Goal: Task Accomplishment & Management: Complete application form

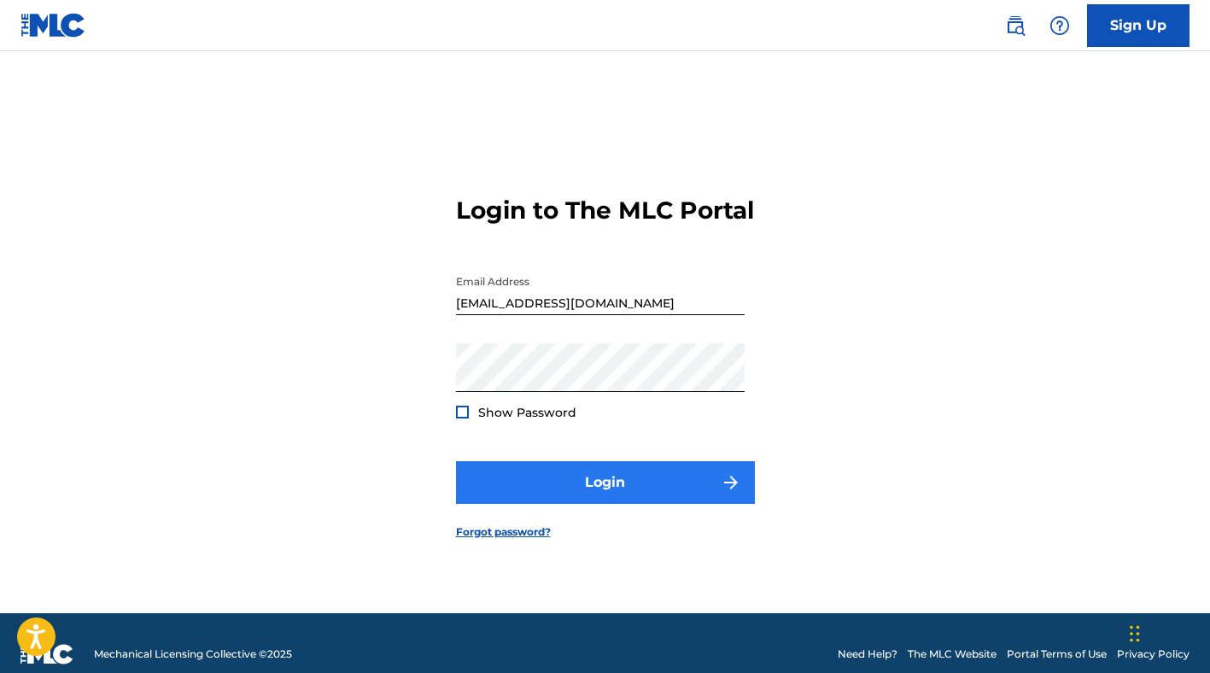
scroll to position [22, 0]
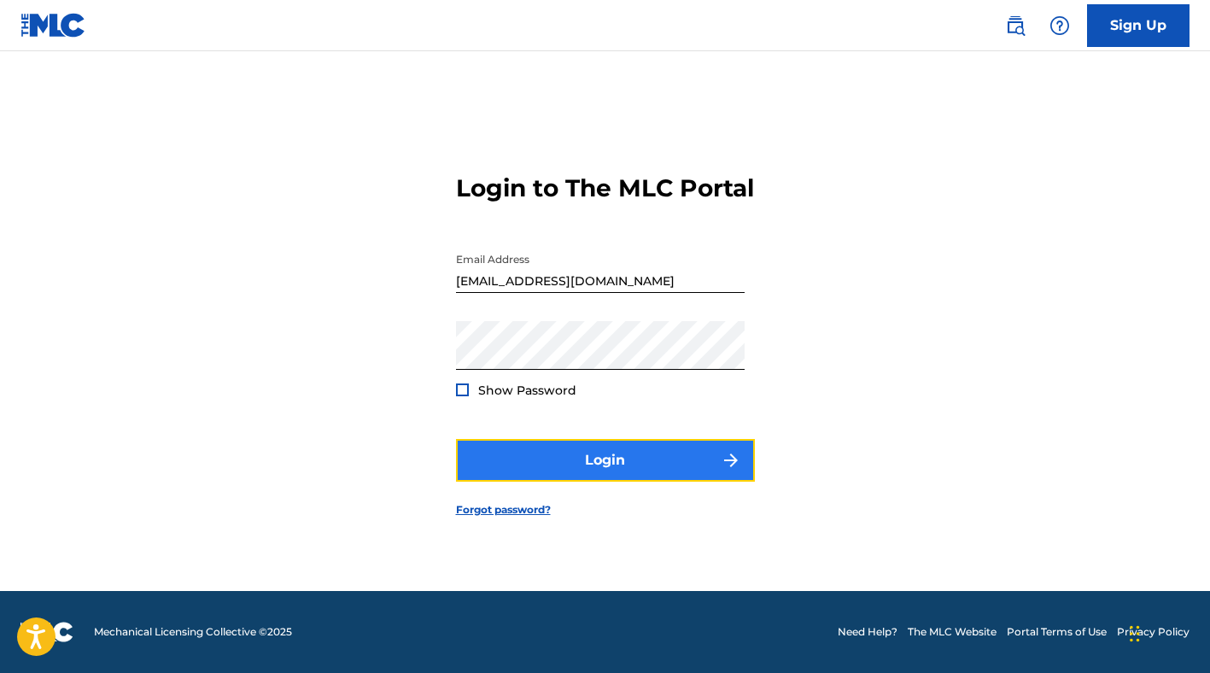
click at [645, 469] on button "Login" at bounding box center [605, 460] width 299 height 43
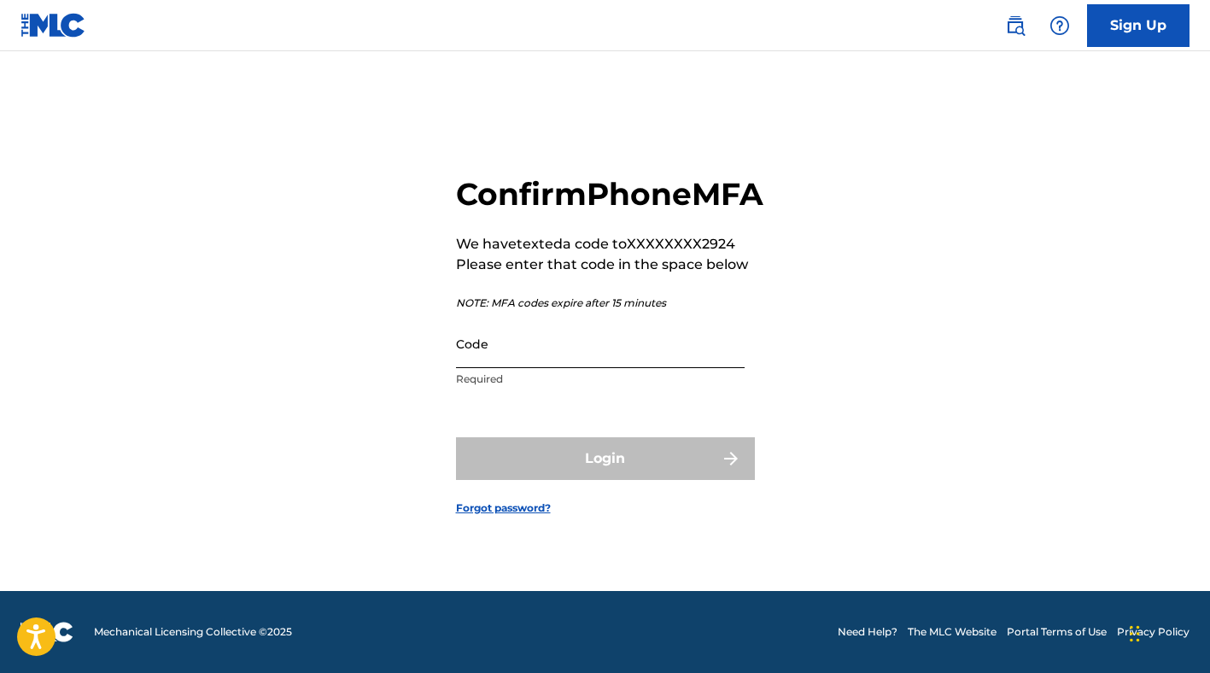
click at [583, 368] on input "Code" at bounding box center [600, 343] width 289 height 49
paste input "328544"
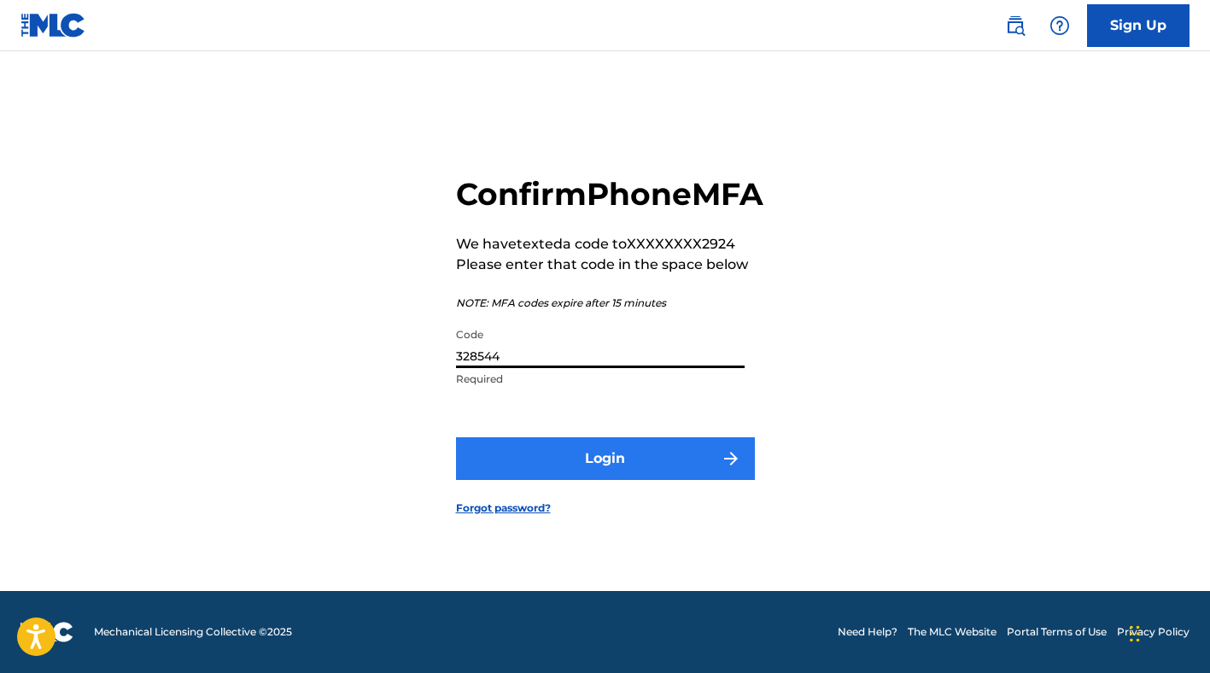
type input "328544"
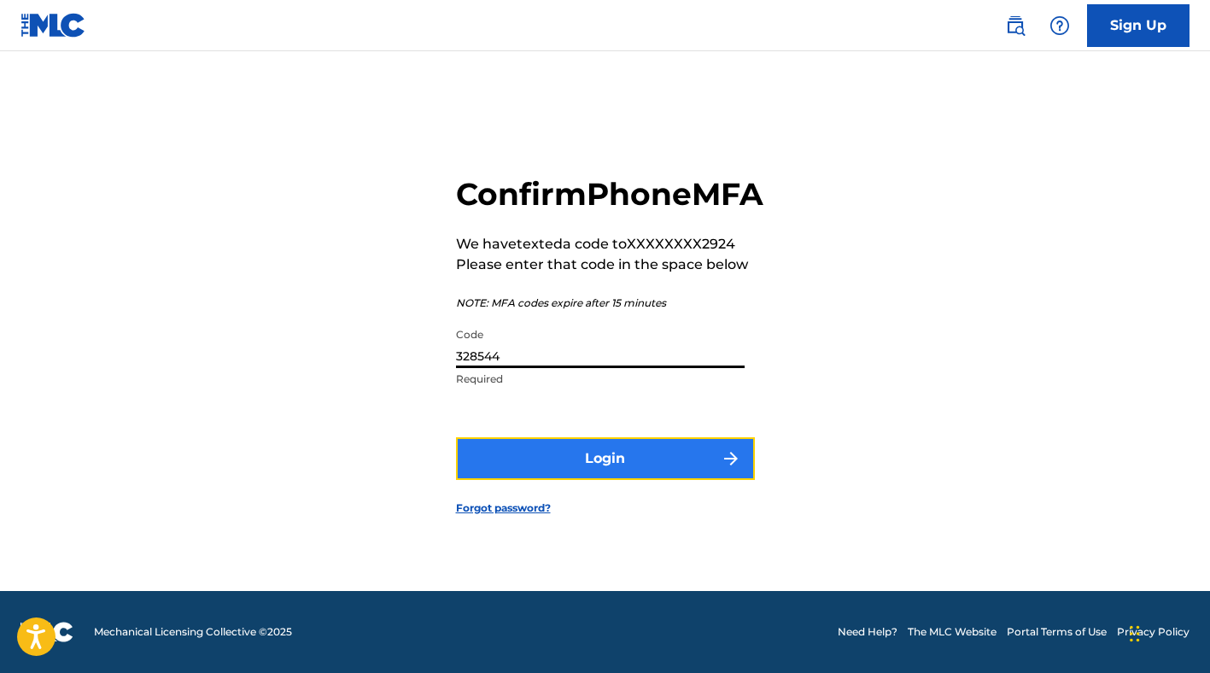
click at [575, 475] on button "Login" at bounding box center [605, 458] width 299 height 43
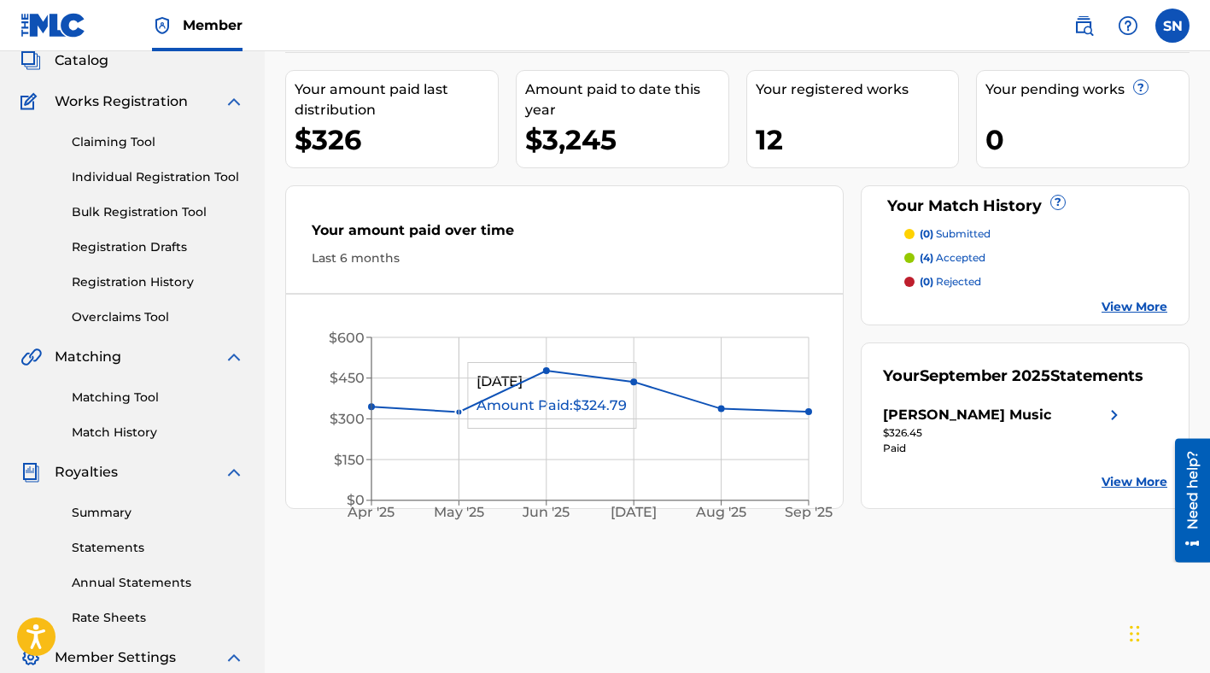
scroll to position [35, 0]
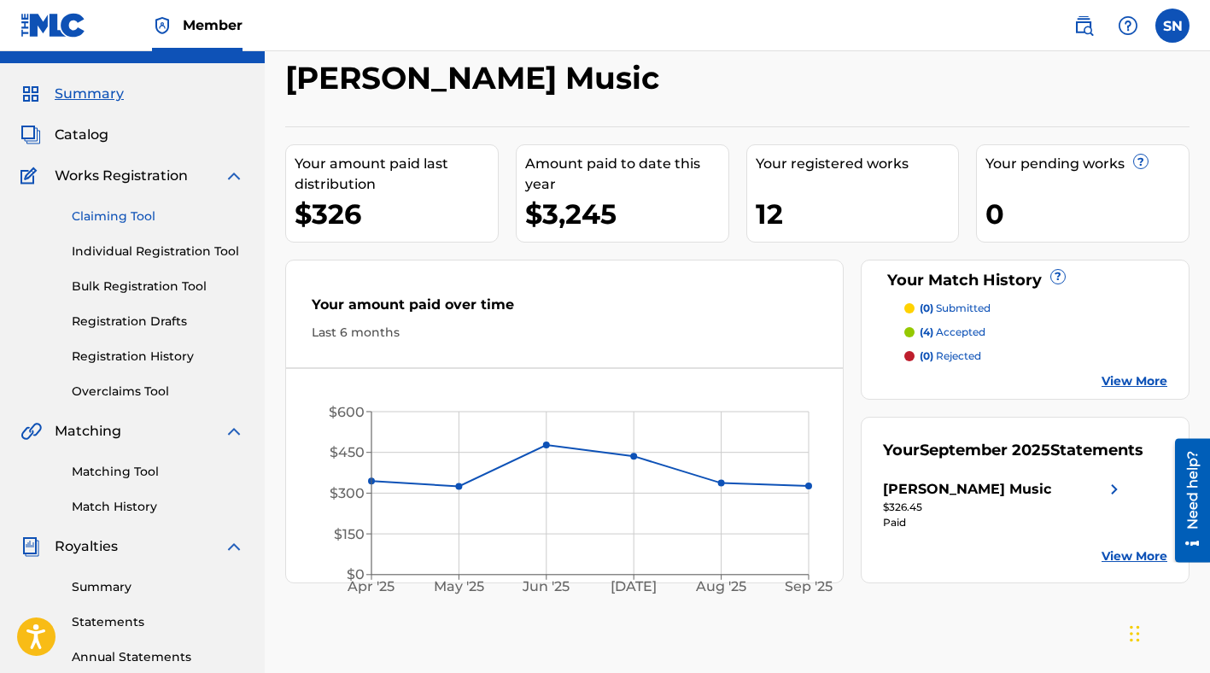
click at [137, 214] on link "Claiming Tool" at bounding box center [158, 216] width 172 height 18
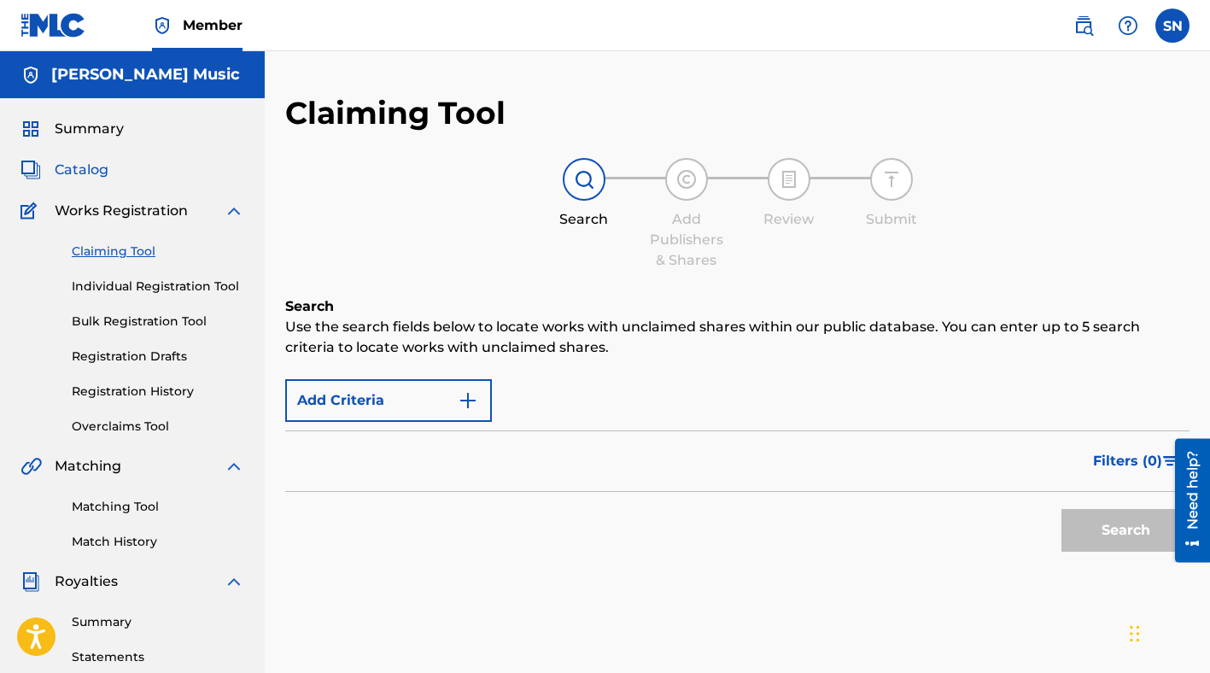
click at [102, 167] on span "Catalog" at bounding box center [82, 170] width 54 height 20
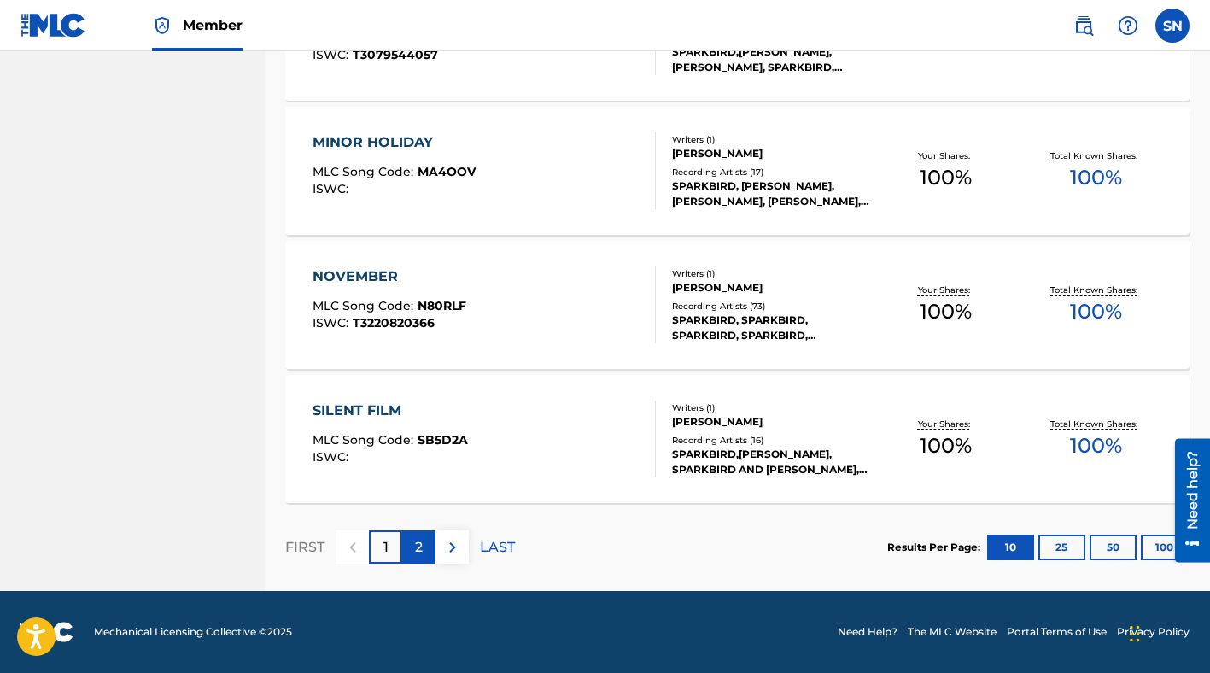
click at [418, 546] on p "2" at bounding box center [419, 547] width 8 height 20
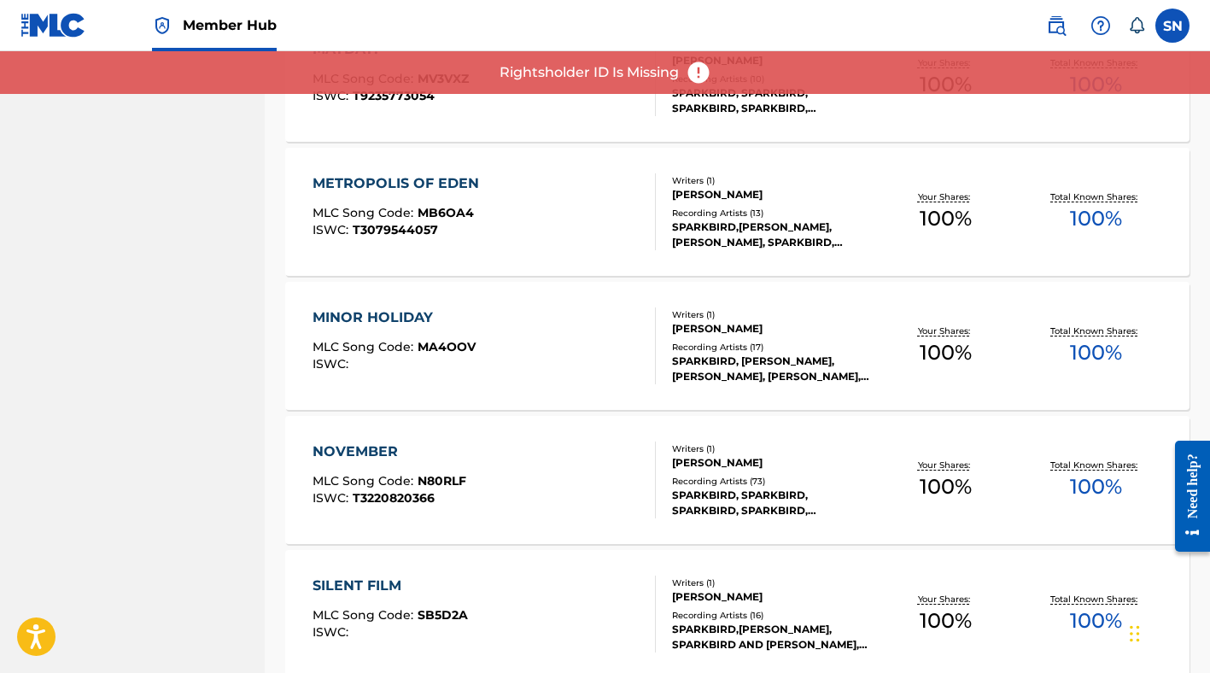
scroll to position [1282, 0]
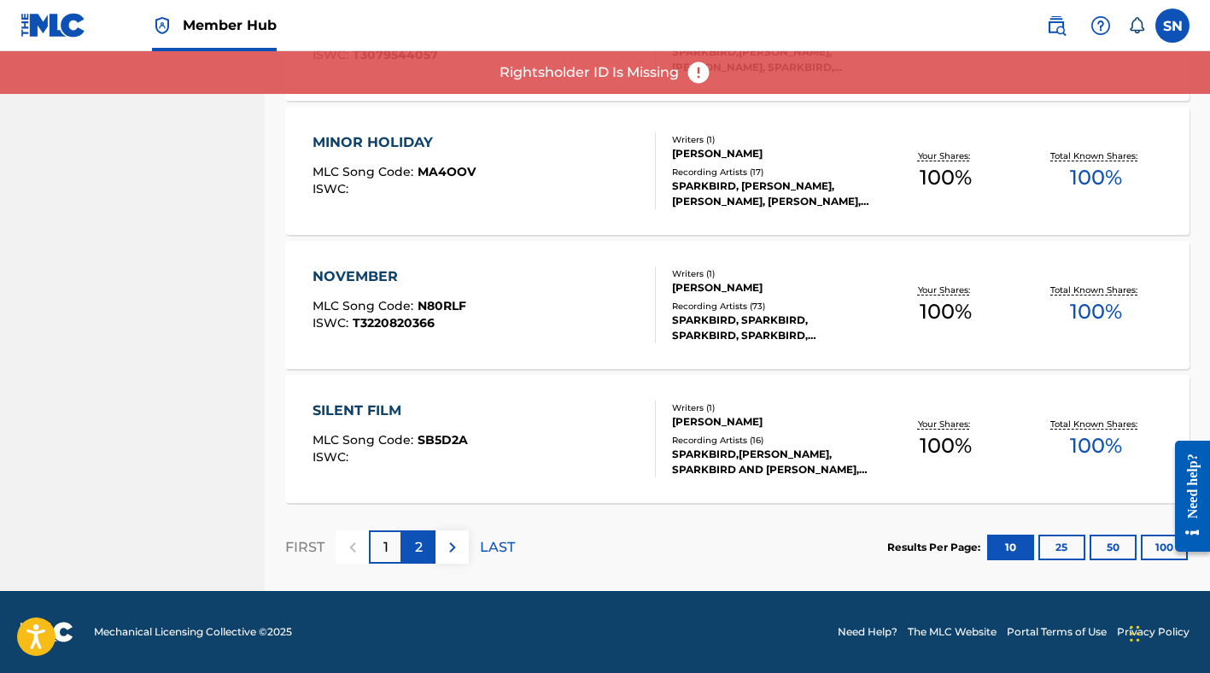
click at [430, 543] on div "2" at bounding box center [418, 546] width 33 height 33
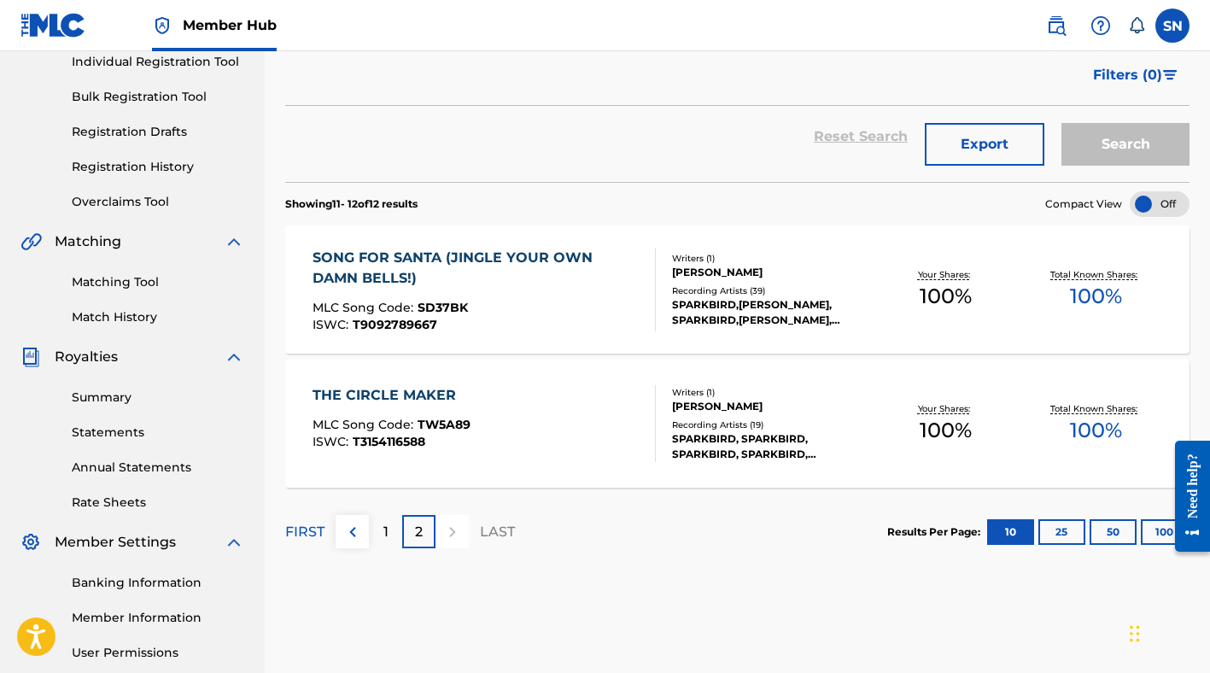
scroll to position [228, 0]
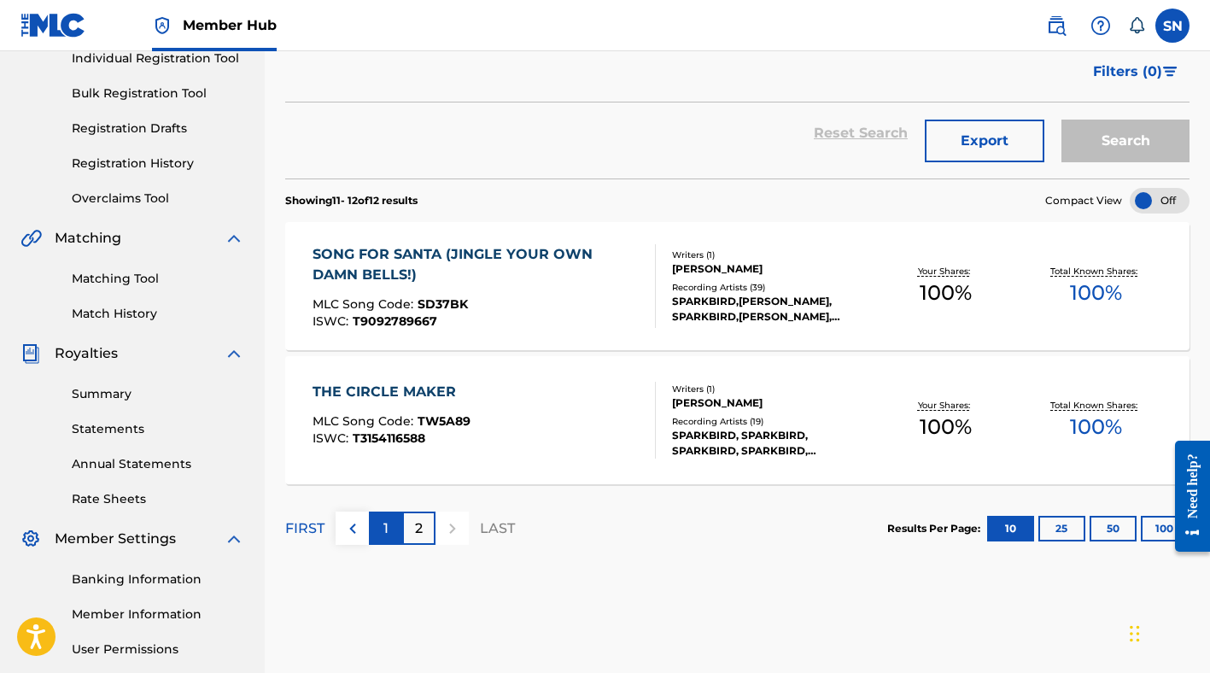
click at [378, 540] on div "1" at bounding box center [385, 527] width 33 height 33
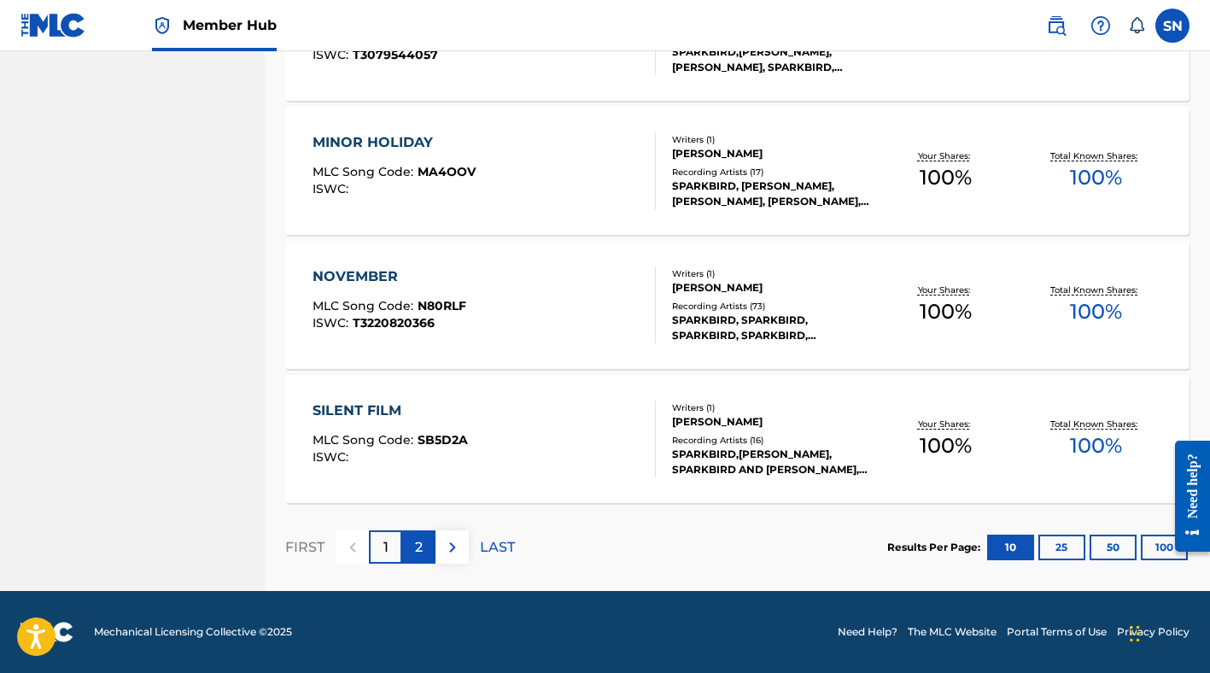
click at [416, 546] on p "2" at bounding box center [419, 547] width 8 height 20
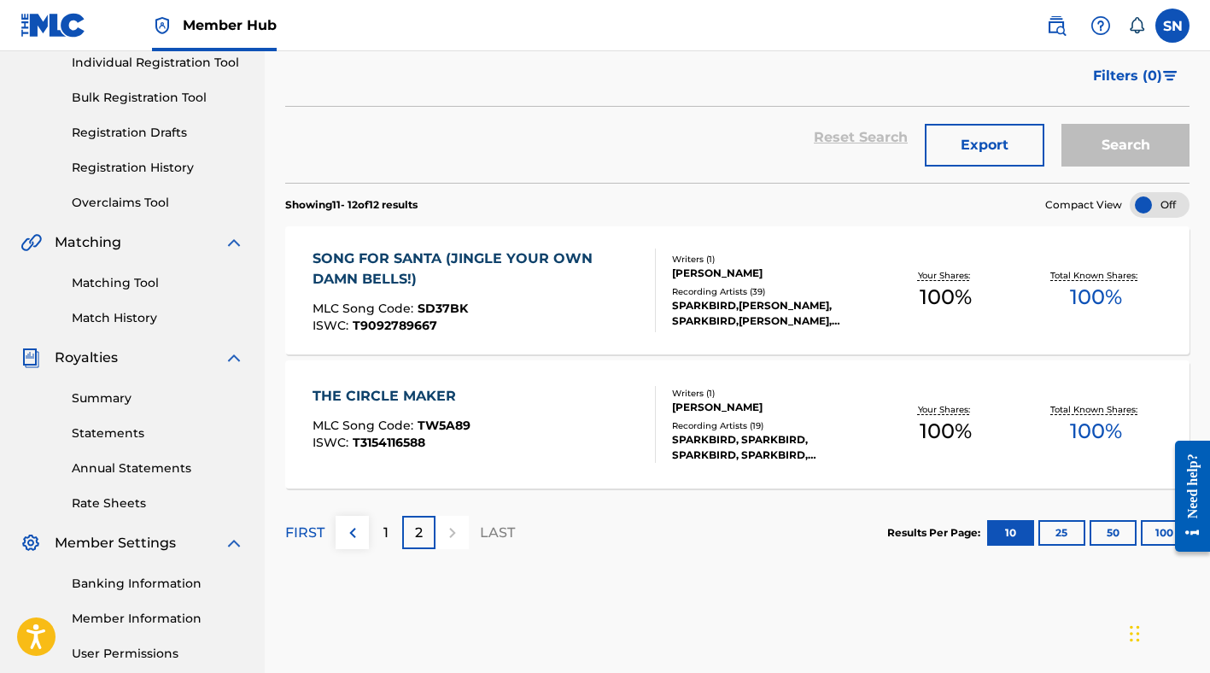
scroll to position [220, 0]
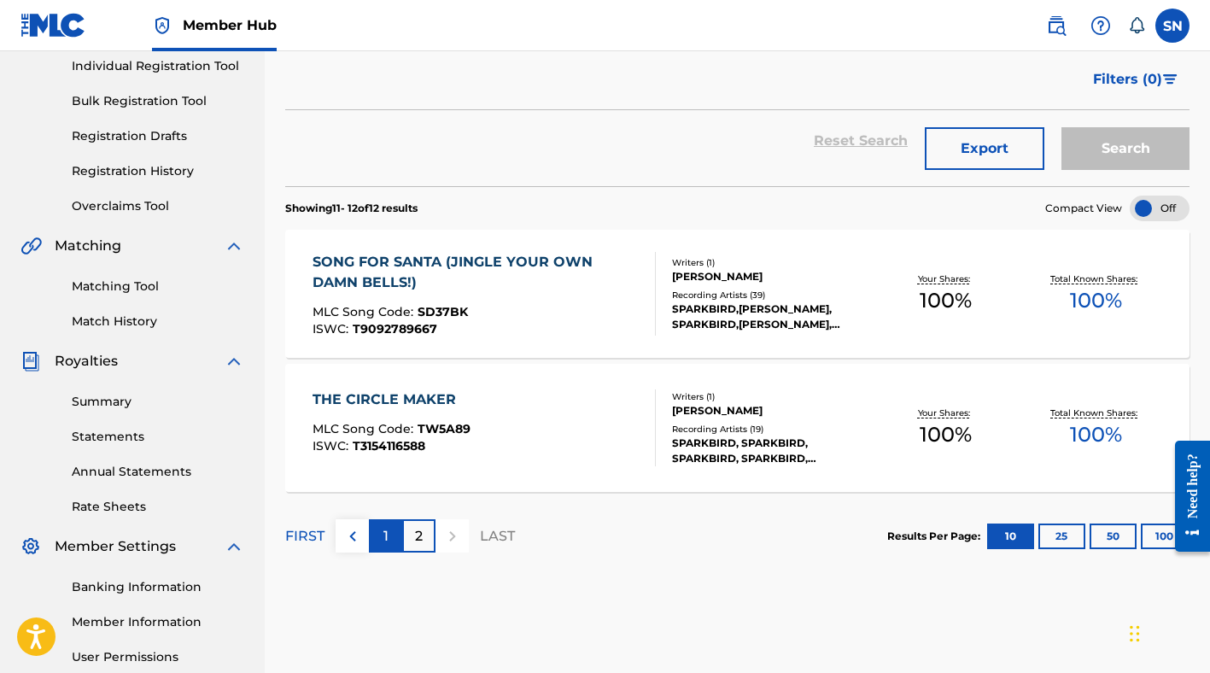
click at [389, 537] on div "1" at bounding box center [385, 535] width 33 height 33
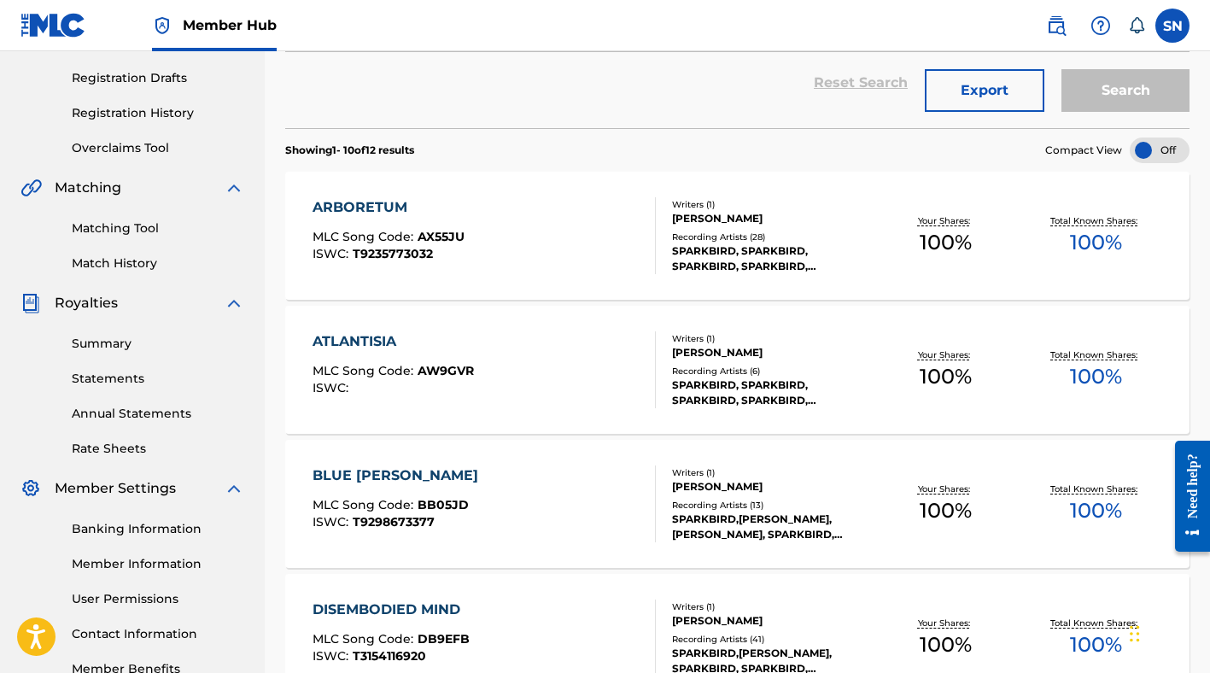
scroll to position [0, 0]
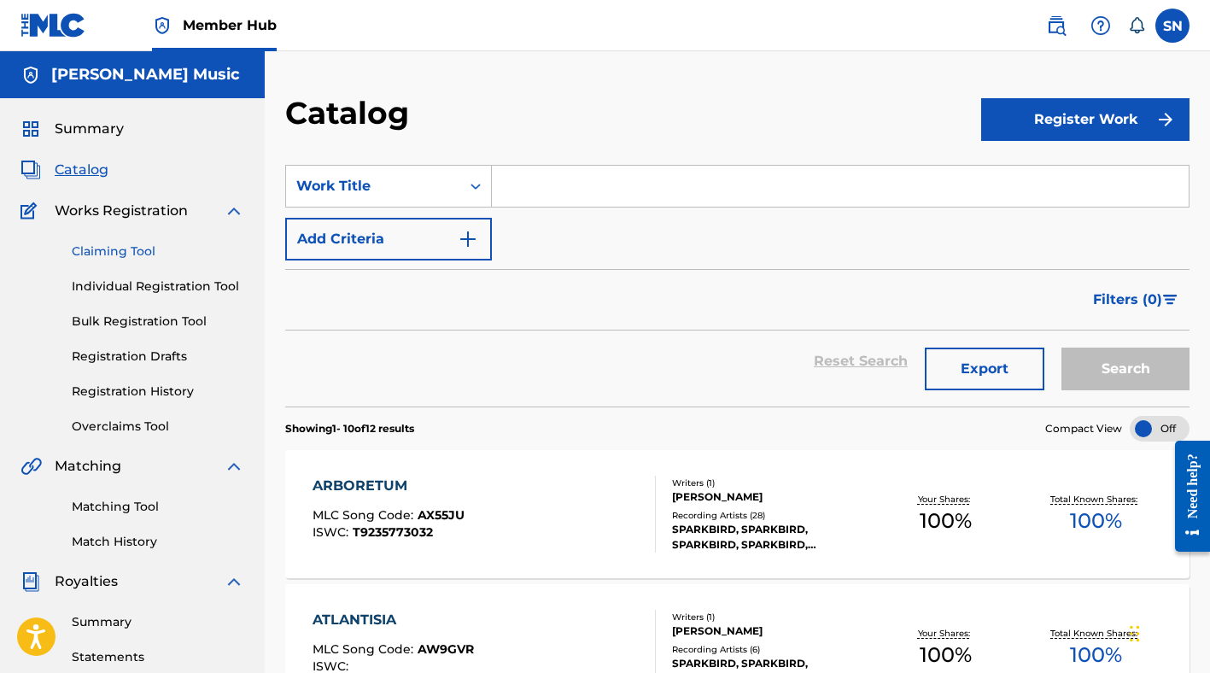
click at [137, 253] on link "Claiming Tool" at bounding box center [158, 252] width 172 height 18
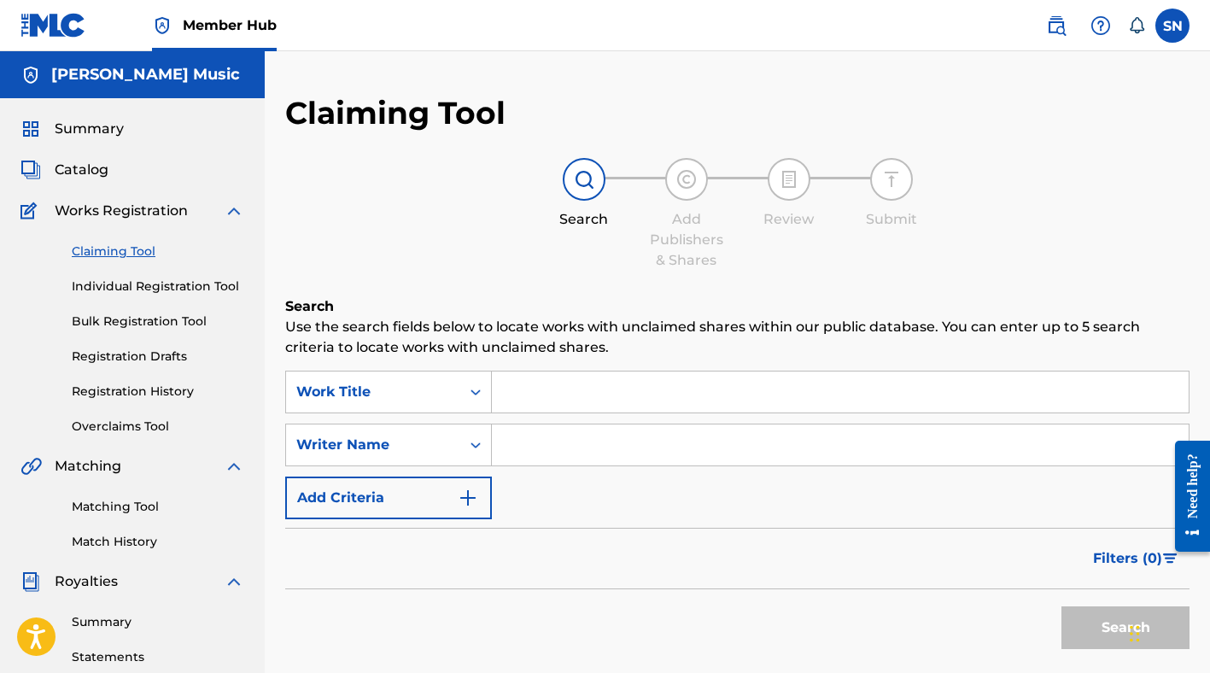
click at [539, 397] on input "Search Form" at bounding box center [840, 391] width 697 height 41
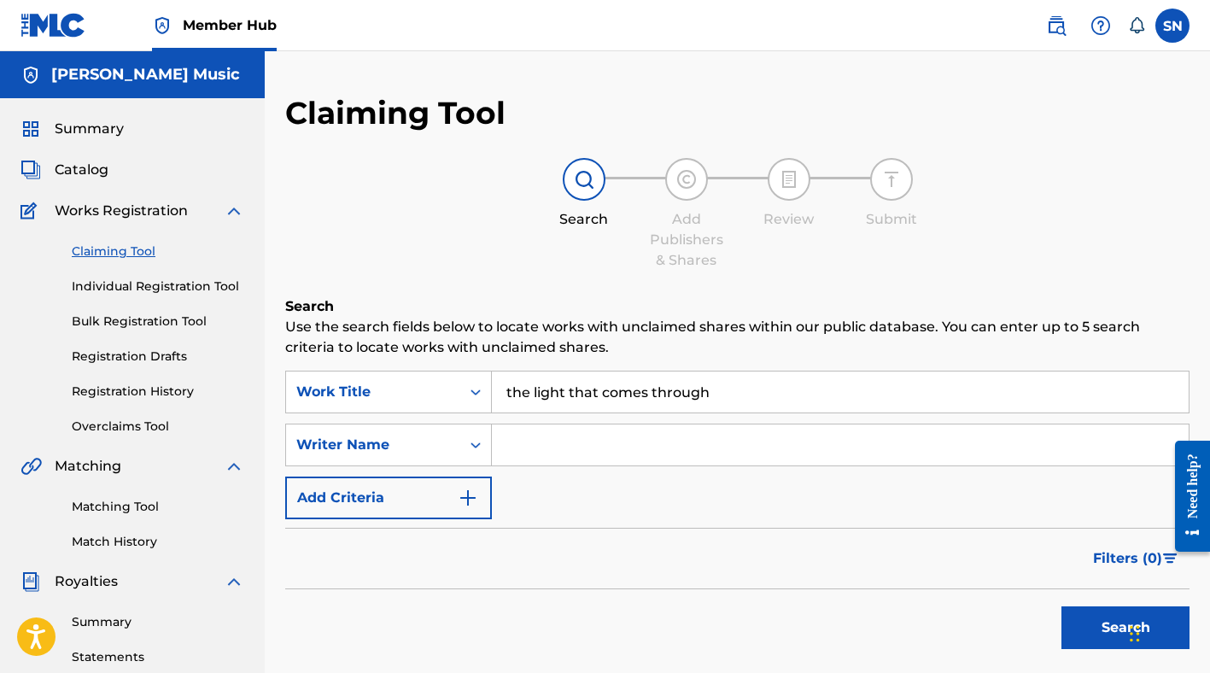
type input "the light that comes through"
click at [1061, 606] on button "Search" at bounding box center [1125, 627] width 128 height 43
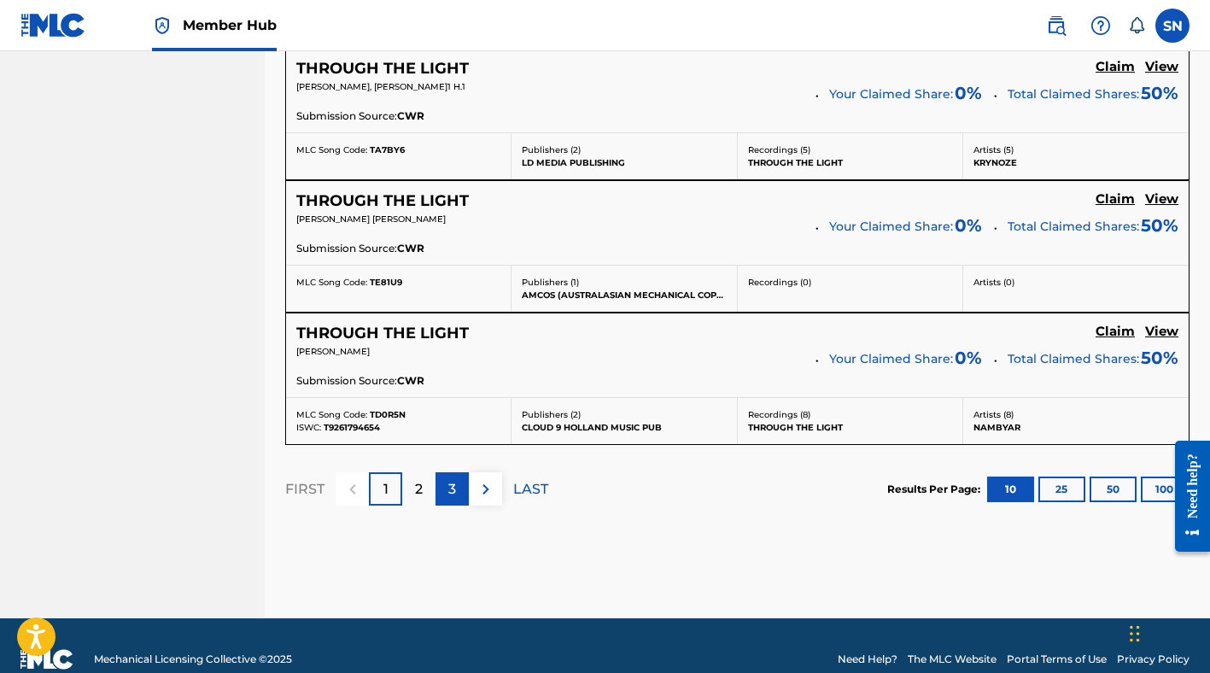
click at [453, 485] on p "3" at bounding box center [452, 489] width 8 height 20
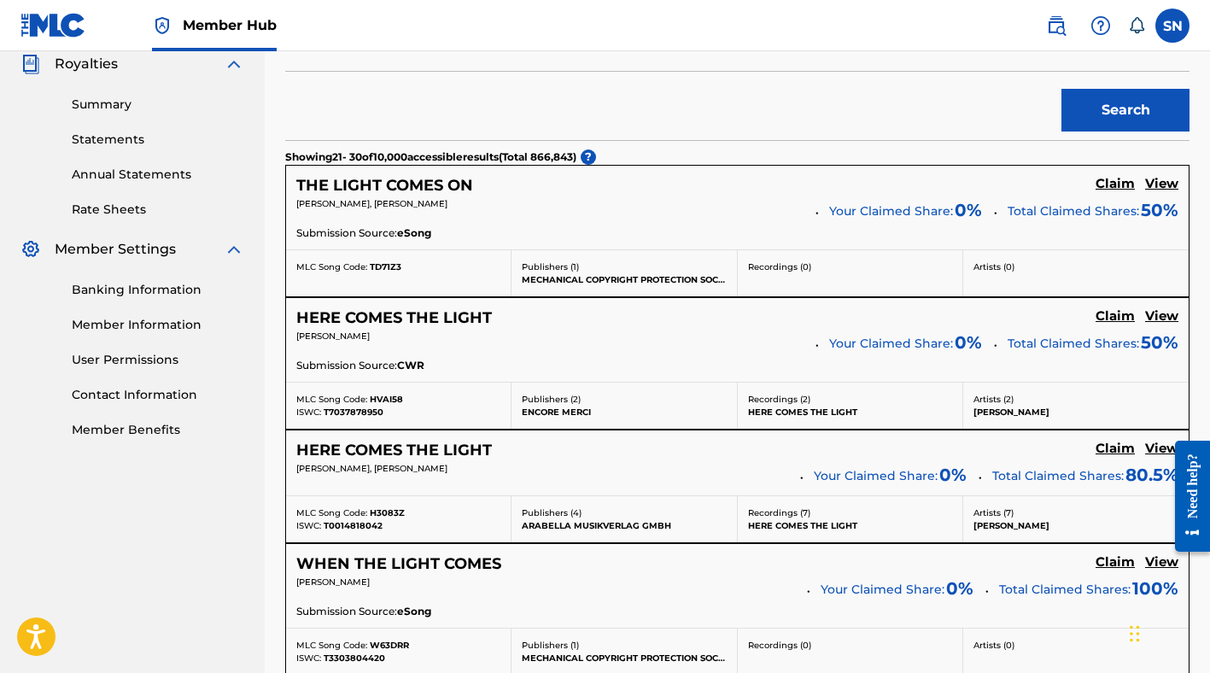
scroll to position [1538, 0]
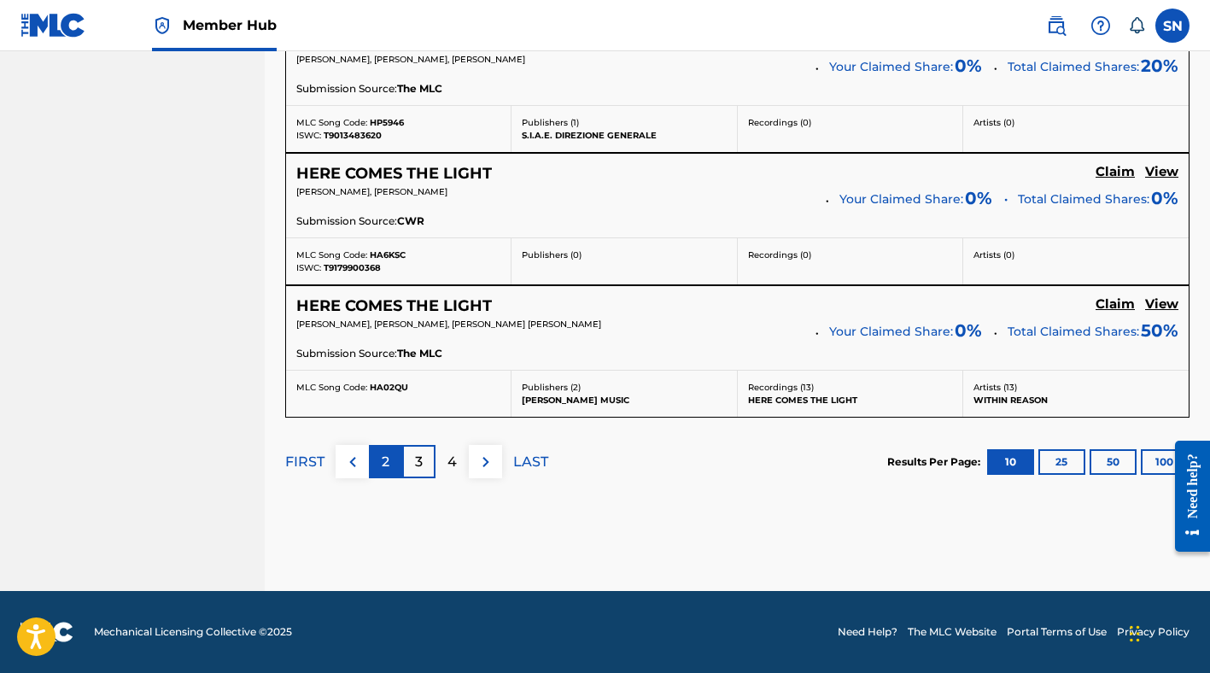
click at [389, 463] on div "2" at bounding box center [385, 461] width 33 height 33
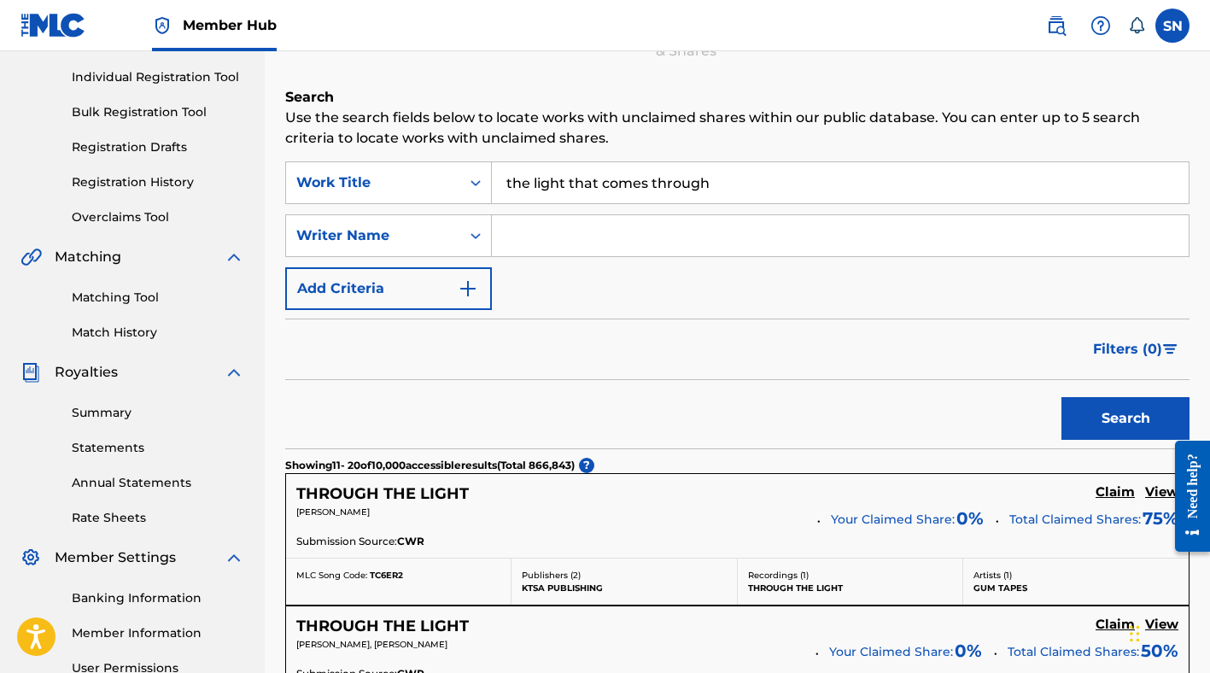
scroll to position [180, 0]
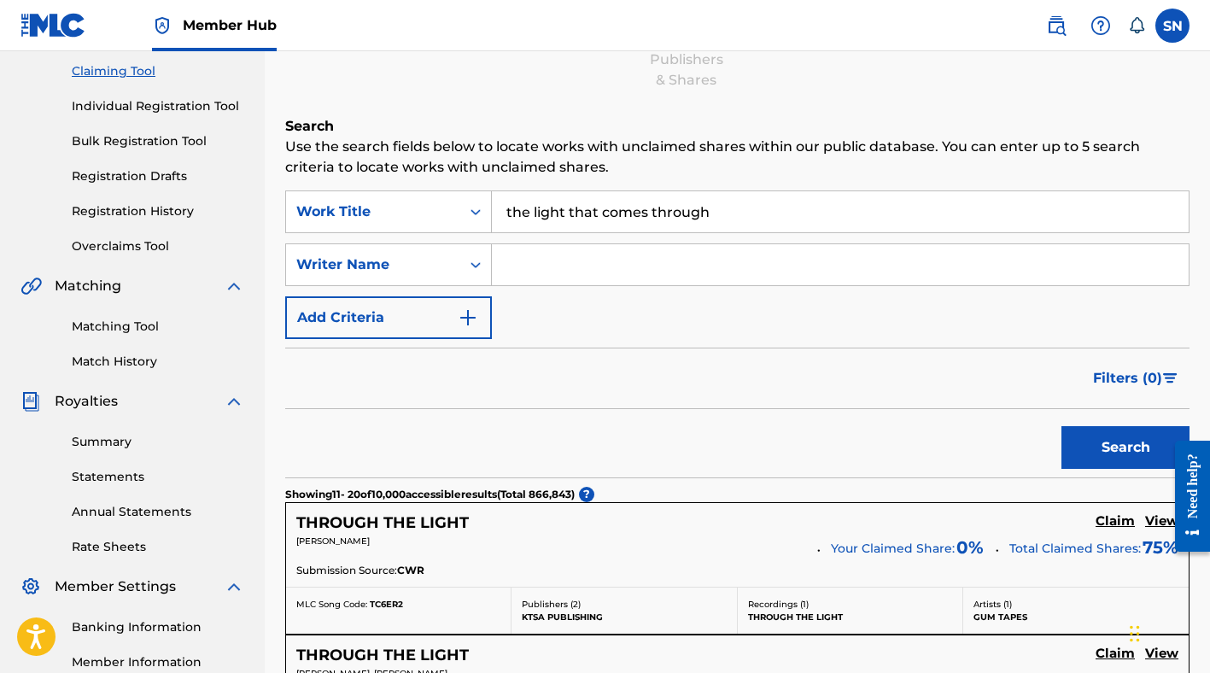
click at [535, 270] on input "Search Form" at bounding box center [840, 264] width 697 height 41
type input "s"
type input "stephan nance"
click at [1061, 426] on button "Search" at bounding box center [1125, 447] width 128 height 43
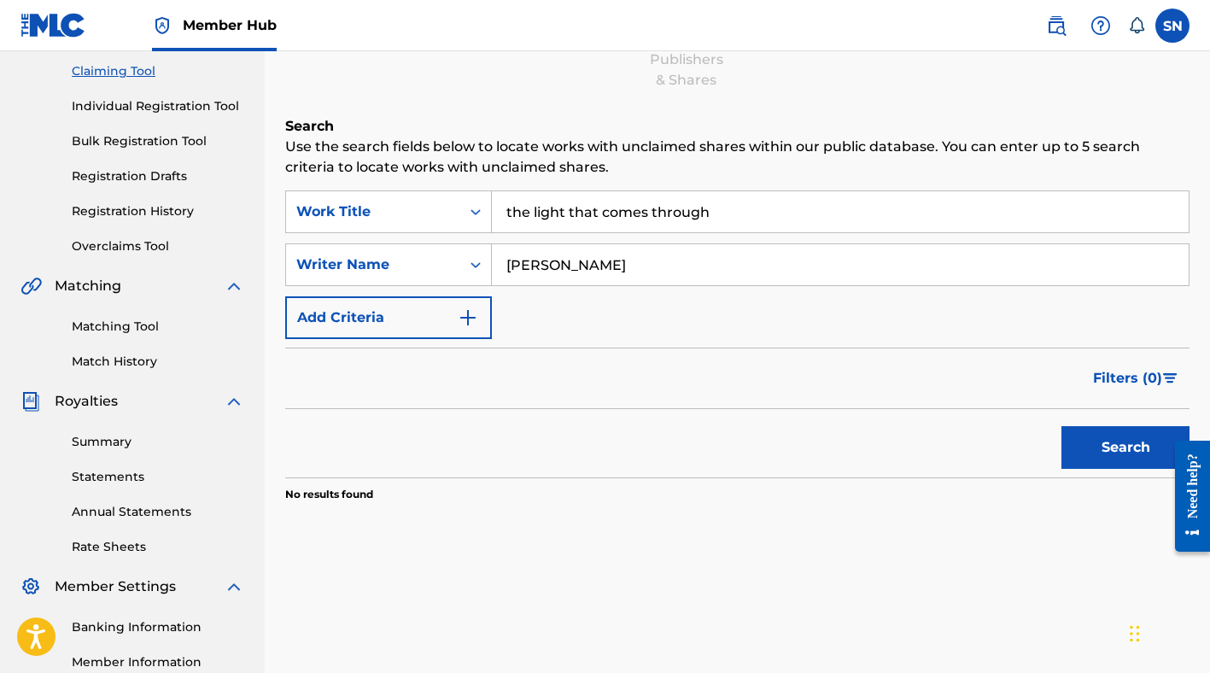
click at [544, 215] on input "the light that comes through" at bounding box center [840, 211] width 697 height 41
click at [1061, 426] on button "Search" at bounding box center [1125, 447] width 128 height 43
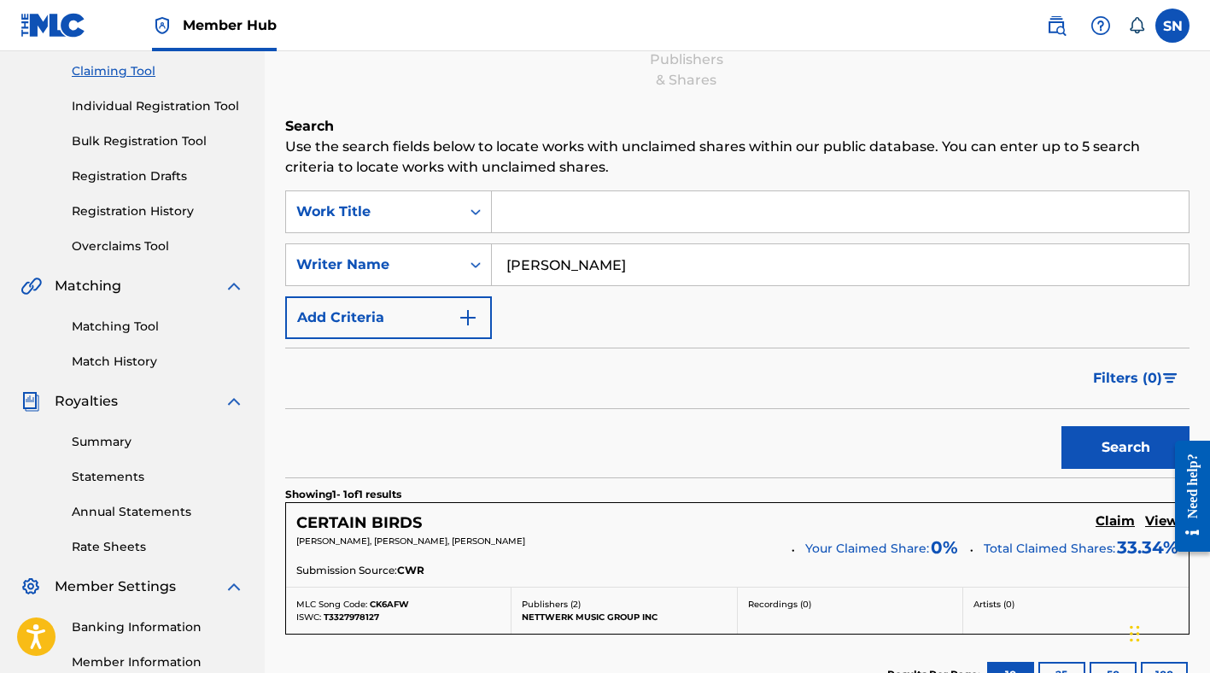
scroll to position [389, 0]
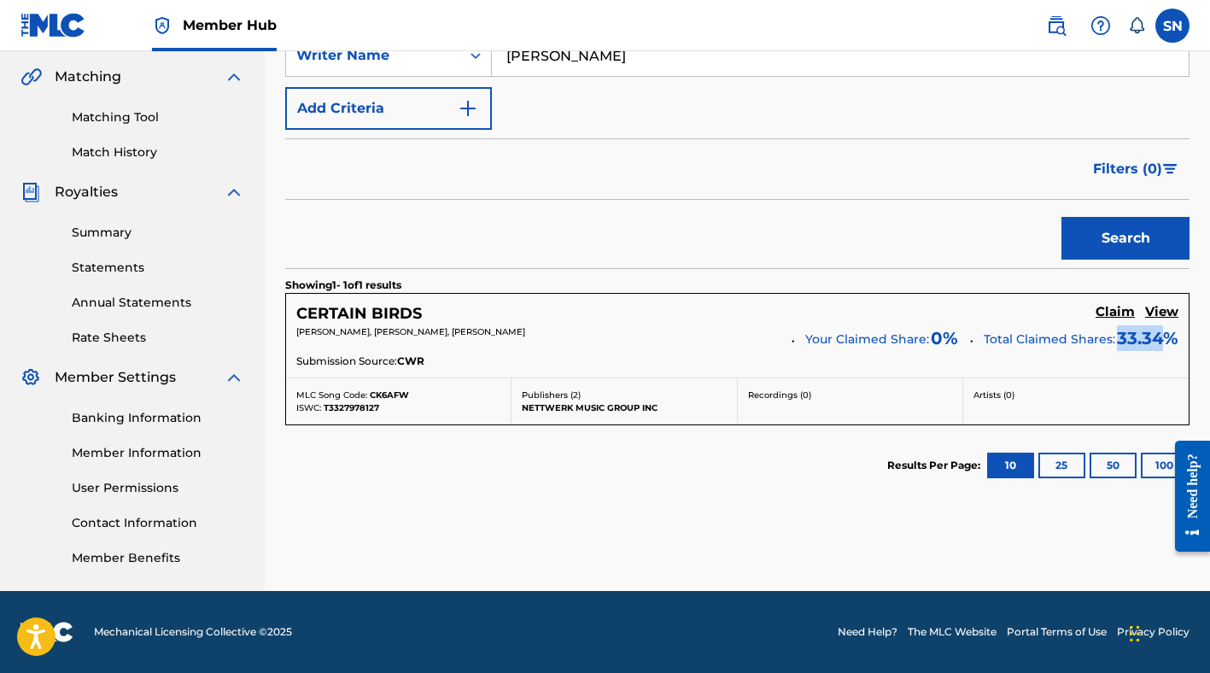
drag, startPoint x: 1116, startPoint y: 338, endPoint x: 1159, endPoint y: 338, distance: 42.7
click at [1159, 338] on span "33.34 %" at bounding box center [1146, 337] width 63 height 24
copy span "33.34"
click at [1119, 314] on h5 "Claim" at bounding box center [1115, 312] width 39 height 16
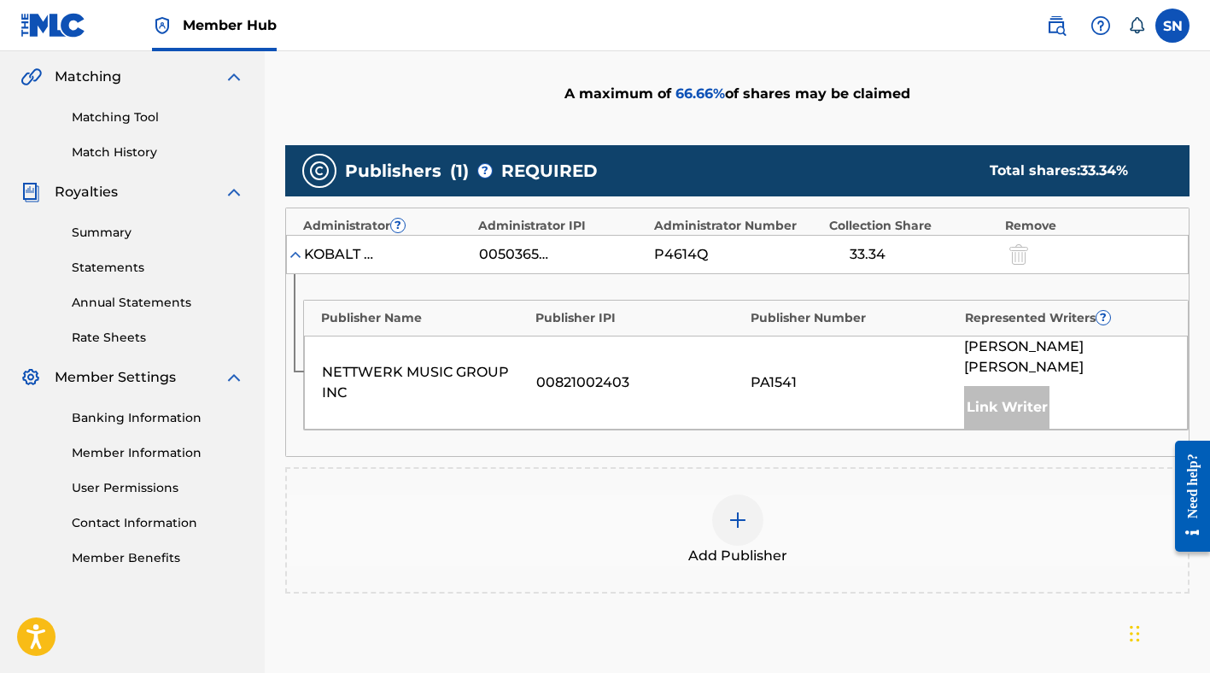
scroll to position [353, 0]
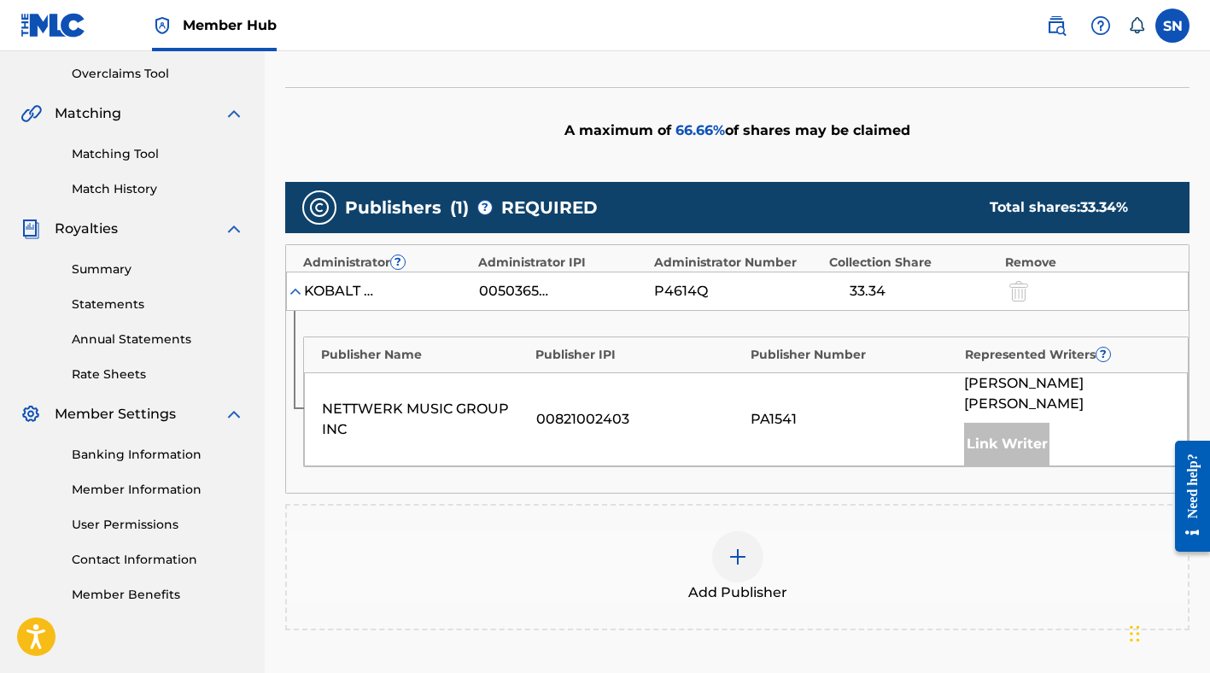
click at [691, 430] on div "NETTWERK MUSIC GROUP INC 00821002403 PA1541 DUSTAN TOWNSEND Link Writer" at bounding box center [746, 419] width 884 height 94
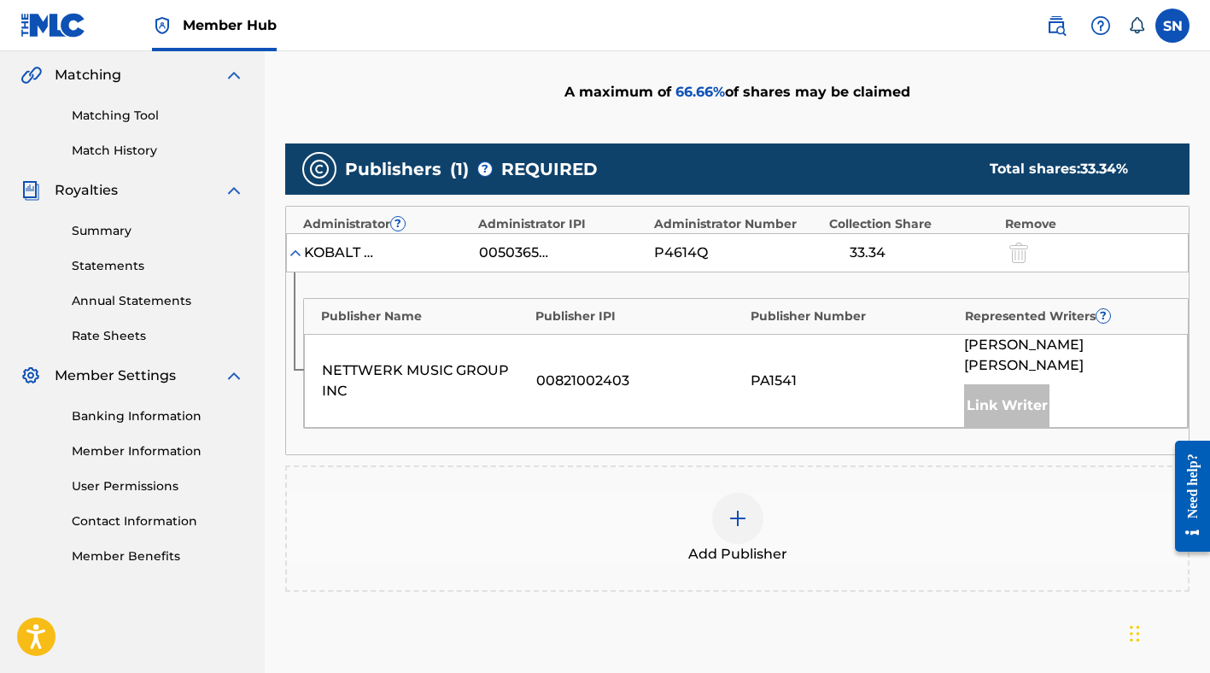
scroll to position [388, 0]
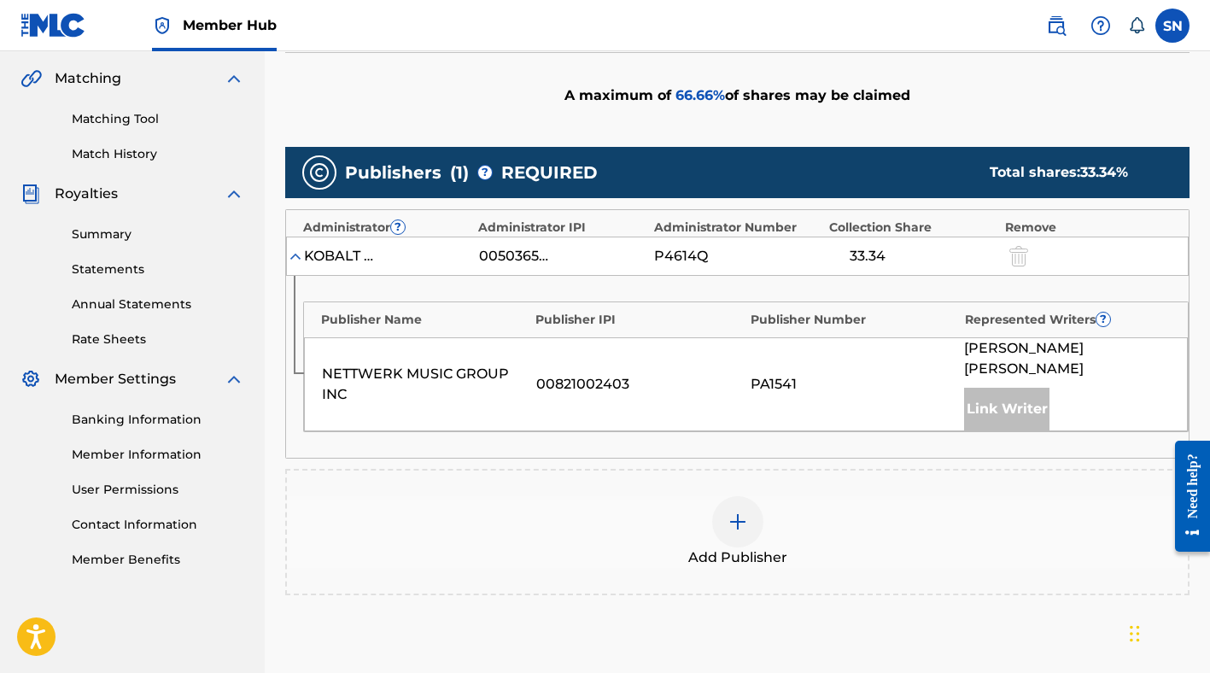
click at [301, 255] on img at bounding box center [295, 256] width 17 height 17
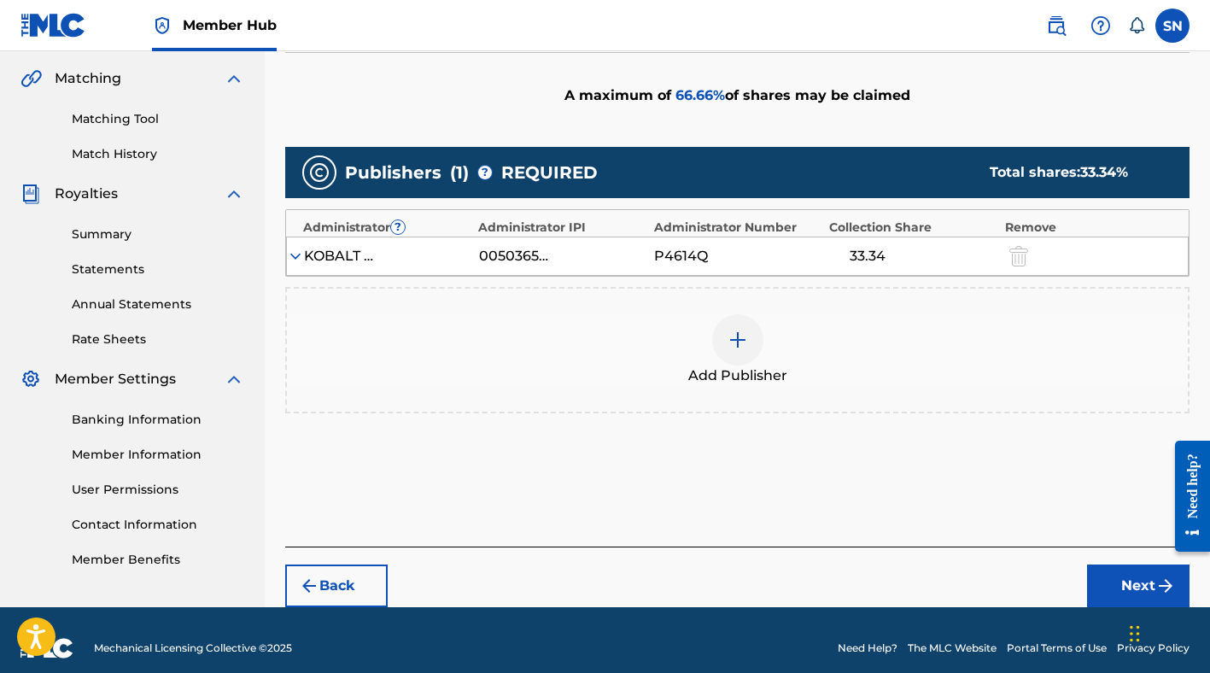
click at [286, 255] on div "KOBALT MUSIC PUB AMERICA INC 00503659557 P4614Q 33.34" at bounding box center [737, 256] width 903 height 39
click at [293, 257] on img at bounding box center [295, 256] width 17 height 17
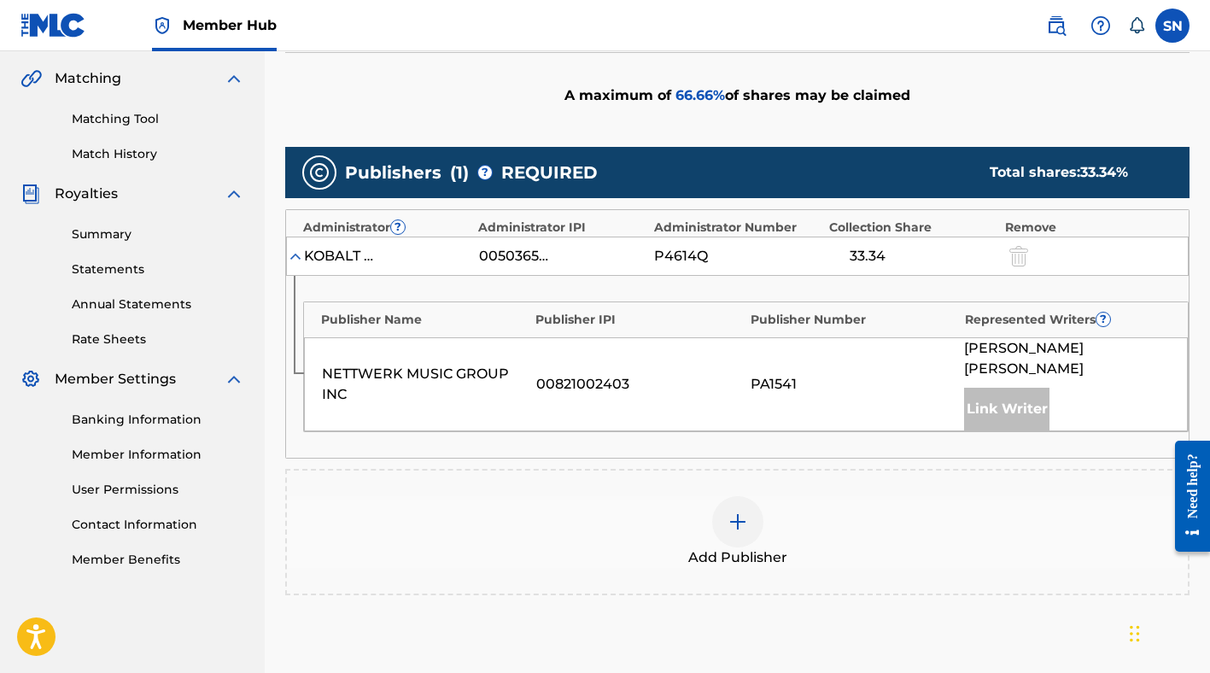
click at [730, 511] on div at bounding box center [737, 521] width 51 height 51
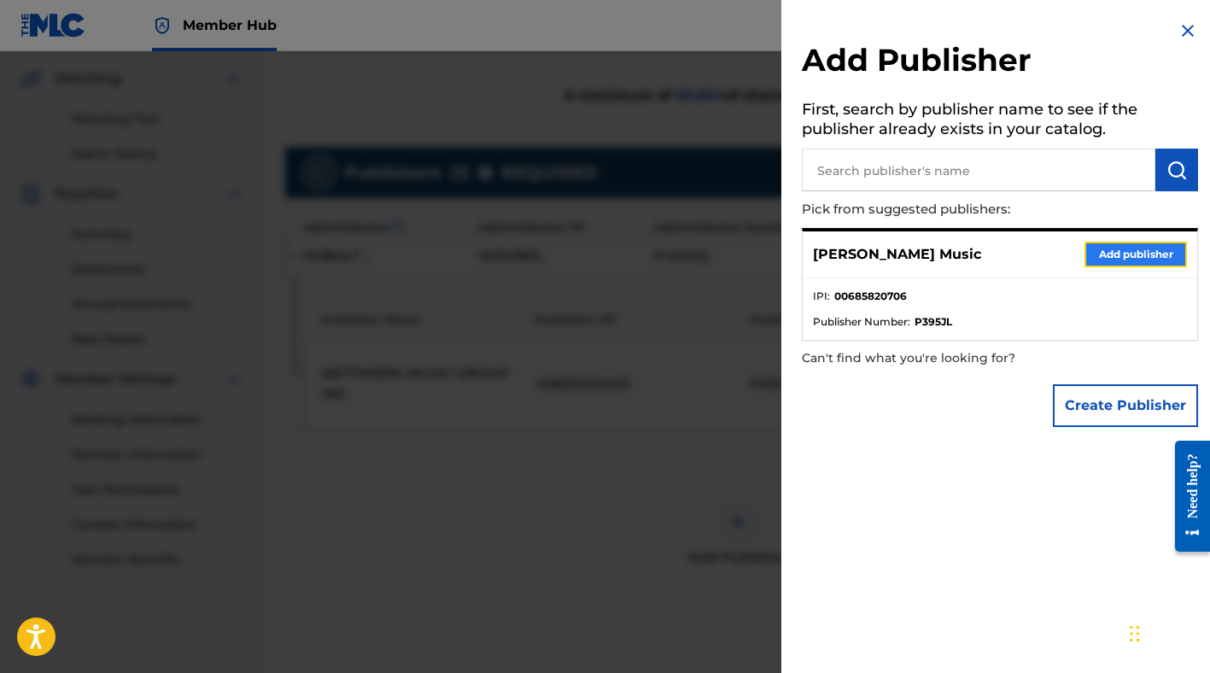
click at [1114, 248] on button "Add publisher" at bounding box center [1135, 255] width 102 height 26
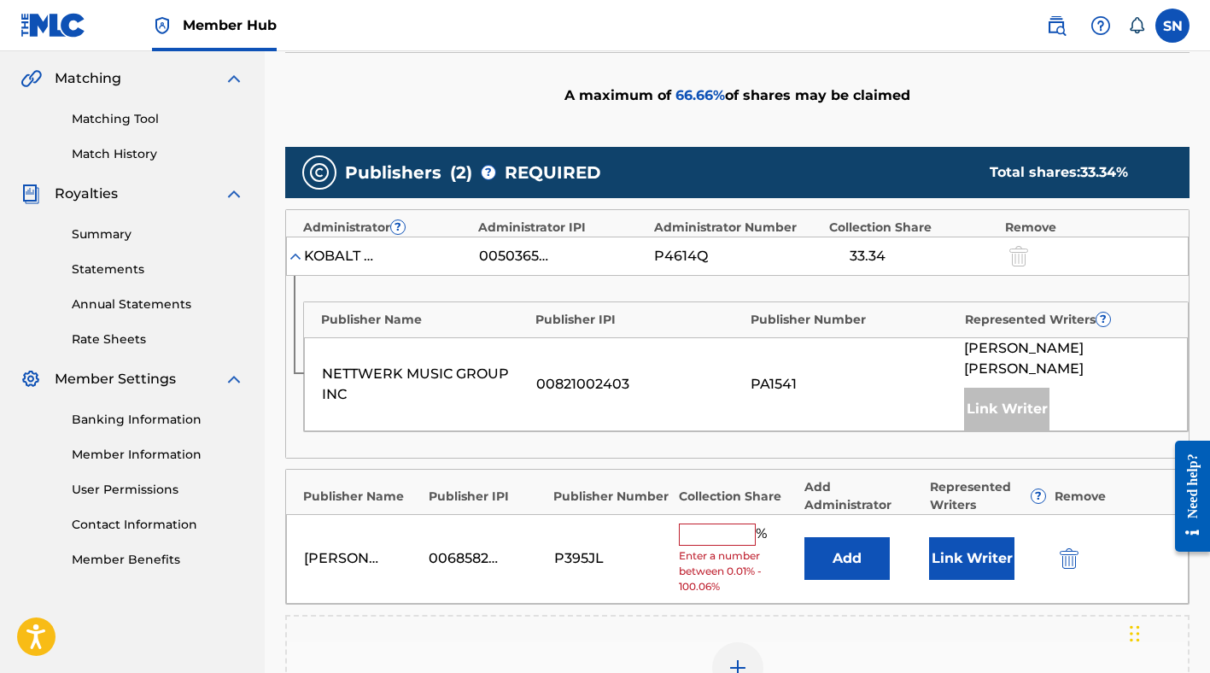
click at [705, 523] on input "text" at bounding box center [717, 534] width 77 height 22
paste input "33.34"
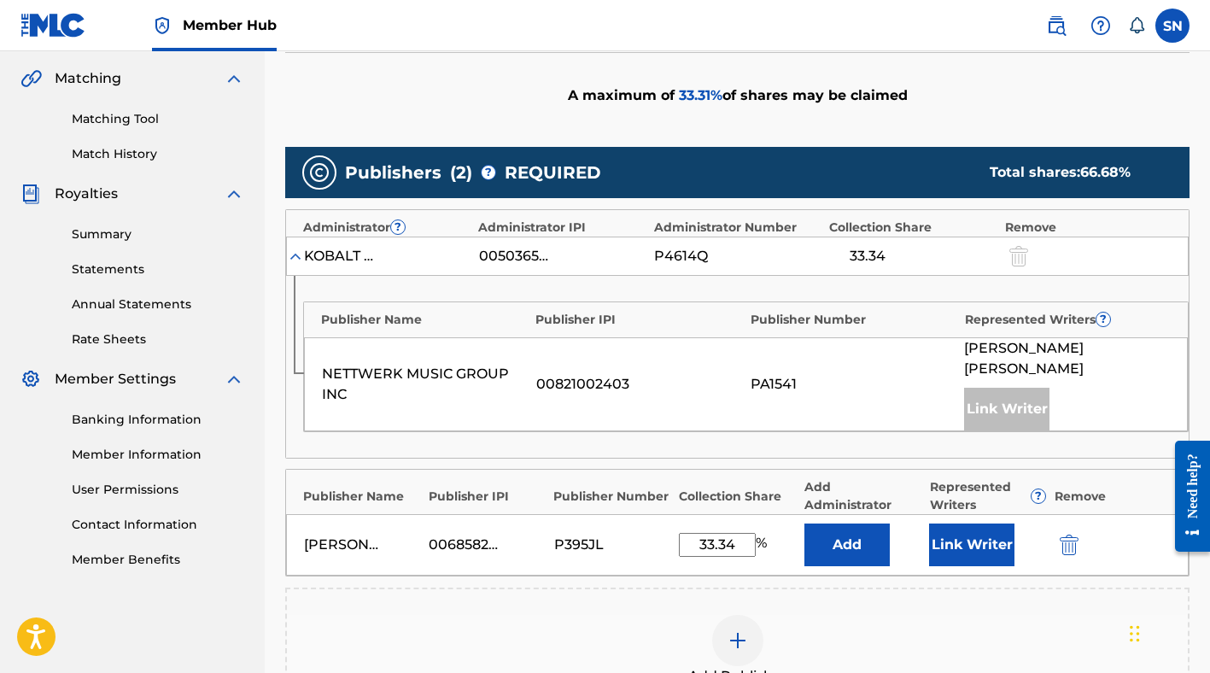
type input "33.34"
click at [722, 441] on div "Publishers ( 2 ) ? REQUIRED Total shares: 66.68 % Administrator ? Administrator…" at bounding box center [737, 430] width 904 height 567
click at [831, 525] on button "Add" at bounding box center [846, 544] width 85 height 43
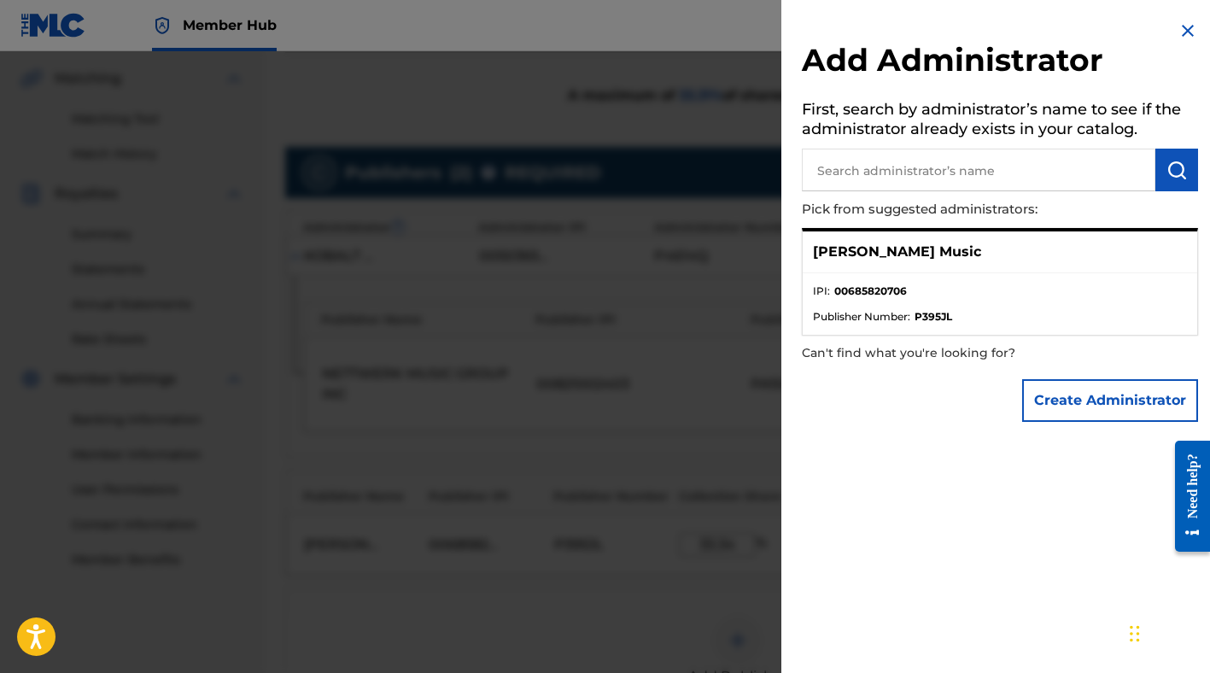
click at [956, 252] on p "[PERSON_NAME] Music" at bounding box center [897, 252] width 168 height 20
click at [933, 289] on li "IPI : 00685820706" at bounding box center [1000, 296] width 374 height 26
click at [898, 324] on ul "IPI : 00685820706 Publisher Number : P395JL" at bounding box center [1000, 303] width 394 height 61
click at [903, 240] on div "[PERSON_NAME] Music" at bounding box center [1000, 252] width 394 height 42
click at [1048, 391] on button "Create Administrator" at bounding box center [1110, 400] width 176 height 43
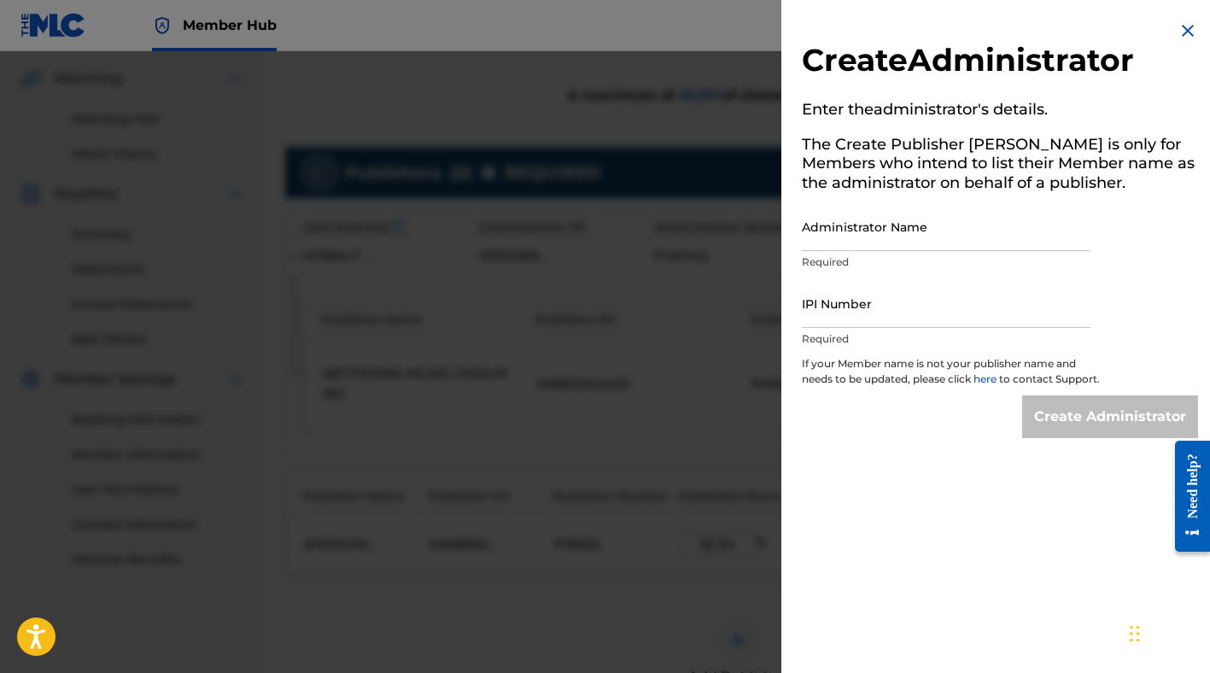
click at [1178, 26] on img at bounding box center [1188, 30] width 20 height 20
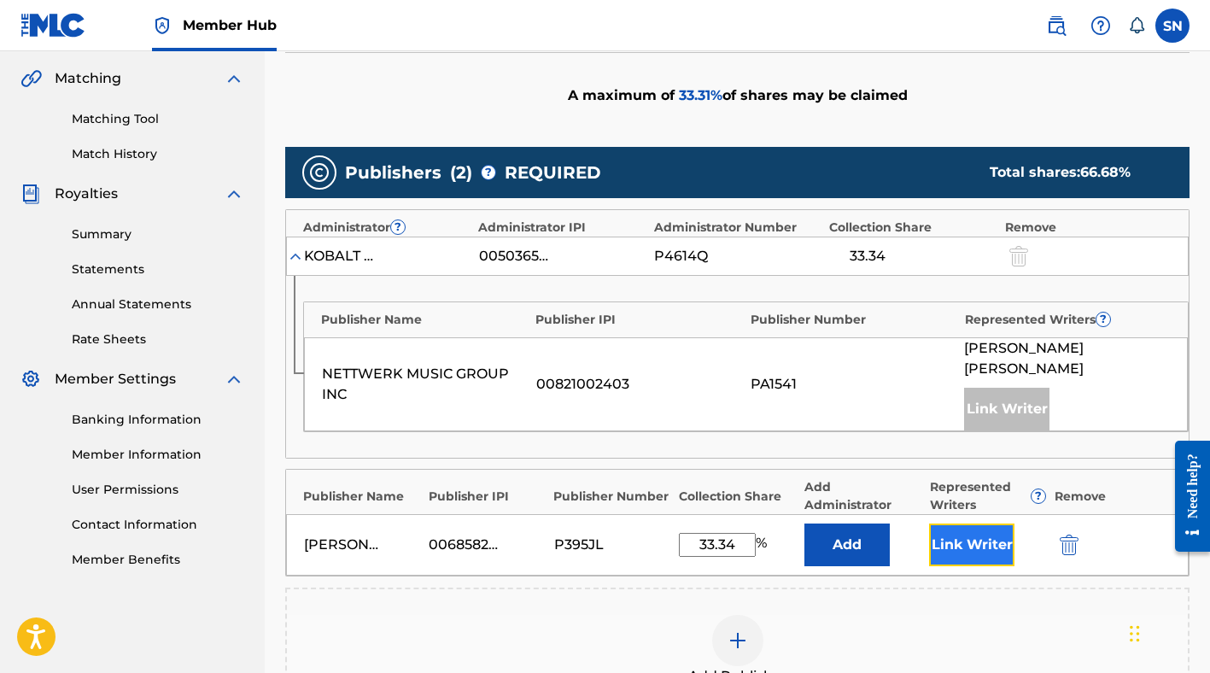
click at [964, 532] on button "Link Writer" at bounding box center [971, 544] width 85 height 43
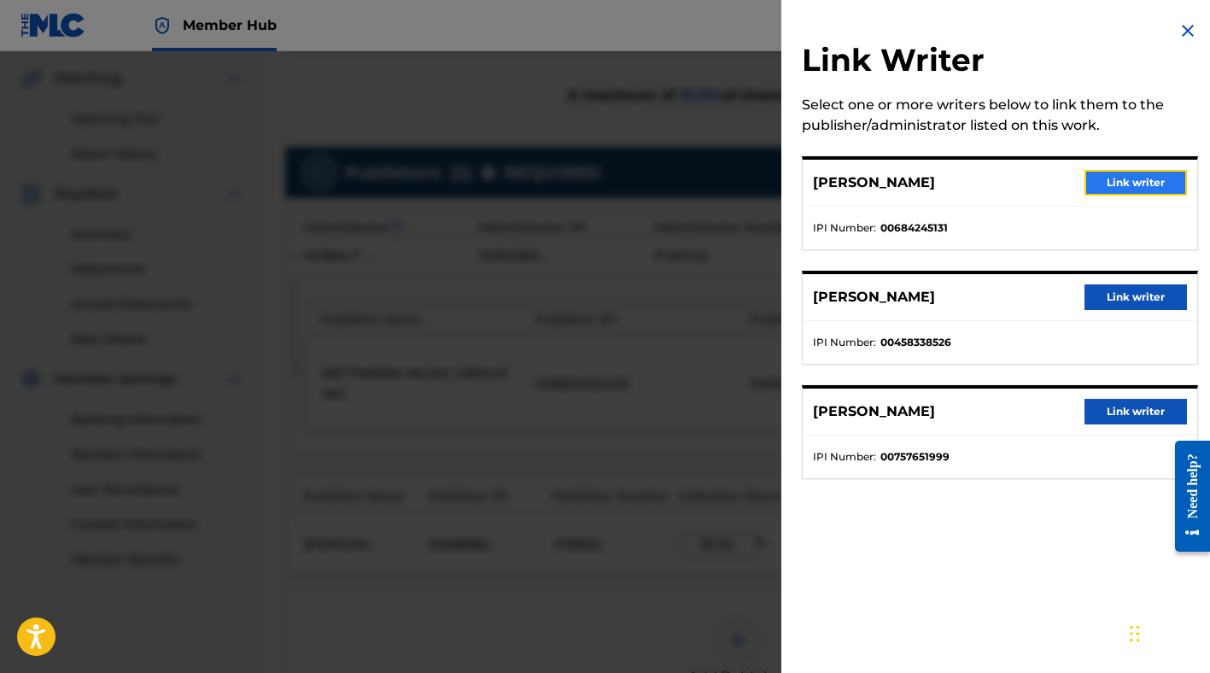
click at [1122, 180] on button "Link writer" at bounding box center [1135, 183] width 102 height 26
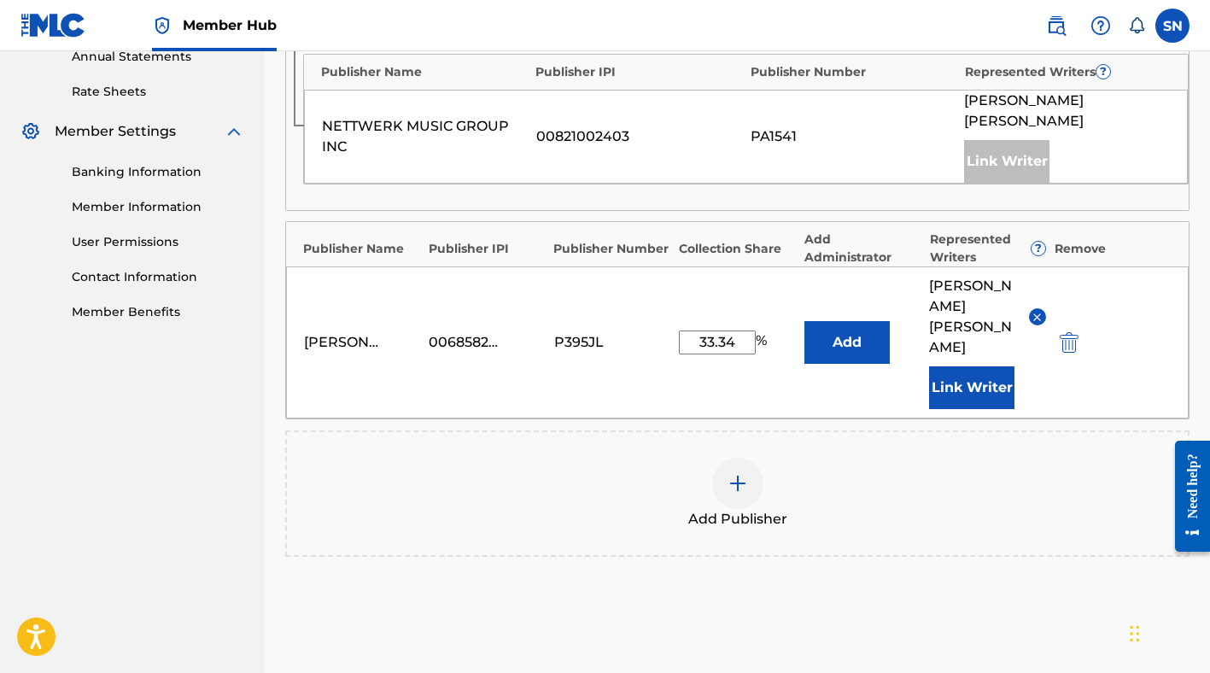
scroll to position [753, 0]
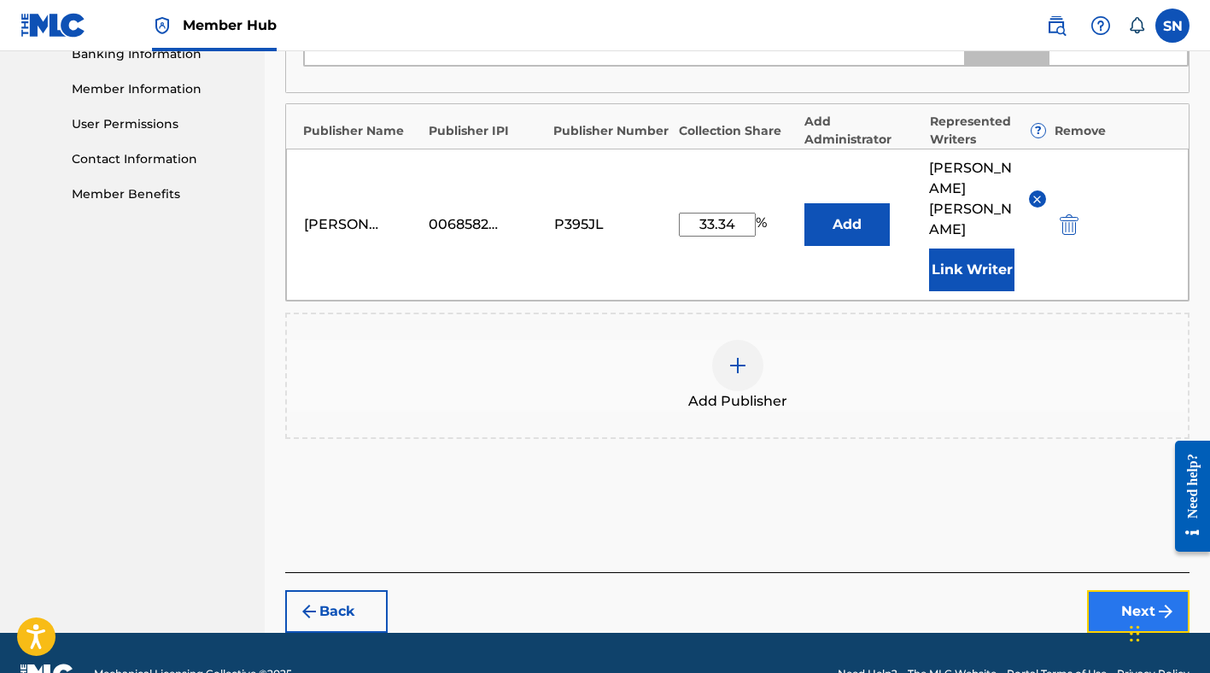
click at [1117, 590] on button "Next" at bounding box center [1138, 611] width 102 height 43
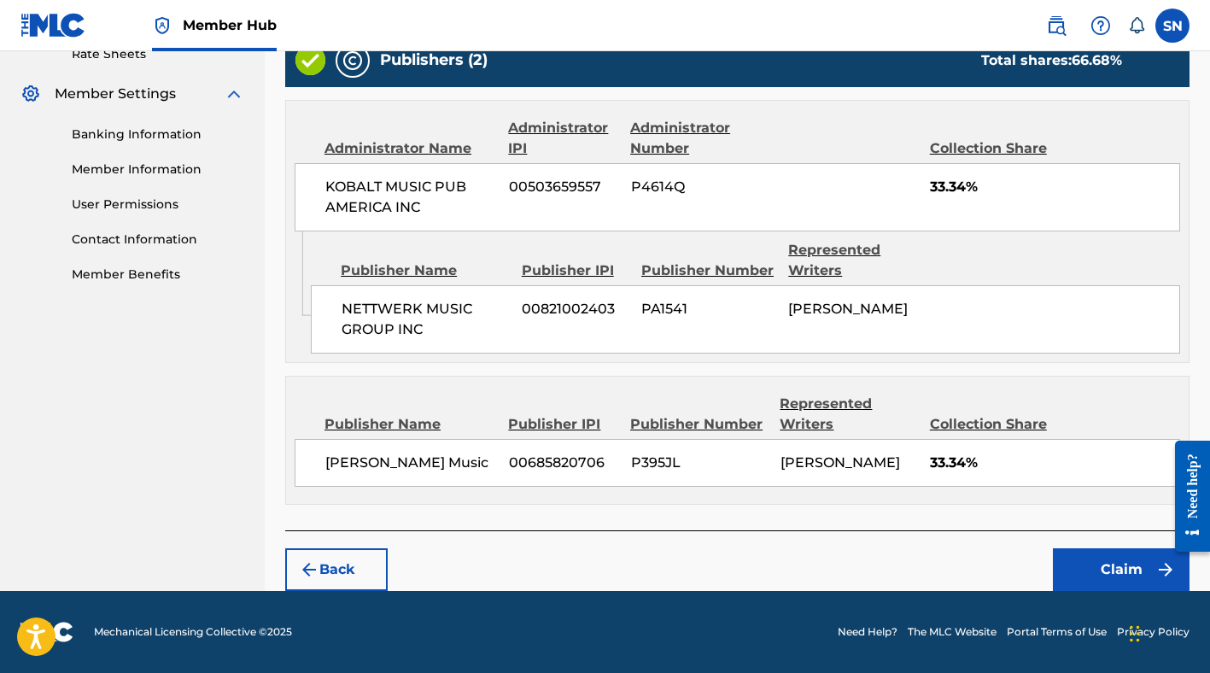
scroll to position [655, 0]
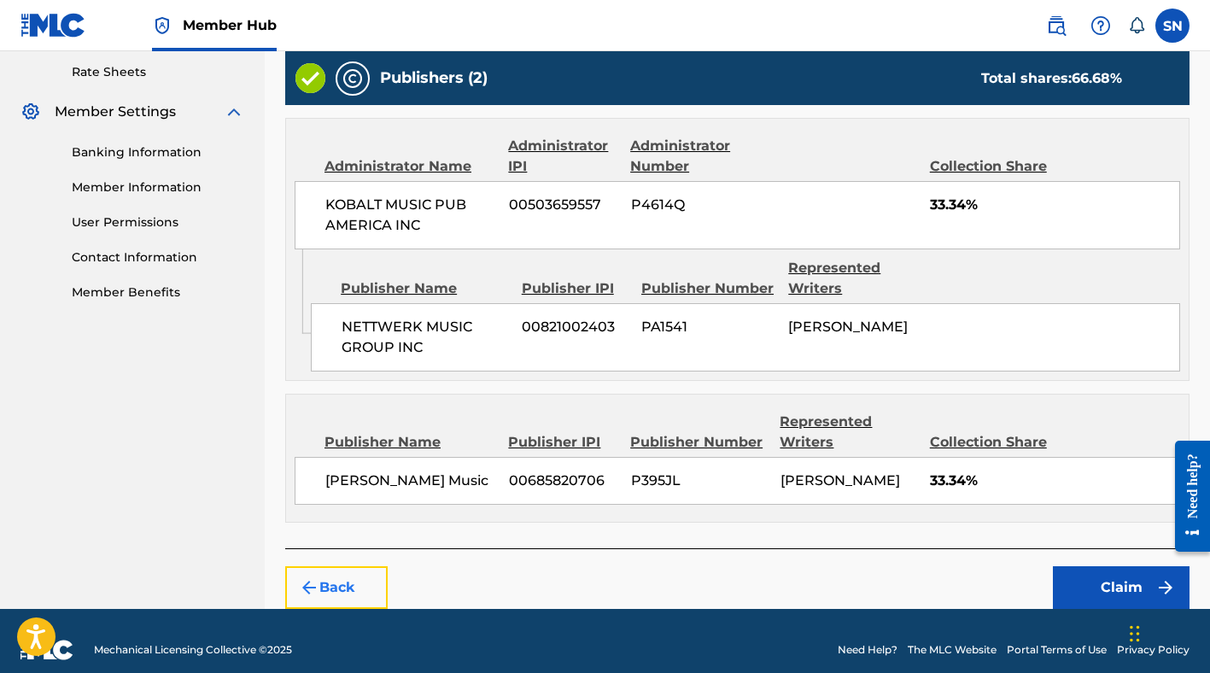
click at [344, 609] on button "Back" at bounding box center [336, 587] width 102 height 43
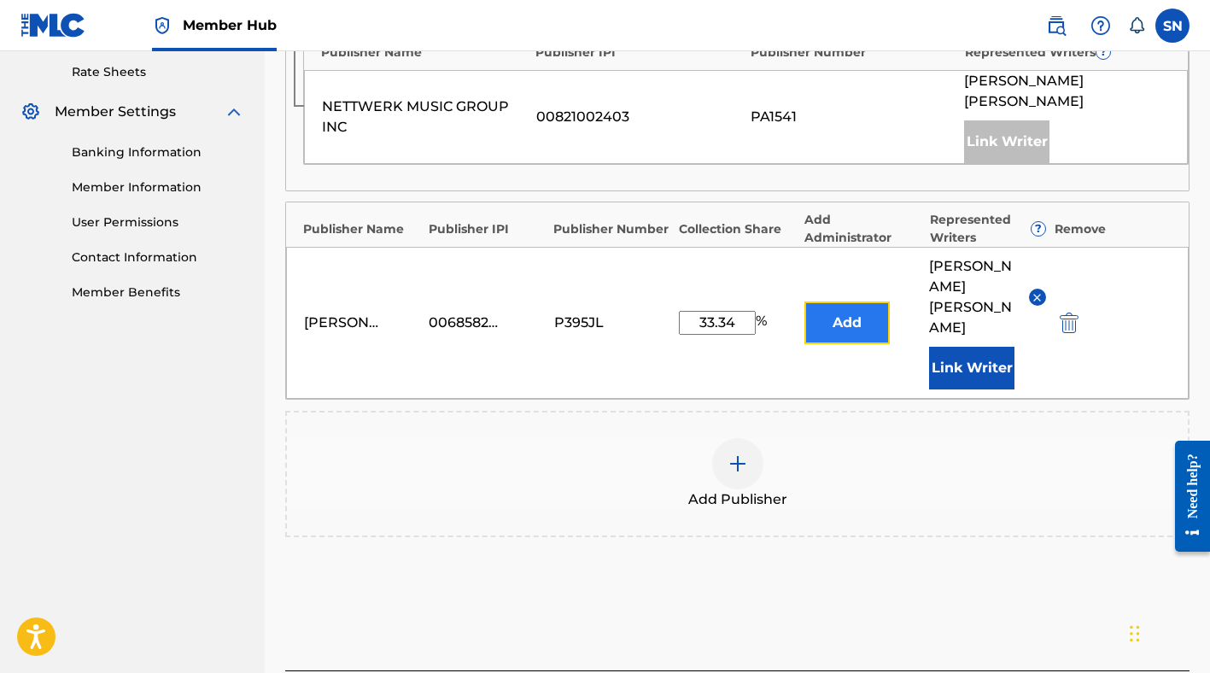
click at [857, 301] on button "Add" at bounding box center [846, 322] width 85 height 43
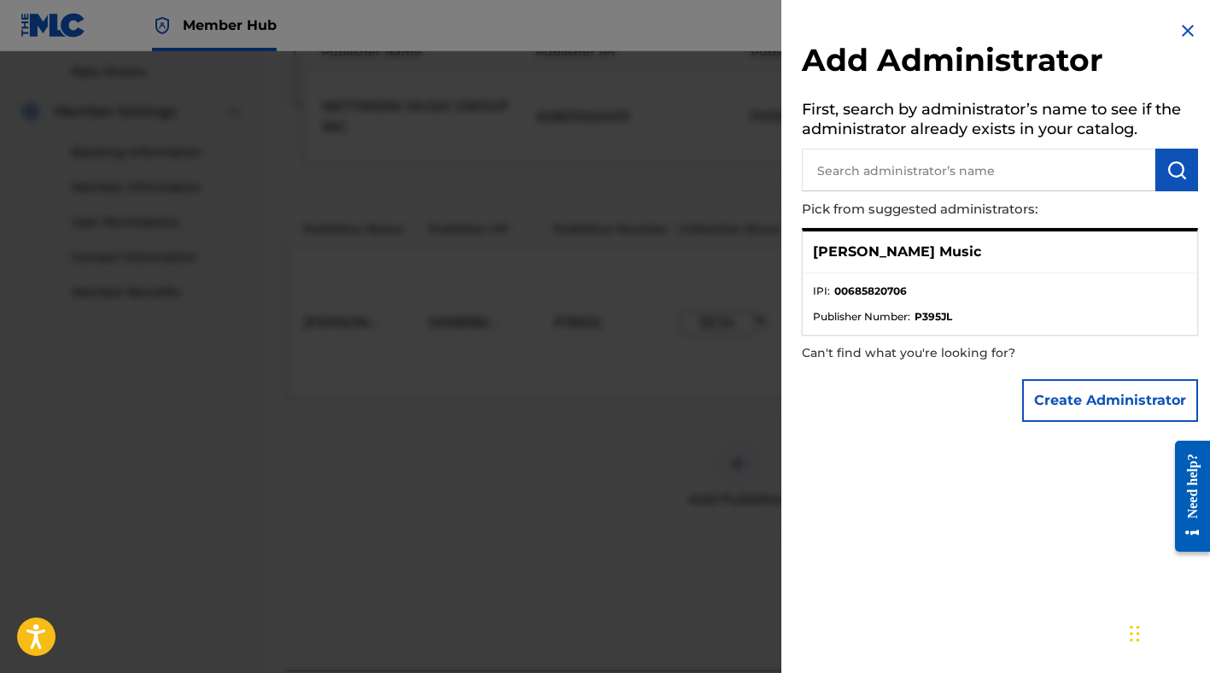
scroll to position [753, 0]
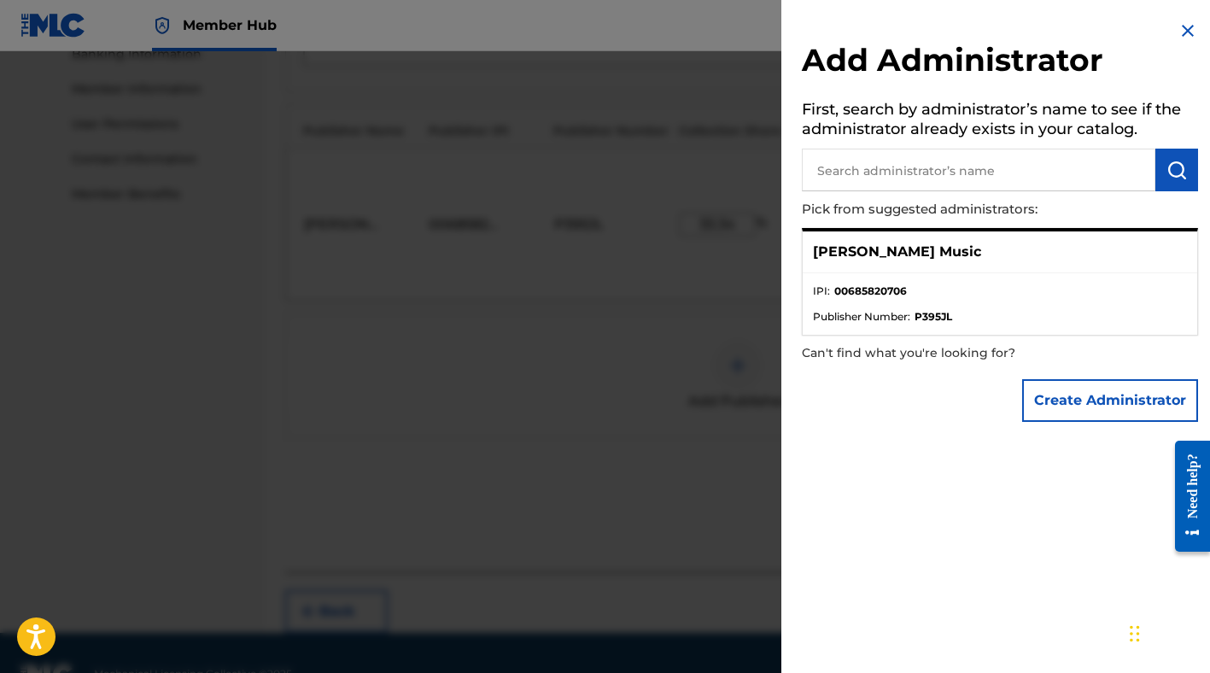
click at [930, 256] on p "[PERSON_NAME] Music" at bounding box center [897, 252] width 168 height 20
click at [914, 246] on p "[PERSON_NAME] Music" at bounding box center [897, 252] width 168 height 20
click at [900, 279] on ul "IPI : 00685820706 Publisher Number : P395JL" at bounding box center [1000, 303] width 394 height 61
click at [880, 318] on span "Publisher Number :" at bounding box center [861, 316] width 97 height 15
click at [823, 253] on p "[PERSON_NAME] Music" at bounding box center [897, 252] width 168 height 20
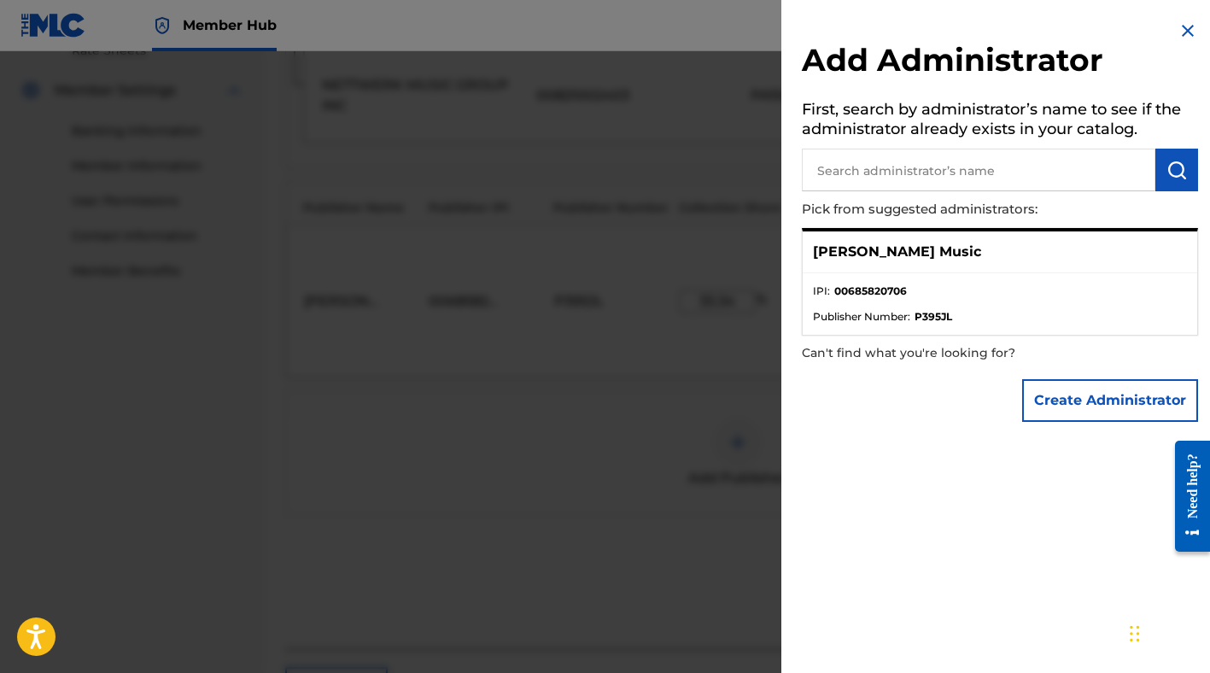
scroll to position [657, 0]
click at [905, 247] on p "[PERSON_NAME] Music" at bounding box center [897, 252] width 168 height 20
click at [1011, 309] on li "Publisher Number : P395JL" at bounding box center [1000, 316] width 374 height 15
click at [928, 245] on p "[PERSON_NAME] Music" at bounding box center [897, 252] width 168 height 20
click at [950, 353] on p "Can't find what you're looking for?" at bounding box center [951, 353] width 299 height 35
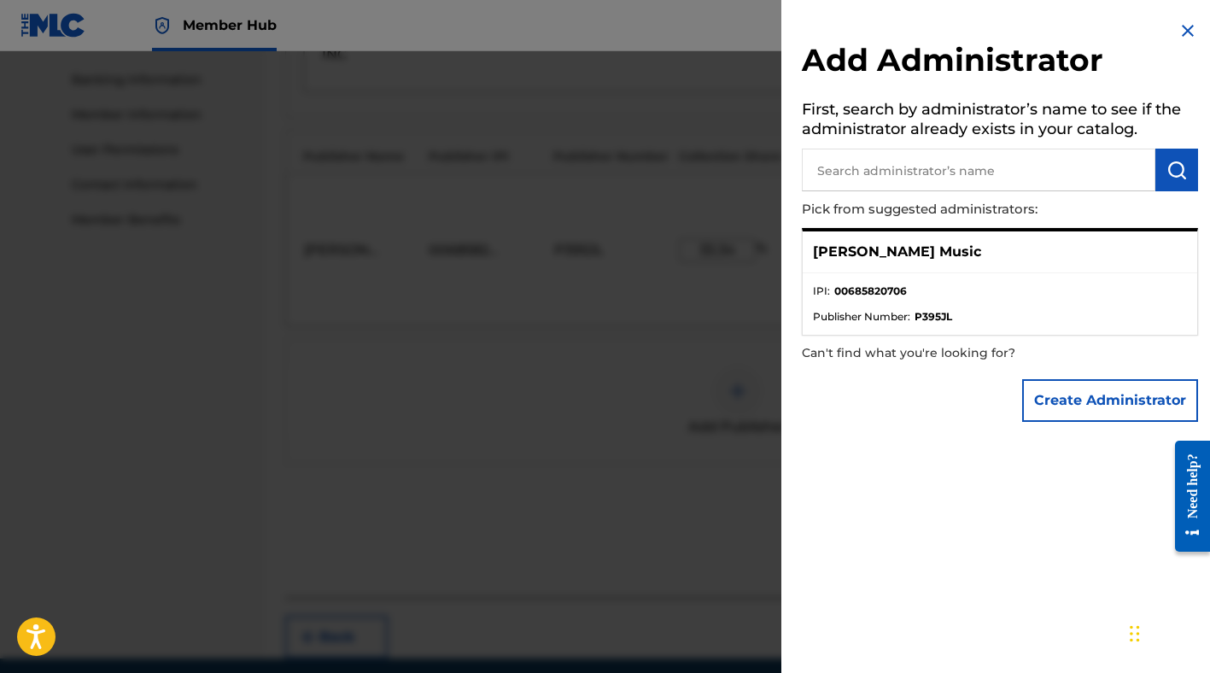
scroll to position [733, 0]
click at [886, 314] on span "Publisher Number :" at bounding box center [861, 316] width 97 height 15
click at [878, 238] on div "[PERSON_NAME] Music" at bounding box center [1000, 252] width 394 height 42
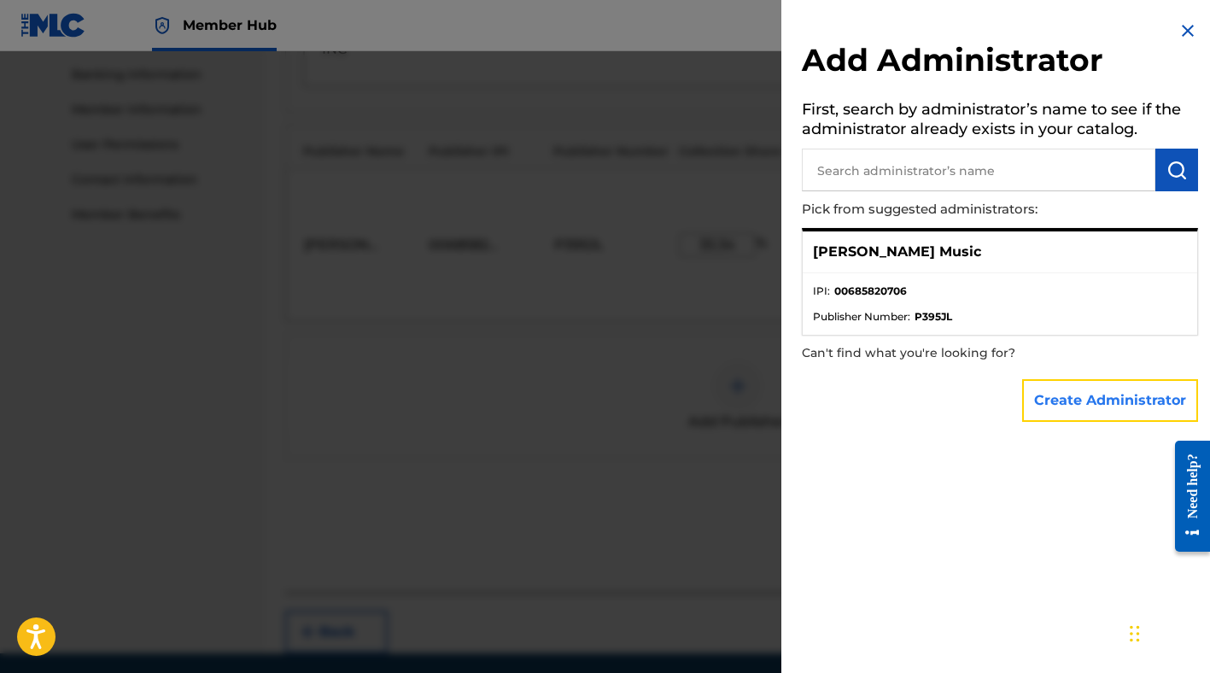
click at [1064, 399] on button "Create Administrator" at bounding box center [1110, 400] width 176 height 43
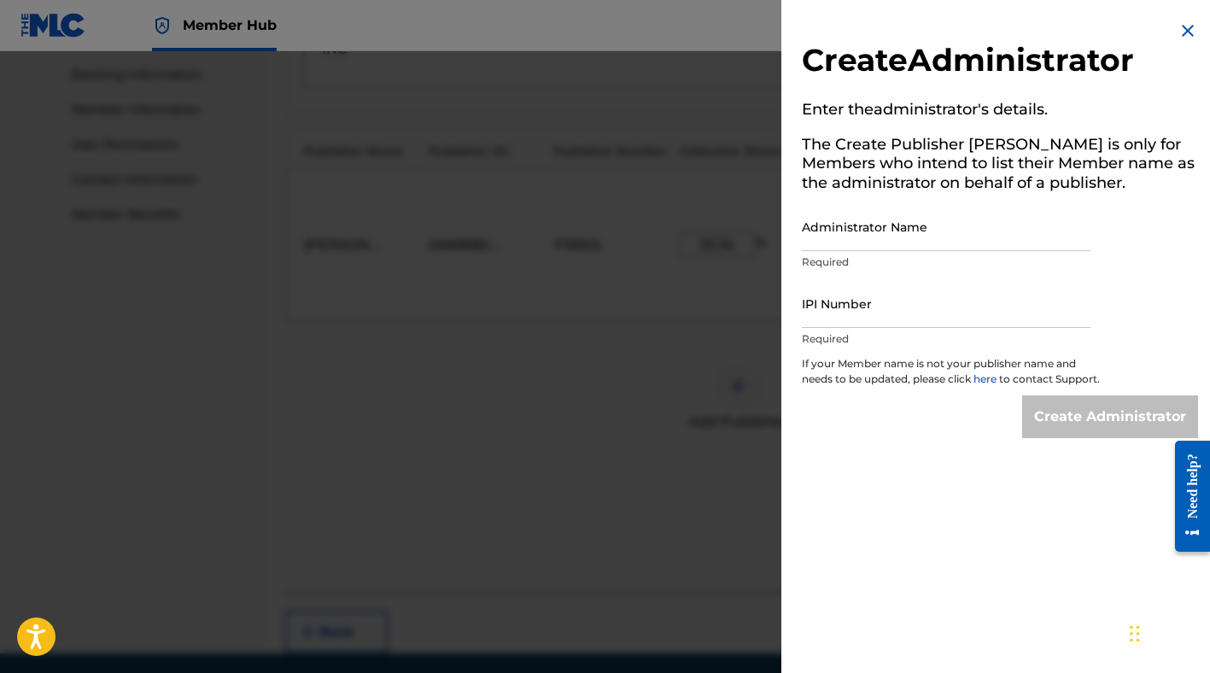
click at [1187, 26] on img at bounding box center [1188, 30] width 20 height 20
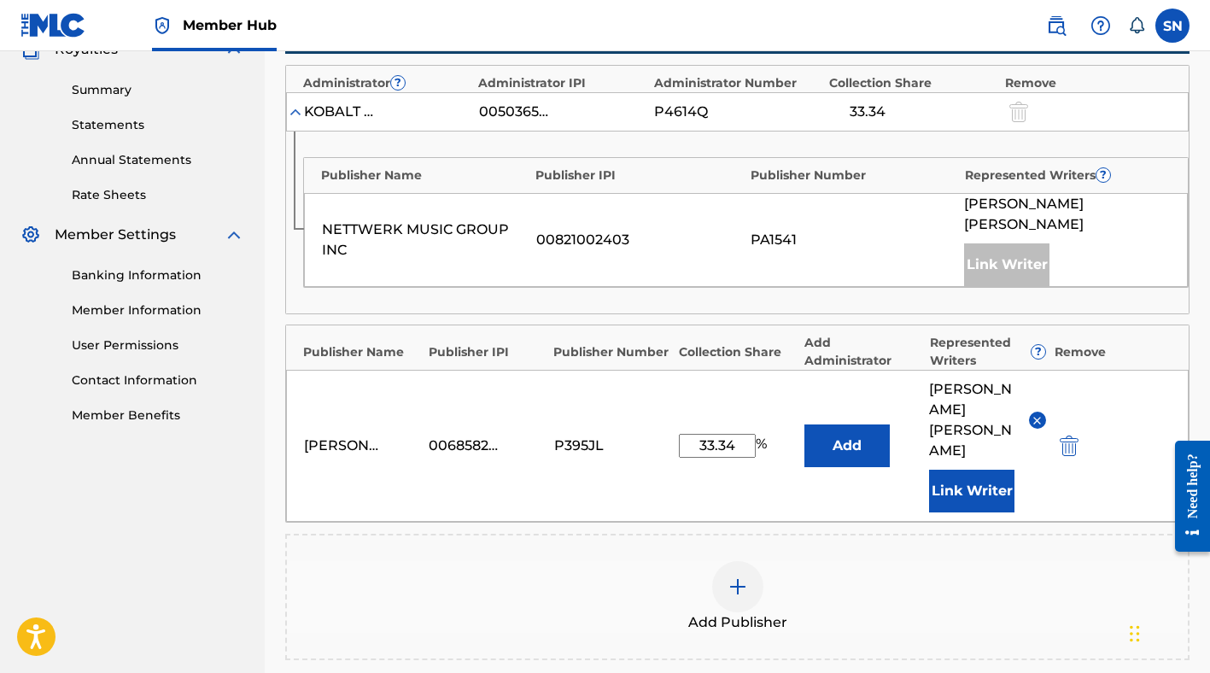
scroll to position [523, 0]
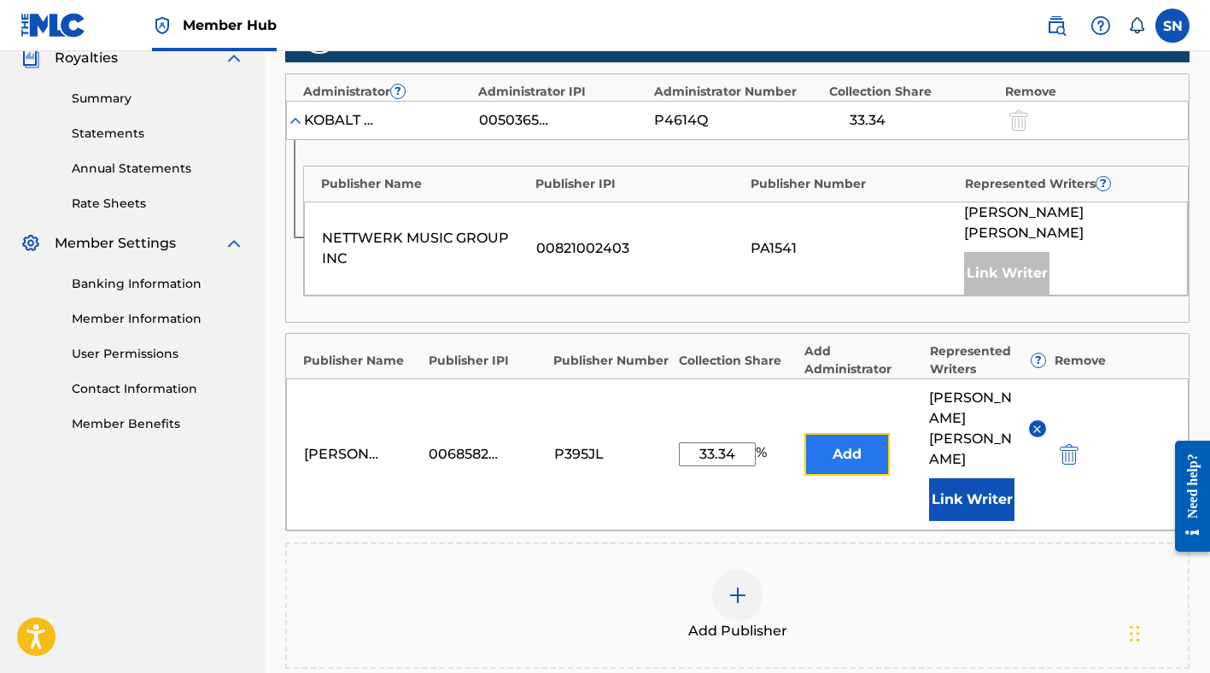
click at [862, 433] on button "Add" at bounding box center [846, 454] width 85 height 43
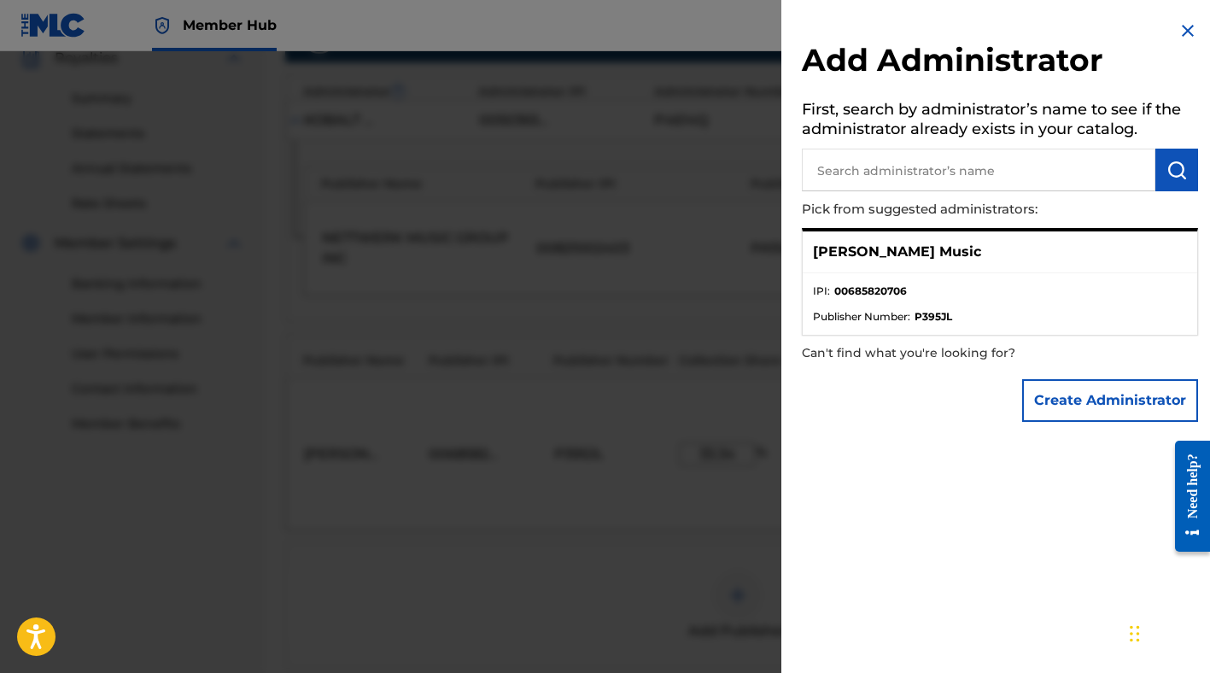
click at [916, 252] on p "[PERSON_NAME] Music" at bounding box center [897, 252] width 168 height 20
click at [1185, 26] on img at bounding box center [1188, 30] width 20 height 20
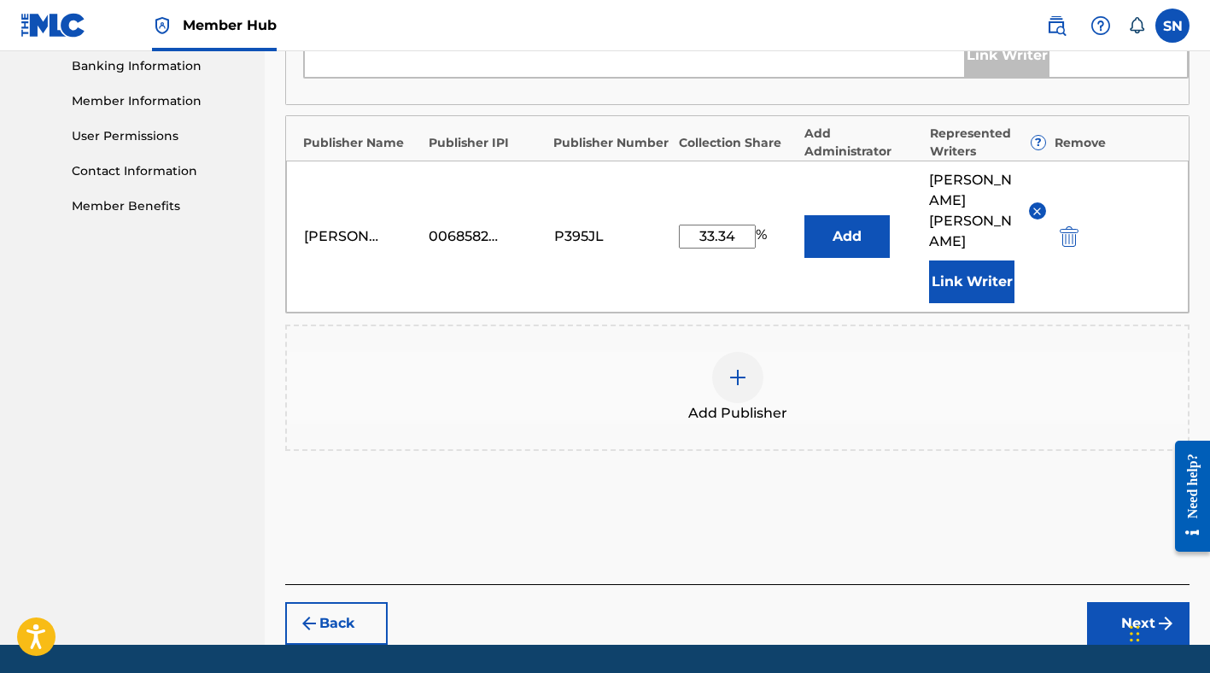
scroll to position [753, 0]
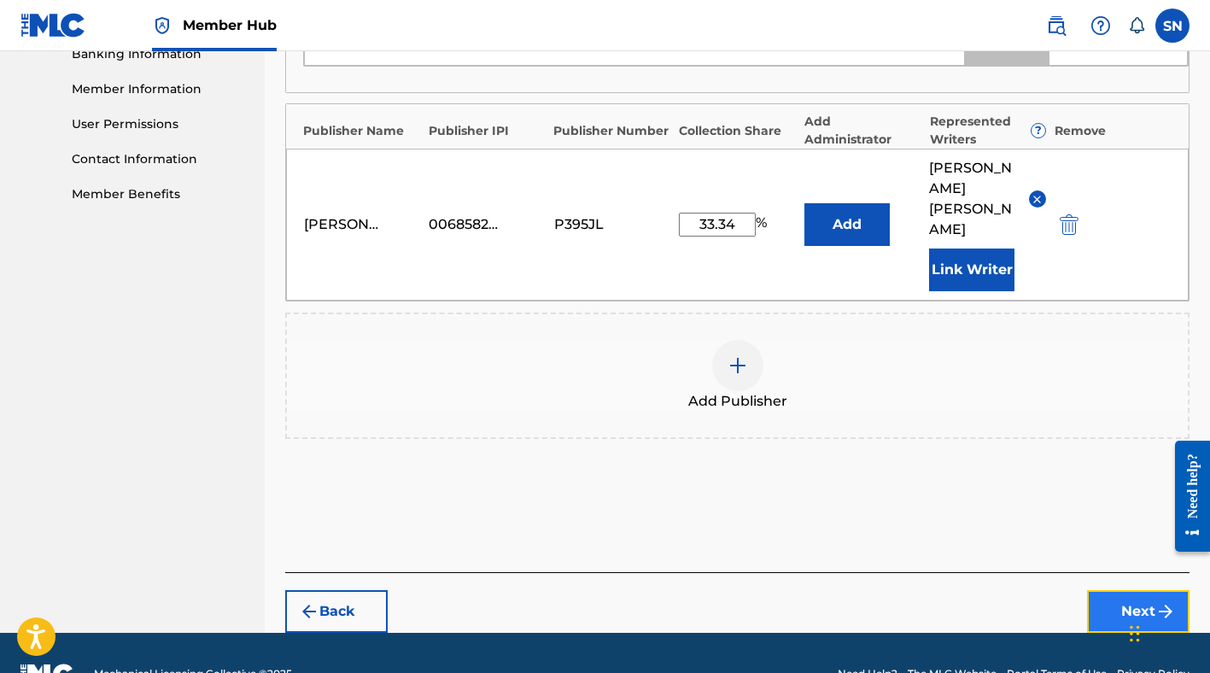
click at [1110, 590] on button "Next" at bounding box center [1138, 611] width 102 height 43
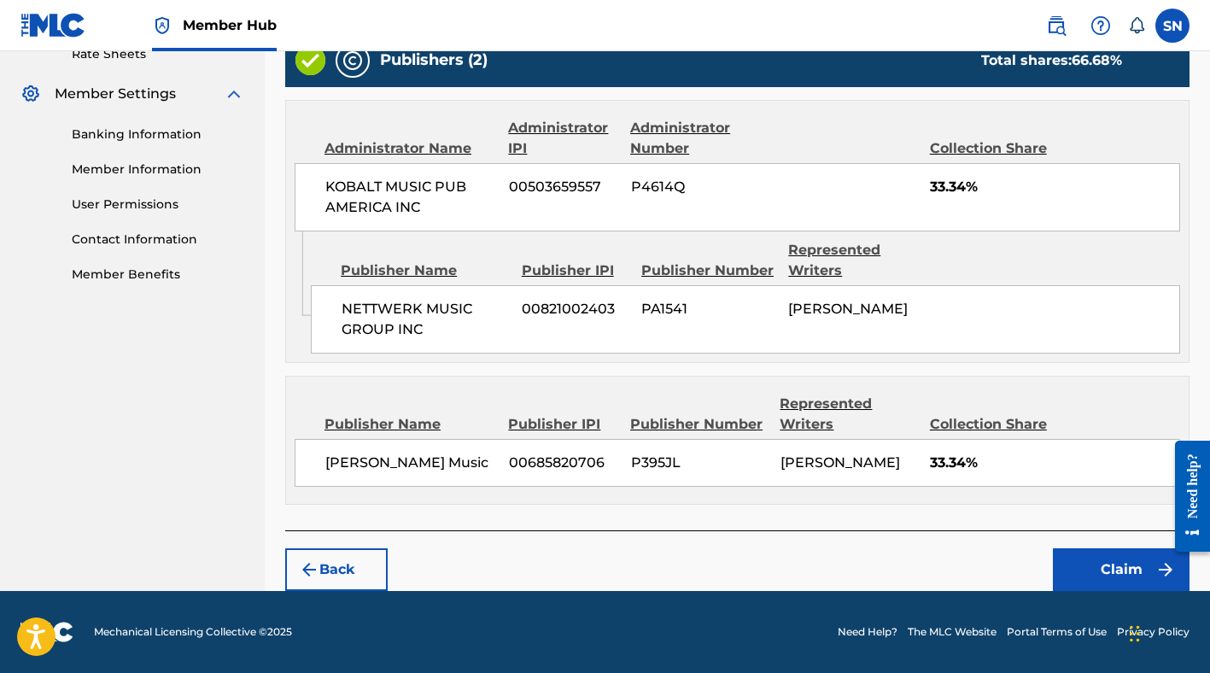
scroll to position [710, 0]
click at [1073, 561] on button "Claim" at bounding box center [1121, 569] width 137 height 43
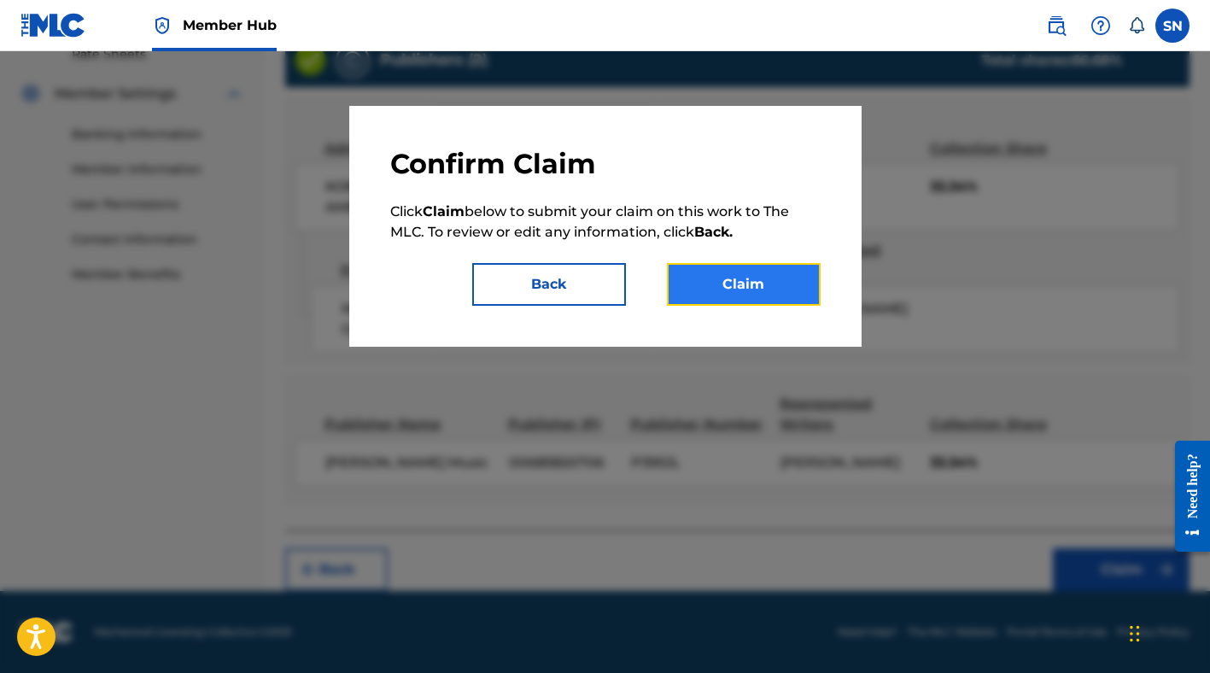
click at [706, 288] on button "Claim" at bounding box center [744, 284] width 154 height 43
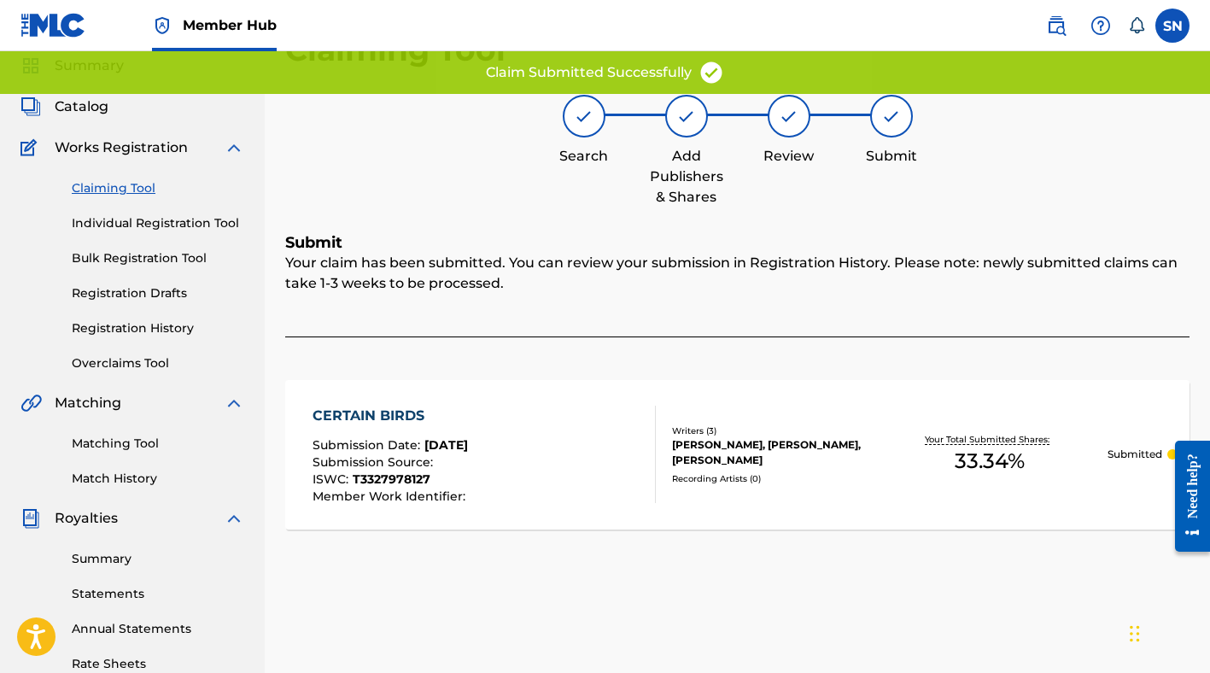
scroll to position [0, 0]
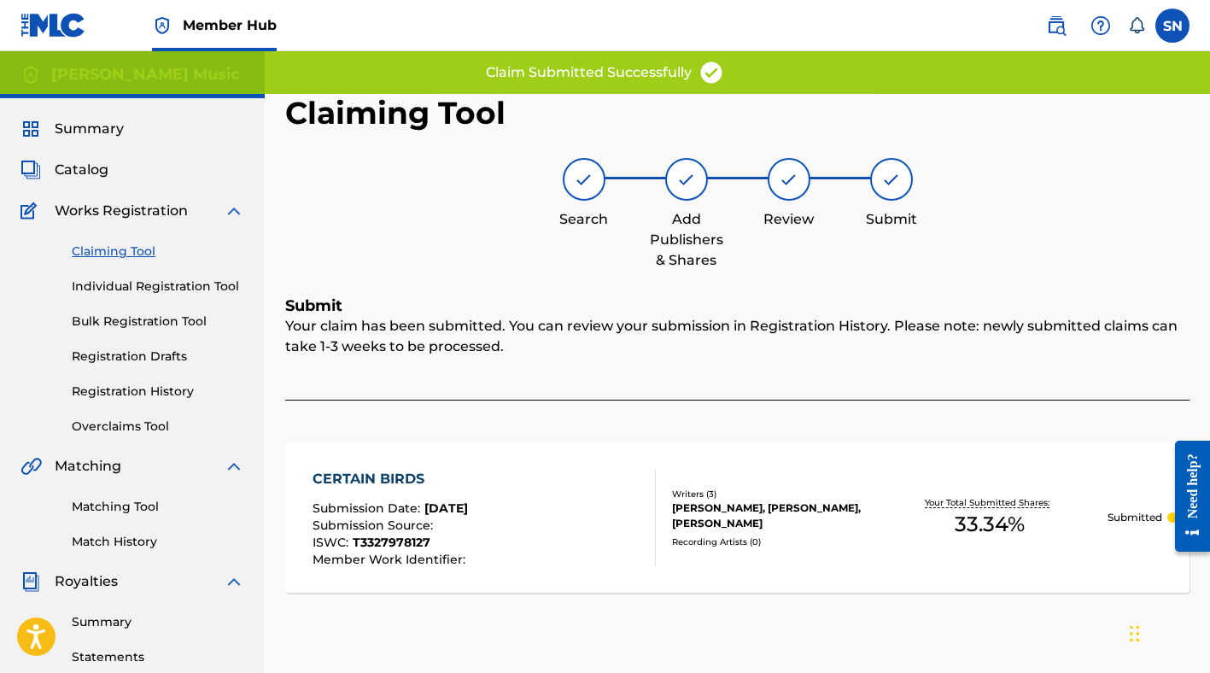
click at [132, 250] on link "Claiming Tool" at bounding box center [158, 252] width 172 height 18
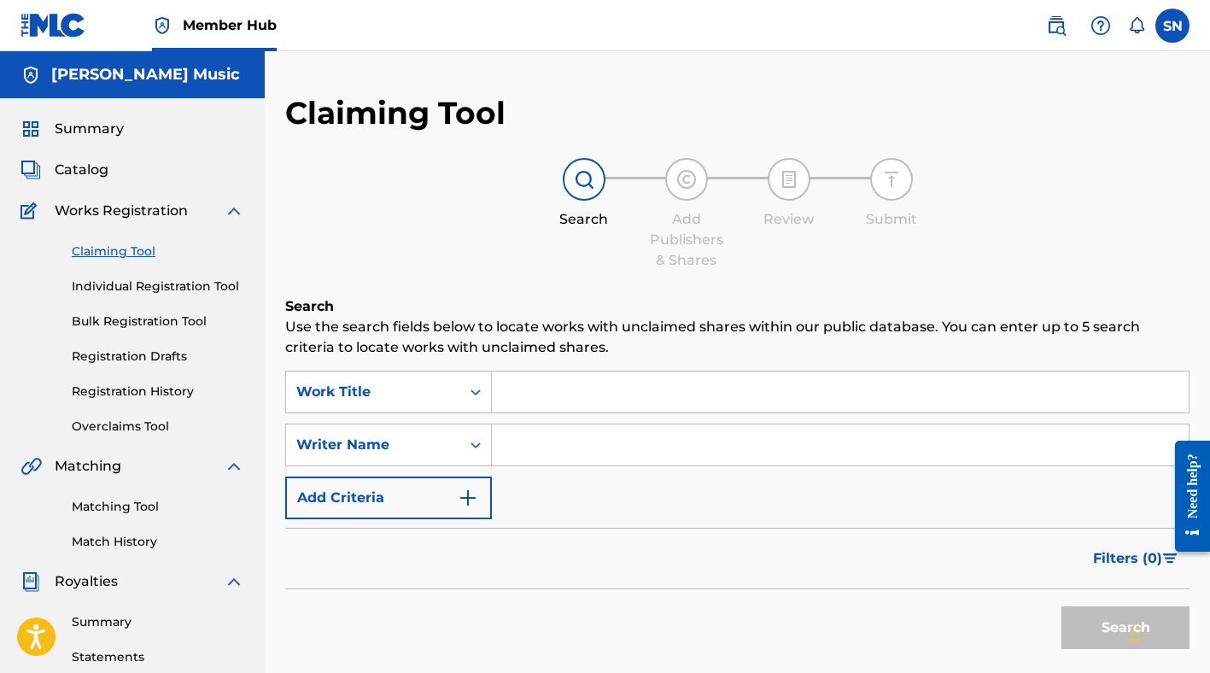
click at [527, 391] on input "Search Form" at bounding box center [840, 391] width 697 height 41
type input "s"
click at [562, 468] on div "SearchWithCriteria97de5b63-a3f1-4dcb-afa9-8802ca93f051 Work Title SearchWithCri…" at bounding box center [737, 445] width 904 height 149
click at [555, 456] on input "Search Form" at bounding box center [840, 444] width 697 height 41
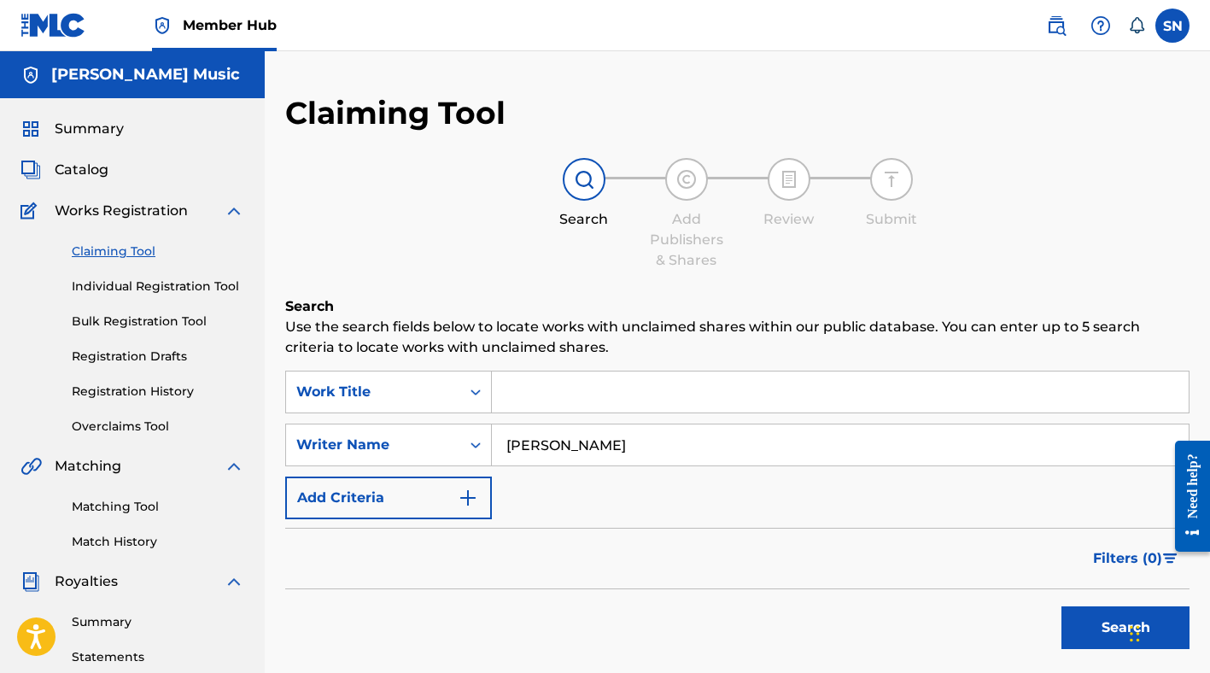
type input "stephan nance"
click at [1061, 606] on button "Search" at bounding box center [1125, 627] width 128 height 43
click at [111, 290] on link "Individual Registration Tool" at bounding box center [158, 287] width 172 height 18
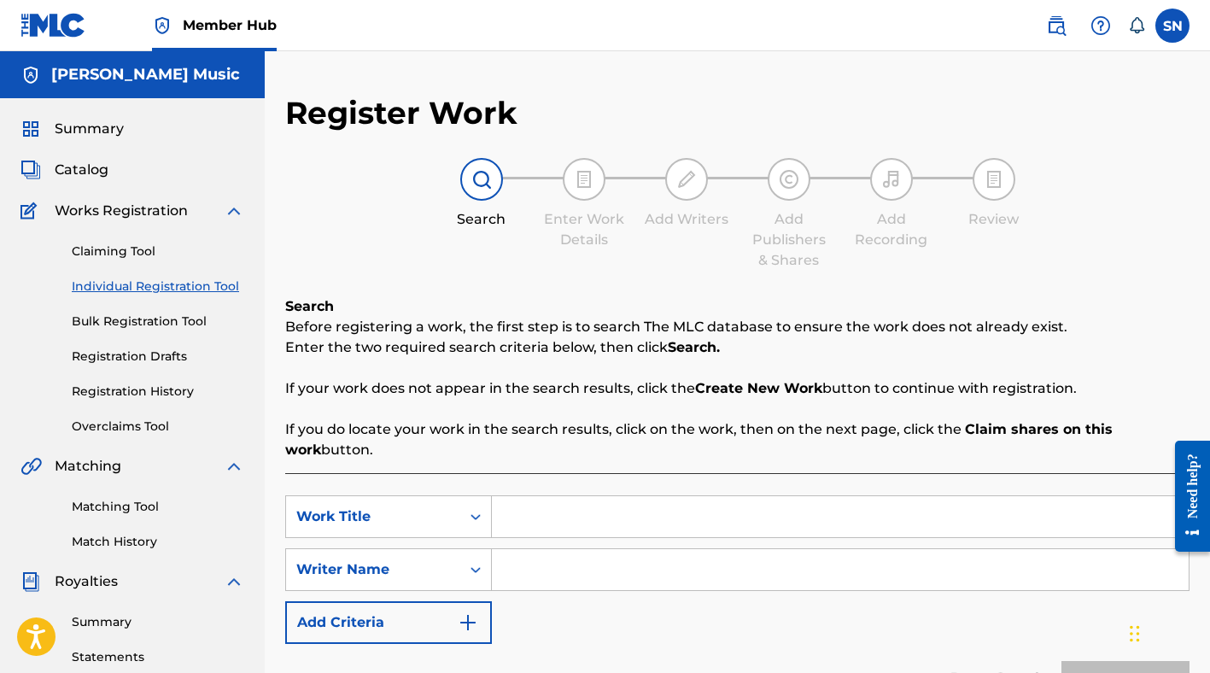
click at [558, 511] on input "Search Form" at bounding box center [840, 516] width 697 height 41
type input "The Light That Comes Through"
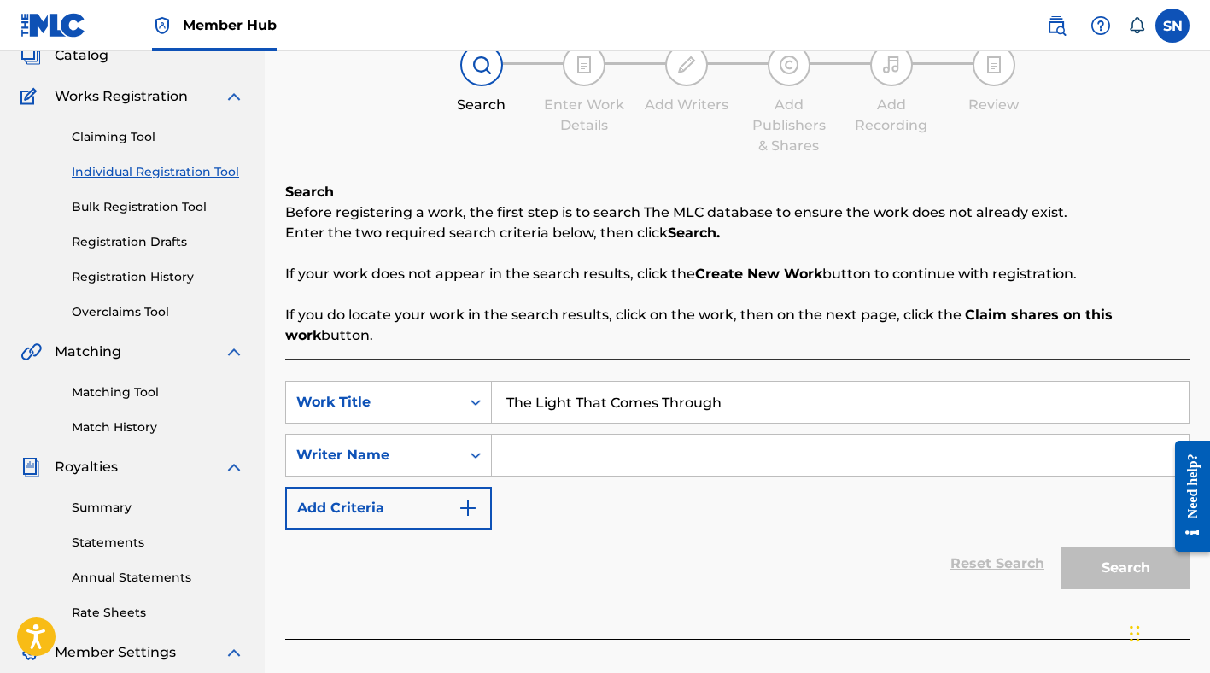
scroll to position [159, 0]
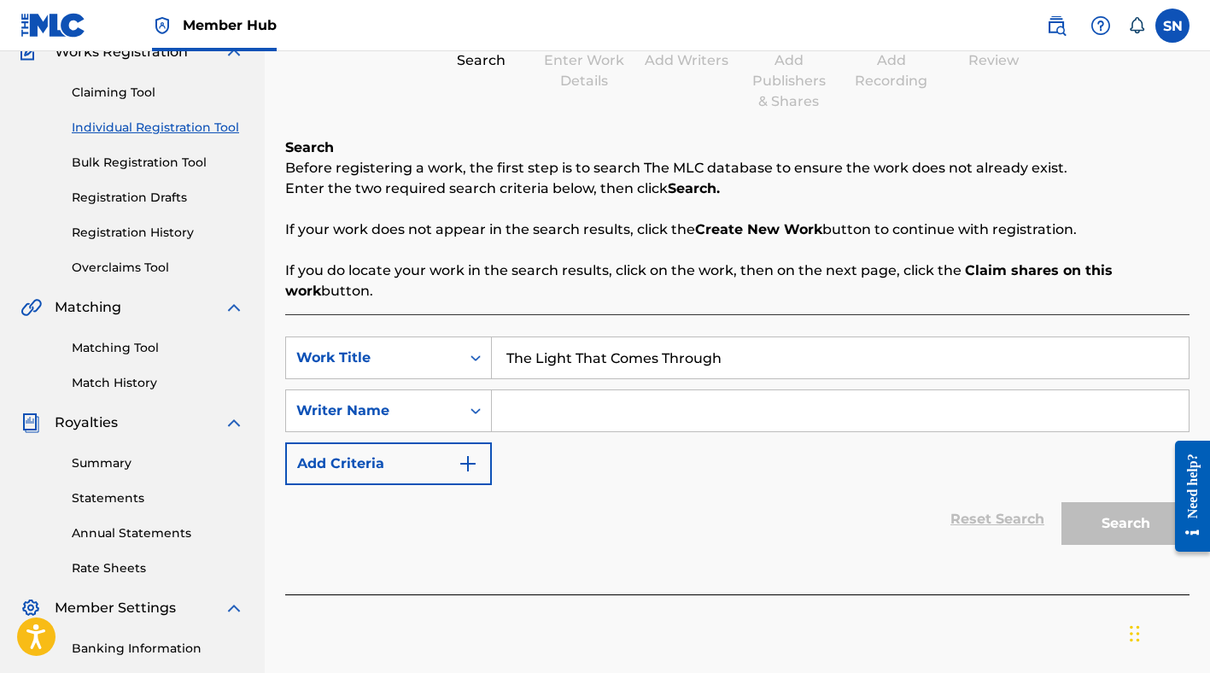
click at [565, 410] on input "Search Form" at bounding box center [840, 410] width 697 height 41
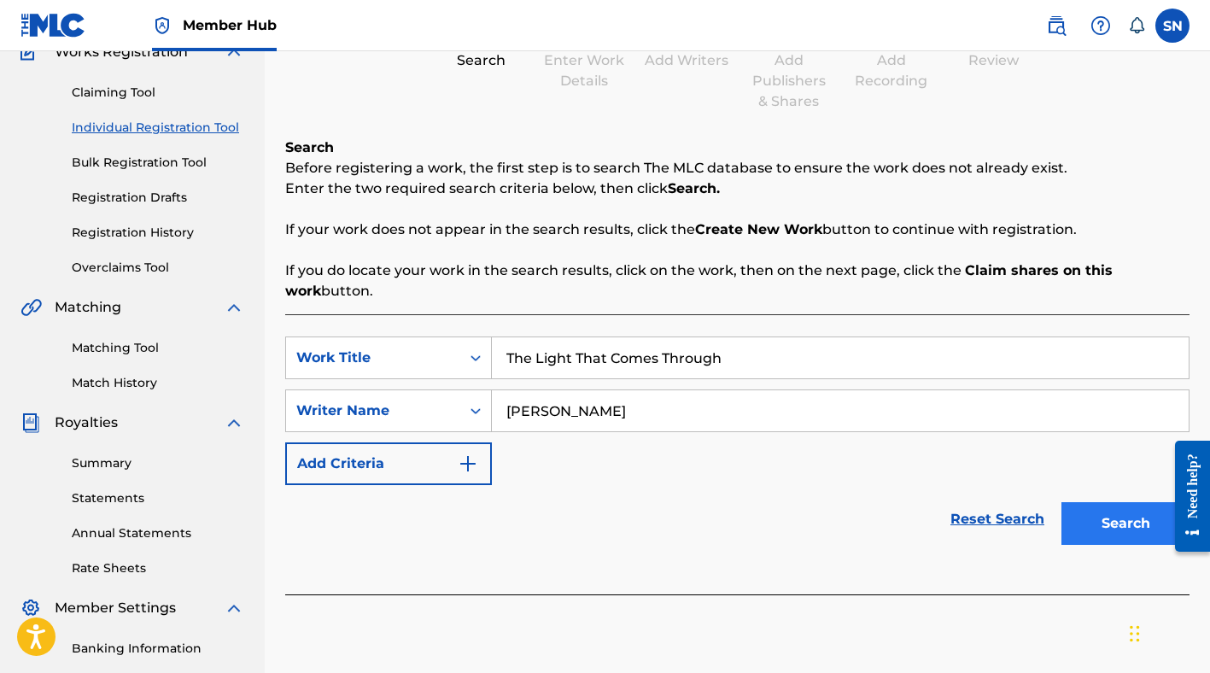
type input "Stephan Nance"
click at [1107, 516] on button "Search" at bounding box center [1125, 523] width 128 height 43
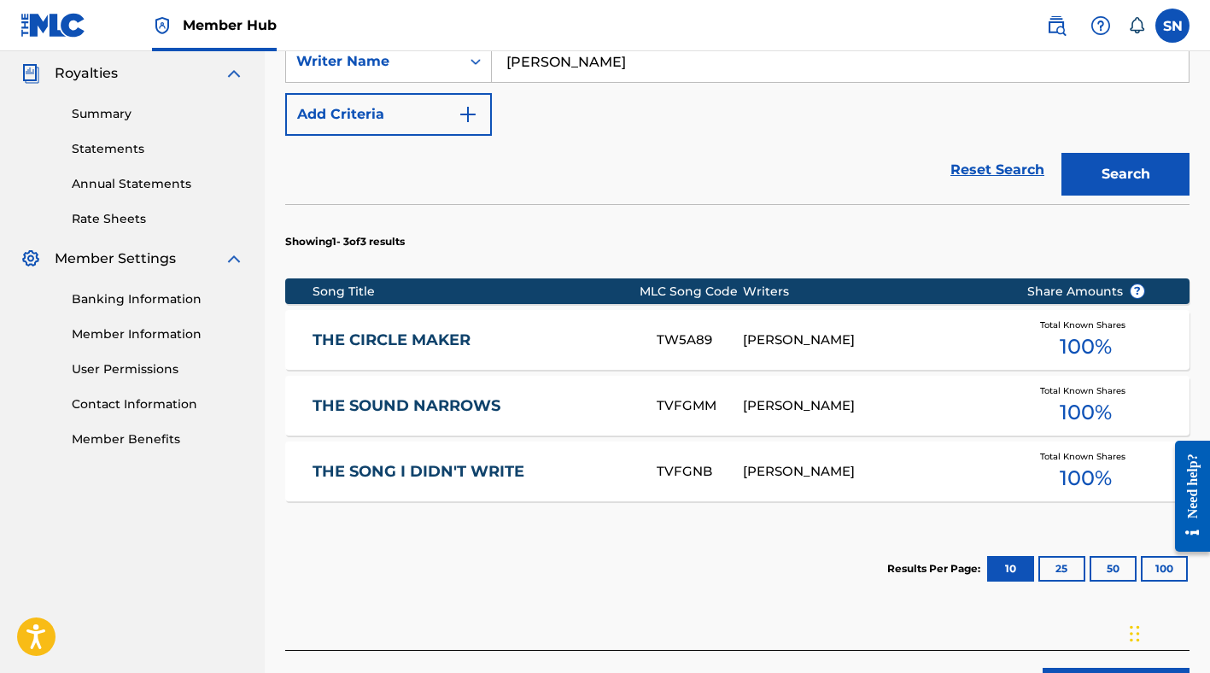
scroll to position [628, 0]
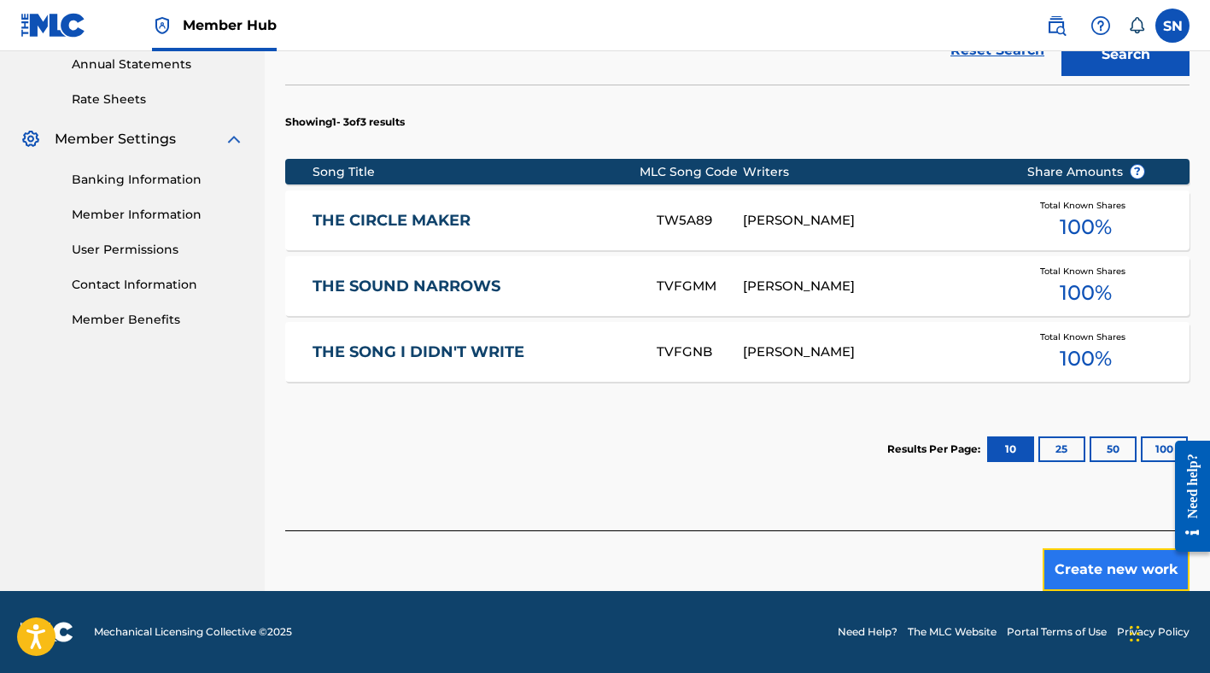
click at [1069, 566] on button "Create new work" at bounding box center [1116, 569] width 147 height 43
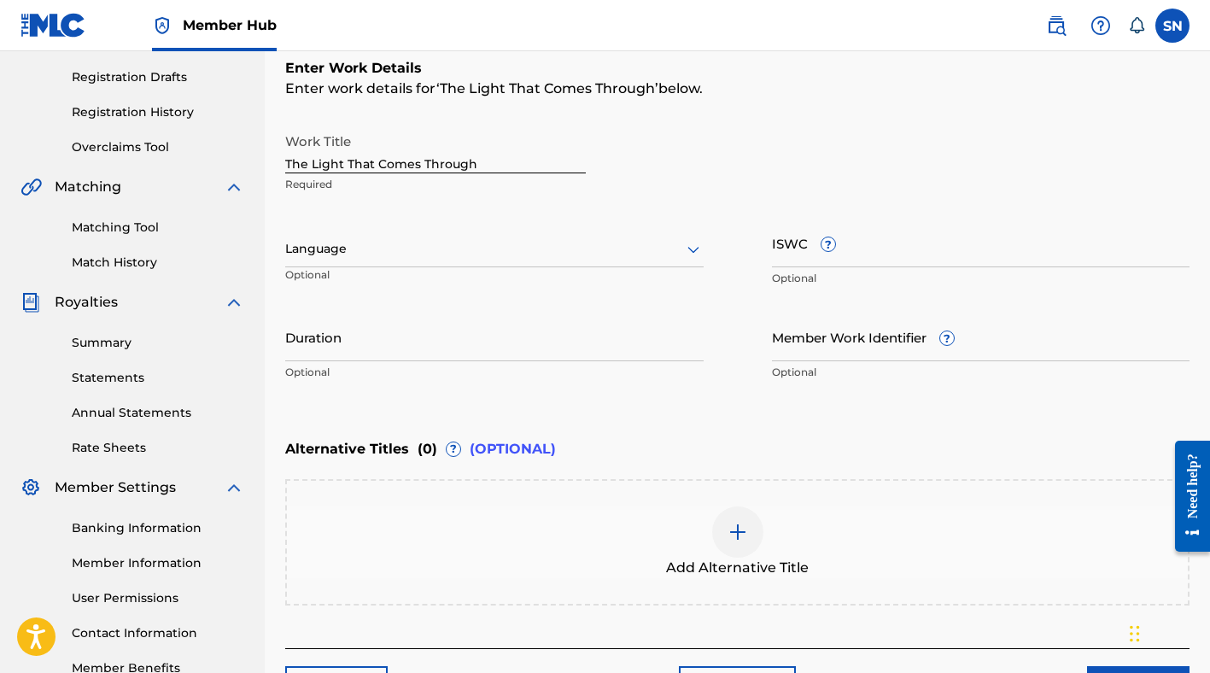
scroll to position [299, 0]
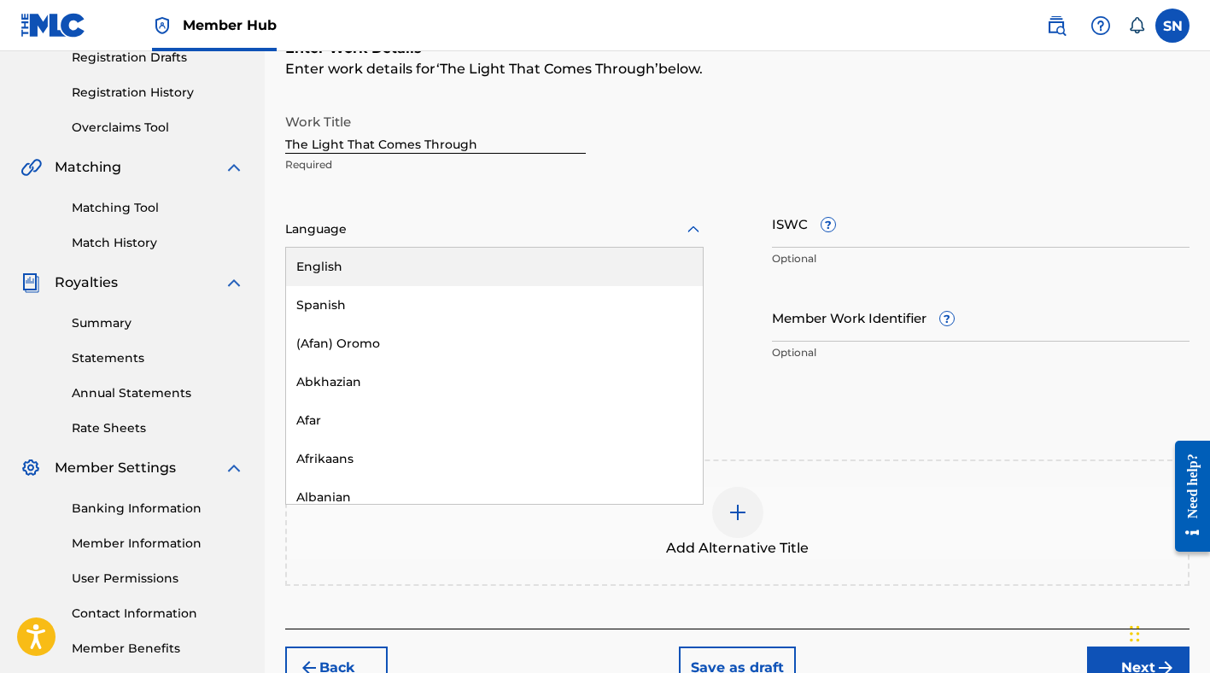
click at [593, 238] on div at bounding box center [494, 229] width 418 height 21
click at [592, 265] on div "English" at bounding box center [494, 267] width 417 height 38
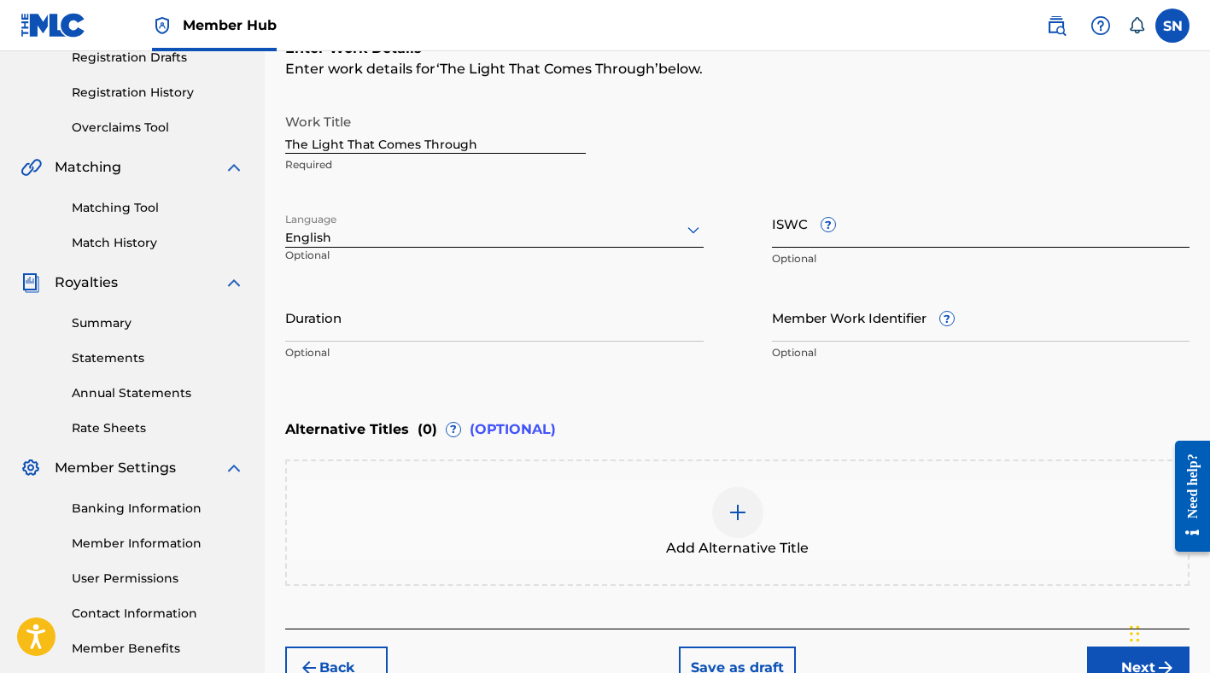
click at [801, 227] on input "ISWC ?" at bounding box center [981, 223] width 418 height 49
click at [852, 222] on input "ISWC ?" at bounding box center [981, 223] width 418 height 49
paste input "T3154107338"
type input "T3154107338"
click at [783, 153] on div "Work Title The Light That Comes Through Required" at bounding box center [737, 143] width 904 height 77
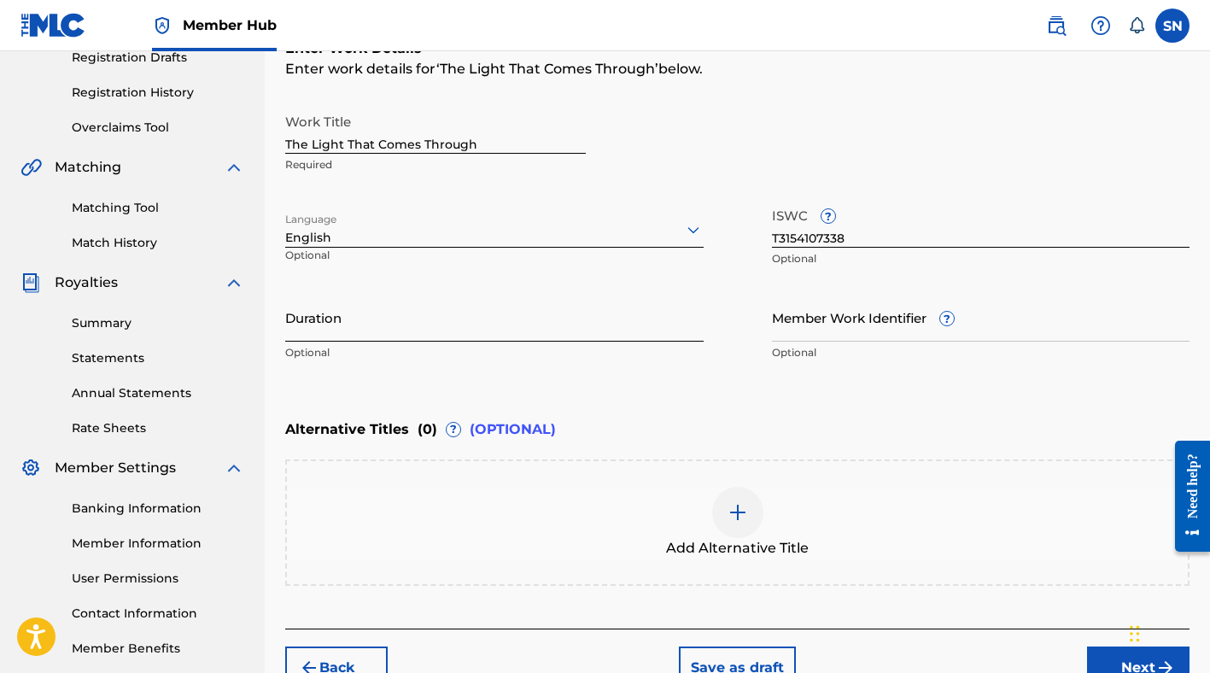
click at [611, 324] on input "Duration" at bounding box center [494, 317] width 418 height 49
type input "03:26"
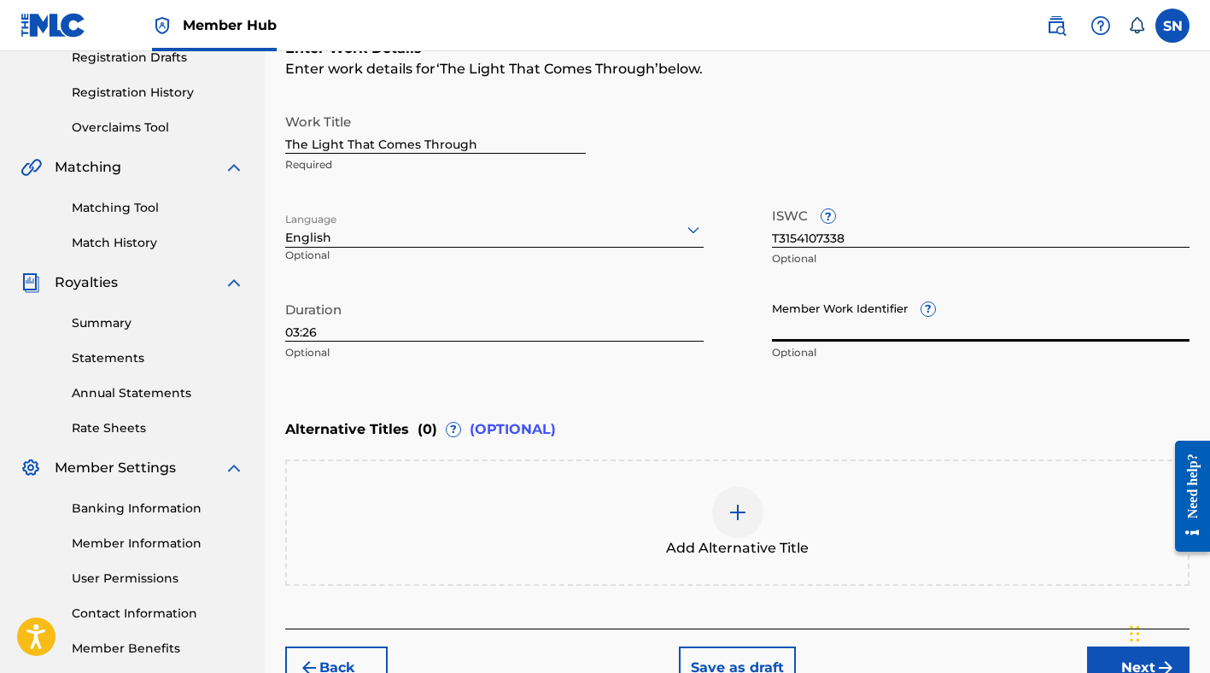
click at [803, 324] on input "Member Work Identifier ?" at bounding box center [981, 317] width 418 height 49
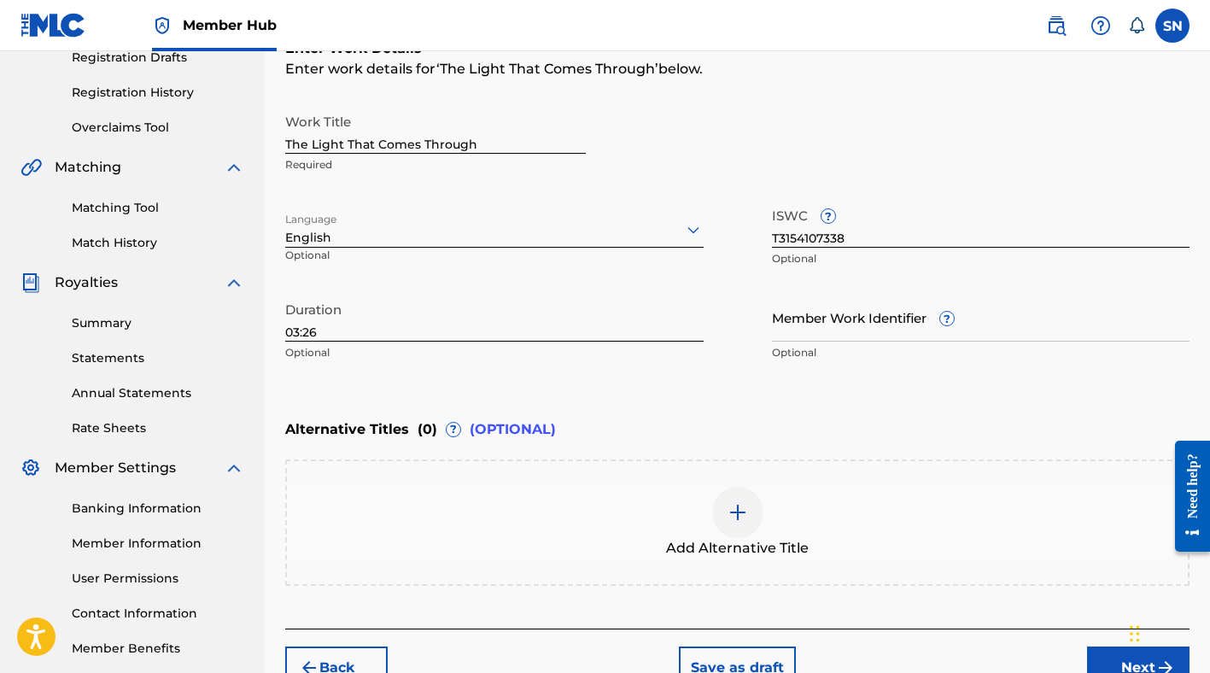
click at [929, 304] on div "Member Work Identifier ? Optional" at bounding box center [981, 331] width 418 height 77
click at [768, 393] on div "Enter Work Details Enter work details for ‘ The Light That Comes Through ’ belo…" at bounding box center [737, 203] width 904 height 413
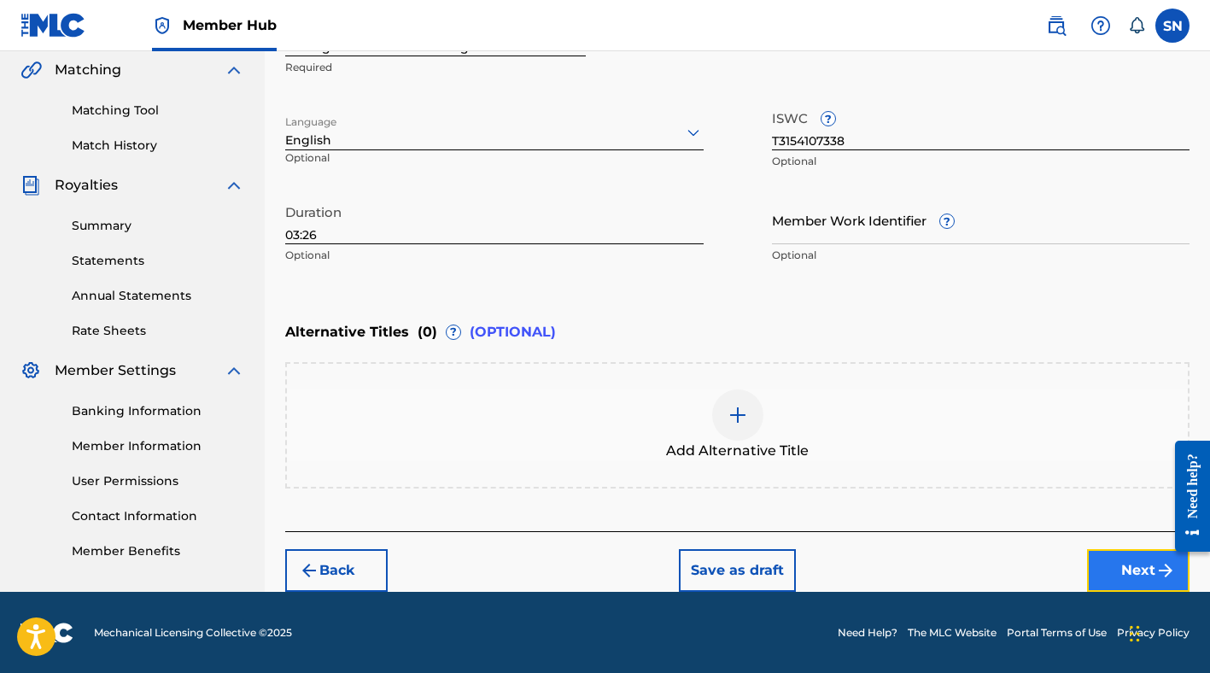
click at [1105, 559] on button "Next" at bounding box center [1138, 570] width 102 height 43
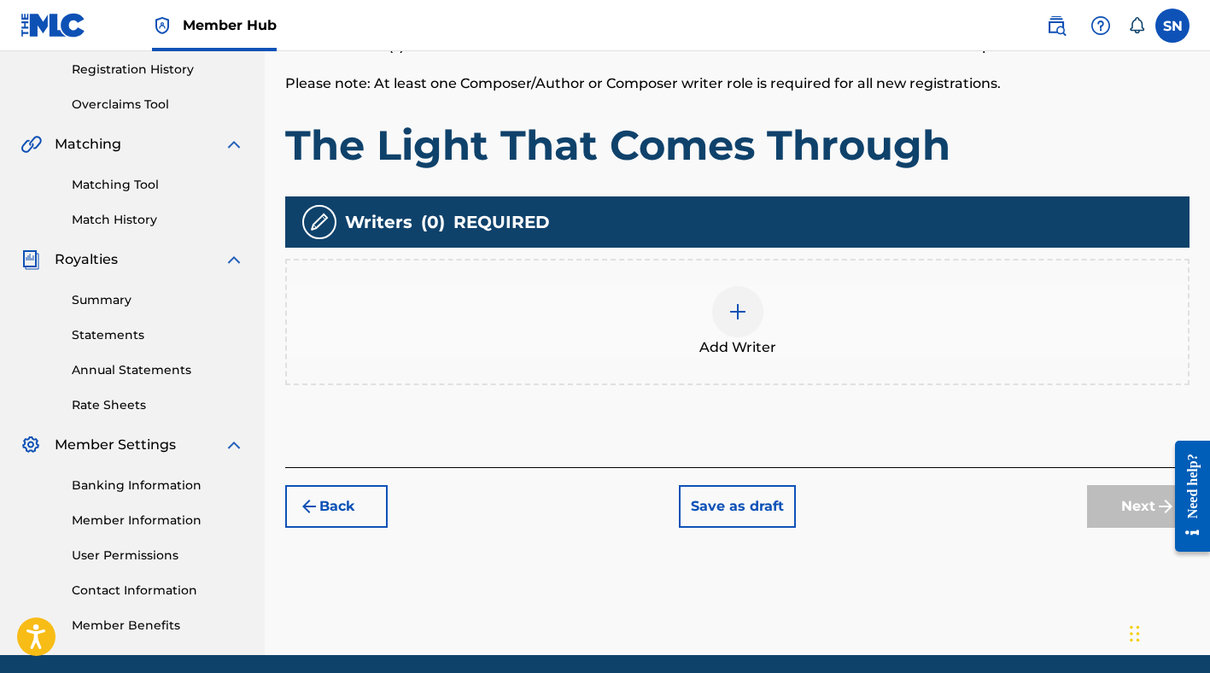
scroll to position [346, 0]
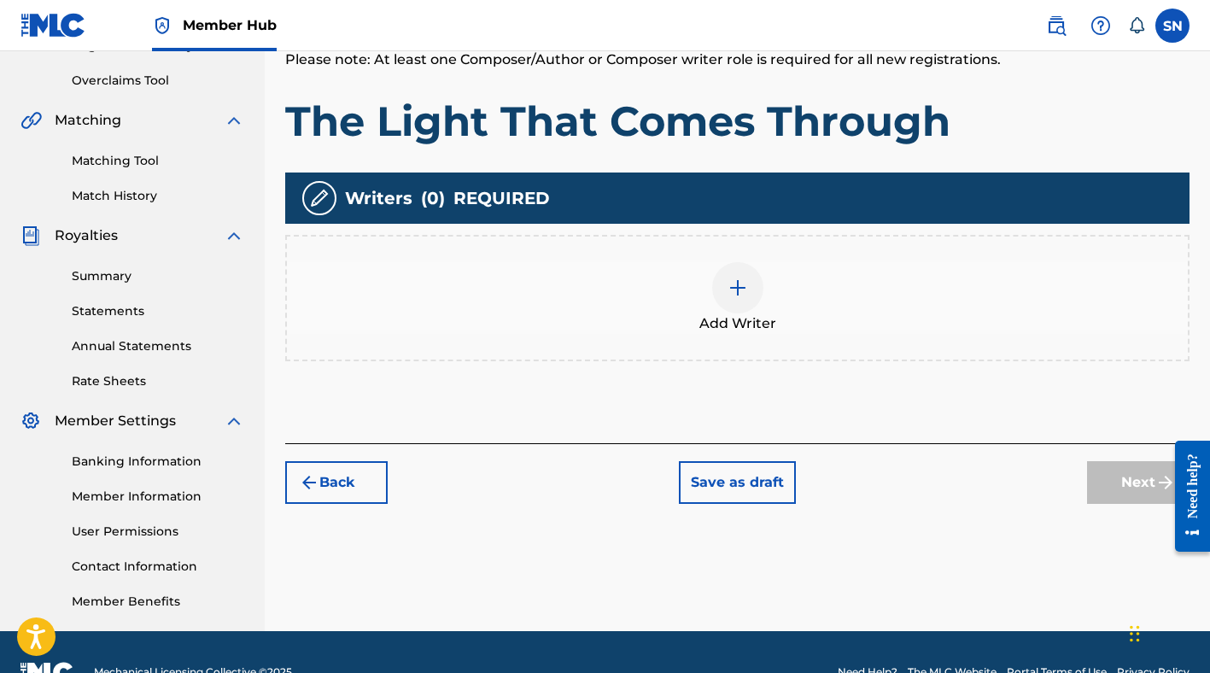
click at [728, 293] on img at bounding box center [738, 288] width 20 height 20
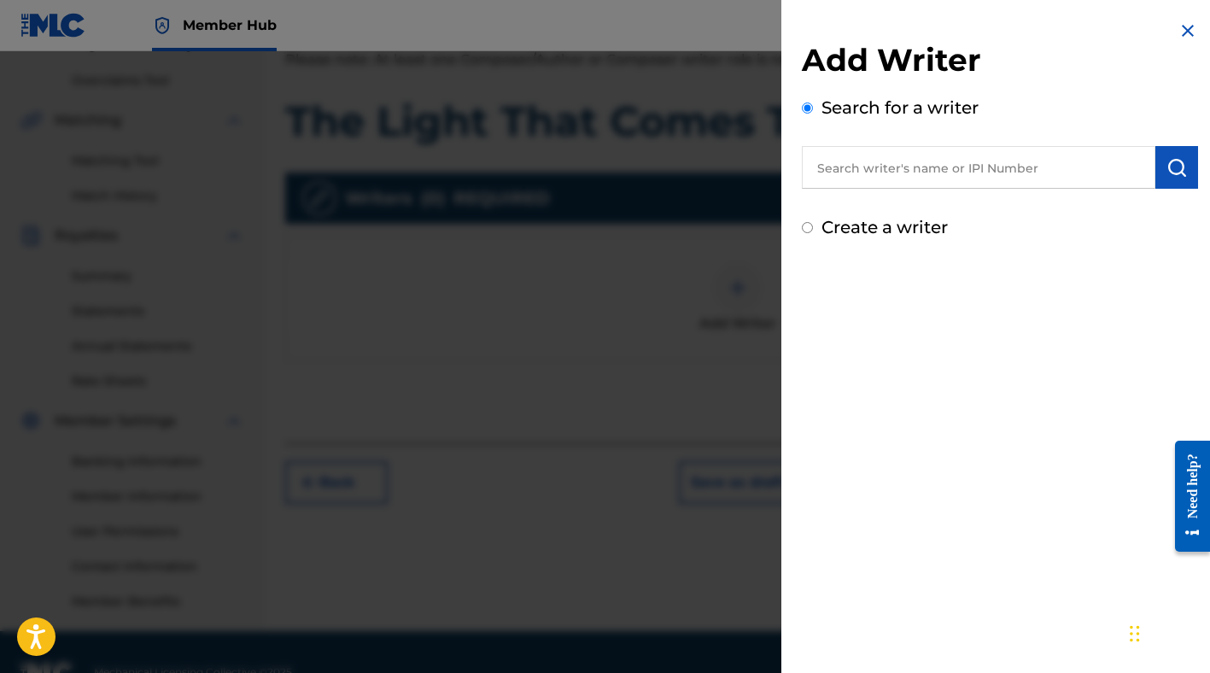
click at [850, 167] on input "text" at bounding box center [979, 167] width 354 height 43
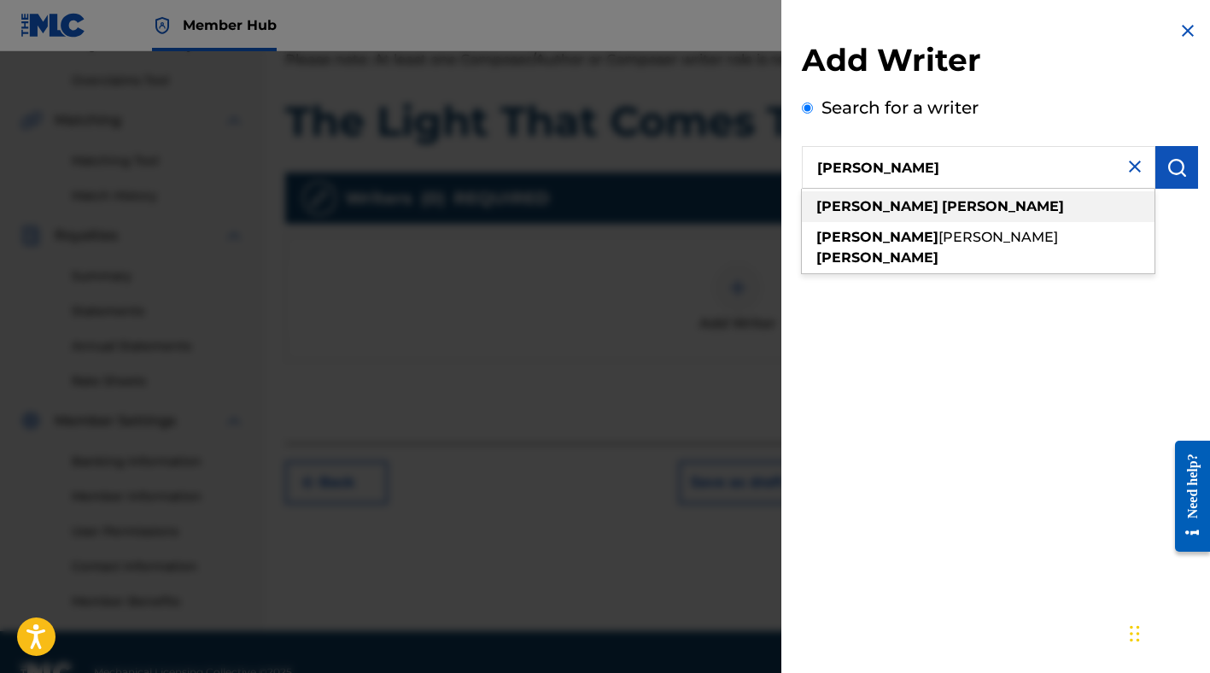
type input "stephan nance"
click at [866, 211] on strong "stephan" at bounding box center [877, 206] width 122 height 16
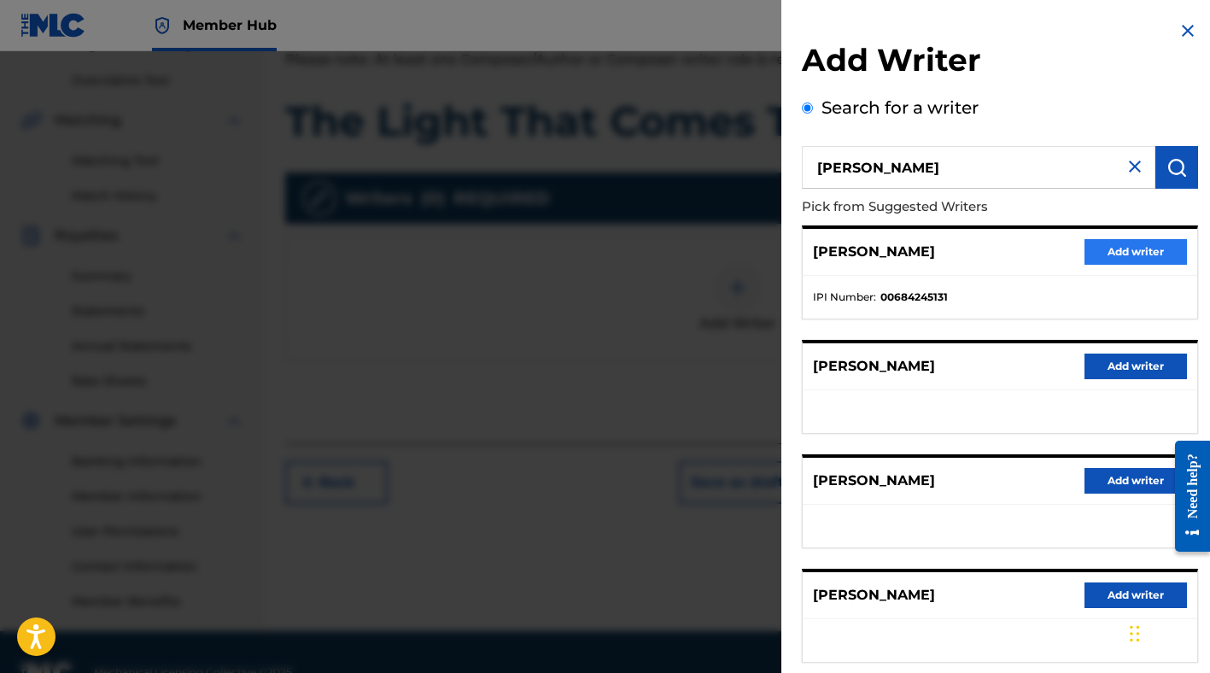
scroll to position [100, 0]
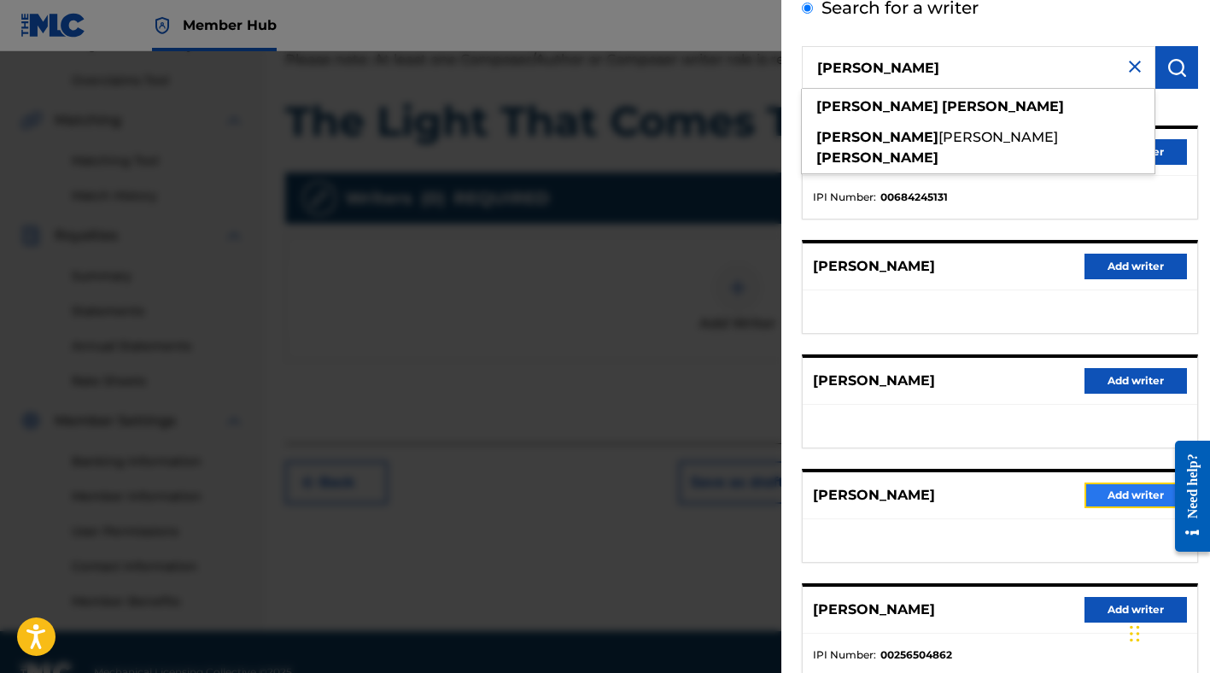
click at [1100, 490] on button "Add writer" at bounding box center [1135, 495] width 102 height 26
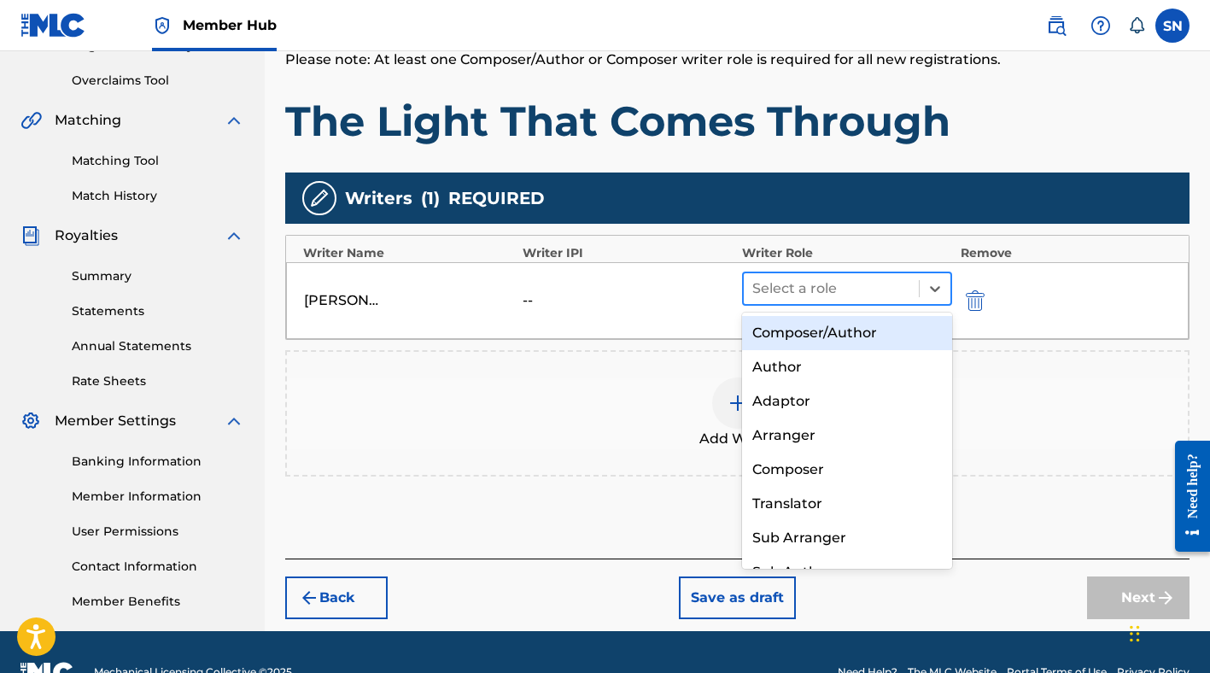
click at [882, 292] on div at bounding box center [831, 289] width 158 height 24
click at [871, 326] on div "Composer/Author" at bounding box center [847, 333] width 210 height 34
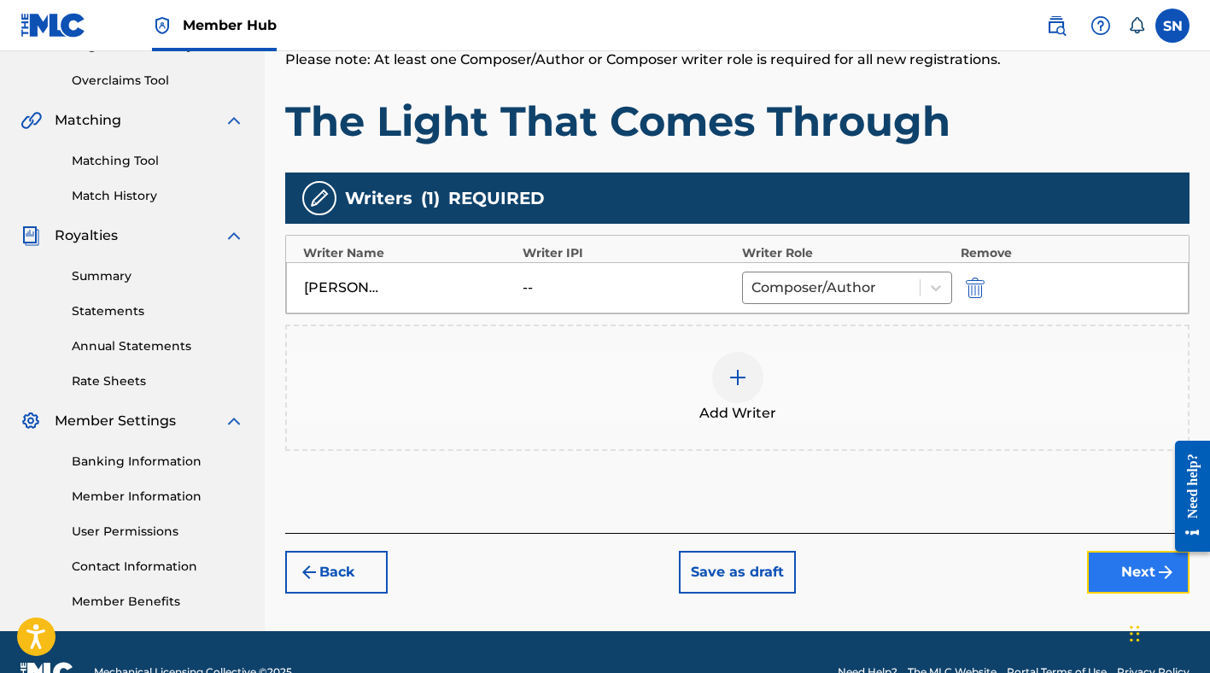
click at [1138, 559] on button "Next" at bounding box center [1138, 572] width 102 height 43
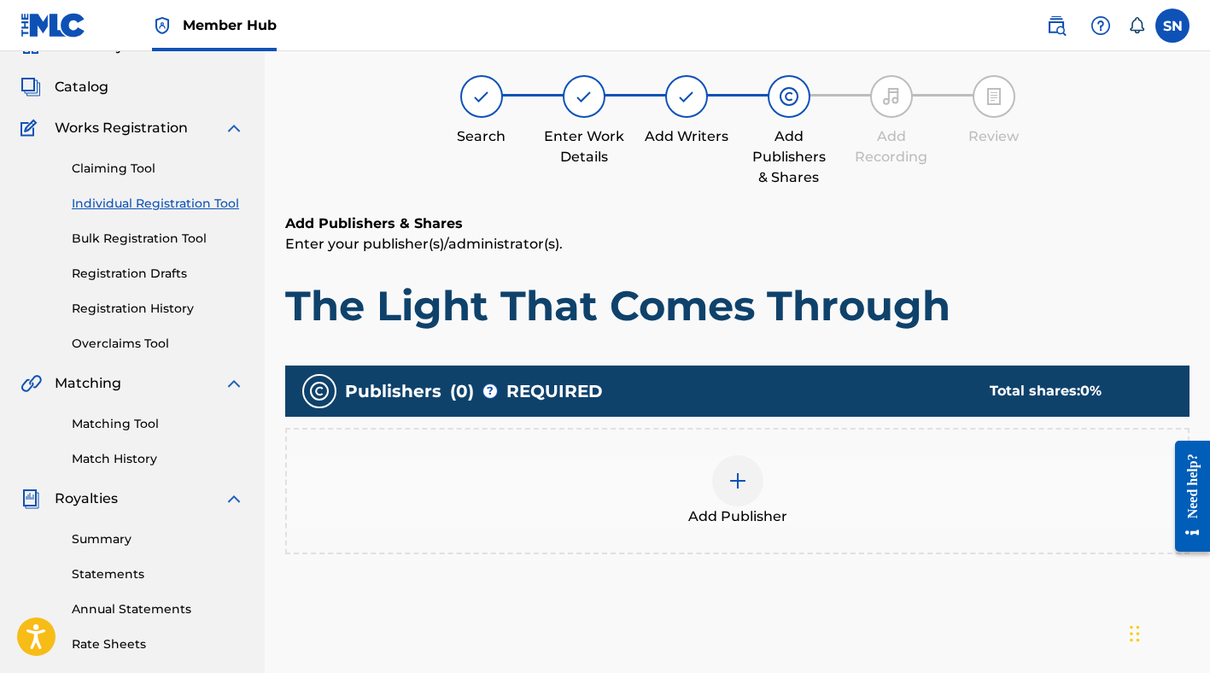
scroll to position [77, 0]
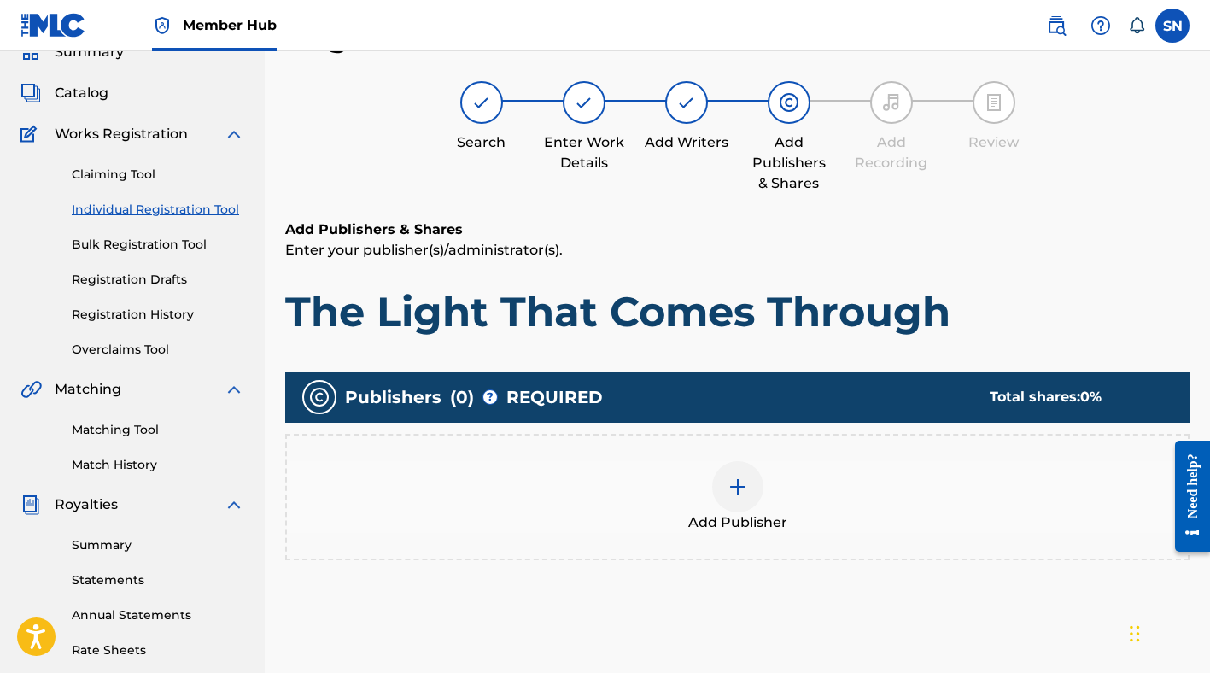
click at [734, 467] on div at bounding box center [737, 486] width 51 height 51
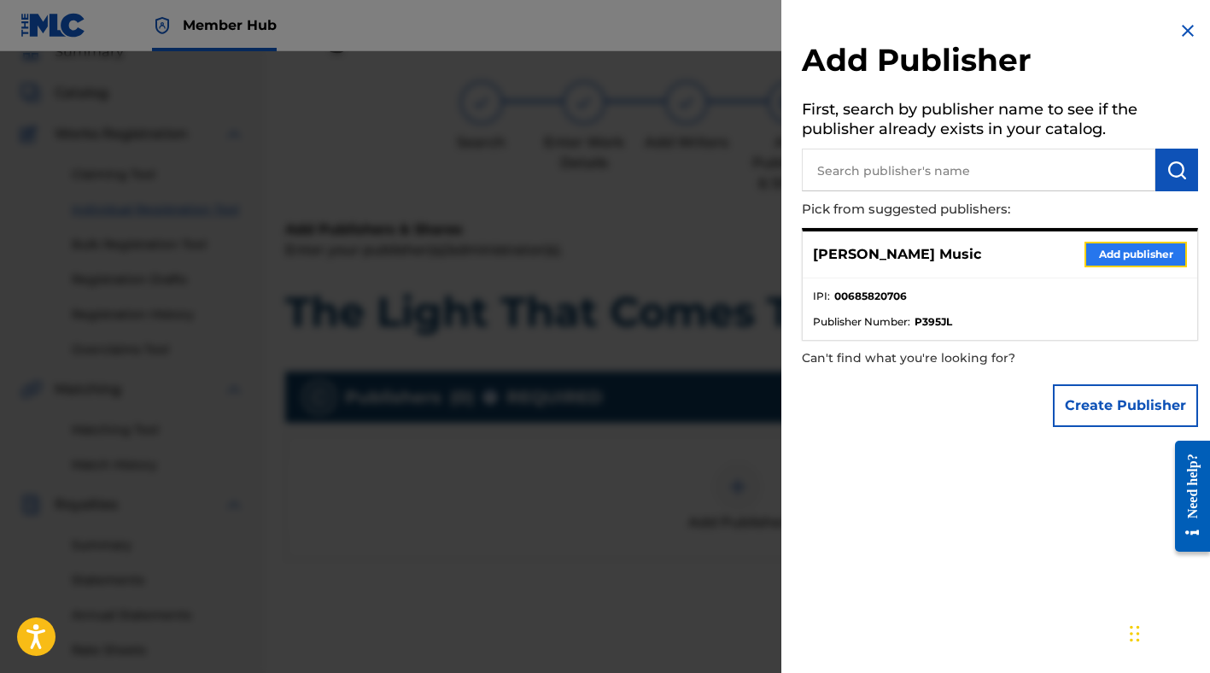
click at [1125, 254] on button "Add publisher" at bounding box center [1135, 255] width 102 height 26
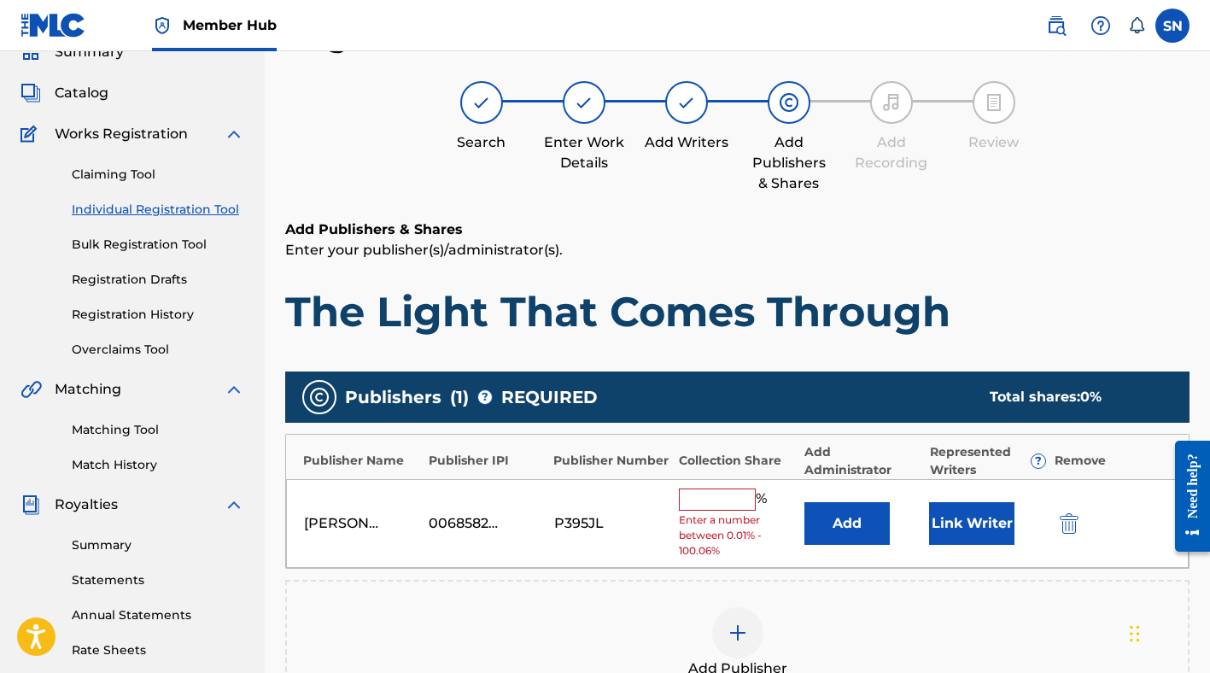
click at [731, 503] on input "text" at bounding box center [717, 499] width 77 height 22
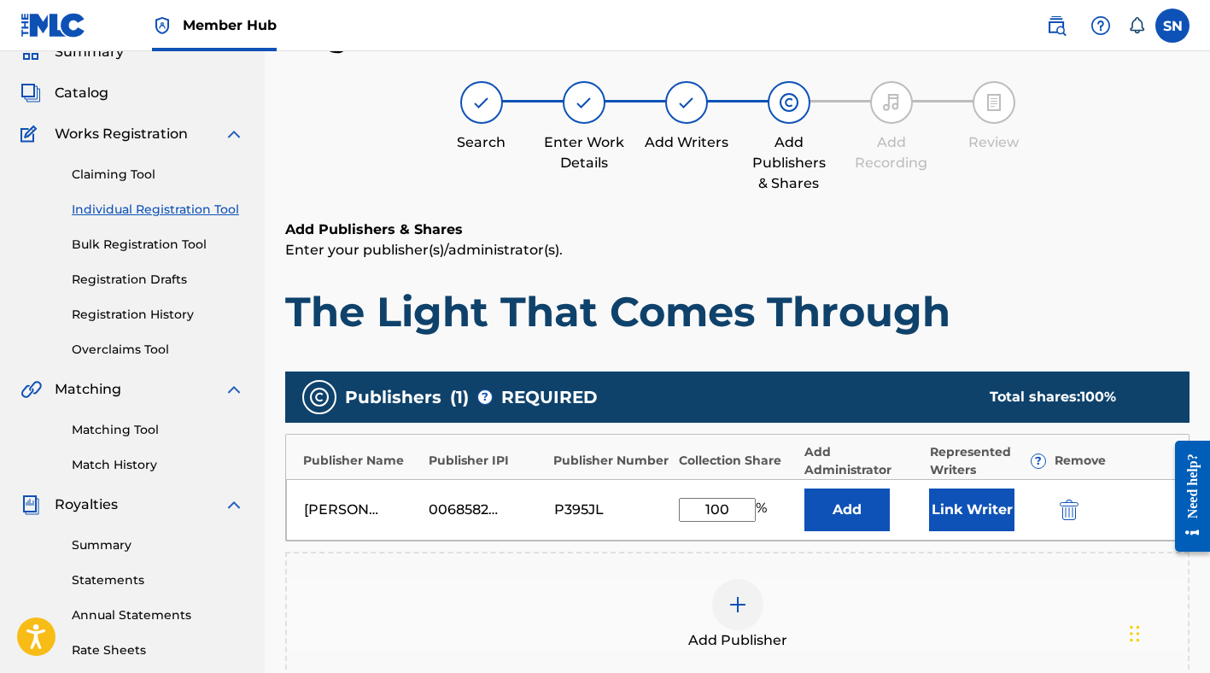
type input "100"
click at [909, 593] on div "Add Publisher" at bounding box center [737, 615] width 901 height 72
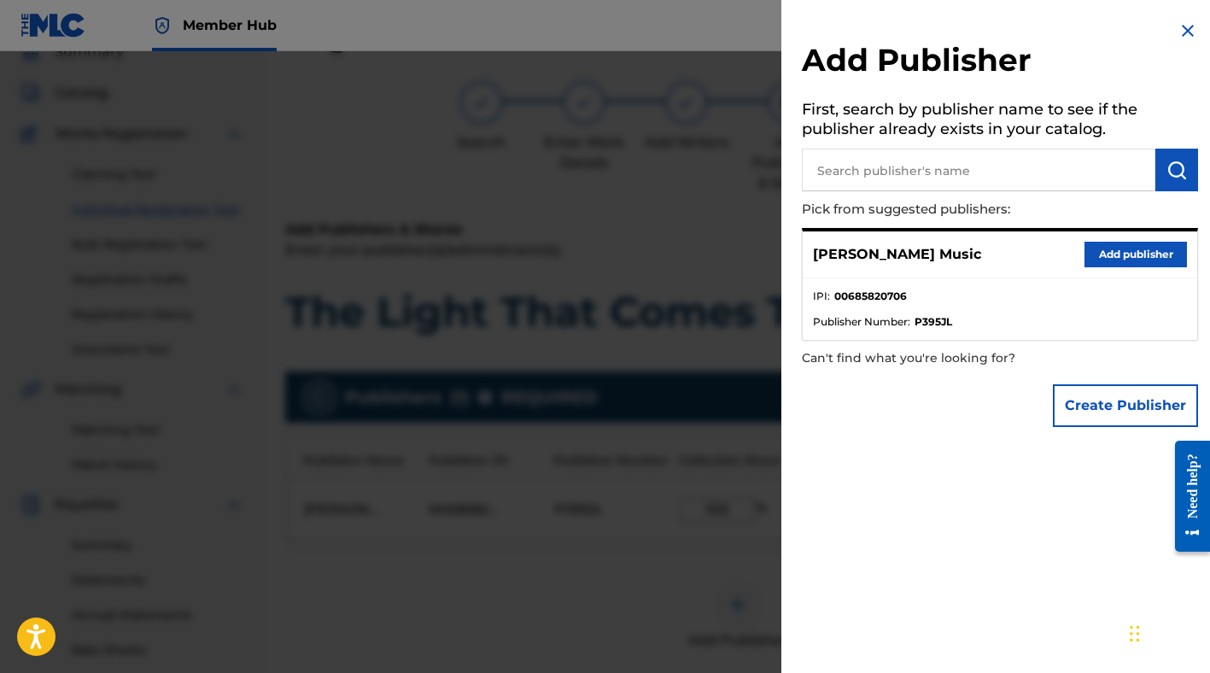
scroll to position [84, 0]
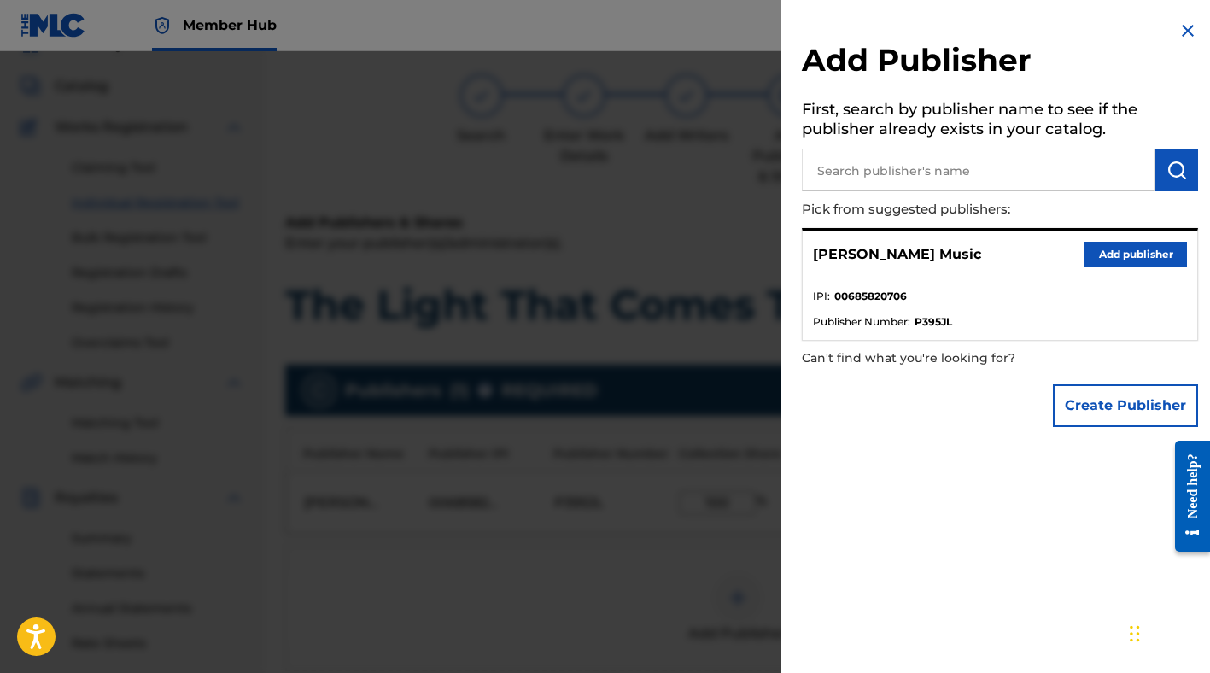
click at [1182, 33] on img at bounding box center [1188, 30] width 20 height 20
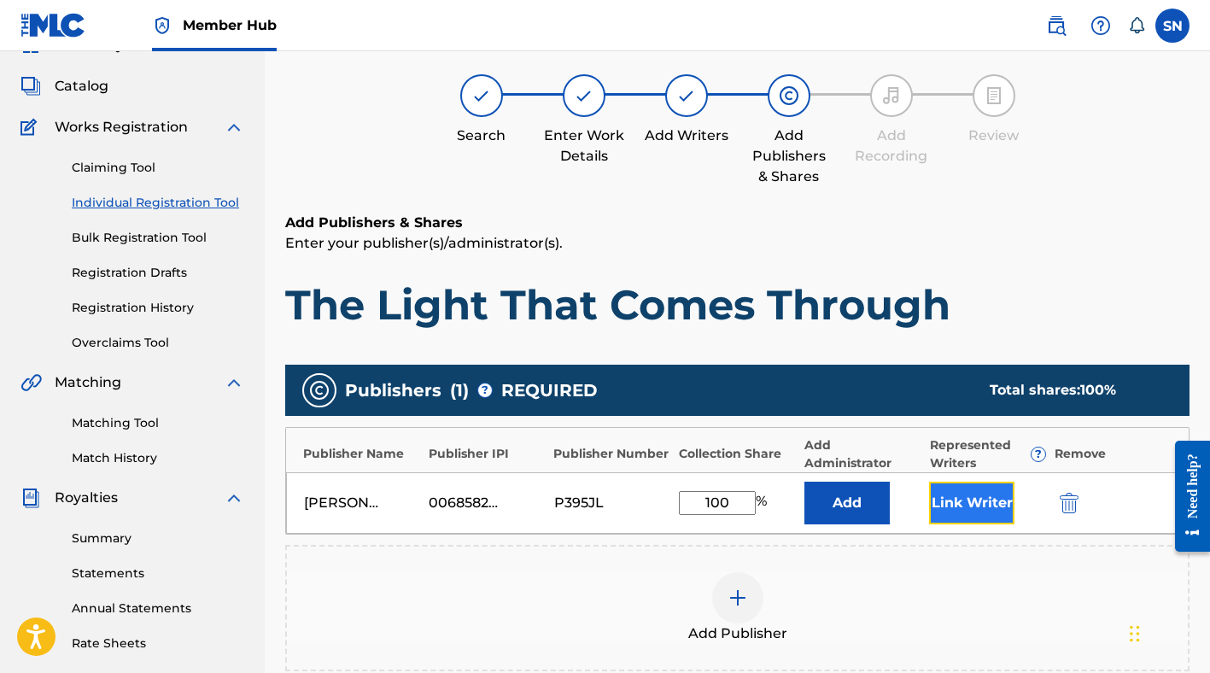
click at [966, 500] on button "Link Writer" at bounding box center [971, 503] width 85 height 43
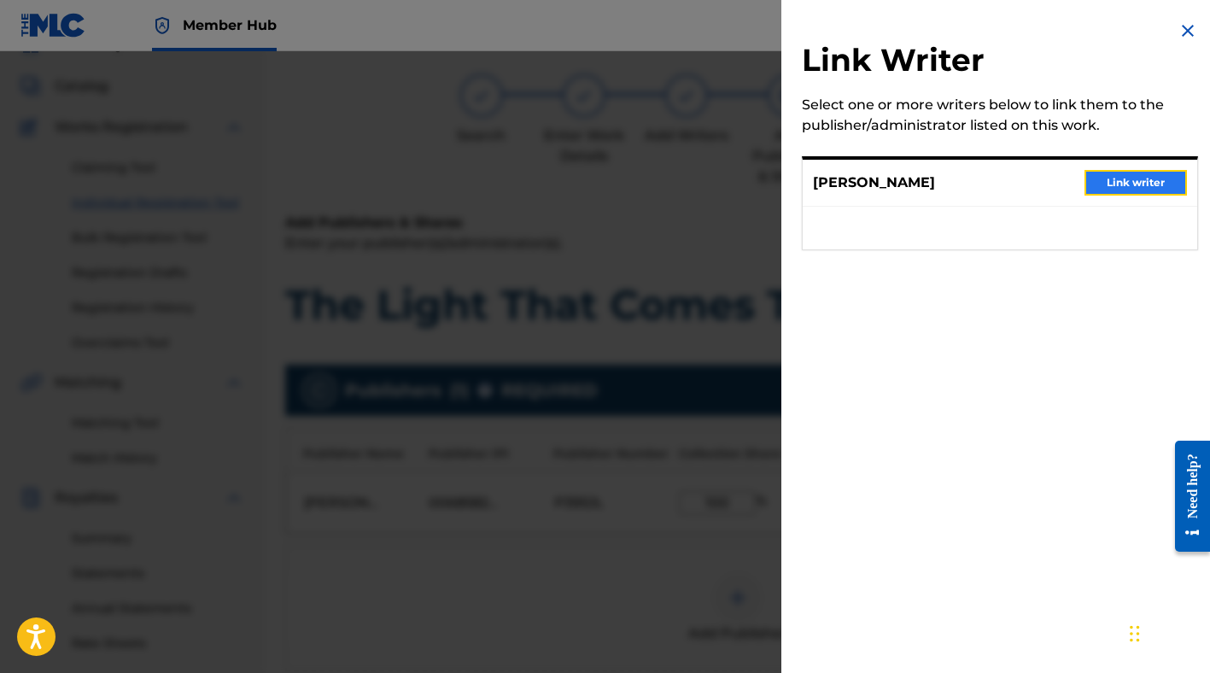
click at [1099, 181] on button "Link writer" at bounding box center [1135, 183] width 102 height 26
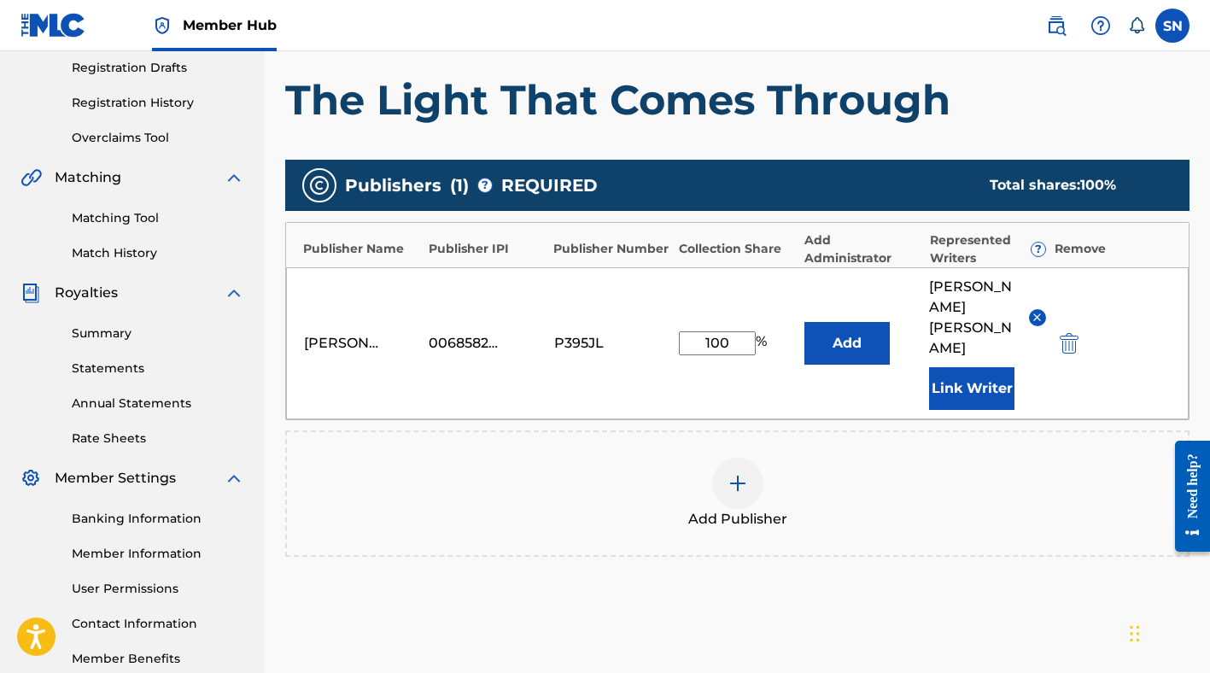
scroll to position [309, 0]
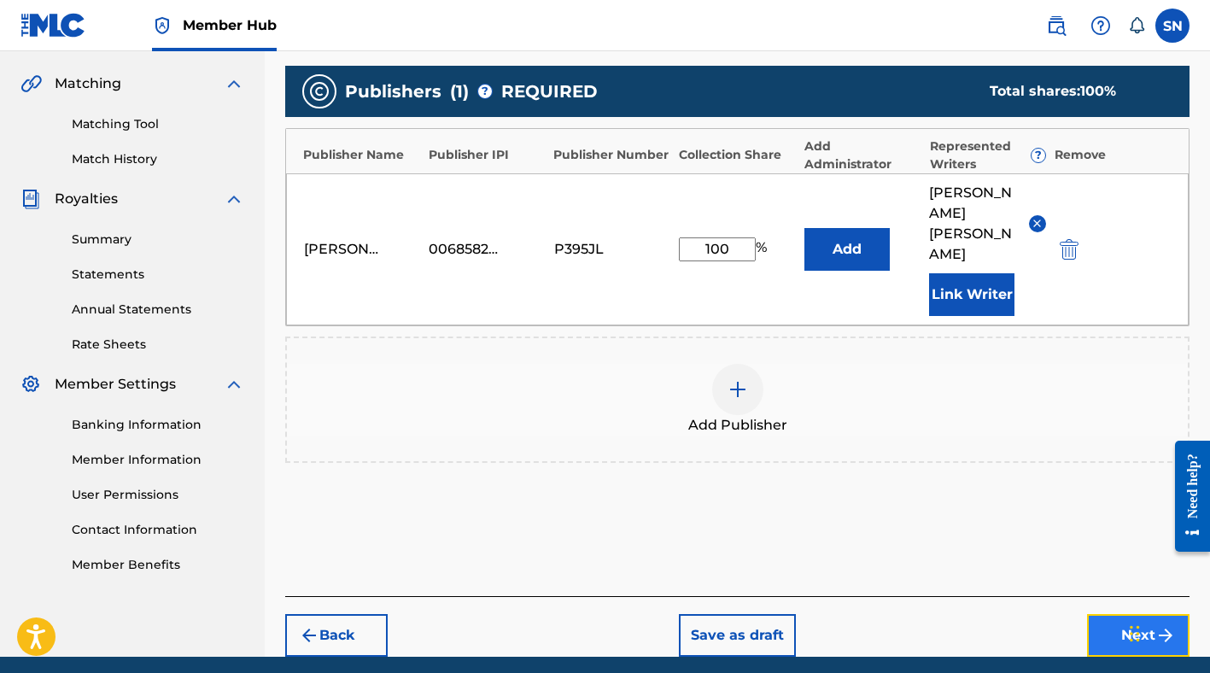
click at [1106, 614] on button "Next" at bounding box center [1138, 635] width 102 height 43
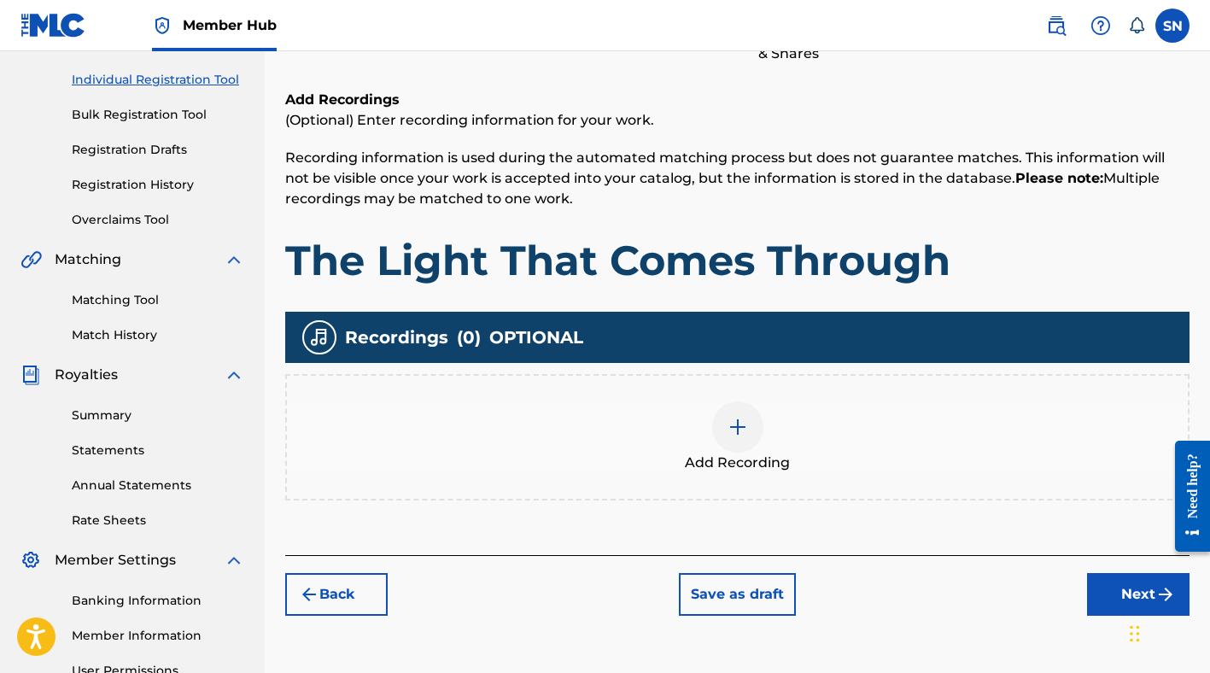
scroll to position [237, 0]
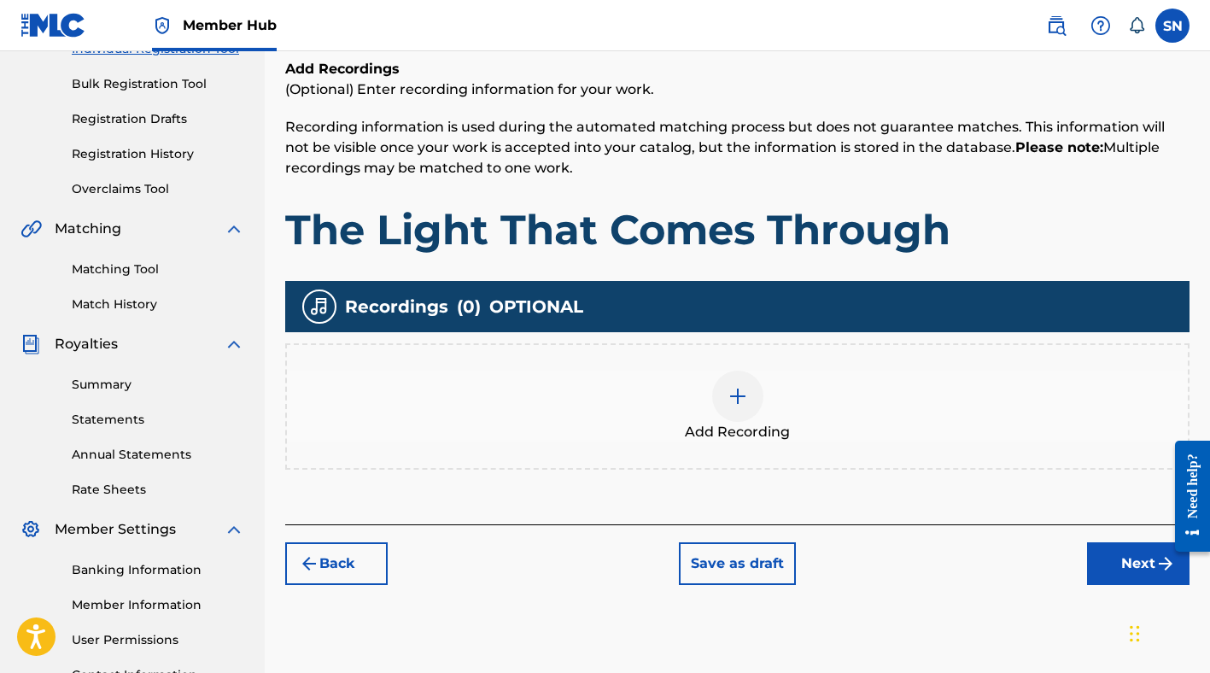
click at [741, 401] on img at bounding box center [738, 396] width 20 height 20
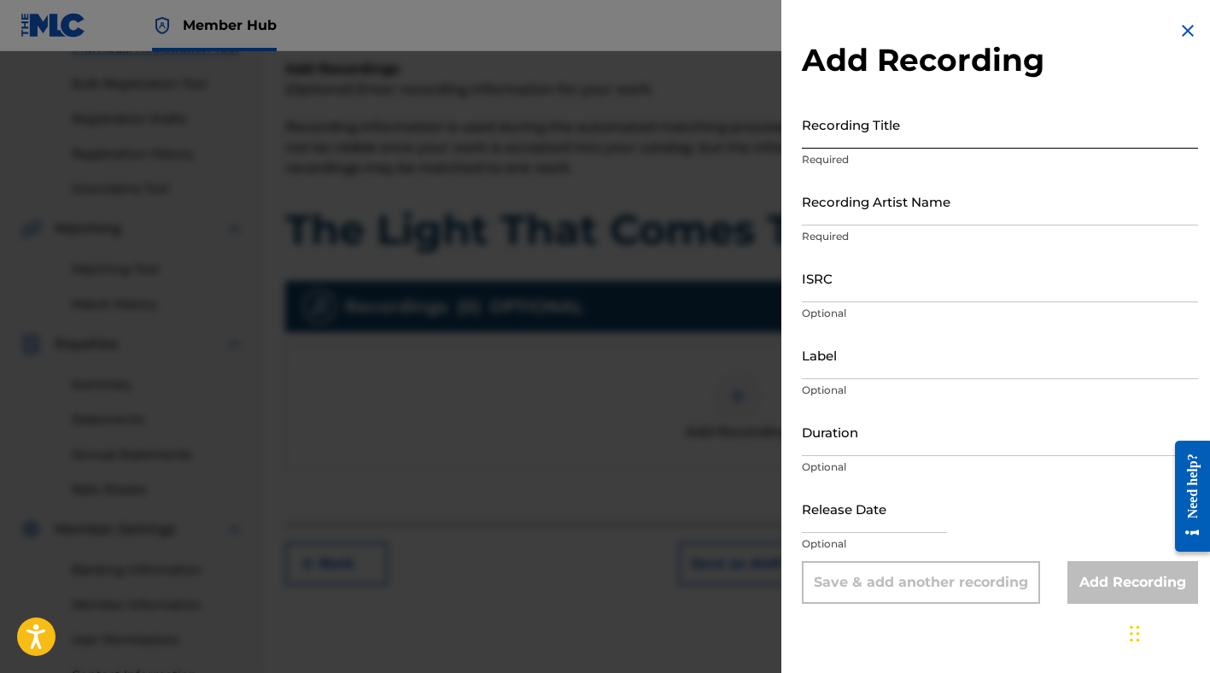
click at [847, 138] on input "Recording Title" at bounding box center [1000, 124] width 396 height 49
type input "The Light That Comes Through"
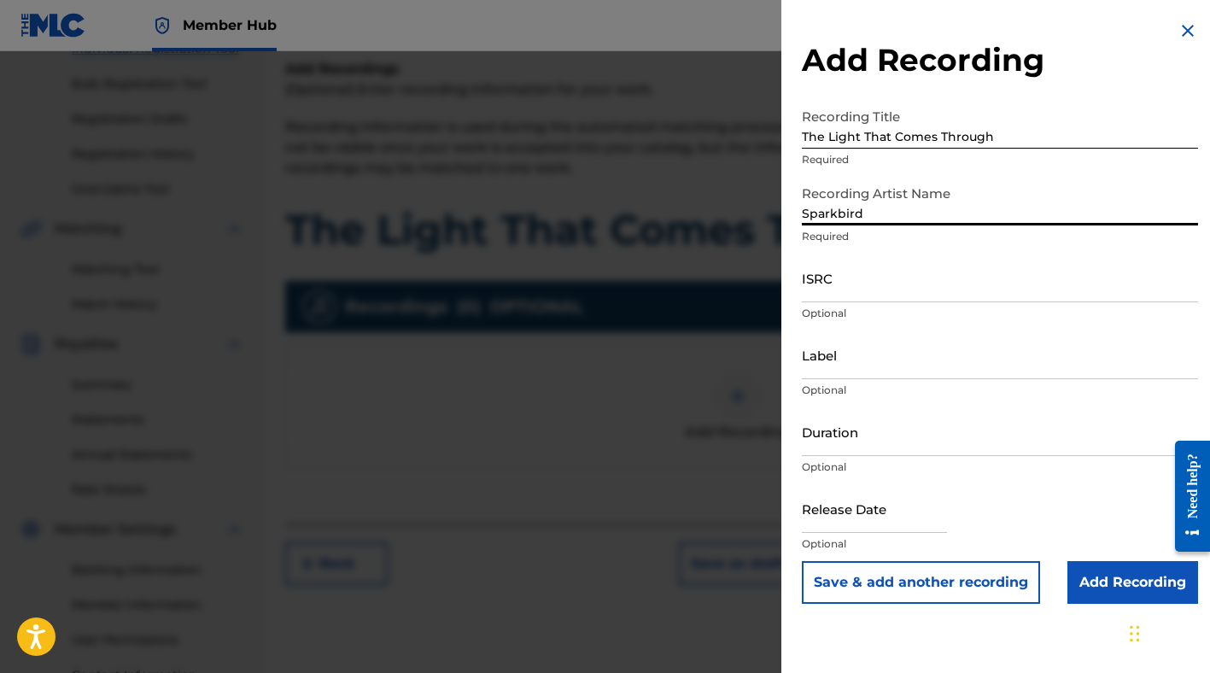
type input "Sparkbird"
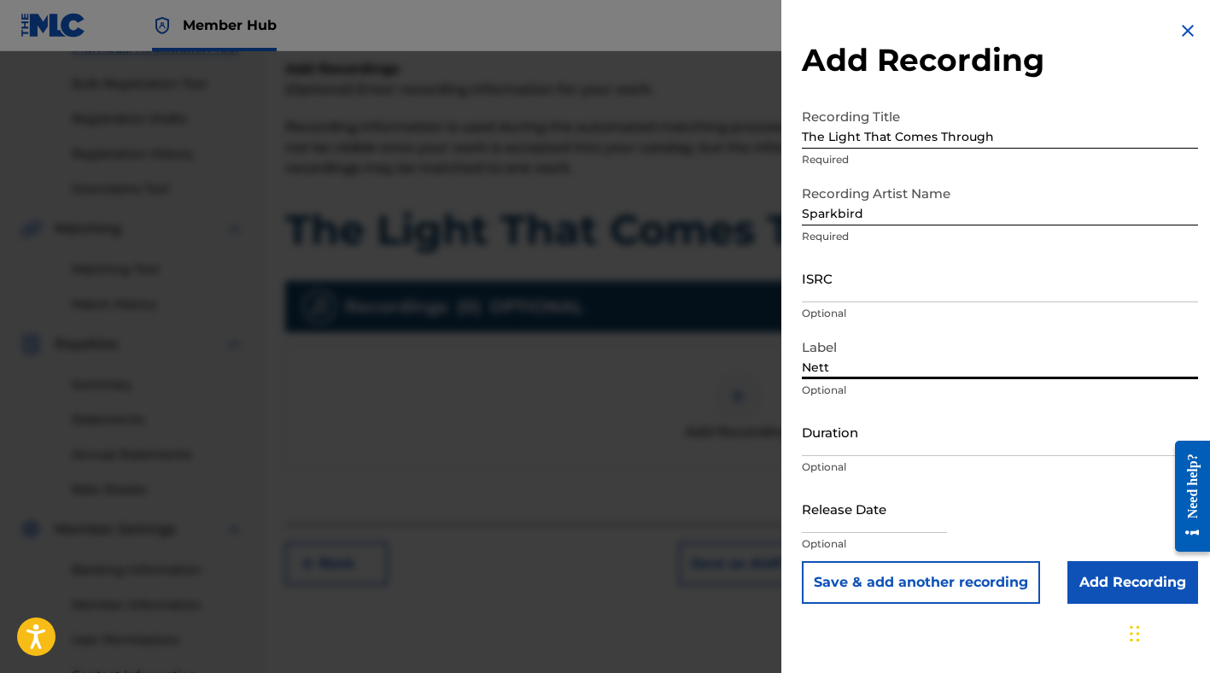
type input "Nettwerk Music Group Inc."
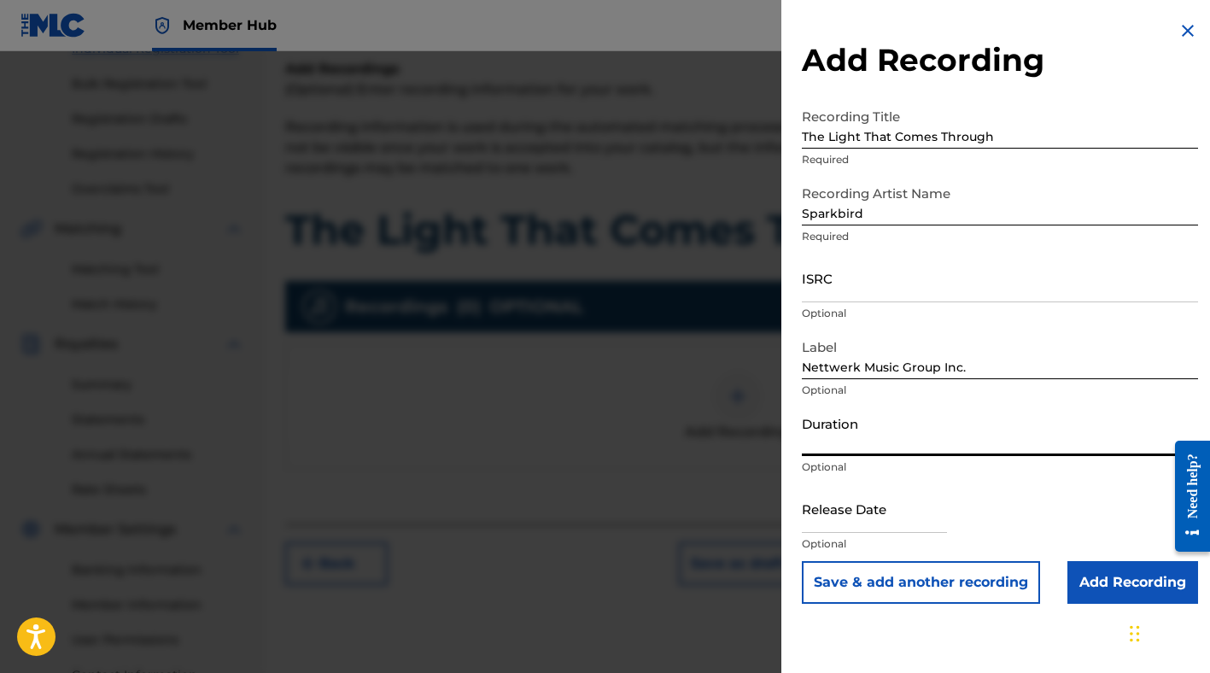
click at [880, 445] on input "Duration" at bounding box center [1000, 431] width 396 height 49
type input "03:26"
click at [866, 516] on input "text" at bounding box center [874, 508] width 145 height 49
select select "8"
select select "2025"
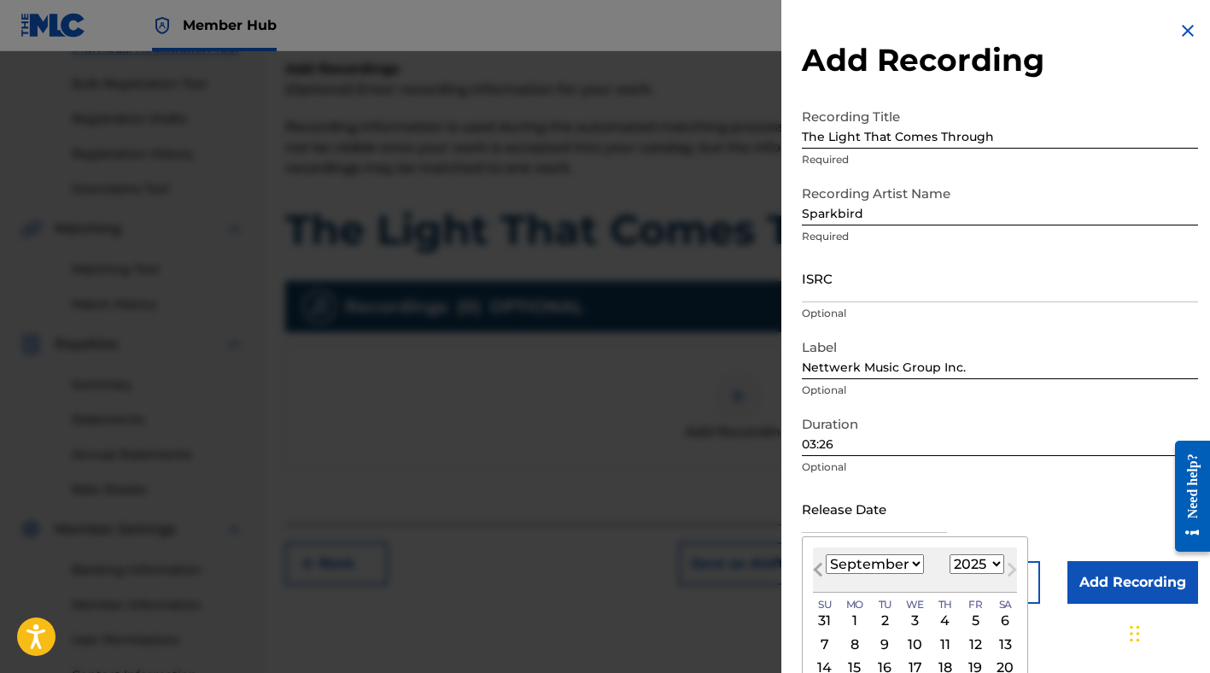
click at [820, 563] on span "Previous Month" at bounding box center [820, 572] width 0 height 26
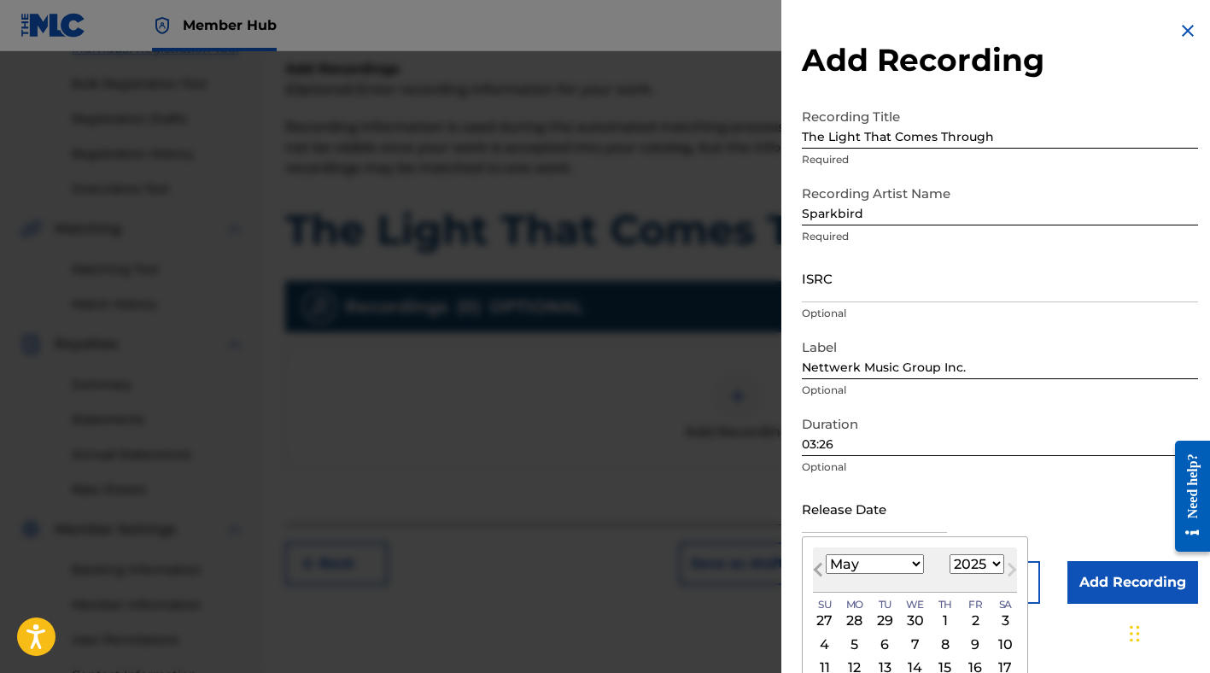
select select "3"
click at [975, 623] on div "4" at bounding box center [975, 621] width 20 height 20
type input "April 4 2025"
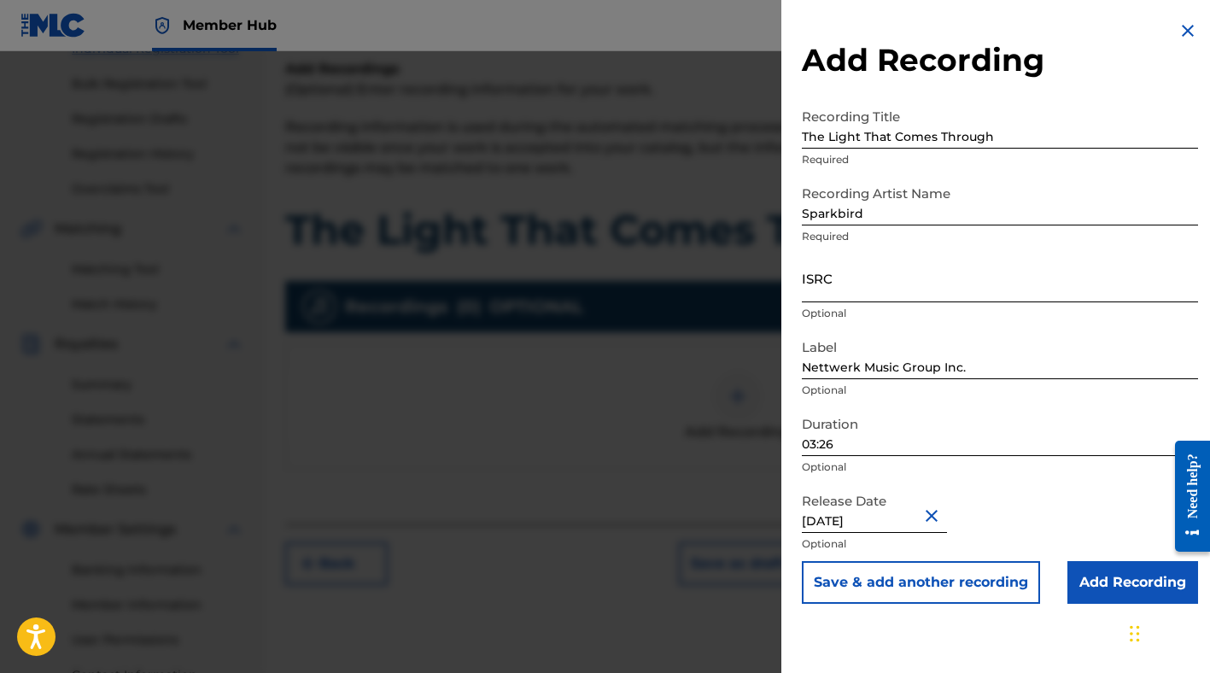
click at [900, 295] on input "ISRC" at bounding box center [1000, 278] width 396 height 49
click at [1052, 498] on div "Release Date April 4 2025 Optional" at bounding box center [1000, 522] width 396 height 77
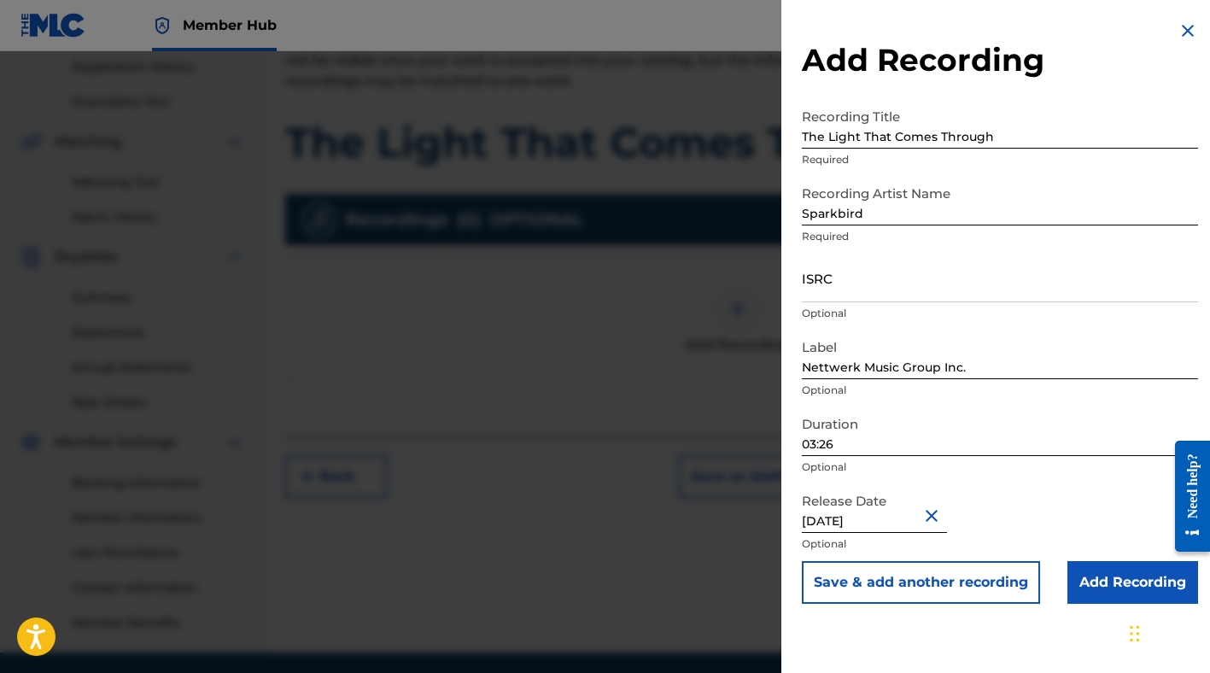
scroll to position [335, 0]
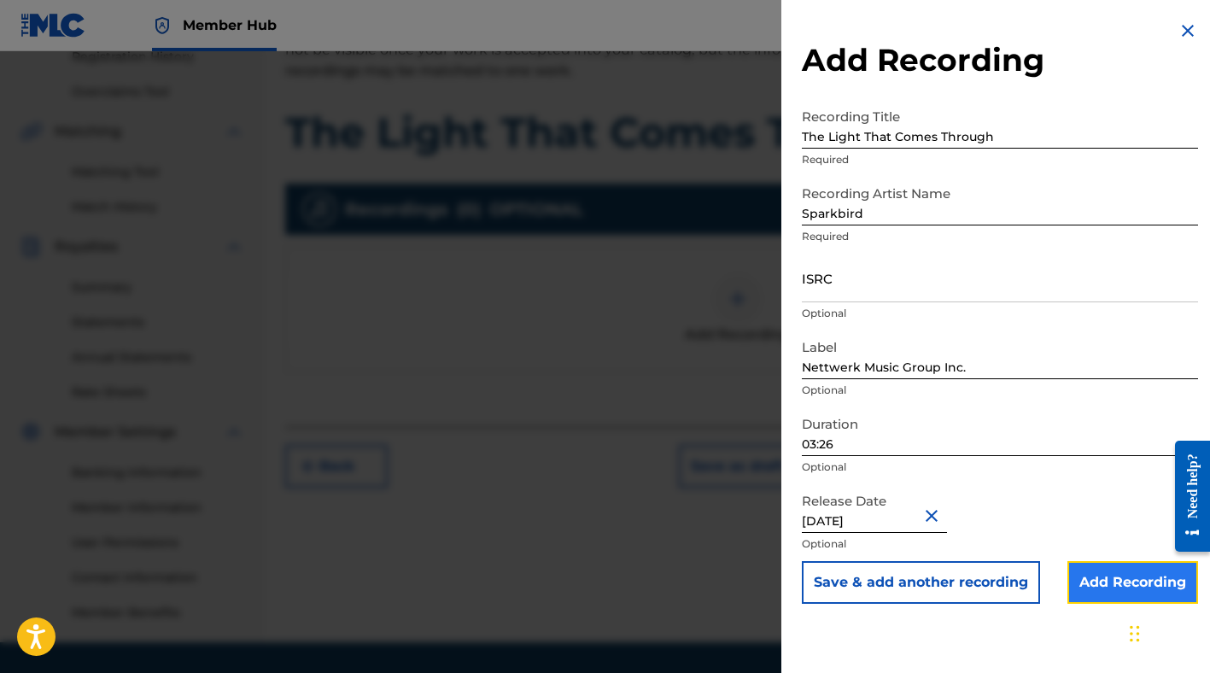
click at [1098, 576] on input "Add Recording" at bounding box center [1132, 582] width 131 height 43
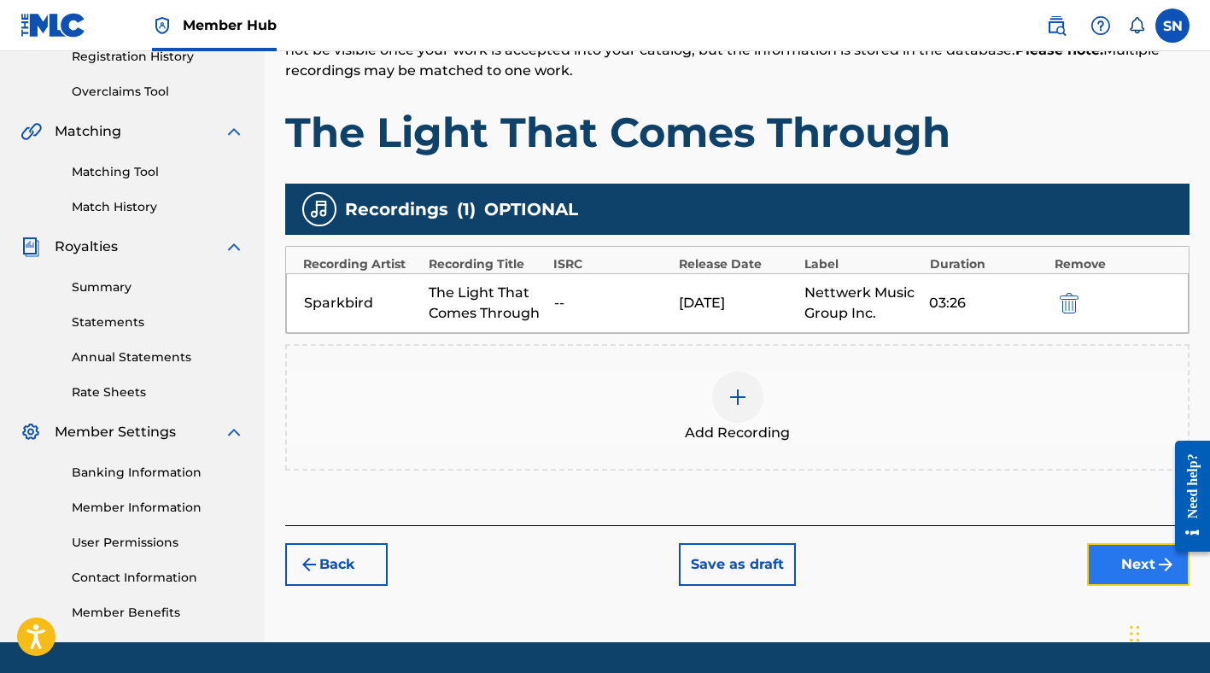
click at [1108, 572] on button "Next" at bounding box center [1138, 564] width 102 height 43
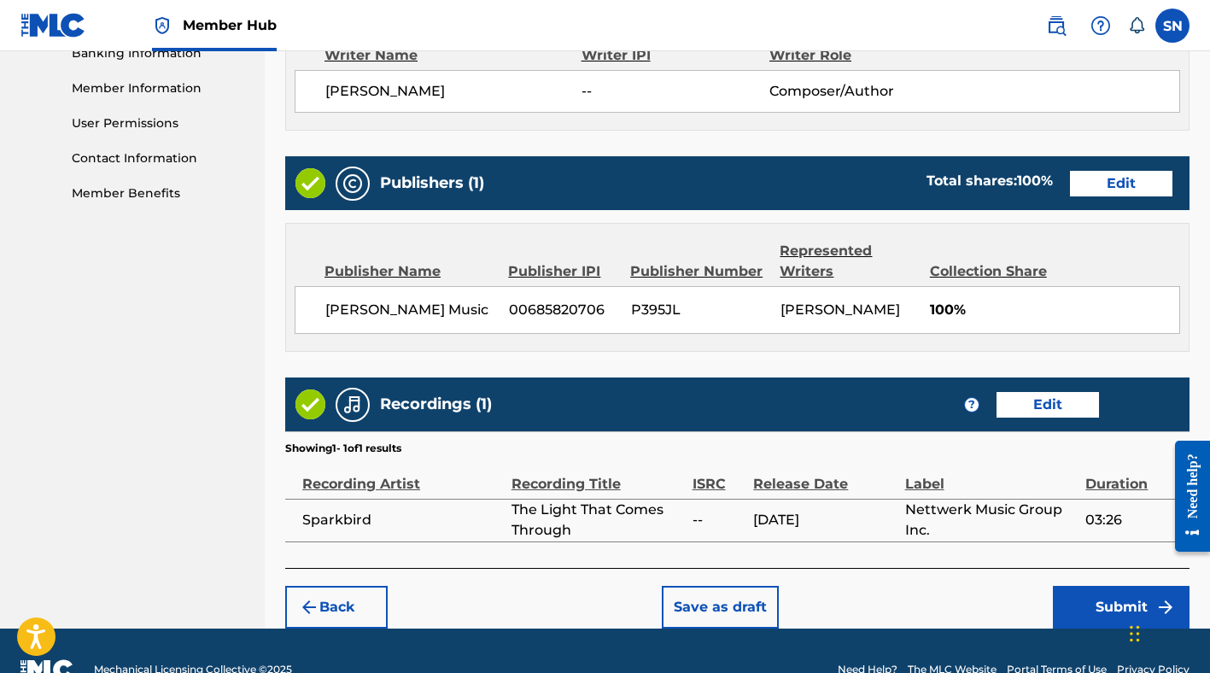
scroll to position [790, 0]
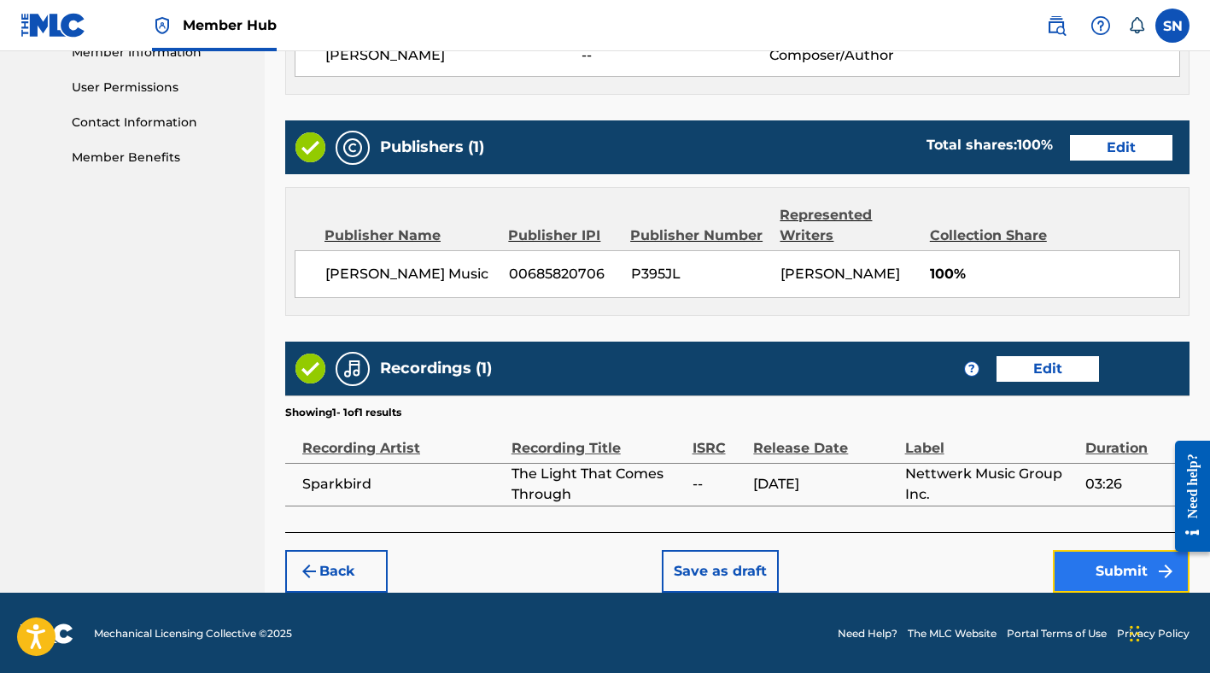
click at [1085, 572] on button "Submit" at bounding box center [1121, 571] width 137 height 43
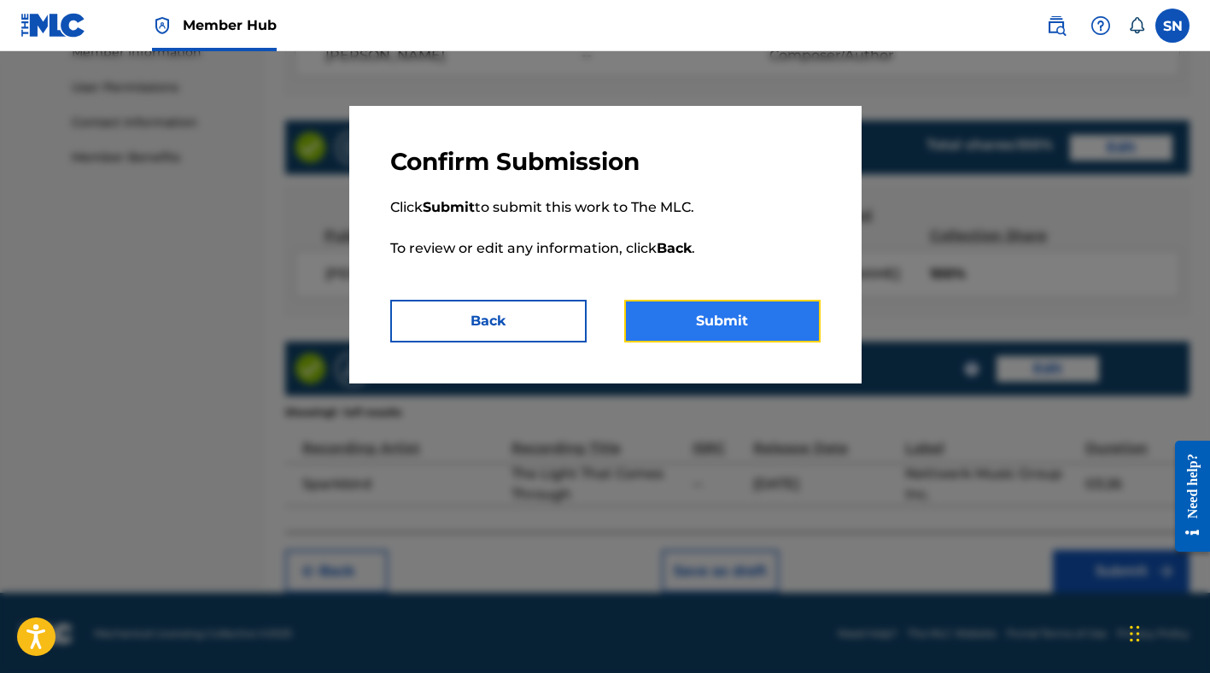
click at [726, 331] on button "Submit" at bounding box center [722, 321] width 196 height 43
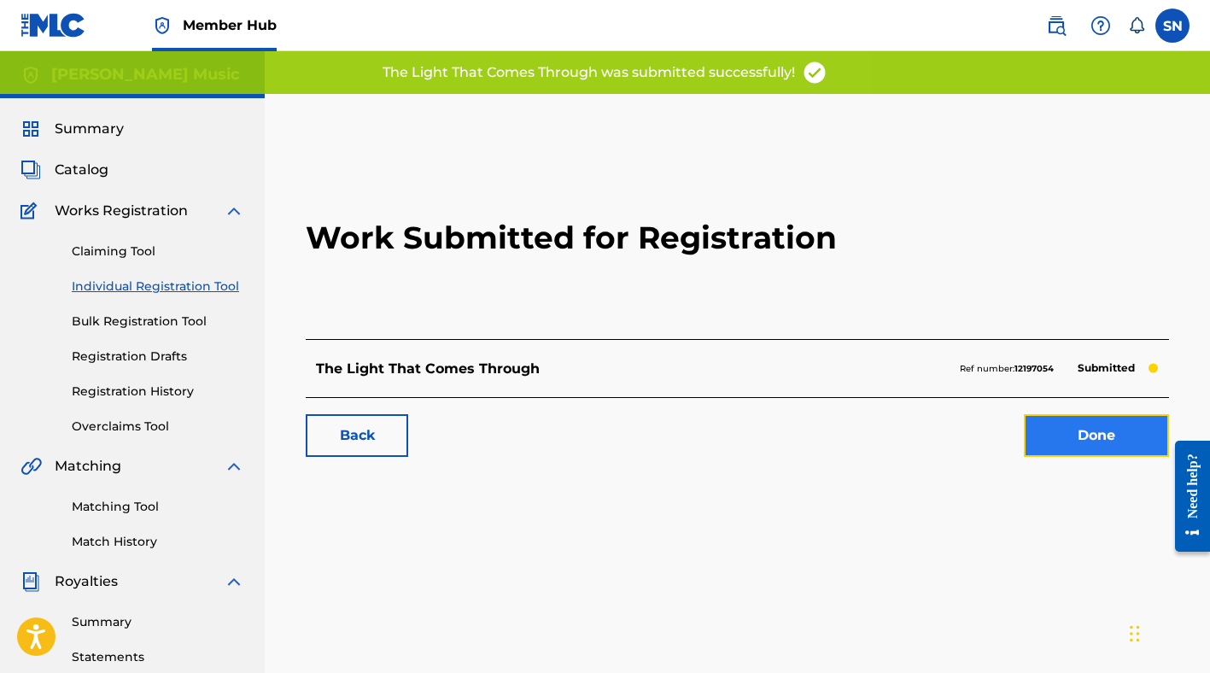
click at [1065, 421] on link "Done" at bounding box center [1096, 435] width 145 height 43
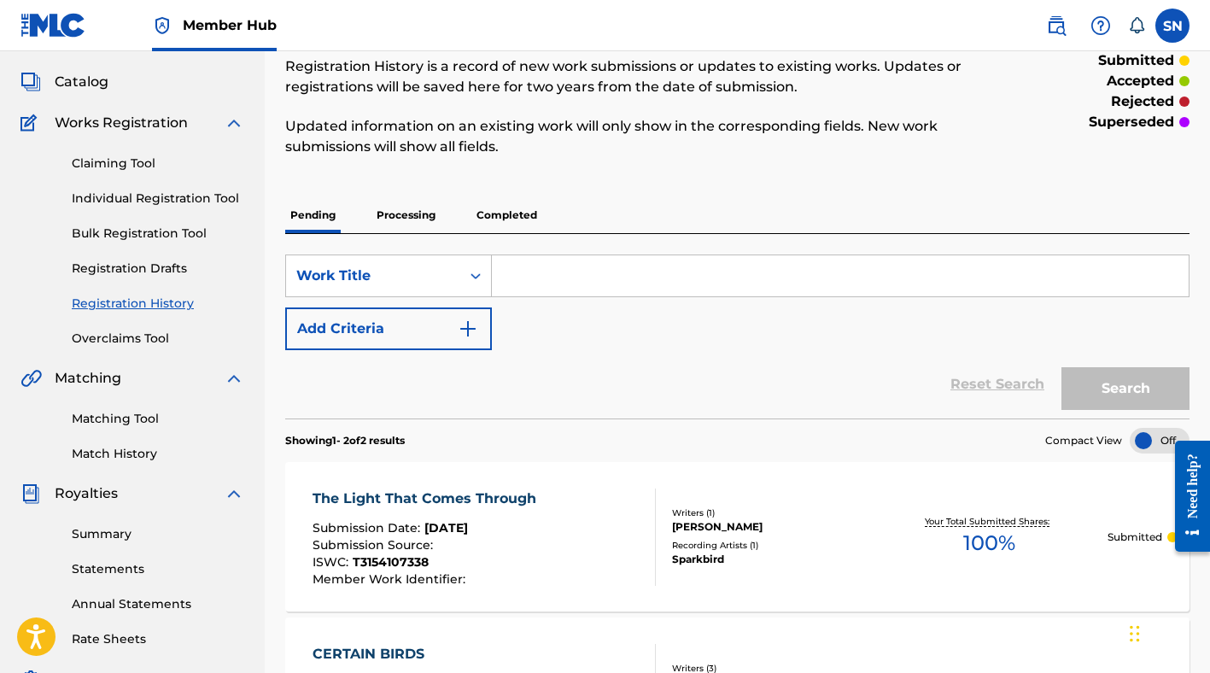
scroll to position [23, 0]
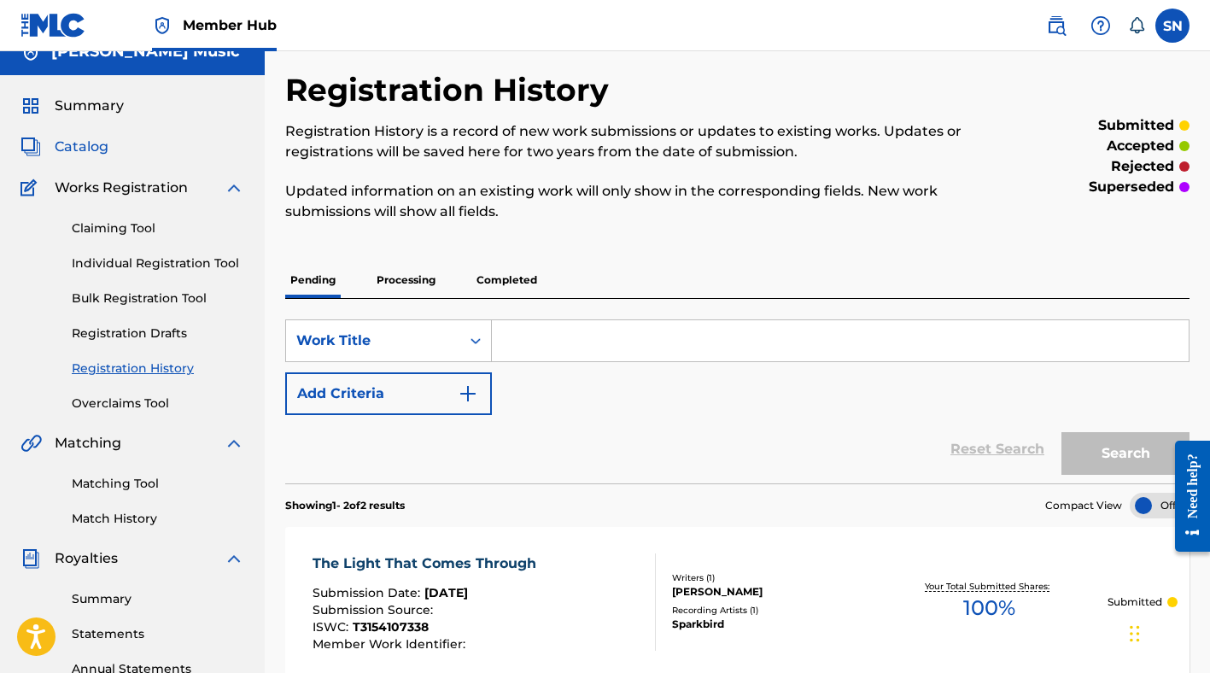
click at [99, 144] on span "Catalog" at bounding box center [82, 147] width 54 height 20
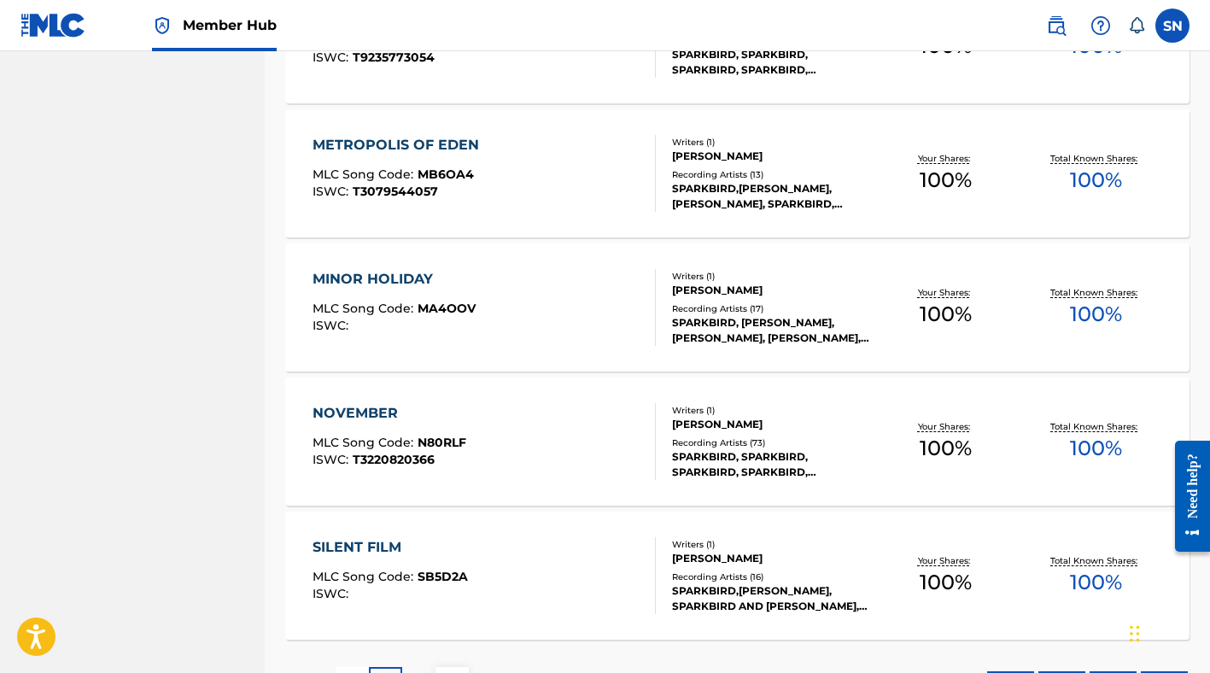
scroll to position [1282, 0]
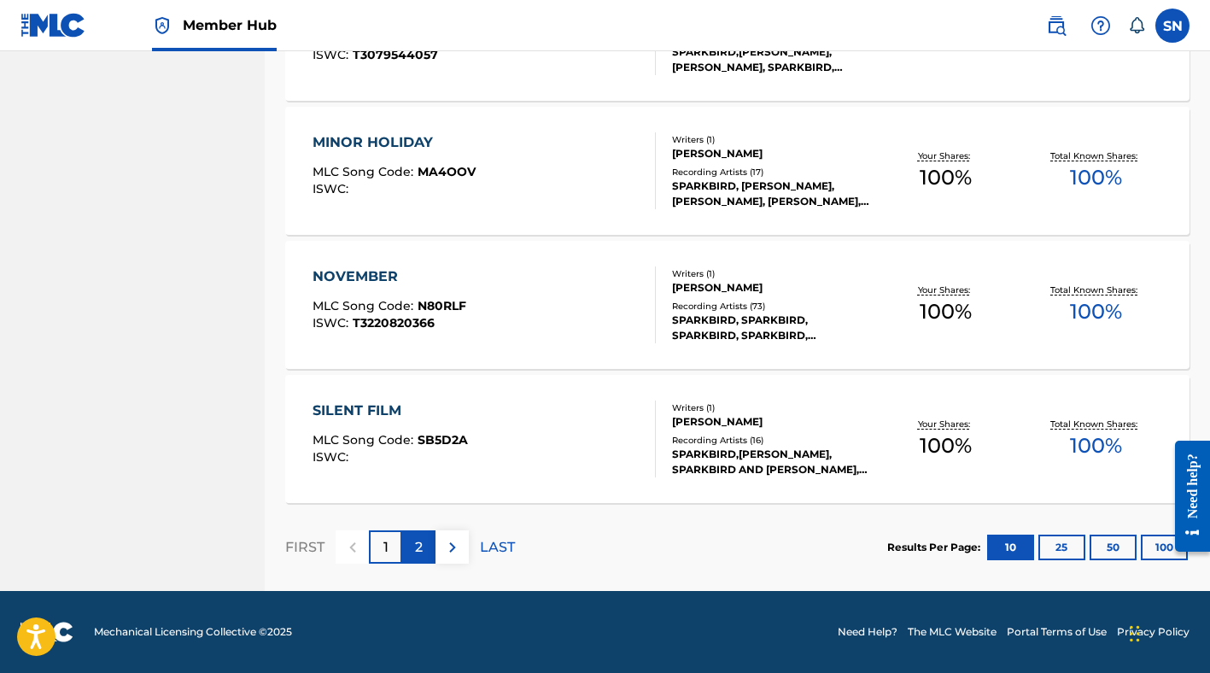
click at [422, 543] on p "2" at bounding box center [419, 547] width 8 height 20
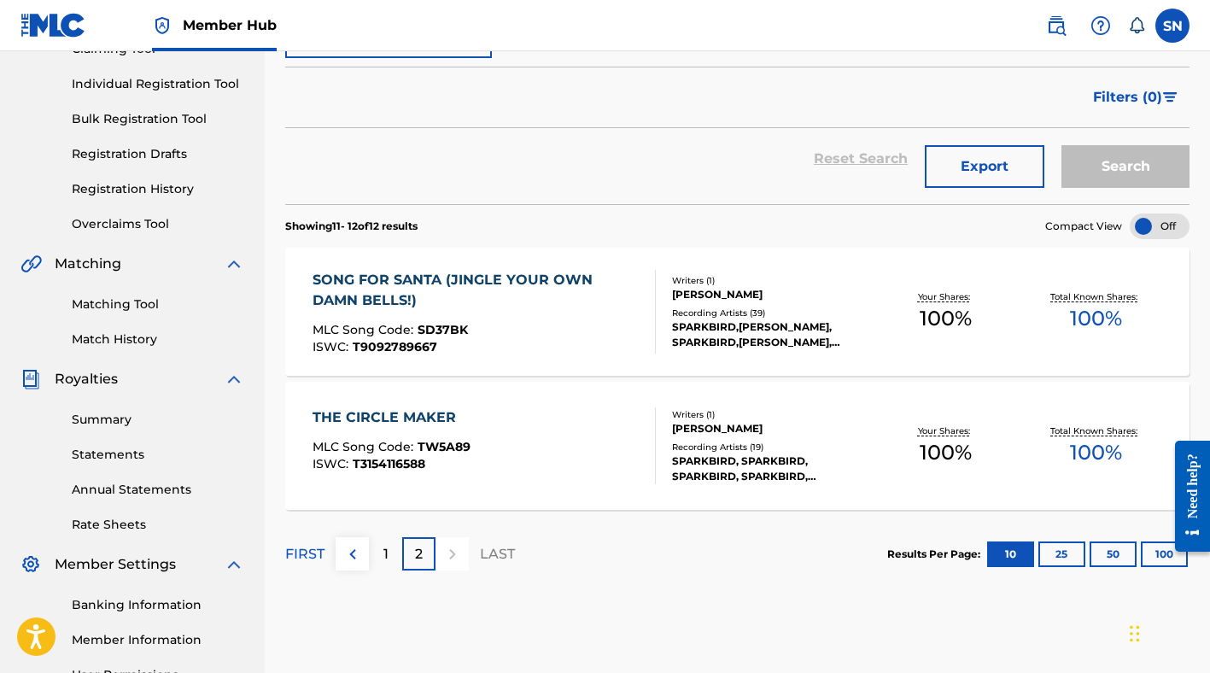
scroll to position [202, 0]
click at [393, 558] on div "1" at bounding box center [385, 554] width 33 height 33
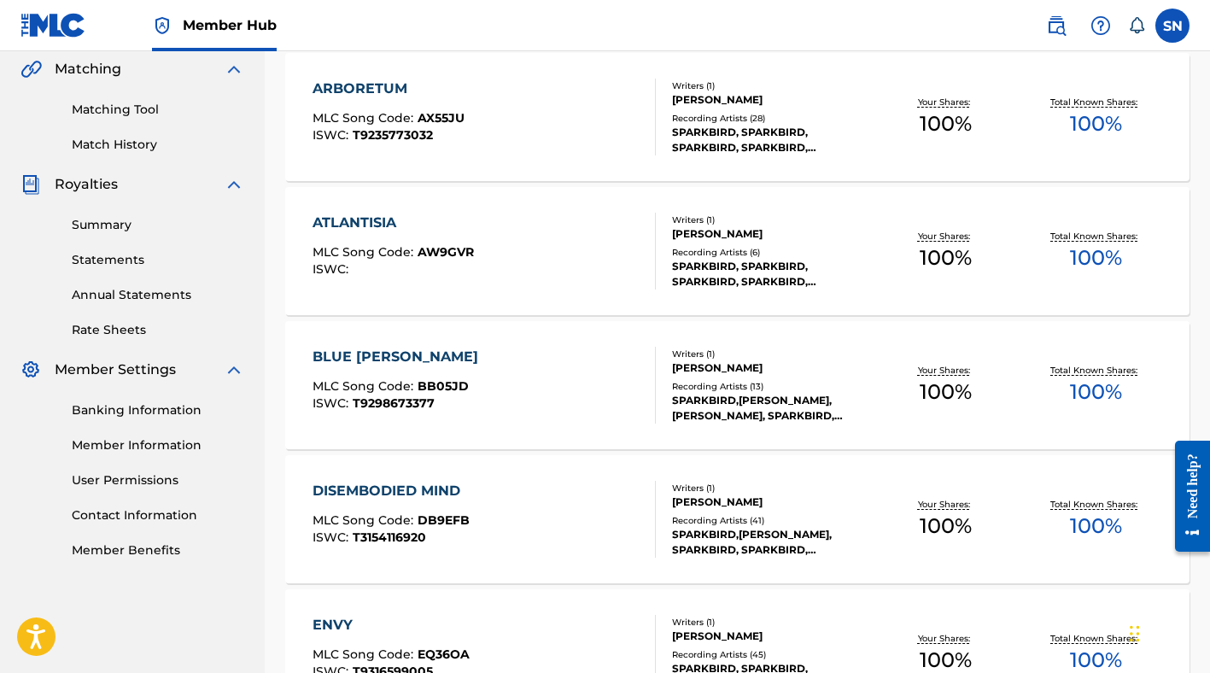
scroll to position [0, 0]
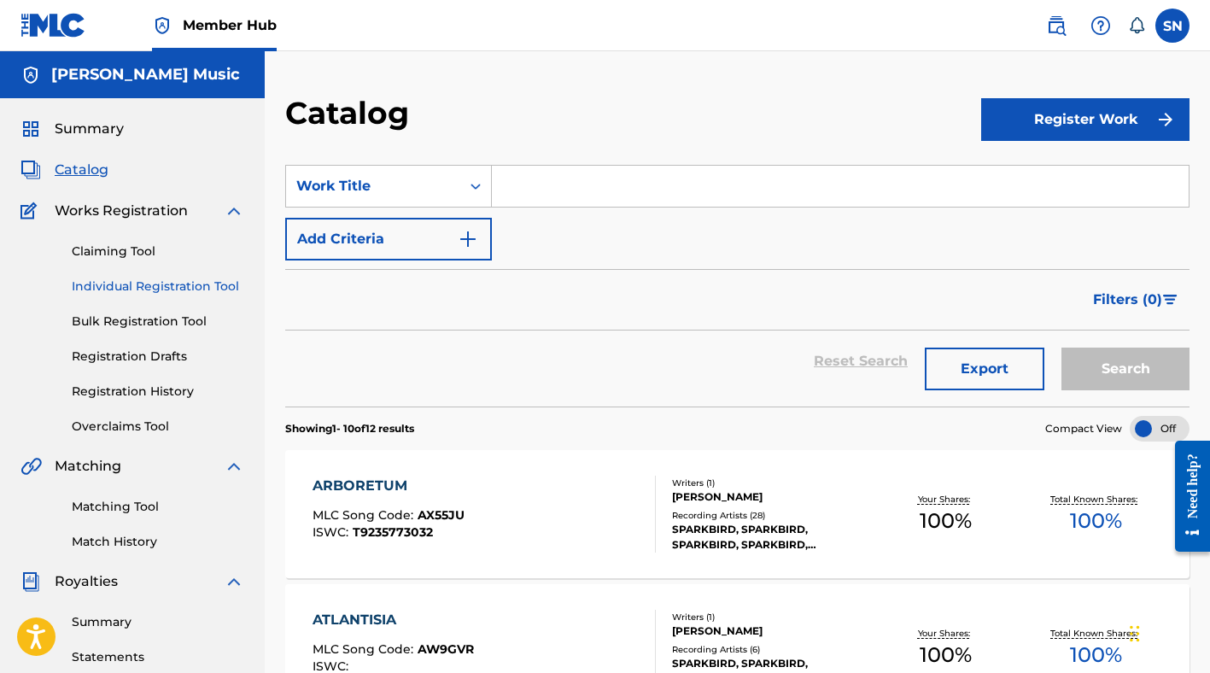
click at [123, 284] on link "Individual Registration Tool" at bounding box center [158, 287] width 172 height 18
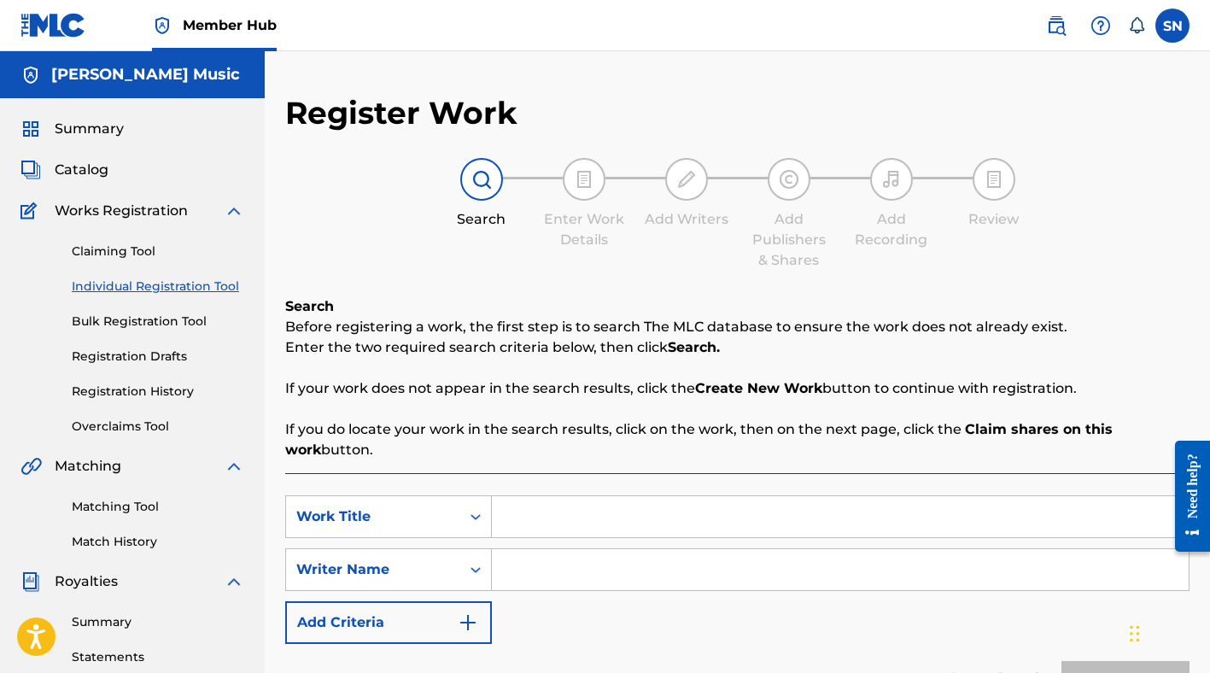
click at [527, 505] on input "Search Form" at bounding box center [840, 516] width 697 height 41
type input "sun goes dark"
click at [550, 564] on input "Search Form" at bounding box center [840, 569] width 697 height 41
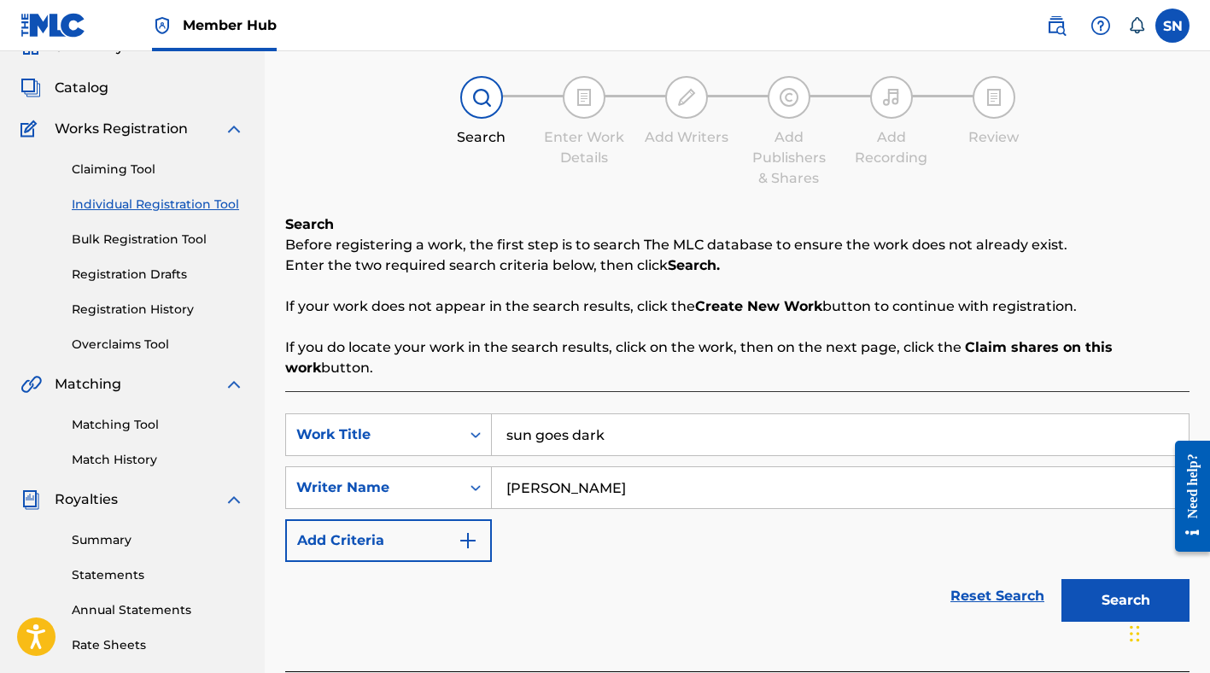
scroll to position [174, 0]
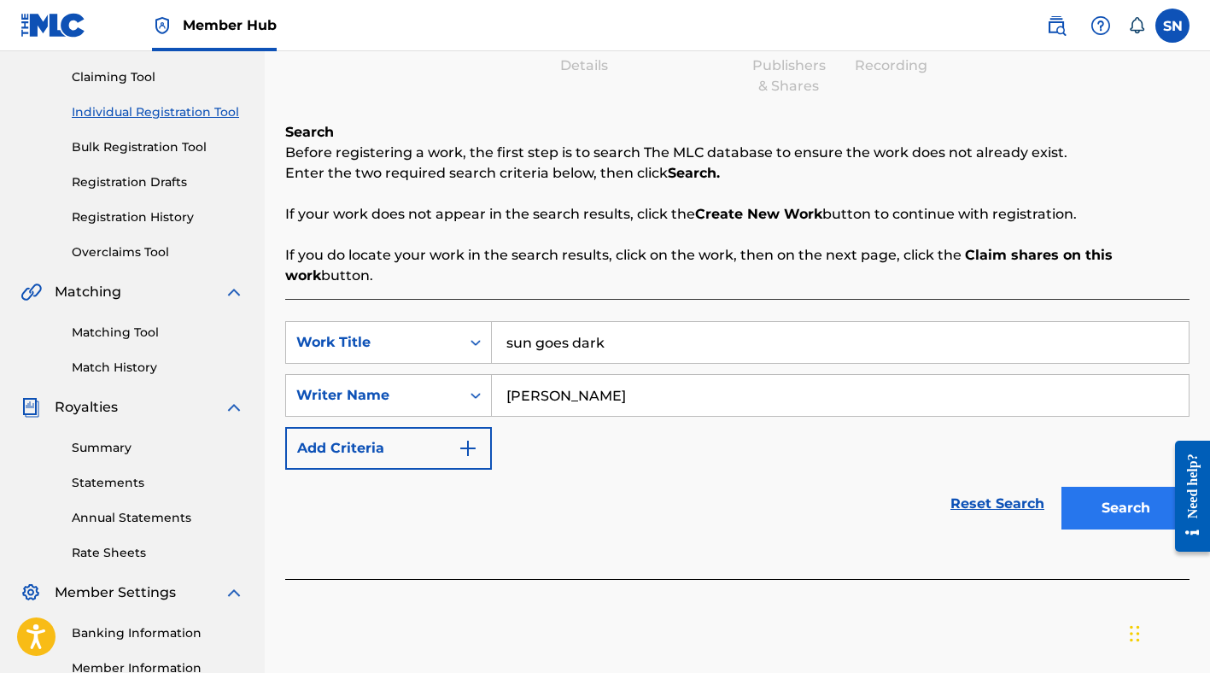
type input "stephan nance"
click at [1072, 501] on button "Search" at bounding box center [1125, 508] width 128 height 43
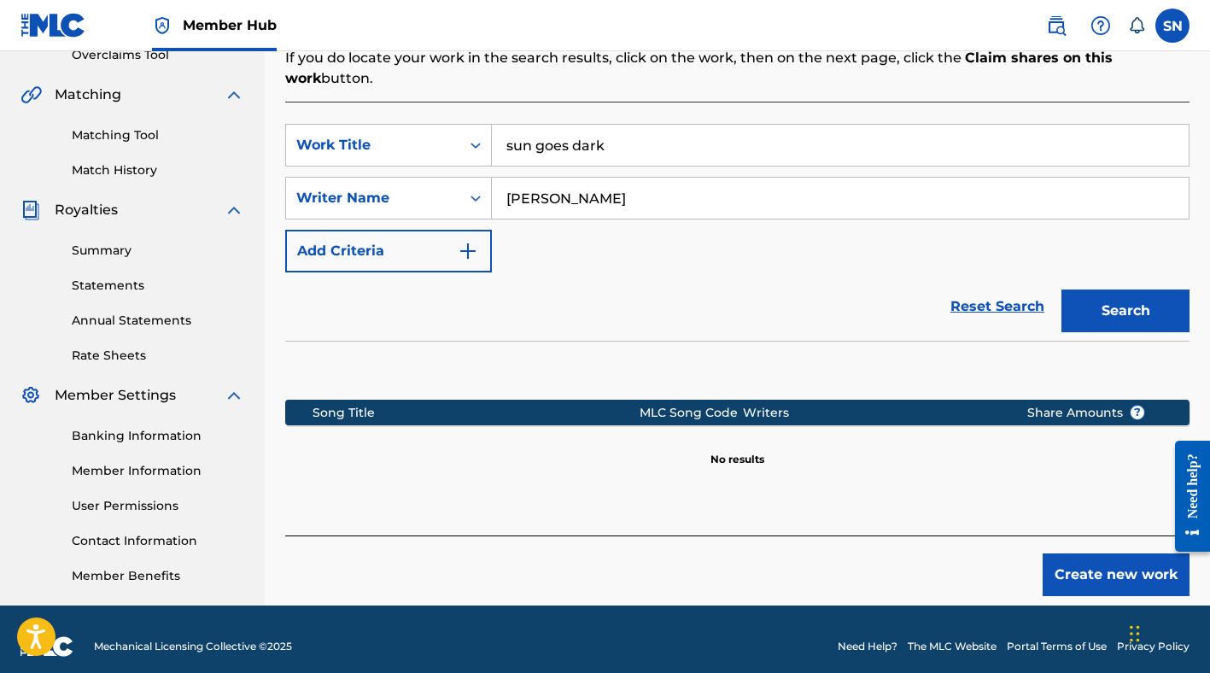
scroll to position [385, 0]
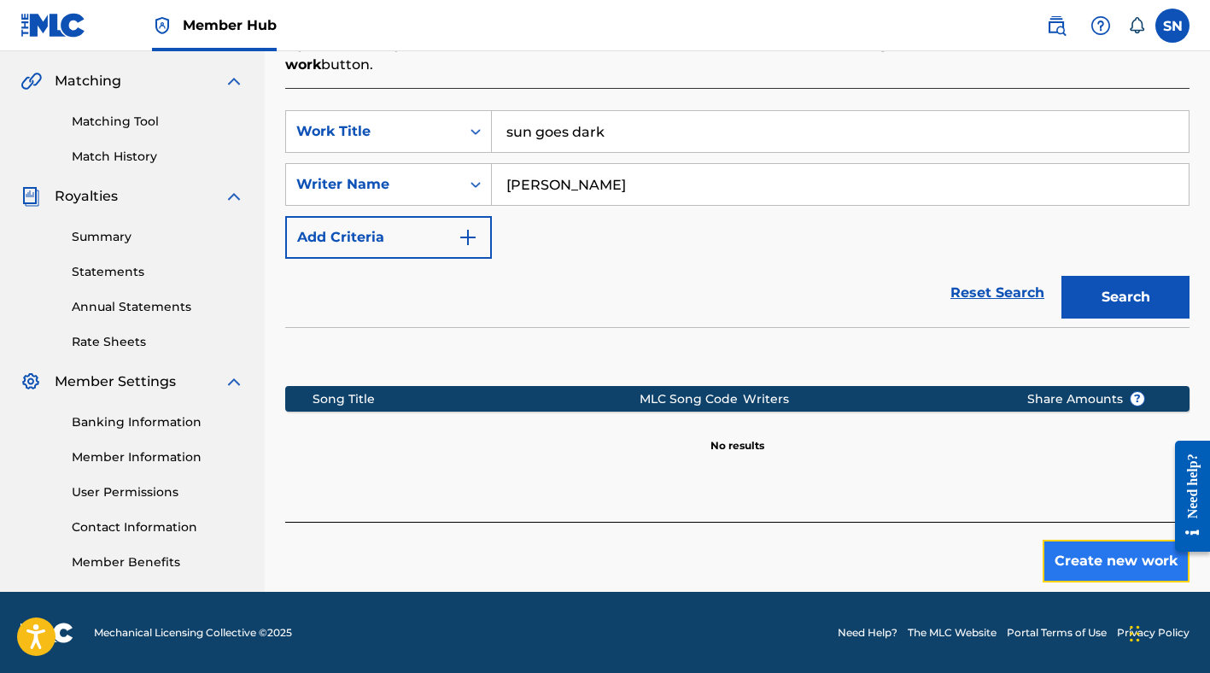
click at [1082, 558] on button "Create new work" at bounding box center [1116, 561] width 147 height 43
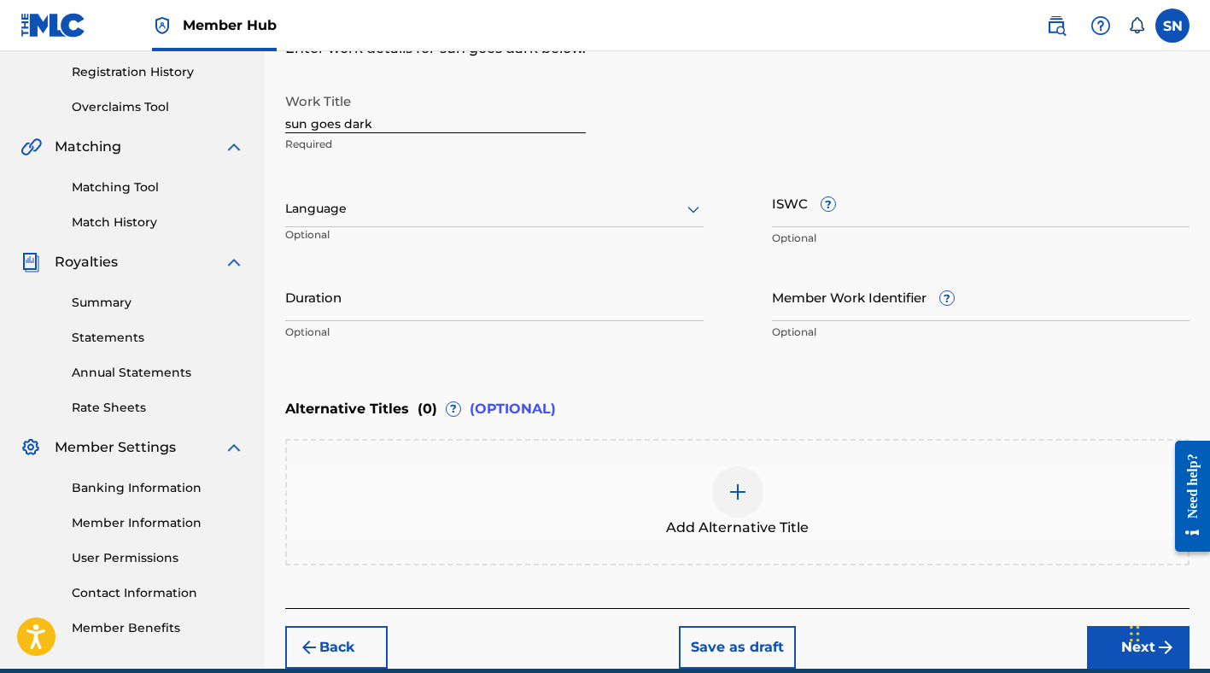
scroll to position [161, 0]
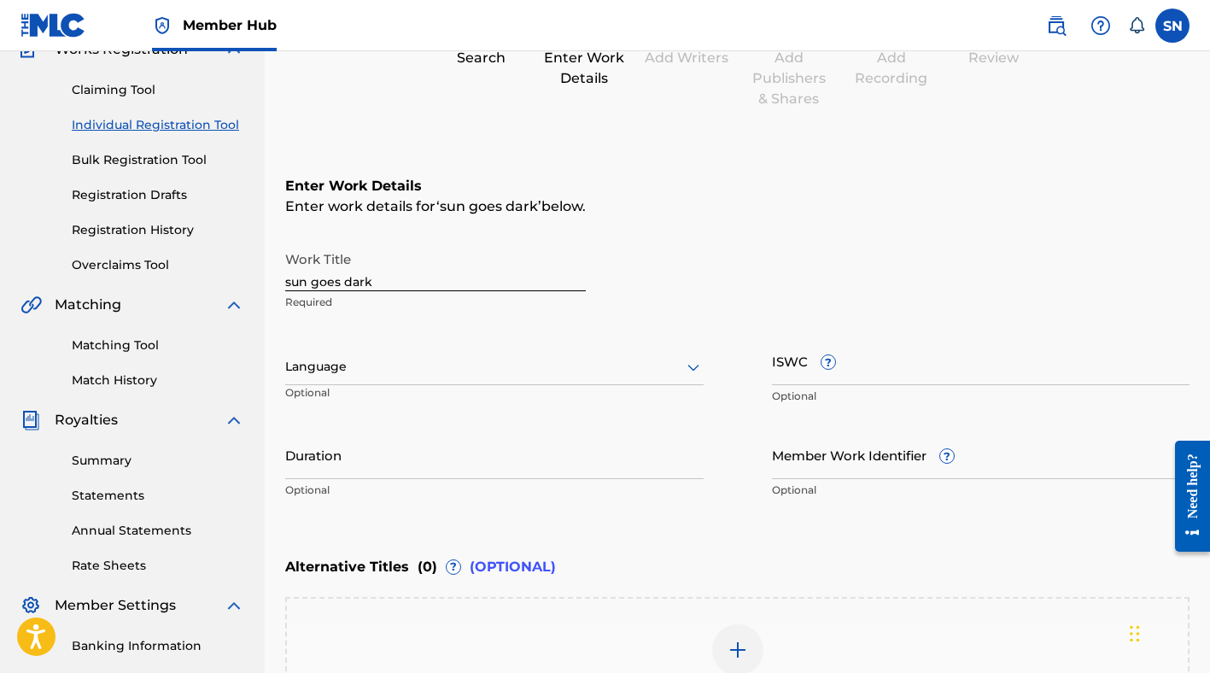
click at [369, 281] on input "sun goes dark" at bounding box center [435, 267] width 301 height 49
type input "Sun Goes Dark"
type input "eng"
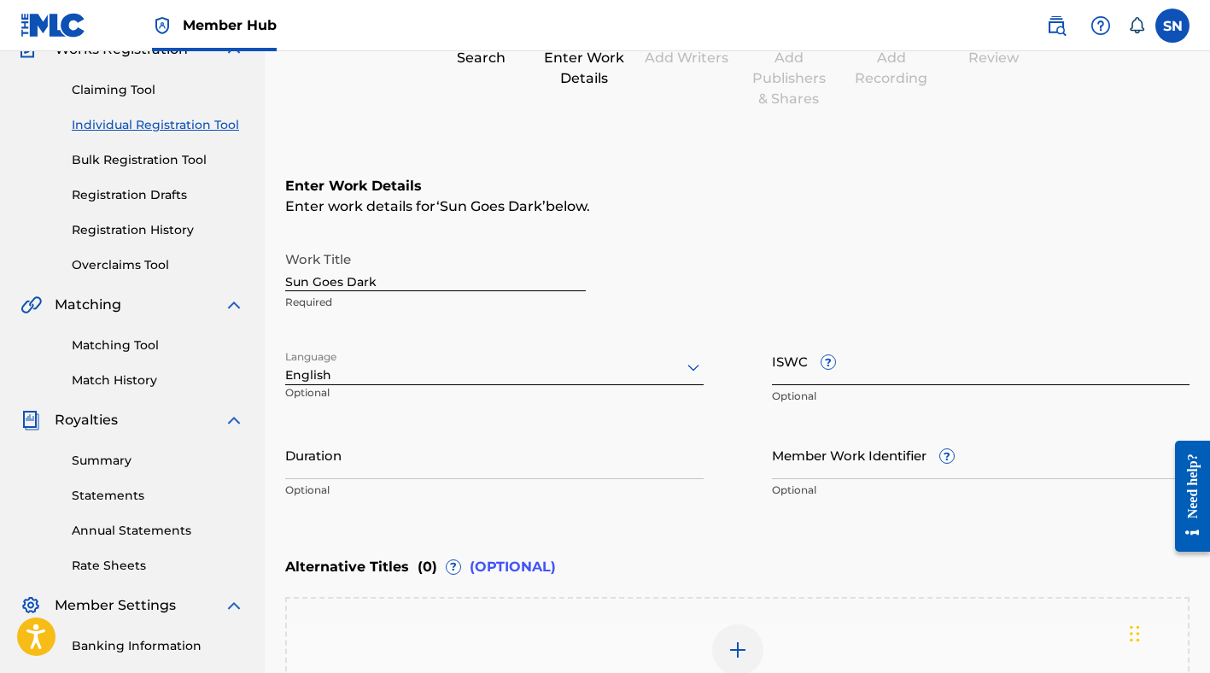
click at [850, 379] on input "ISWC ?" at bounding box center [981, 360] width 418 height 49
click at [780, 460] on input "Member Work Identifier ?" at bounding box center [981, 454] width 418 height 49
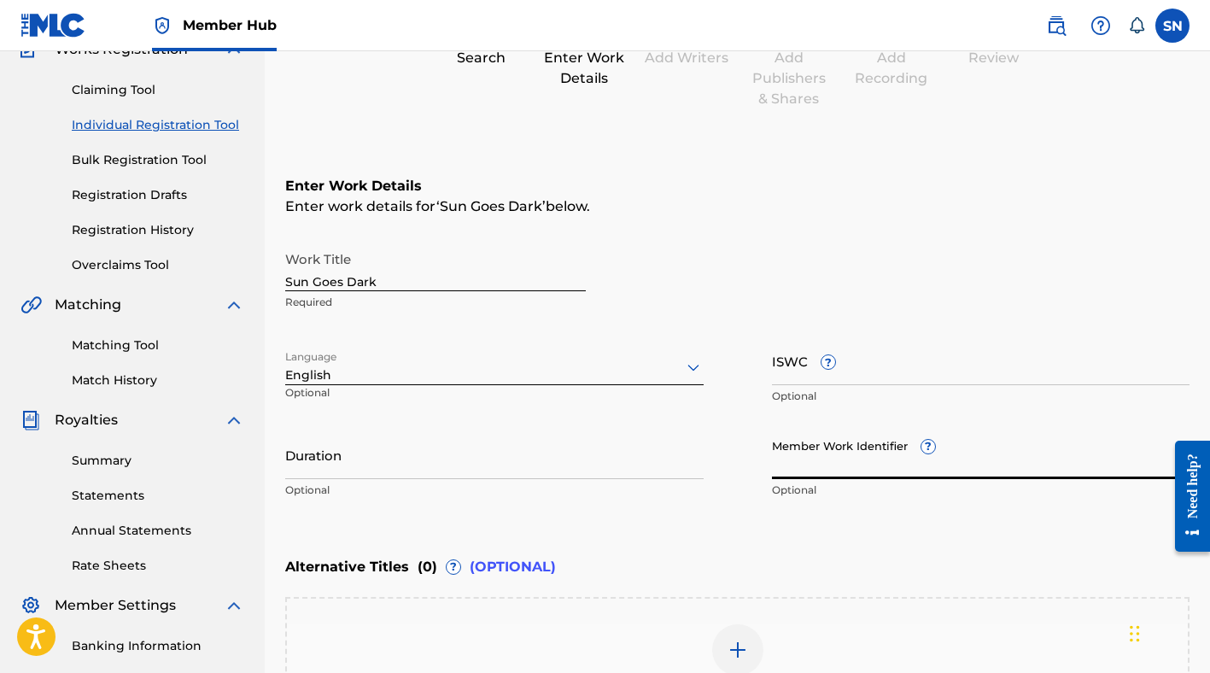
click at [745, 462] on div "Work Title Sun Goes Dark Required Language English Optional ISWC ? Optional Dur…" at bounding box center [737, 375] width 904 height 265
click at [630, 451] on input "Duration" at bounding box center [494, 454] width 418 height 49
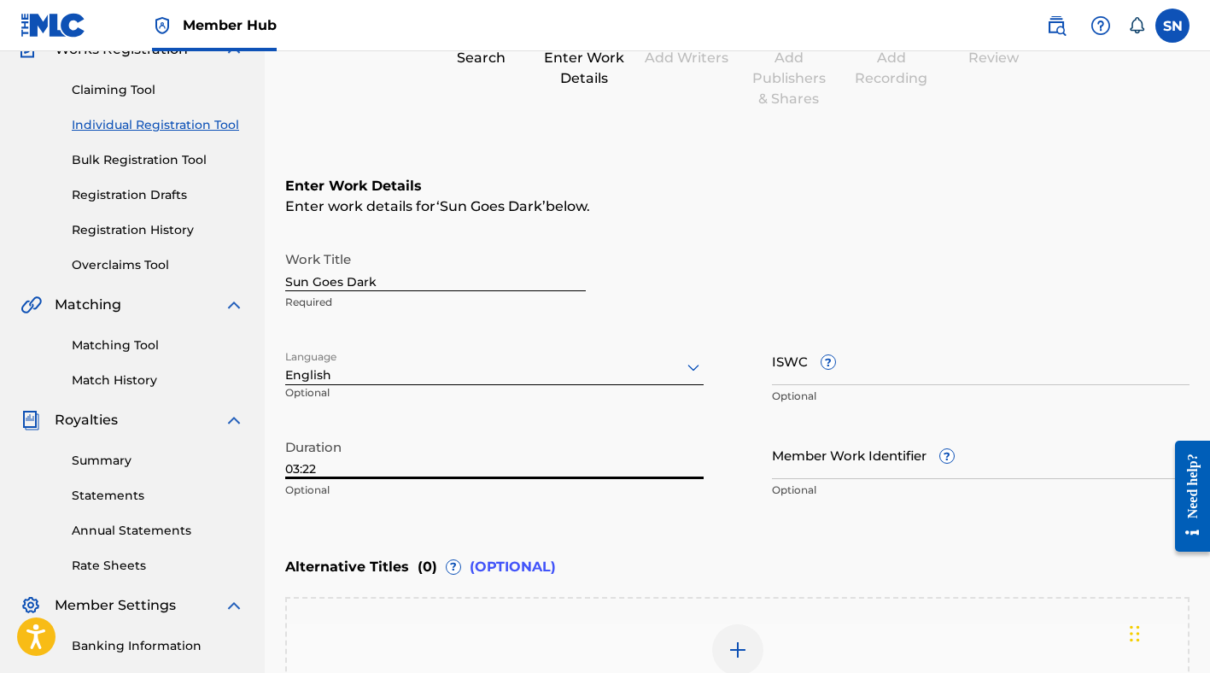
type input "03:22"
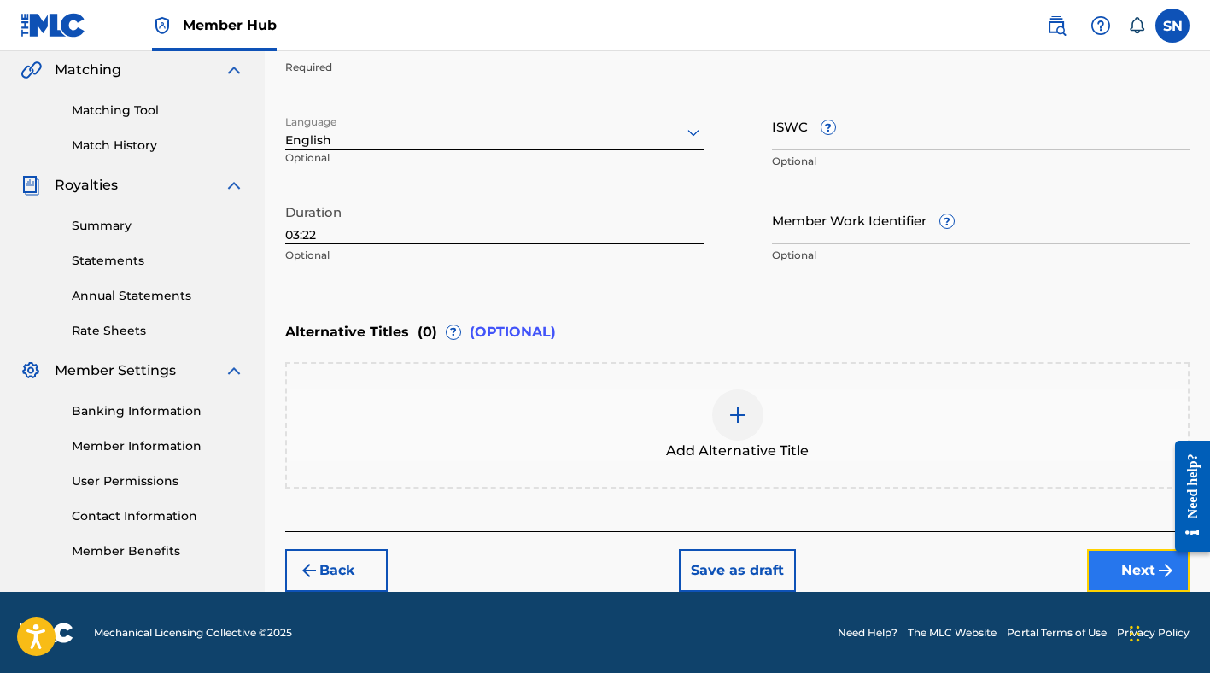
click at [1110, 559] on button "Next" at bounding box center [1138, 570] width 102 height 43
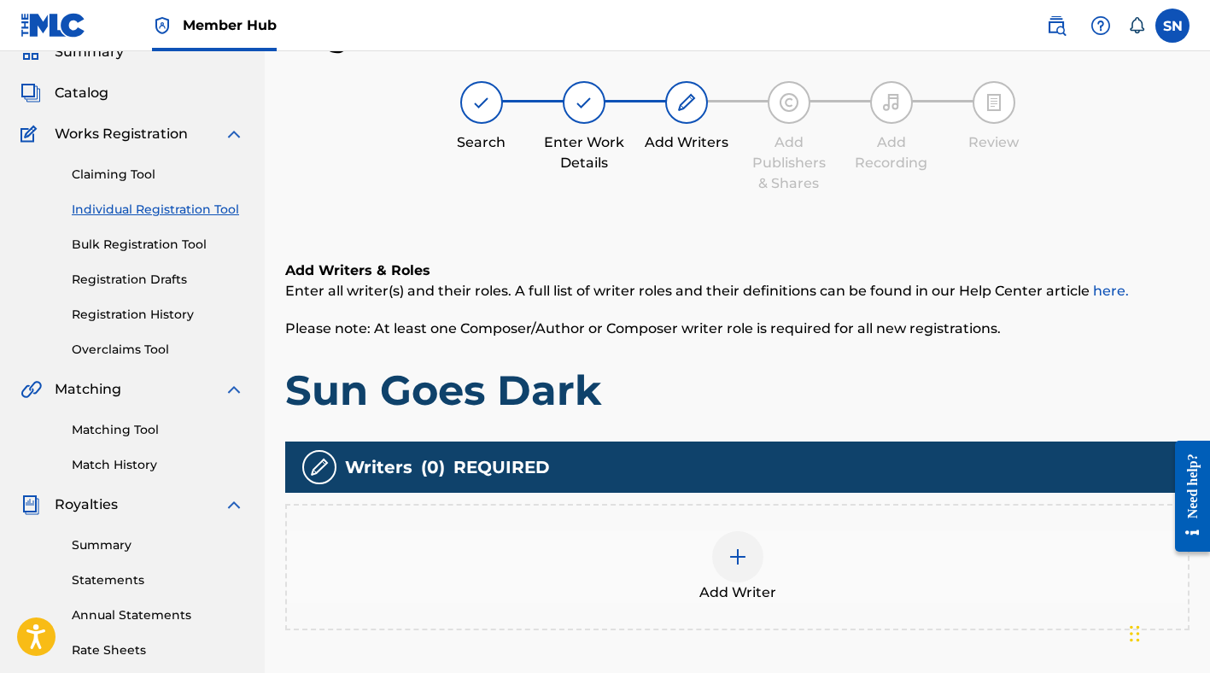
scroll to position [218, 0]
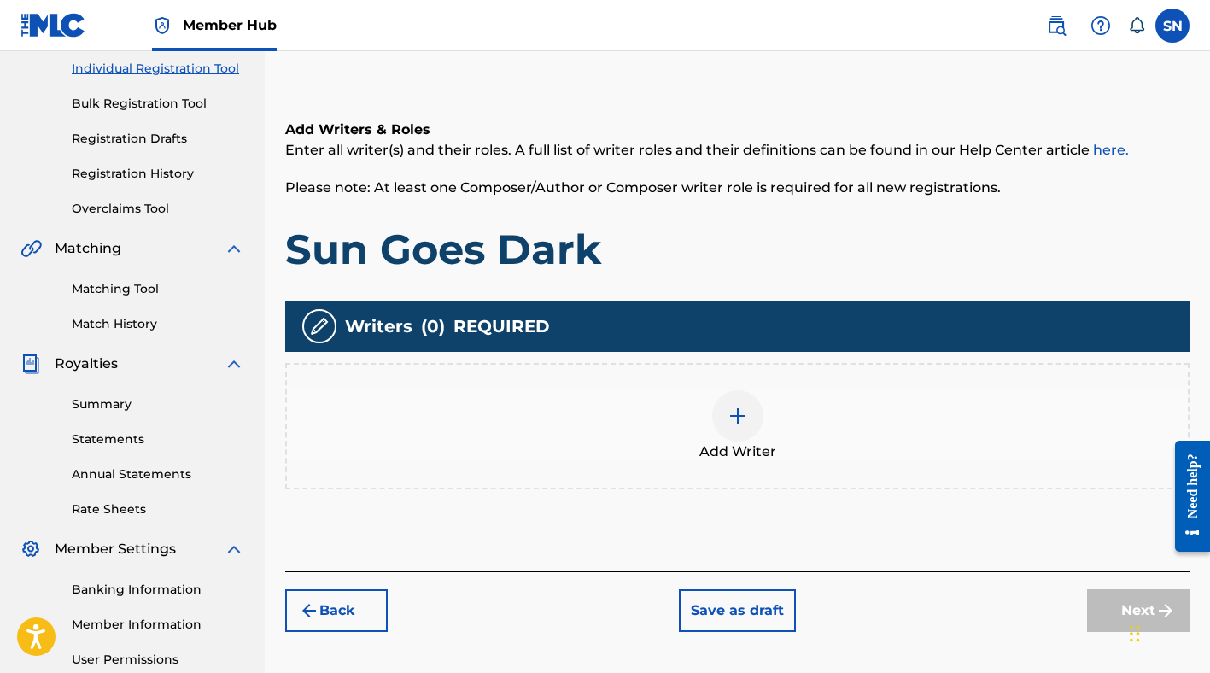
click at [720, 412] on div at bounding box center [737, 415] width 51 height 51
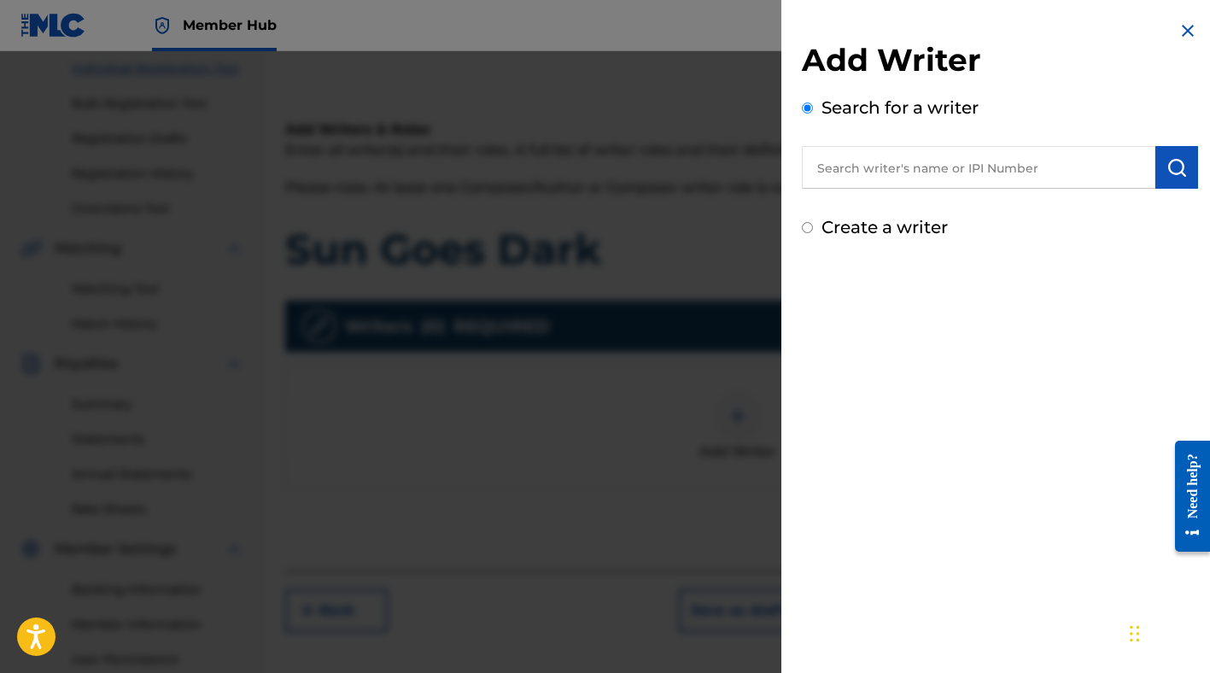
click at [862, 169] on input "text" at bounding box center [979, 167] width 354 height 43
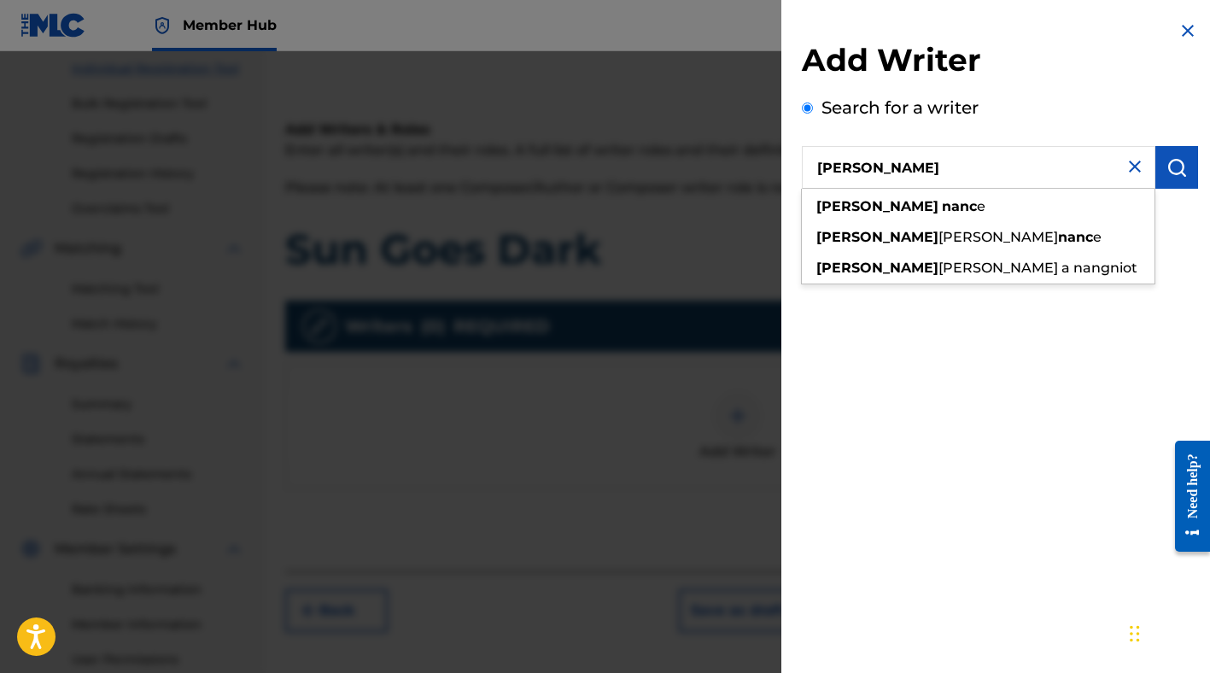
type input "stephan nance"
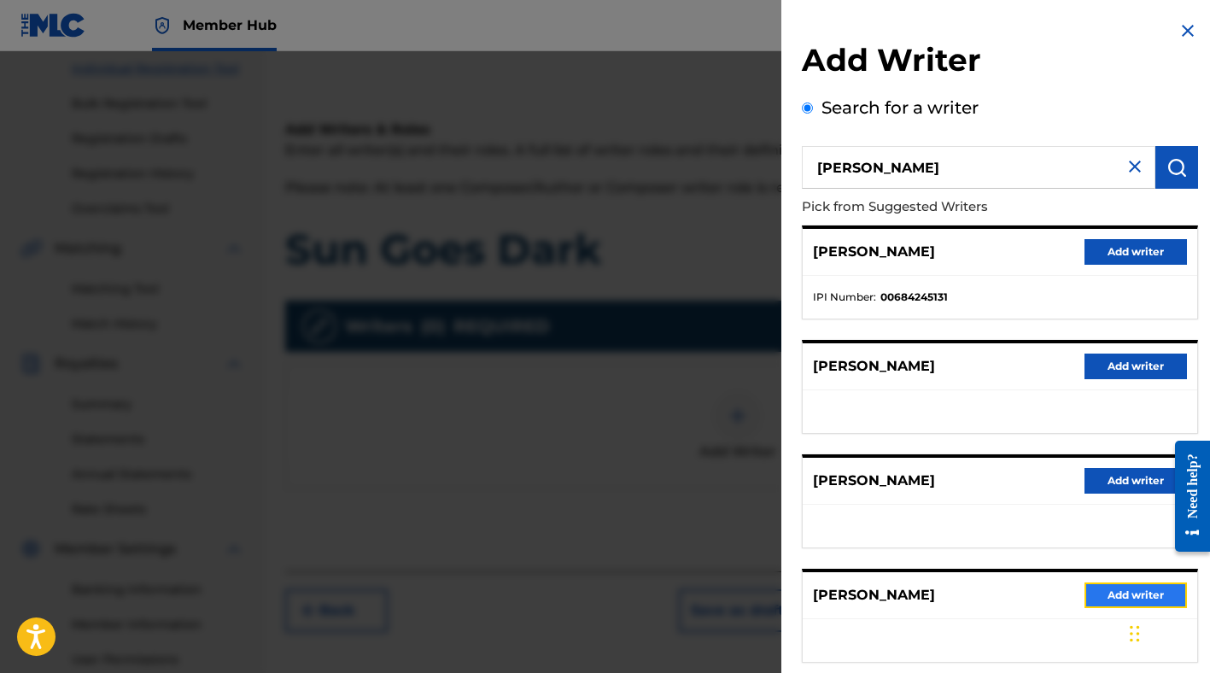
click at [1090, 598] on button "Add writer" at bounding box center [1135, 595] width 102 height 26
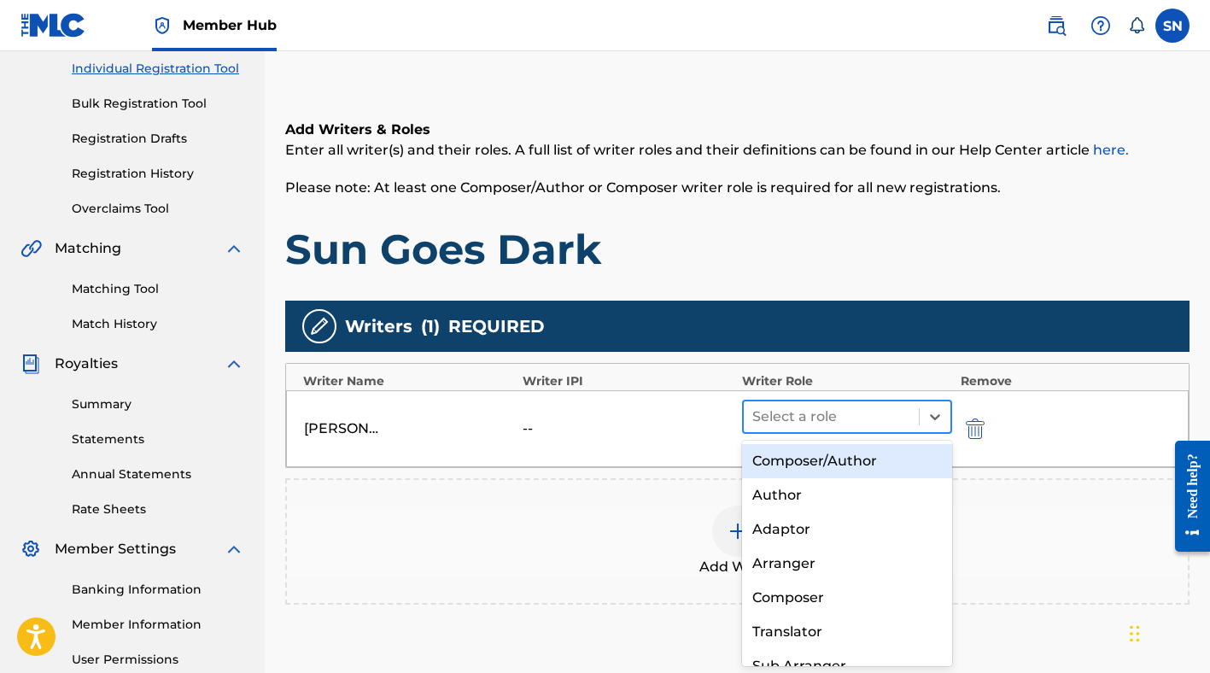
click at [846, 403] on div "Select a role" at bounding box center [831, 416] width 175 height 31
click at [845, 459] on div "Composer/Author" at bounding box center [847, 461] width 210 height 34
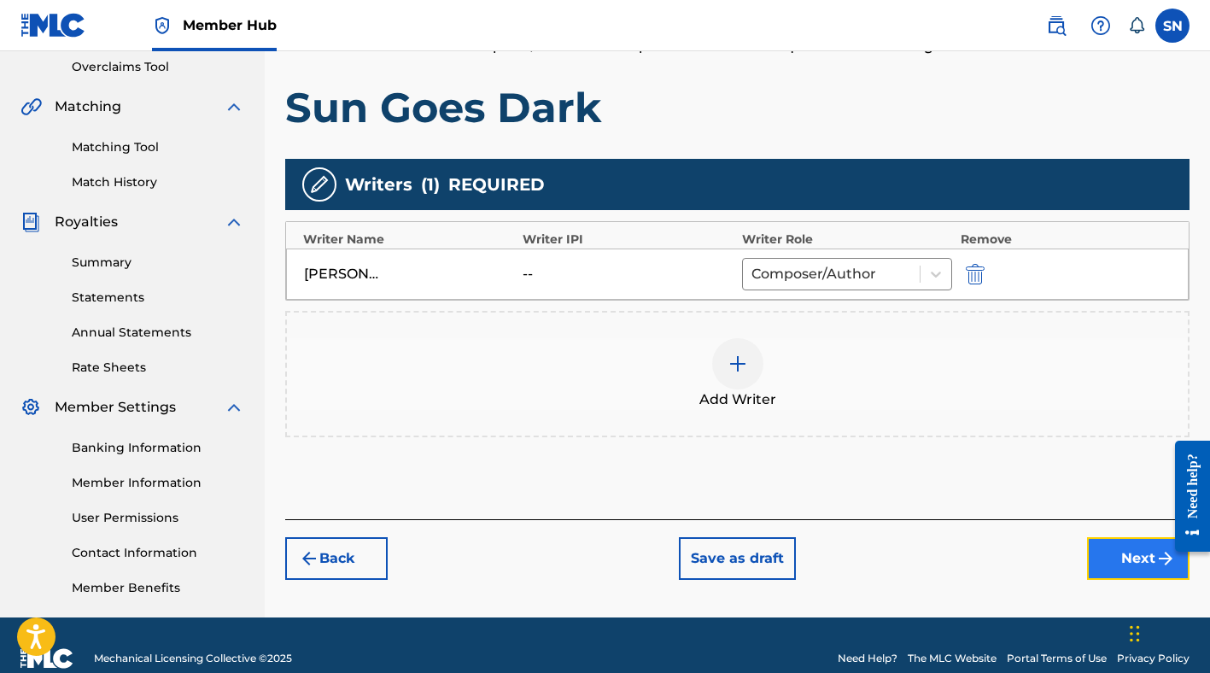
click at [1112, 557] on button "Next" at bounding box center [1138, 558] width 102 height 43
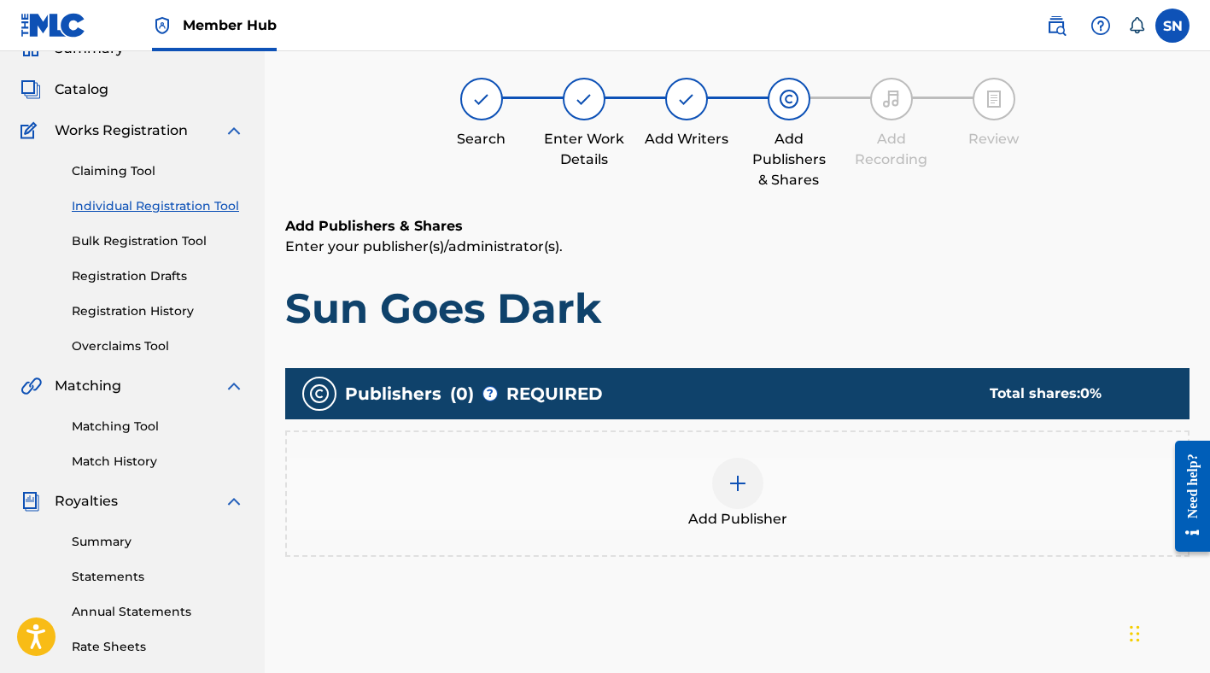
scroll to position [77, 0]
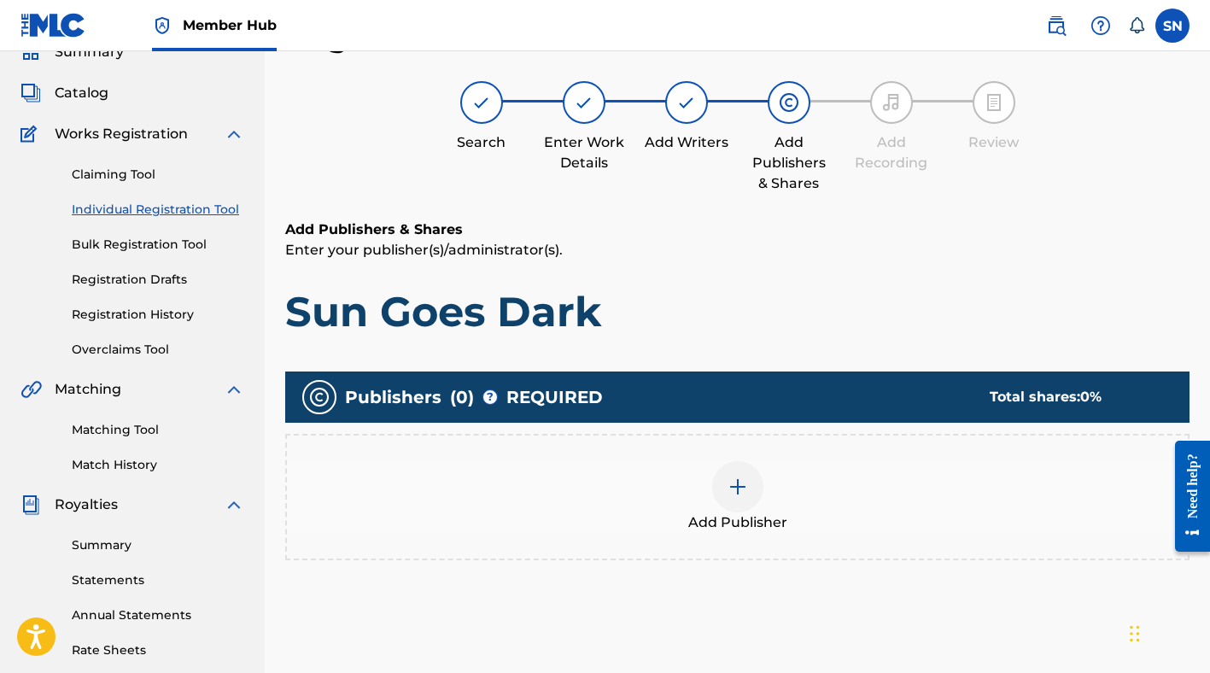
click at [729, 477] on img at bounding box center [738, 486] width 20 height 20
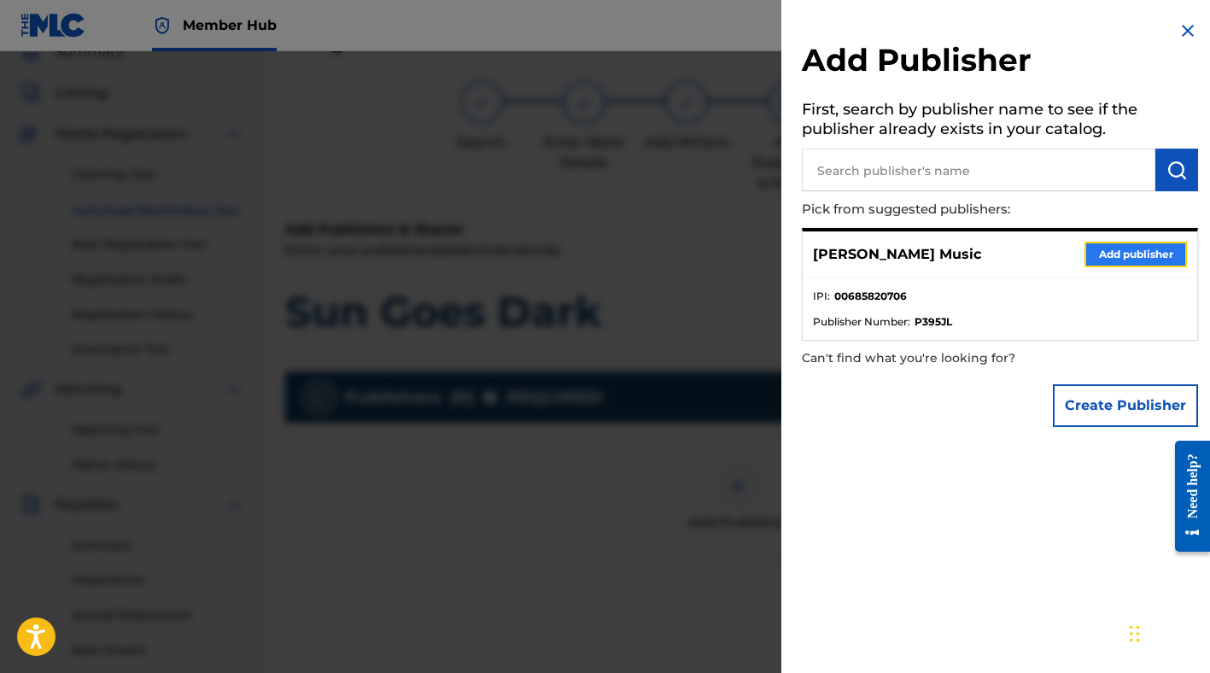
click at [1129, 254] on button "Add publisher" at bounding box center [1135, 255] width 102 height 26
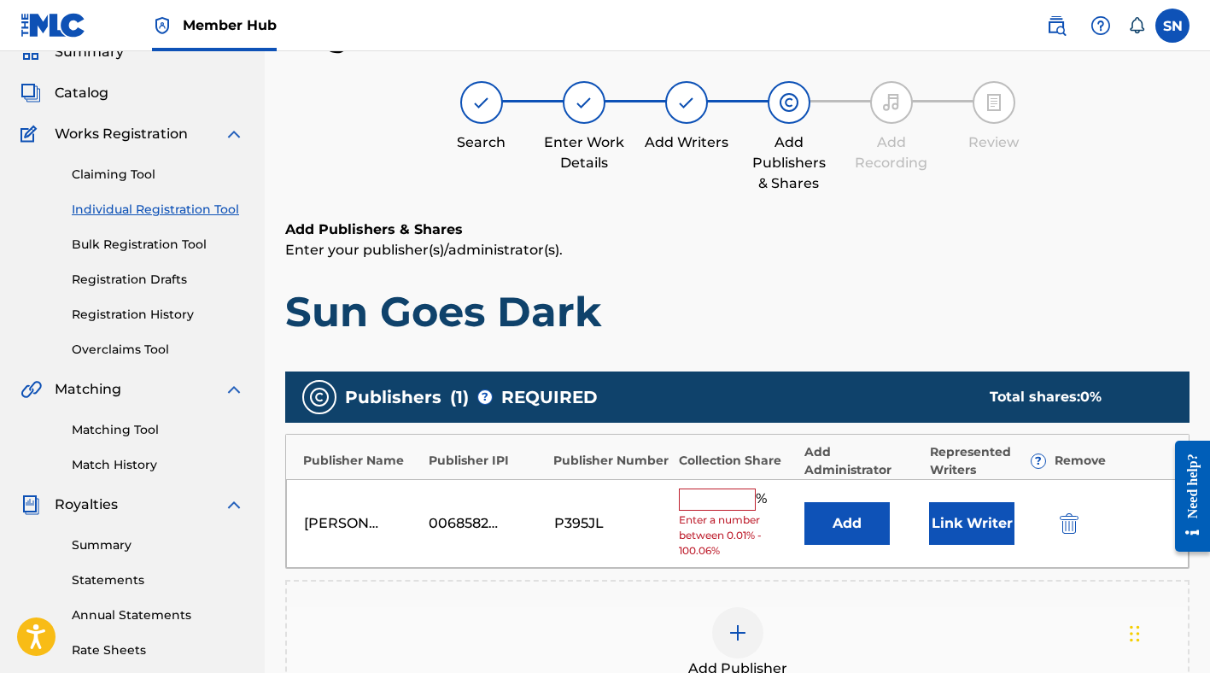
click at [703, 508] on input "text" at bounding box center [717, 499] width 77 height 22
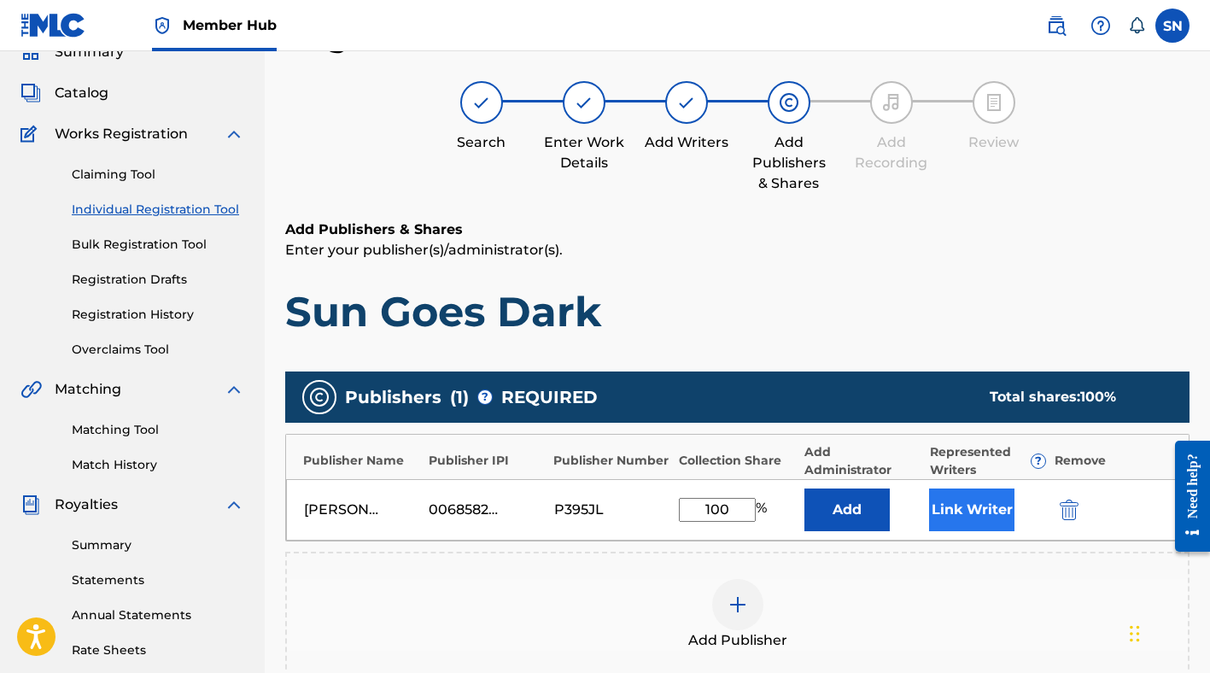
type input "100"
click at [963, 512] on button "Link Writer" at bounding box center [971, 509] width 85 height 43
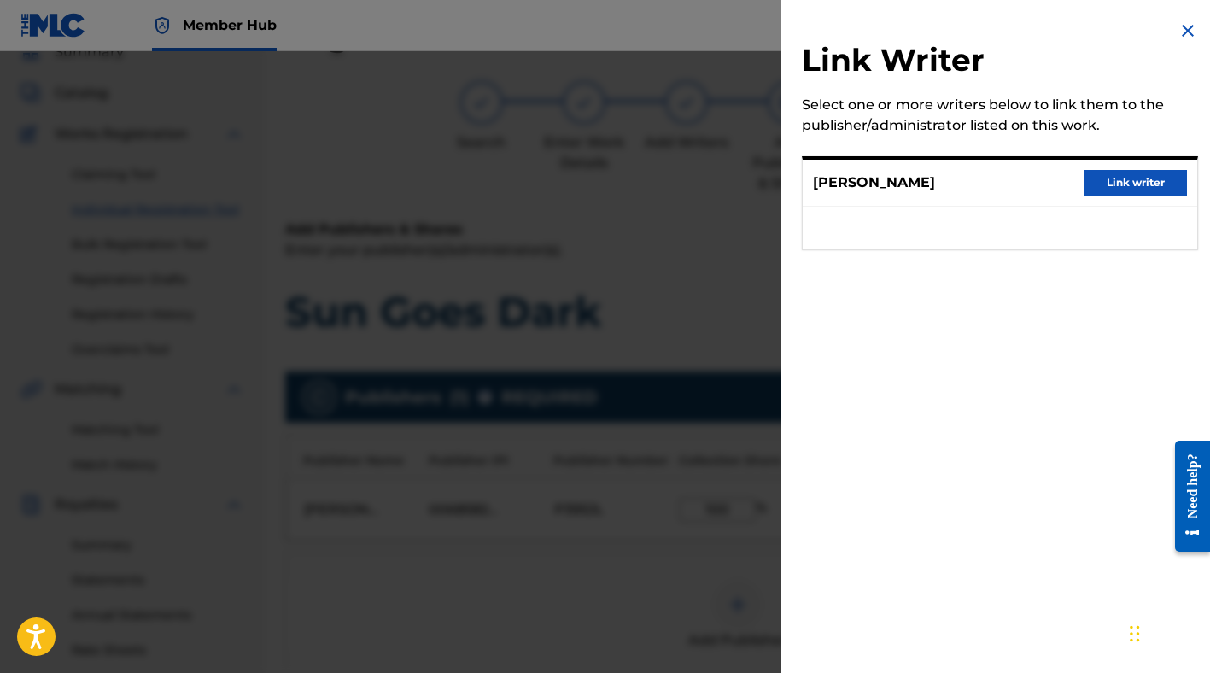
click at [1111, 196] on div "STEPHAN NANCE Link writer" at bounding box center [1000, 183] width 394 height 47
click at [1111, 183] on button "Link writer" at bounding box center [1135, 183] width 102 height 26
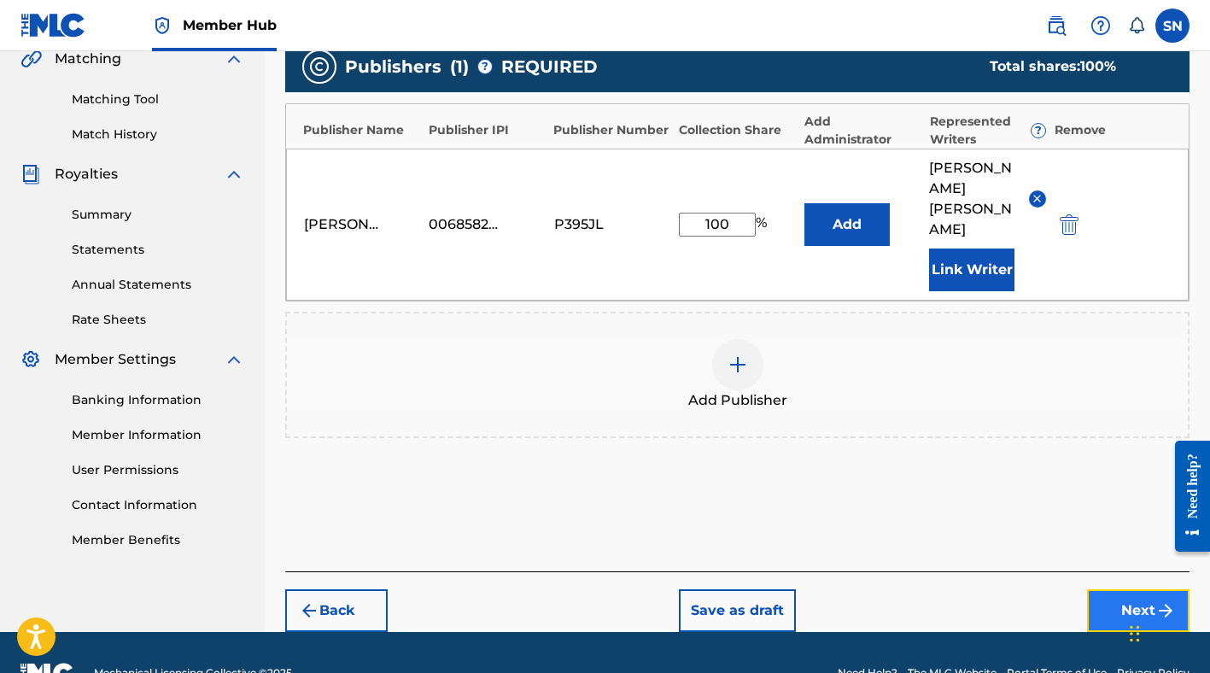
click at [1124, 589] on button "Next" at bounding box center [1138, 610] width 102 height 43
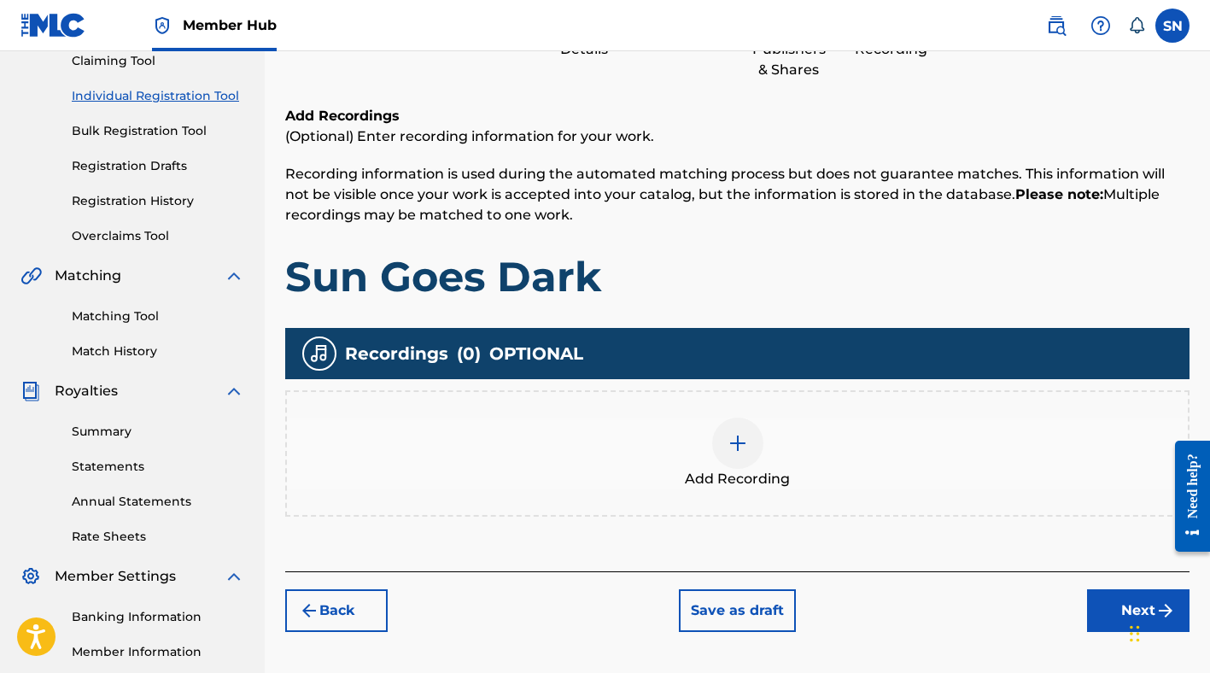
scroll to position [355, 0]
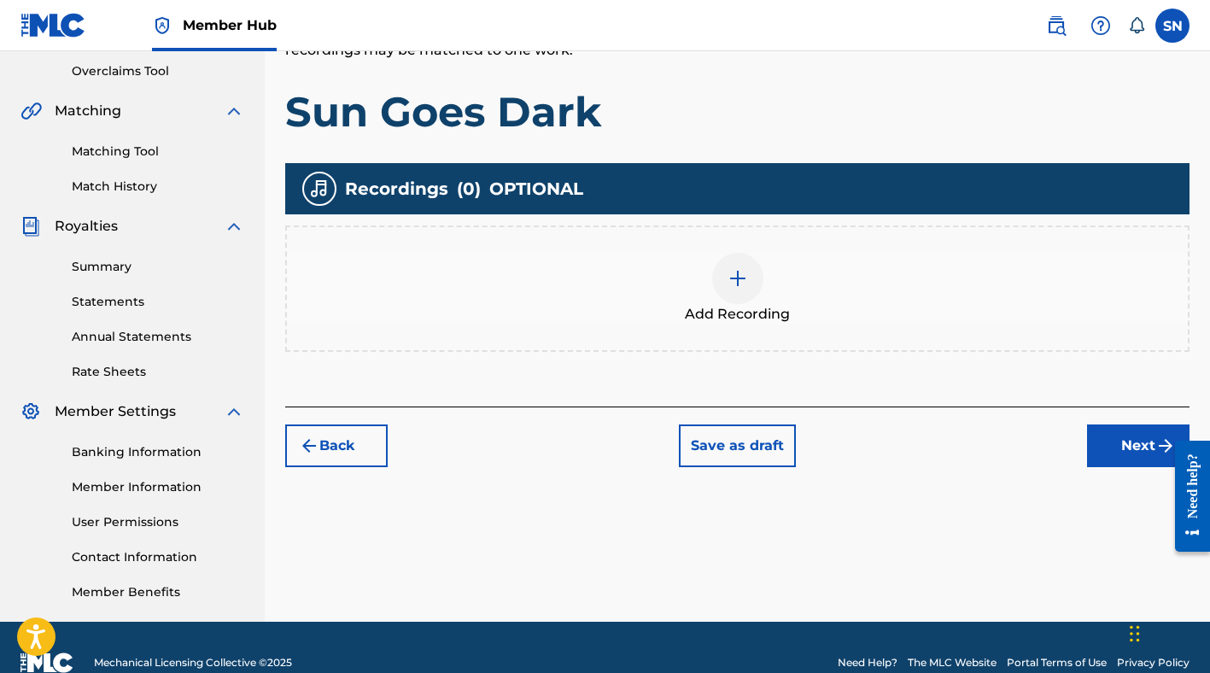
click at [726, 272] on div at bounding box center [737, 278] width 51 height 51
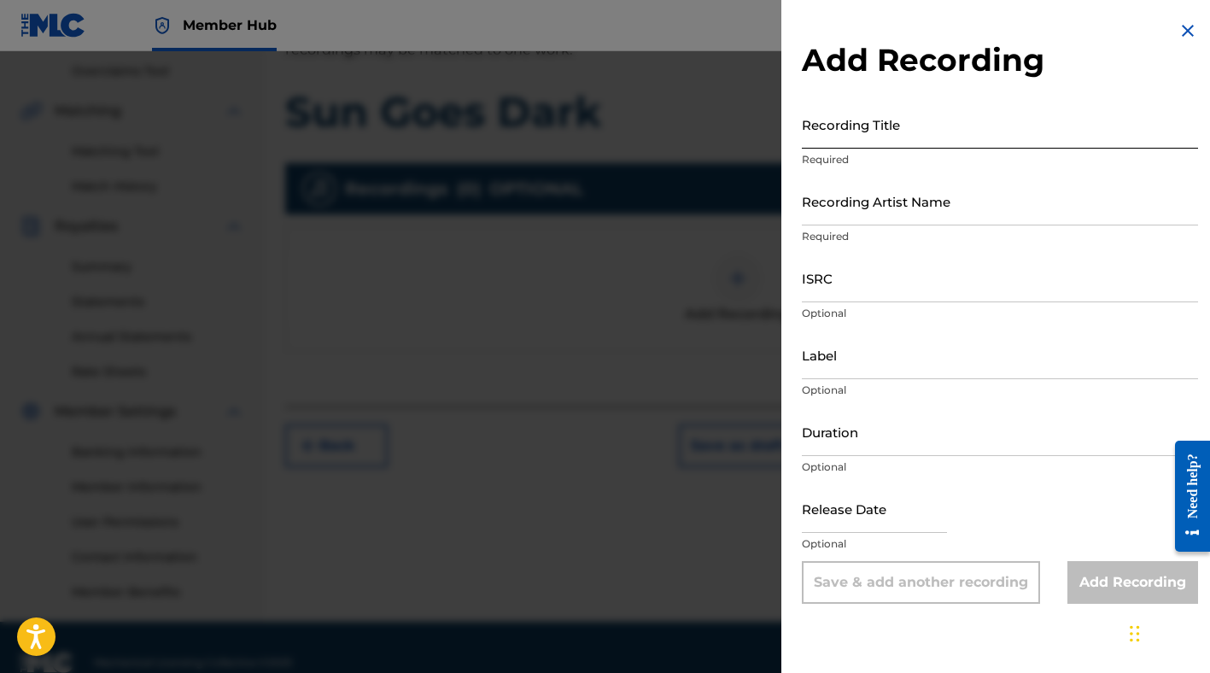
click at [866, 133] on input "Recording Title" at bounding box center [1000, 124] width 396 height 49
type input "Sun Goes Dark"
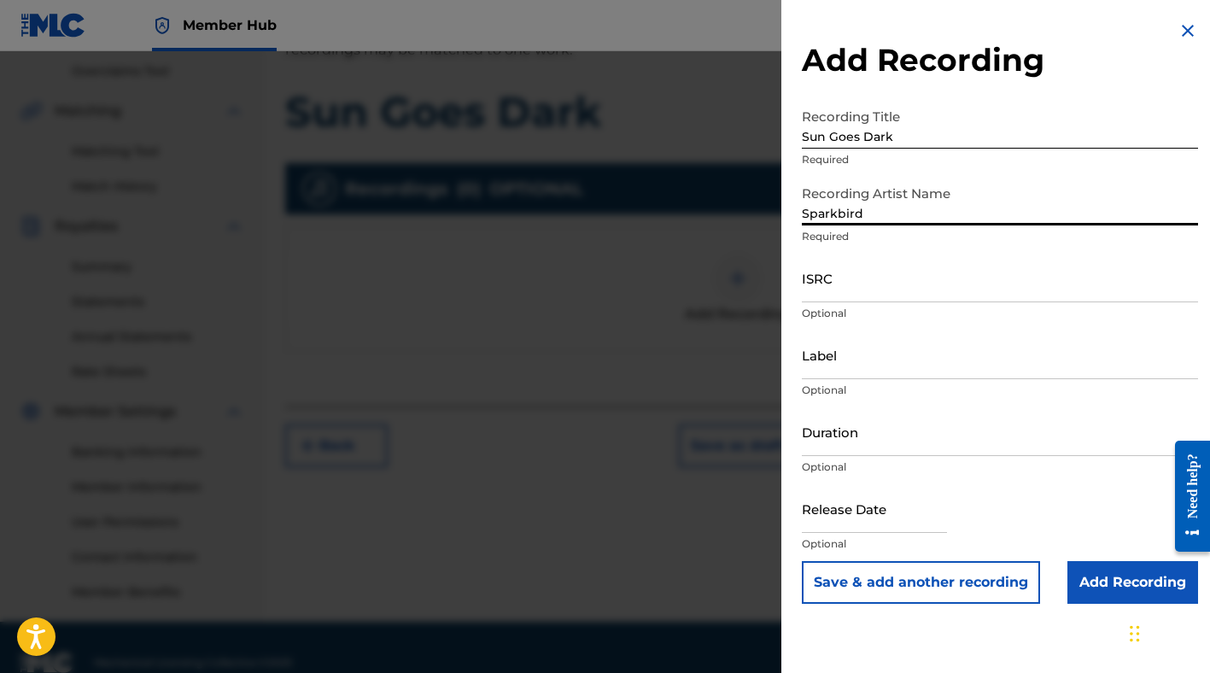
type input "Sparkbird"
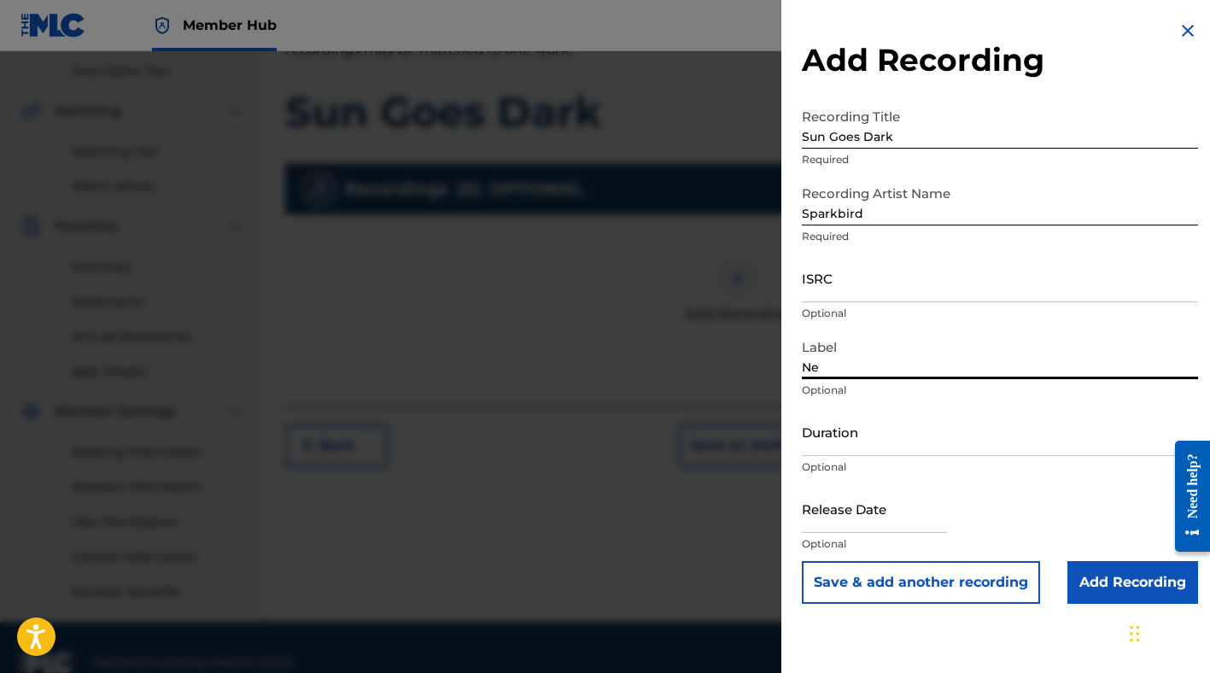
type input "Nettwerk Music Group Inc."
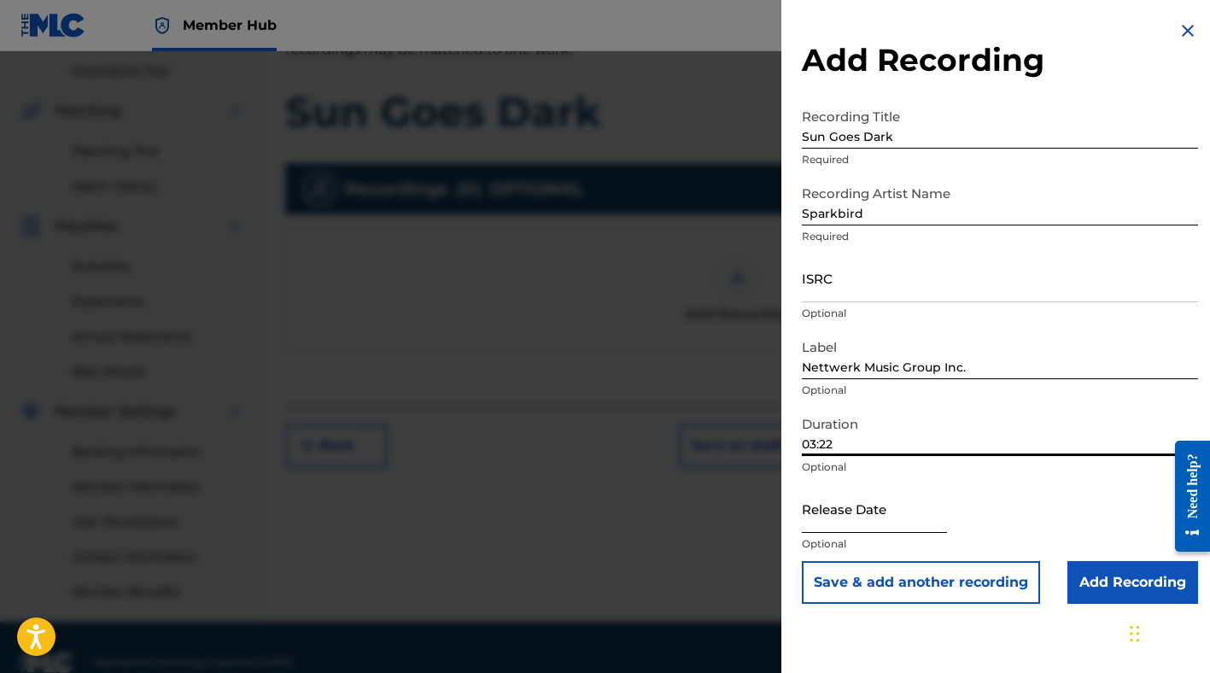
type input "03:22"
select select "8"
select select "2025"
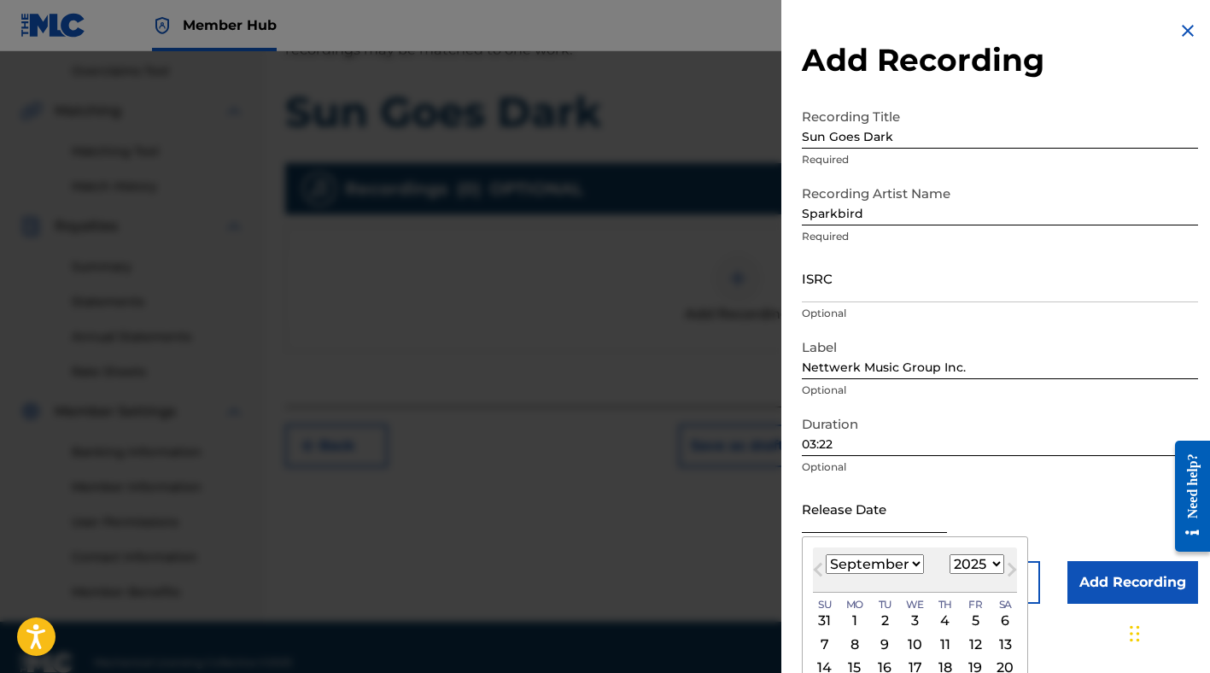
click at [863, 500] on input "text" at bounding box center [874, 508] width 145 height 49
type input "08/22/2025"
click at [964, 501] on div "Release Date Previous Month Next Month September 2025 January February March Ap…" at bounding box center [1000, 522] width 396 height 77
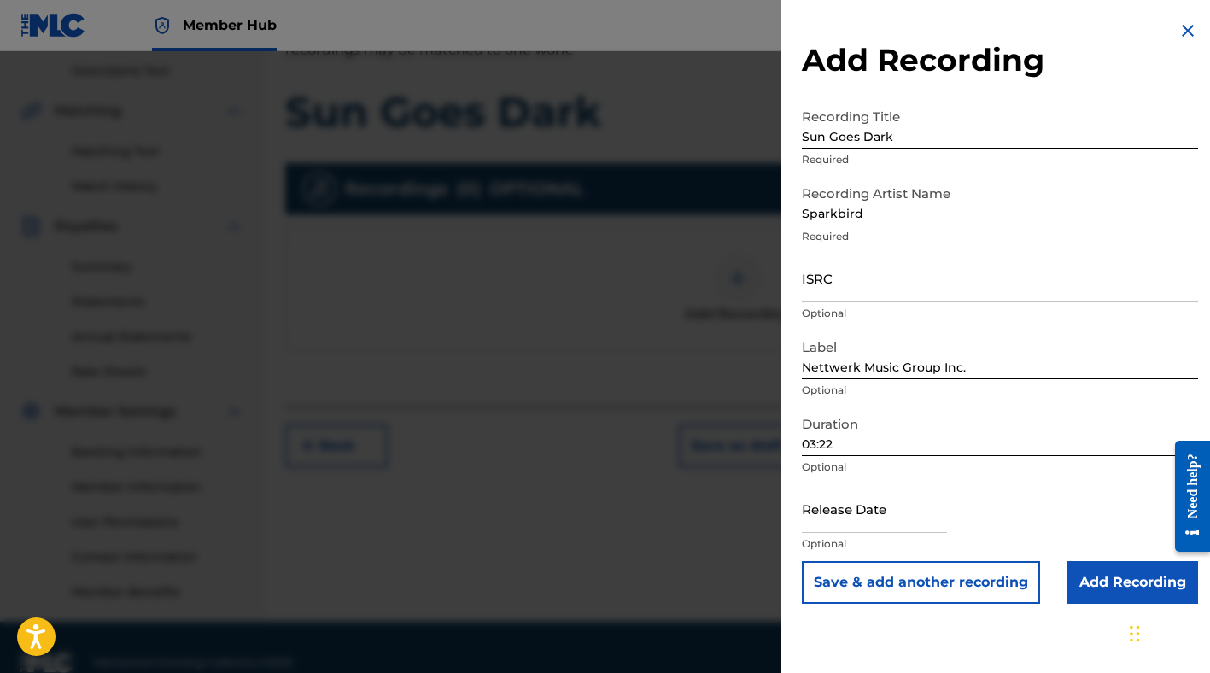
scroll to position [386, 0]
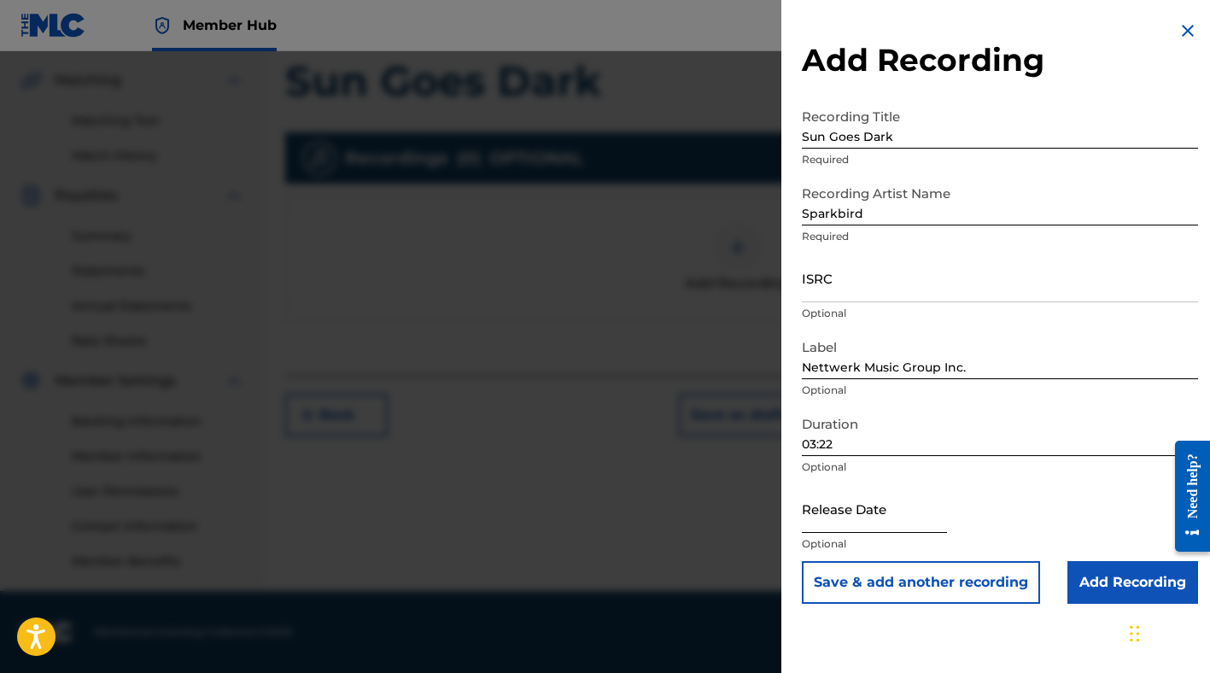
click at [893, 507] on input "text" at bounding box center [874, 508] width 145 height 49
select select "8"
select select "2025"
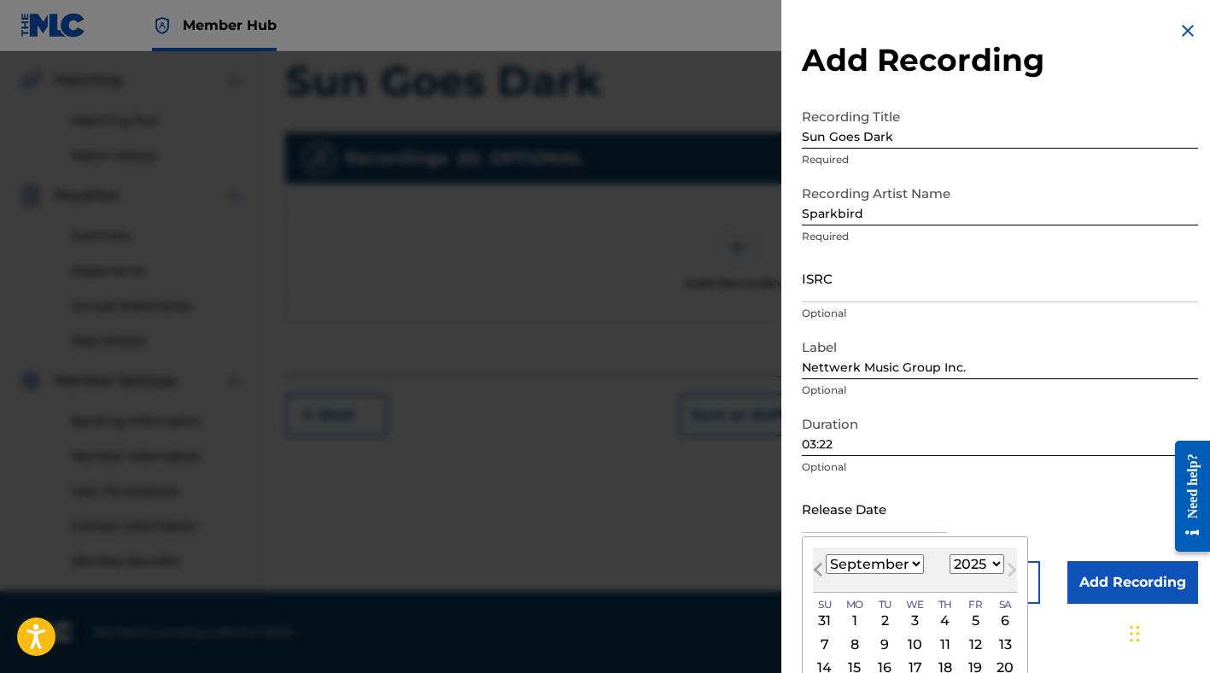
click at [813, 564] on button "Previous Month" at bounding box center [817, 572] width 27 height 27
select select "7"
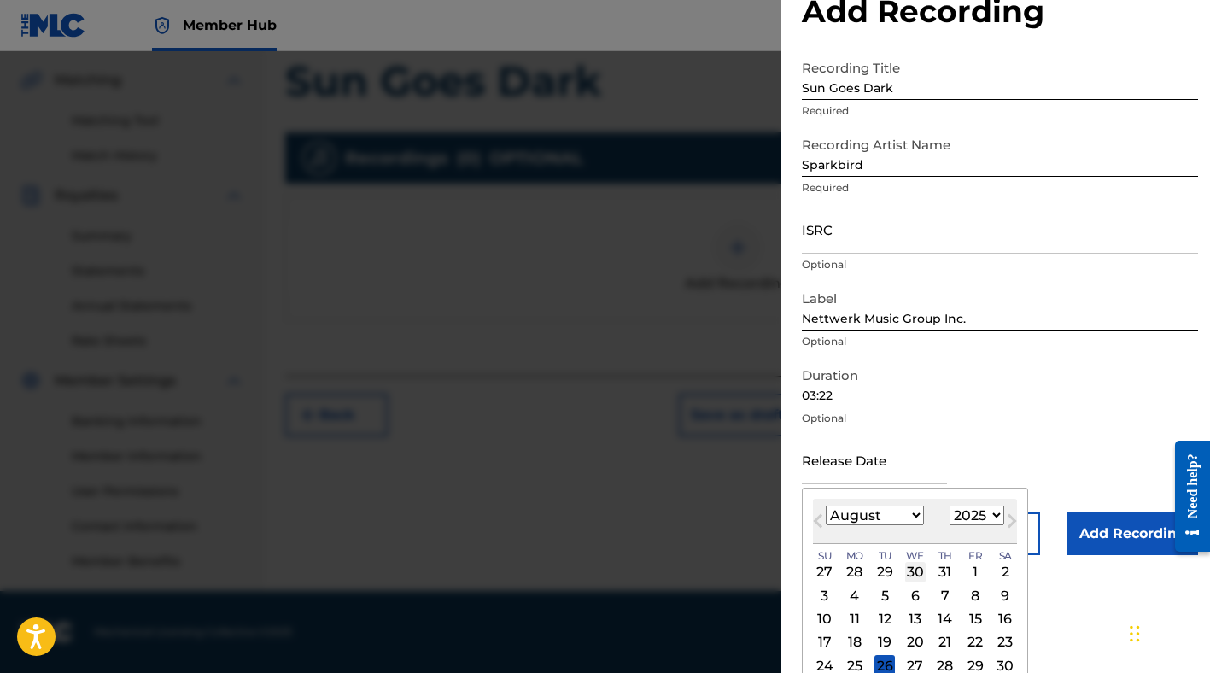
scroll to position [72, 0]
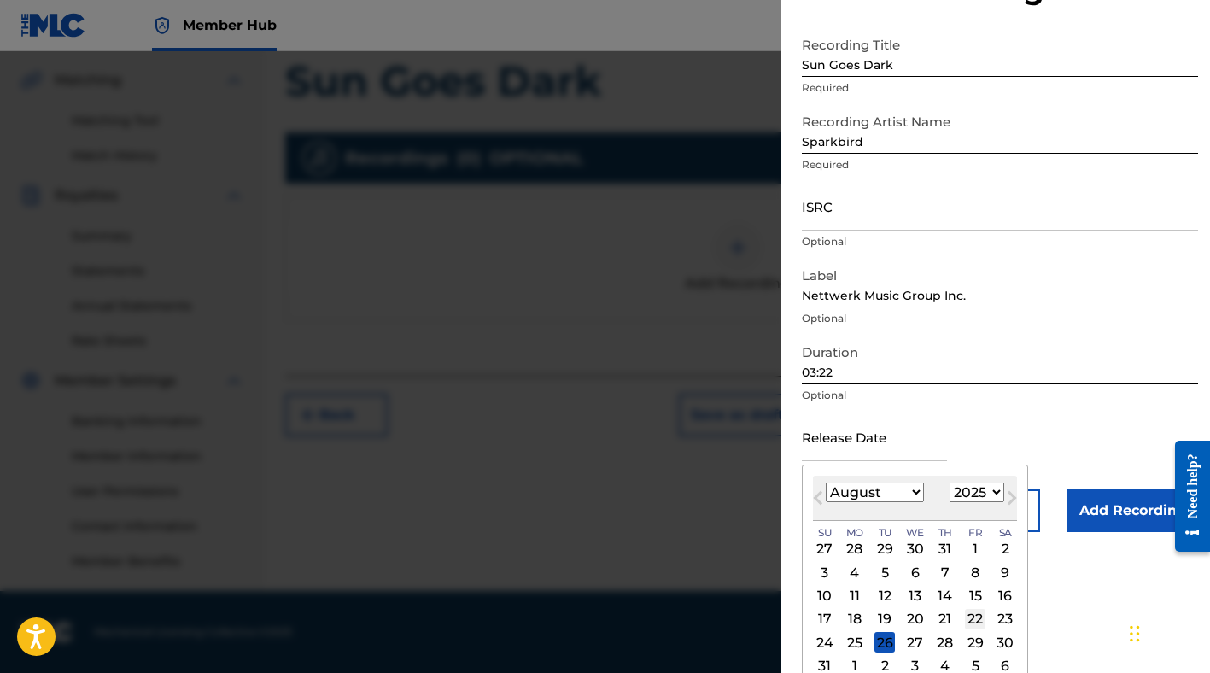
click at [969, 619] on div "22" at bounding box center [975, 619] width 20 height 20
type input "August 22 2025"
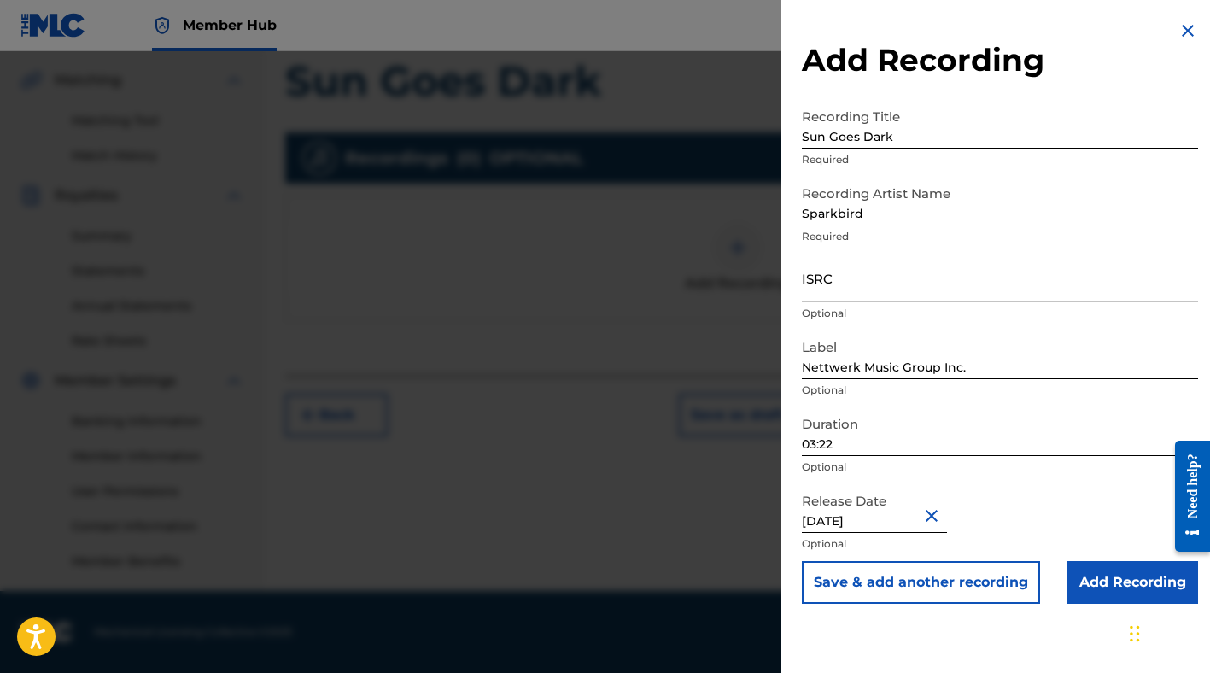
scroll to position [0, 0]
click at [1087, 589] on input "Add Recording" at bounding box center [1132, 582] width 131 height 43
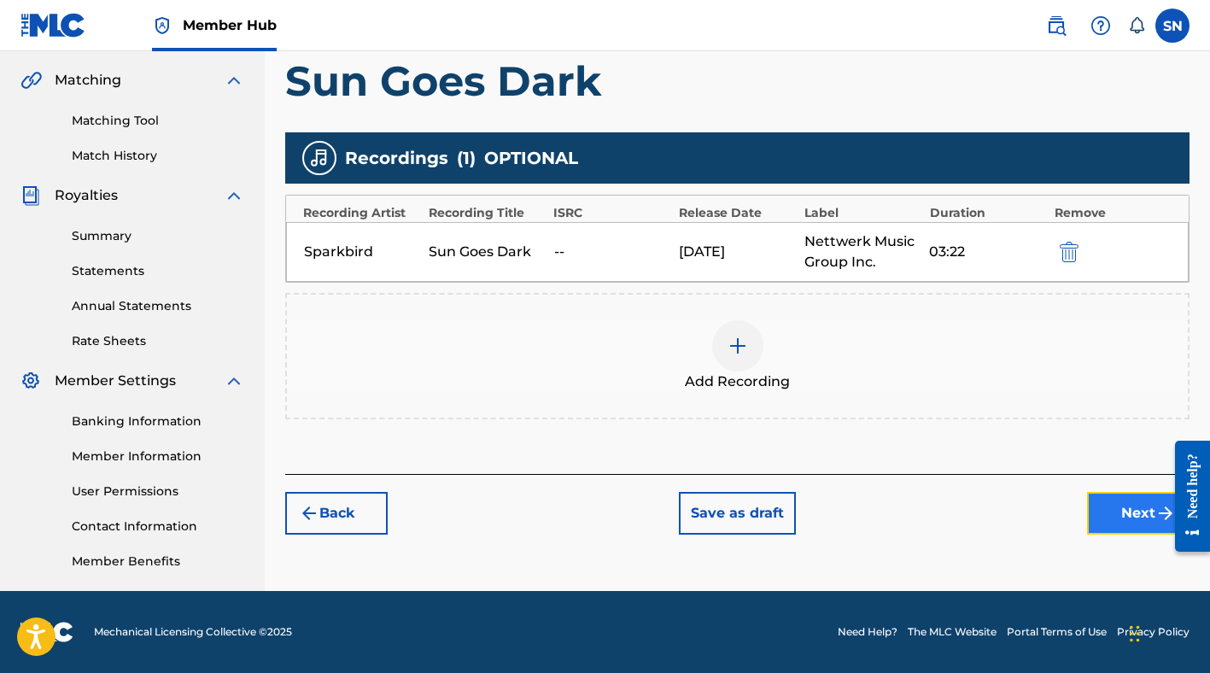
click at [1119, 512] on button "Next" at bounding box center [1138, 513] width 102 height 43
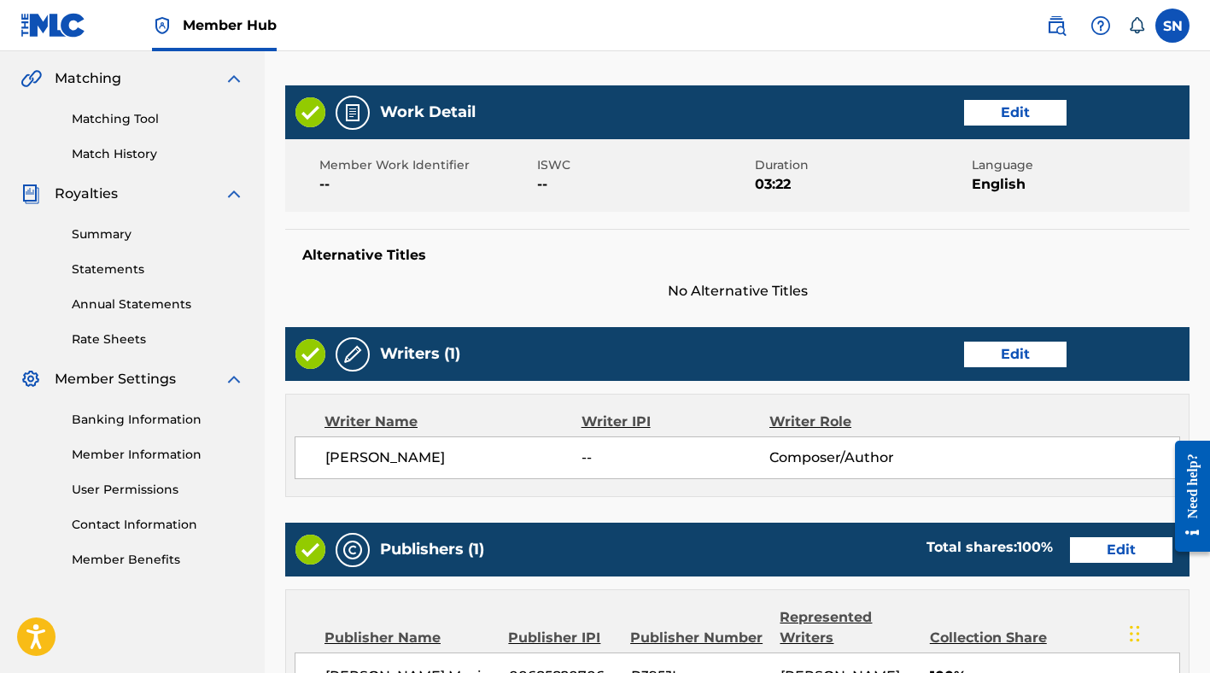
scroll to position [710, 0]
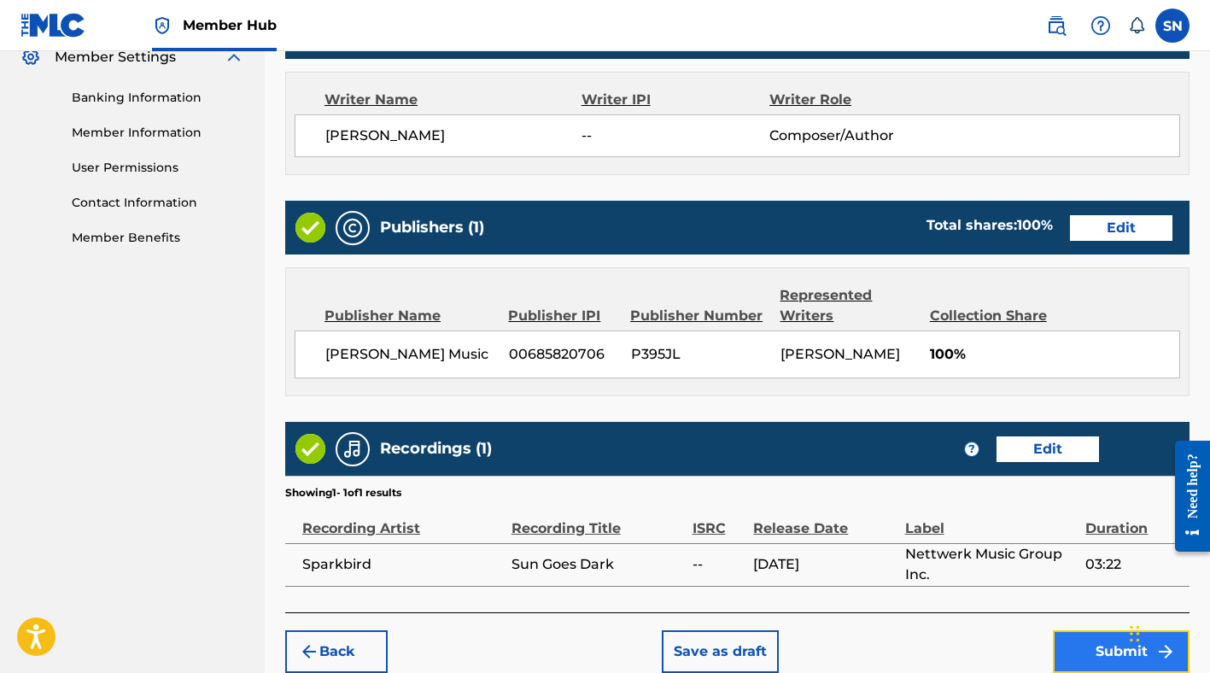
click at [1114, 635] on button "Submit" at bounding box center [1121, 651] width 137 height 43
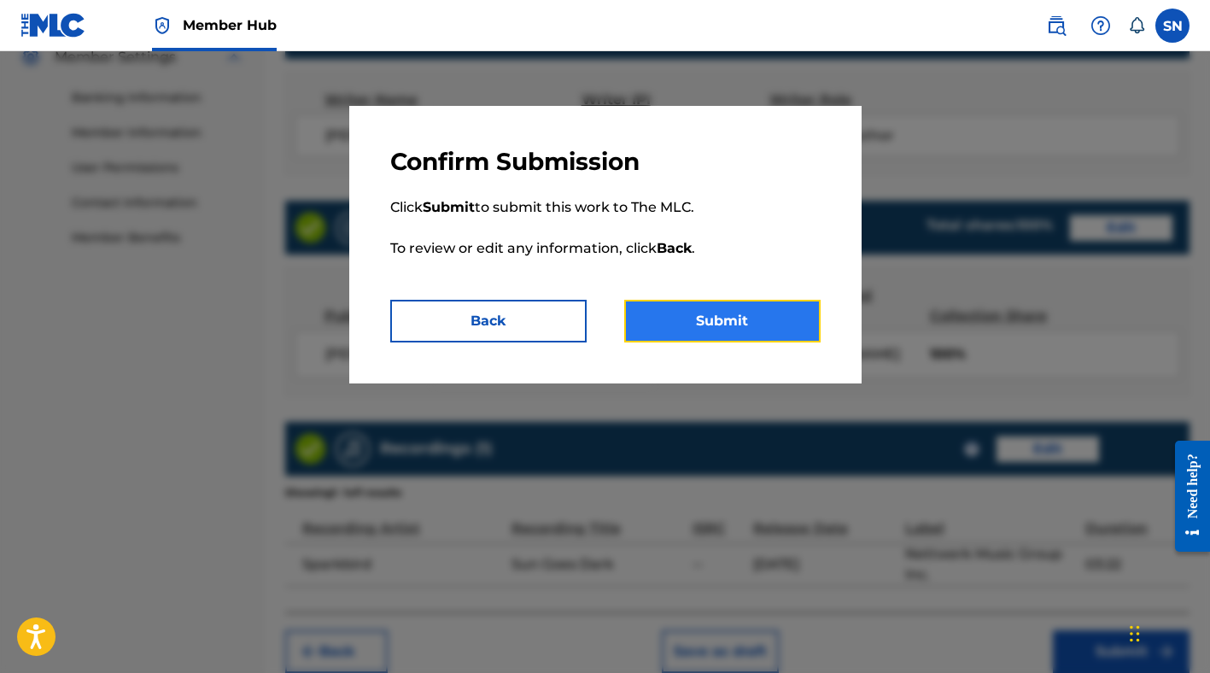
click at [739, 330] on button "Submit" at bounding box center [722, 321] width 196 height 43
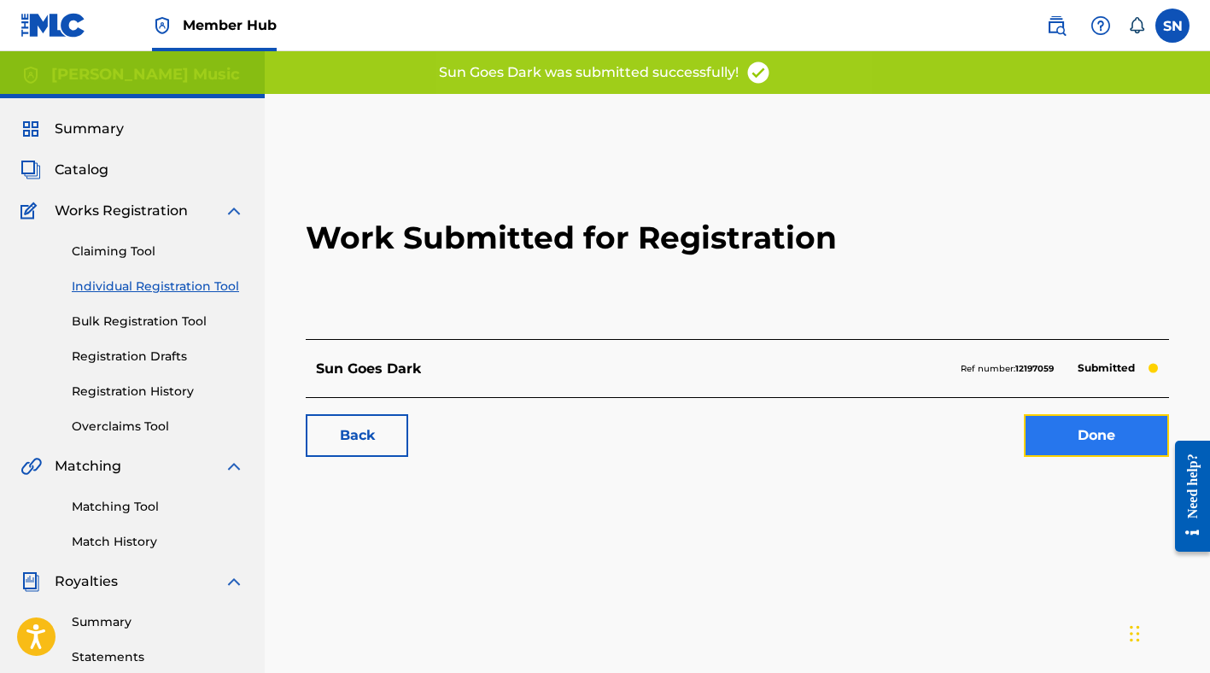
click at [1061, 430] on link "Done" at bounding box center [1096, 435] width 145 height 43
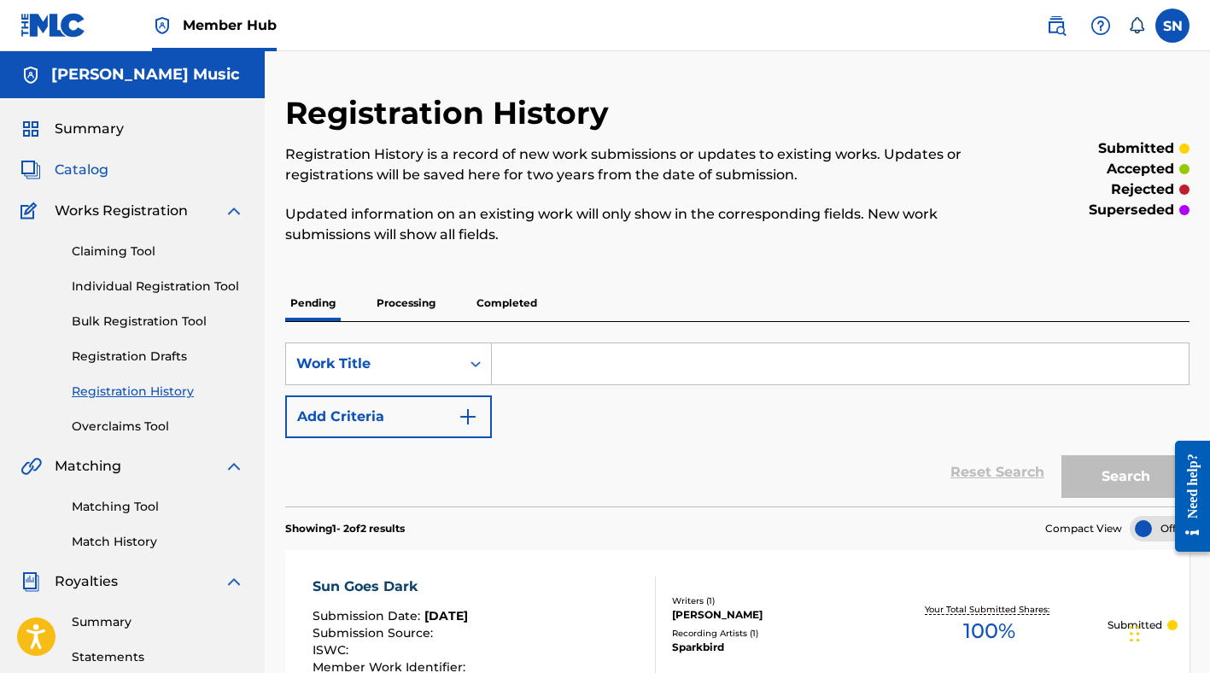
click at [83, 172] on span "Catalog" at bounding box center [82, 170] width 54 height 20
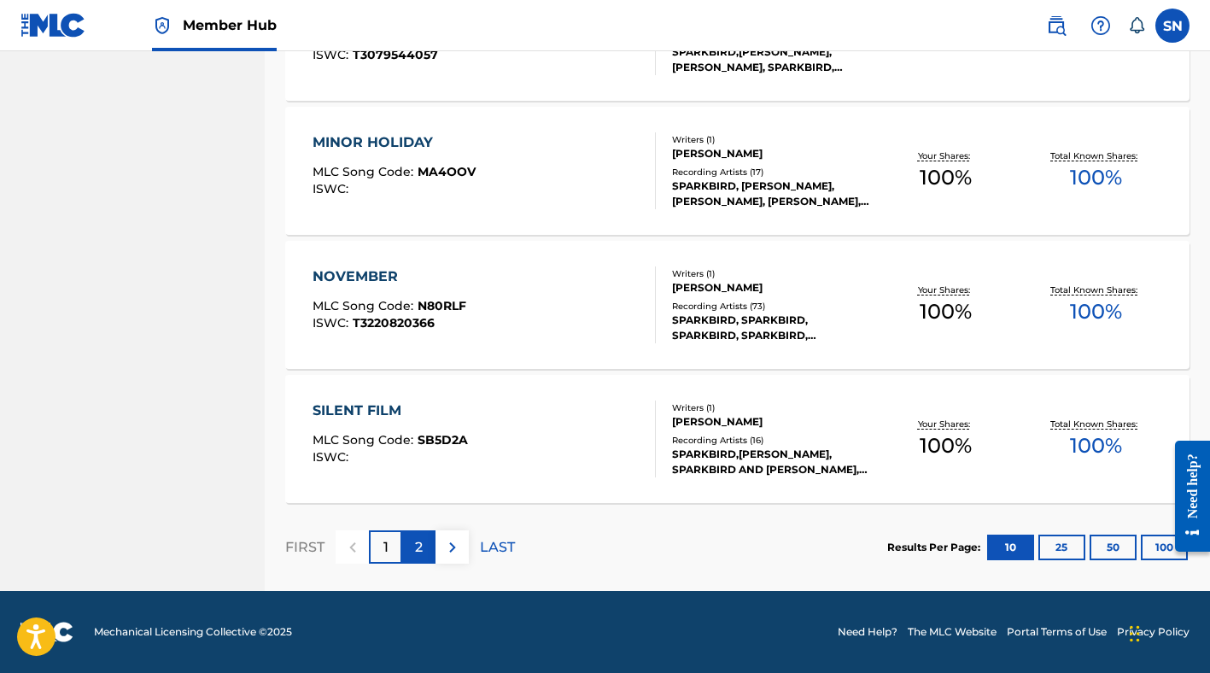
click at [421, 547] on p "2" at bounding box center [419, 547] width 8 height 20
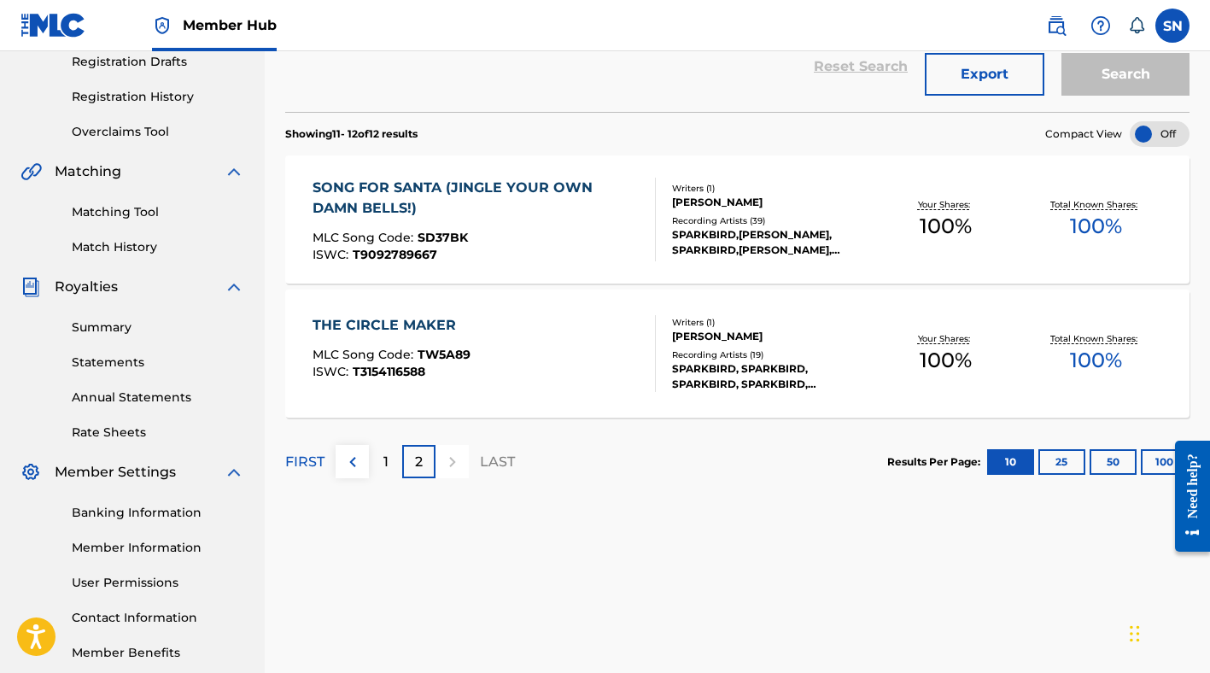
scroll to position [311, 0]
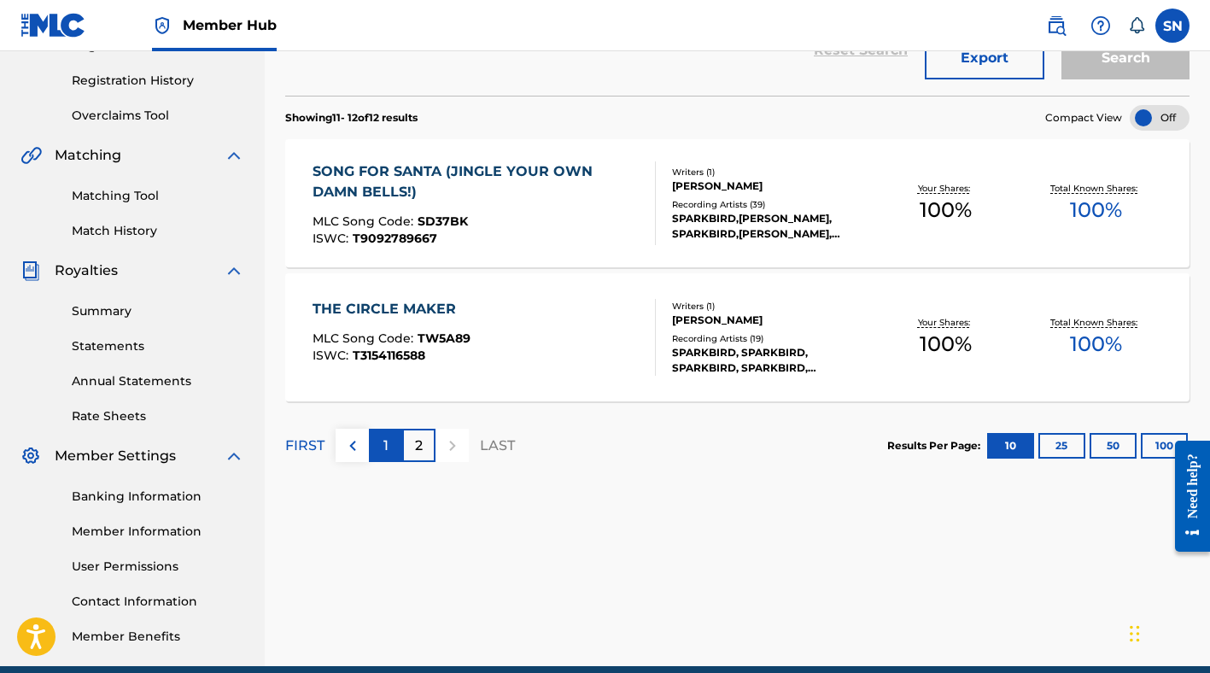
click at [397, 451] on div "1" at bounding box center [385, 445] width 33 height 33
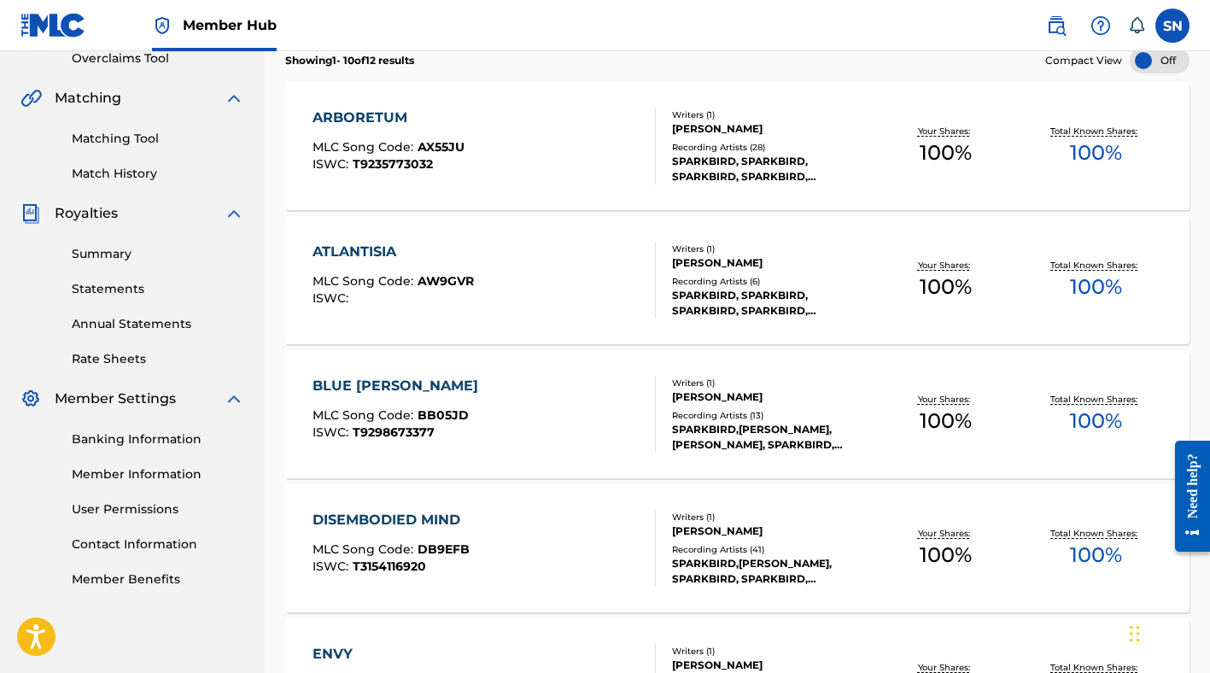
scroll to position [0, 0]
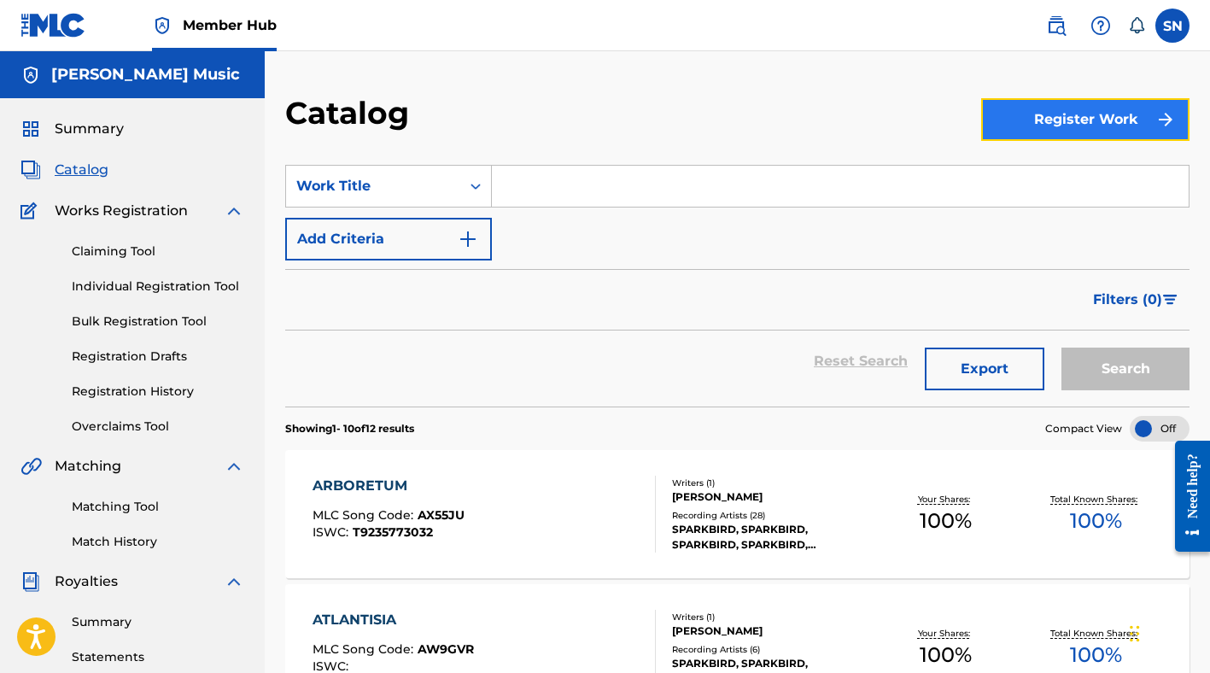
click at [1019, 127] on button "Register Work" at bounding box center [1085, 119] width 208 height 43
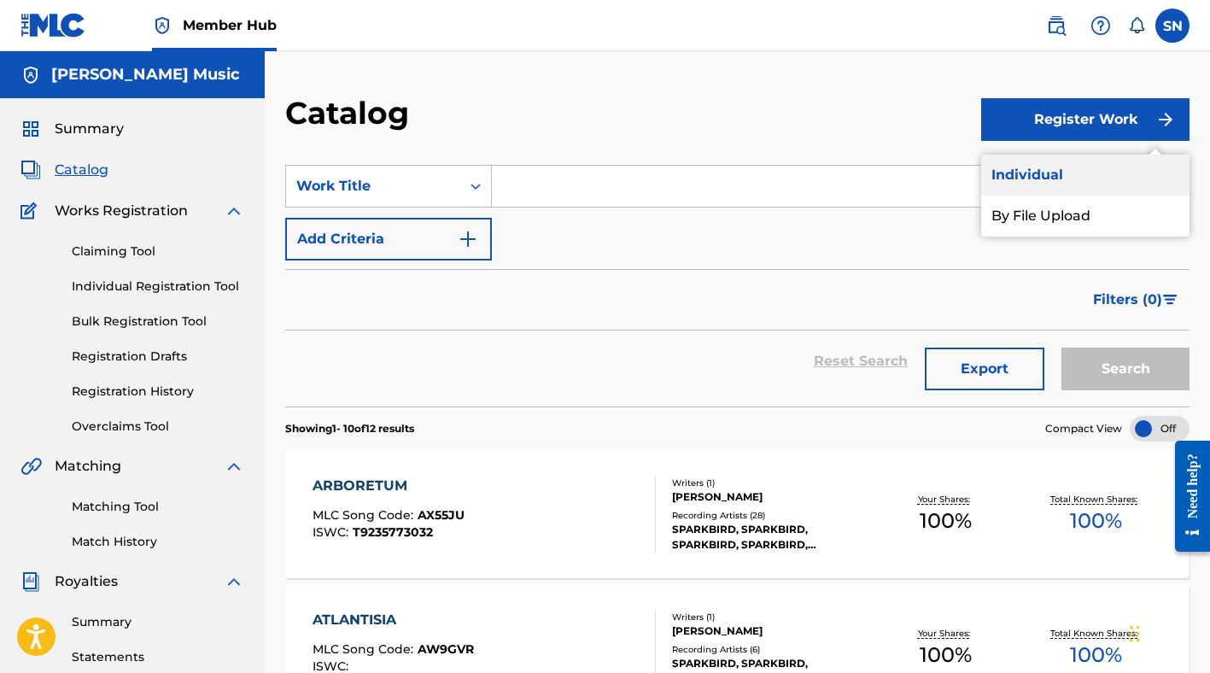
click at [1020, 167] on link "Individual" at bounding box center [1085, 175] width 208 height 41
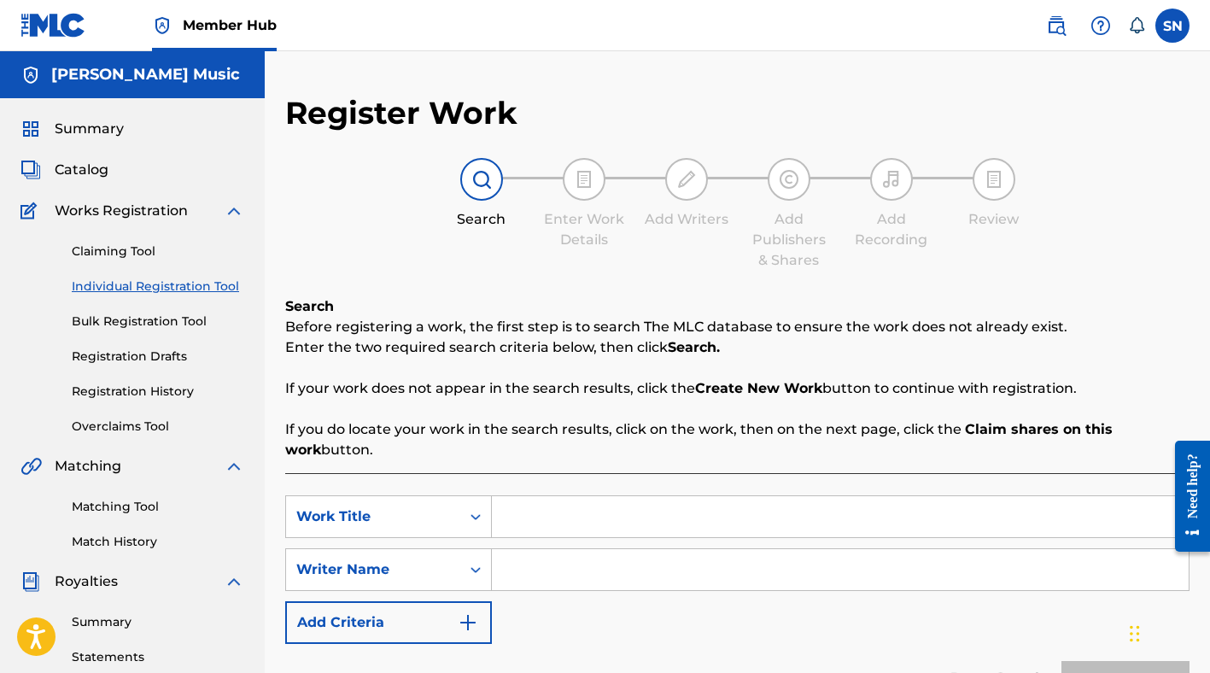
click at [532, 504] on input "Search Form" at bounding box center [840, 516] width 697 height 41
type input "Wooden"
click at [546, 575] on input "Search Form" at bounding box center [840, 569] width 697 height 41
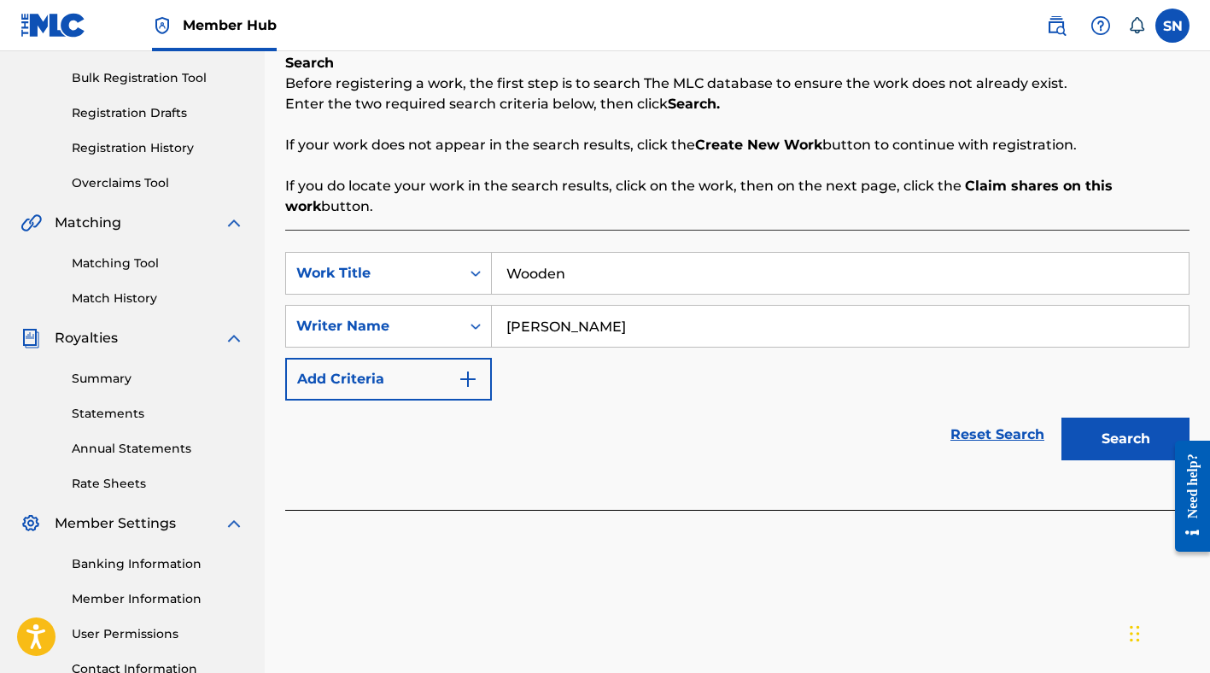
scroll to position [257, 0]
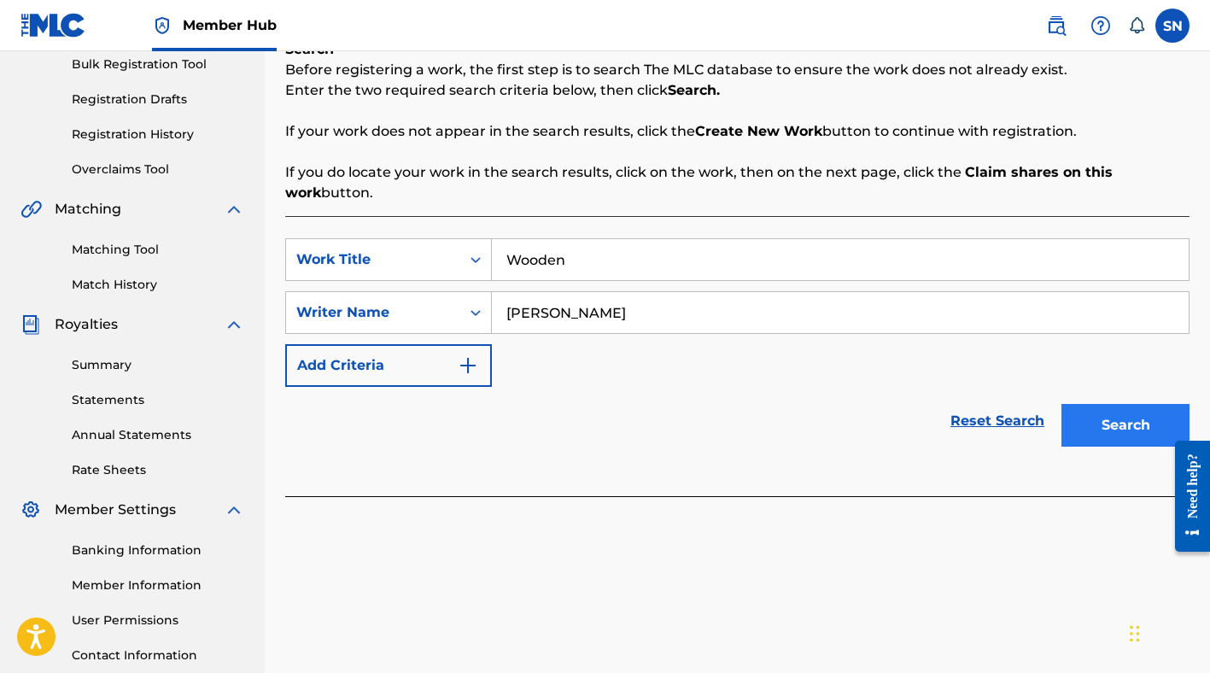
type input "Stephan Nance"
click at [1097, 428] on button "Search" at bounding box center [1125, 425] width 128 height 43
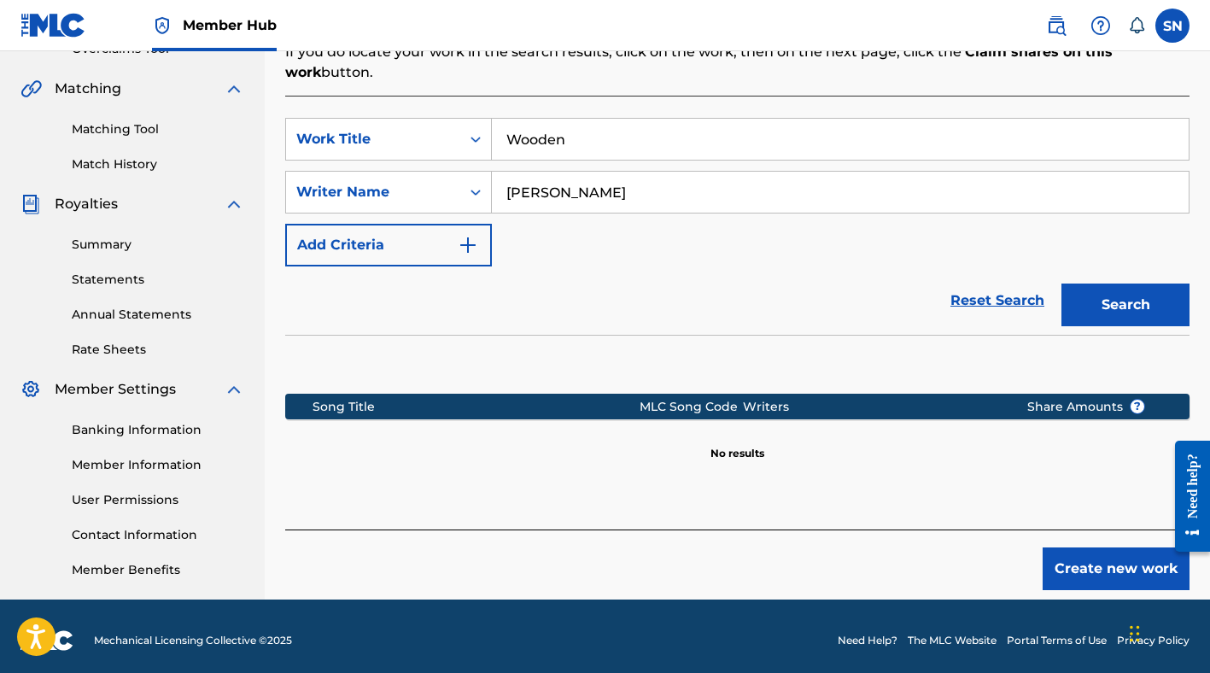
scroll to position [386, 0]
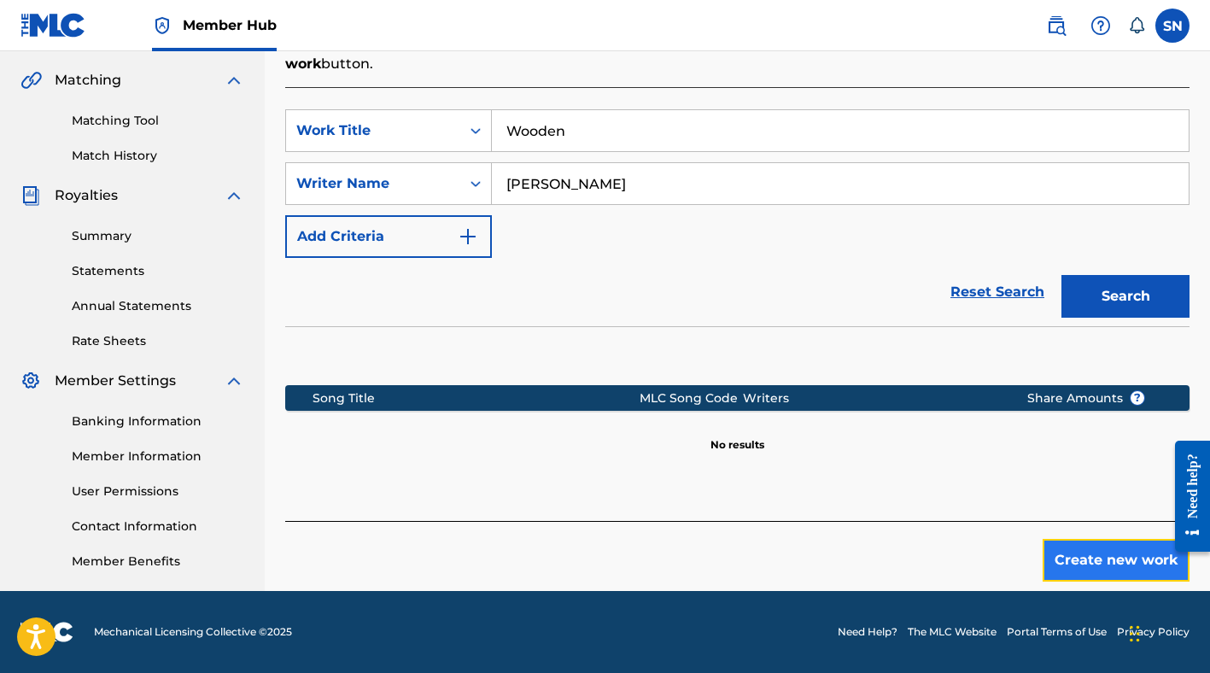
click at [1088, 553] on button "Create new work" at bounding box center [1116, 560] width 147 height 43
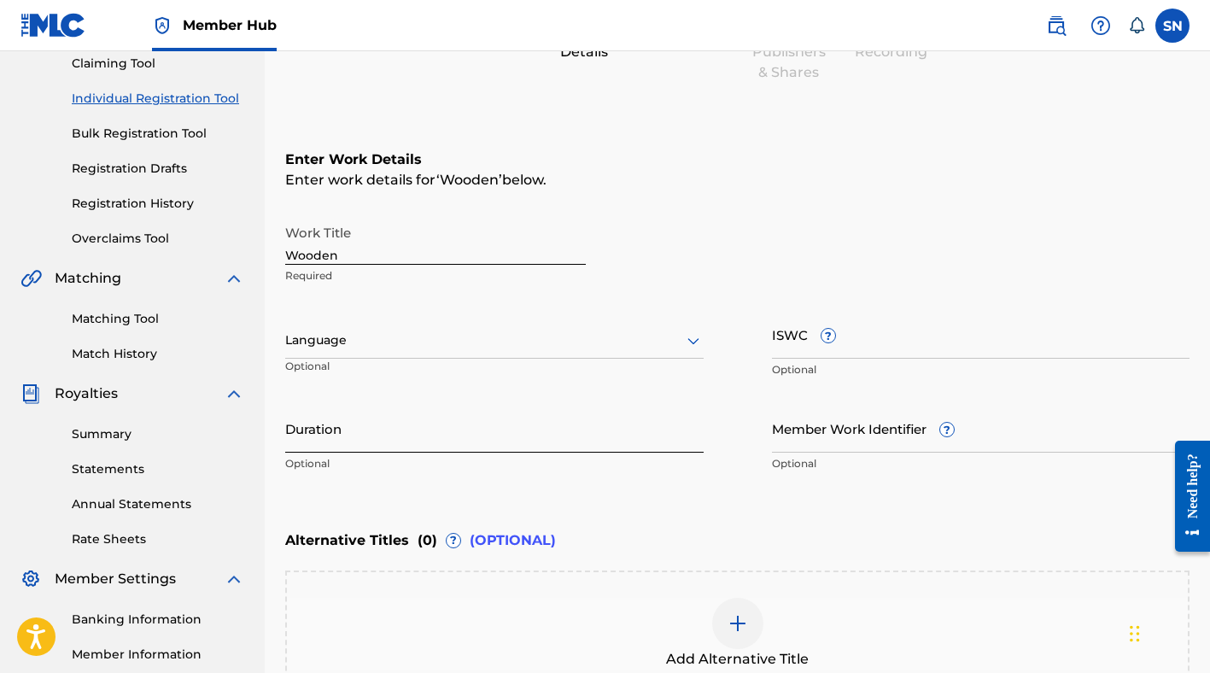
scroll to position [148, 0]
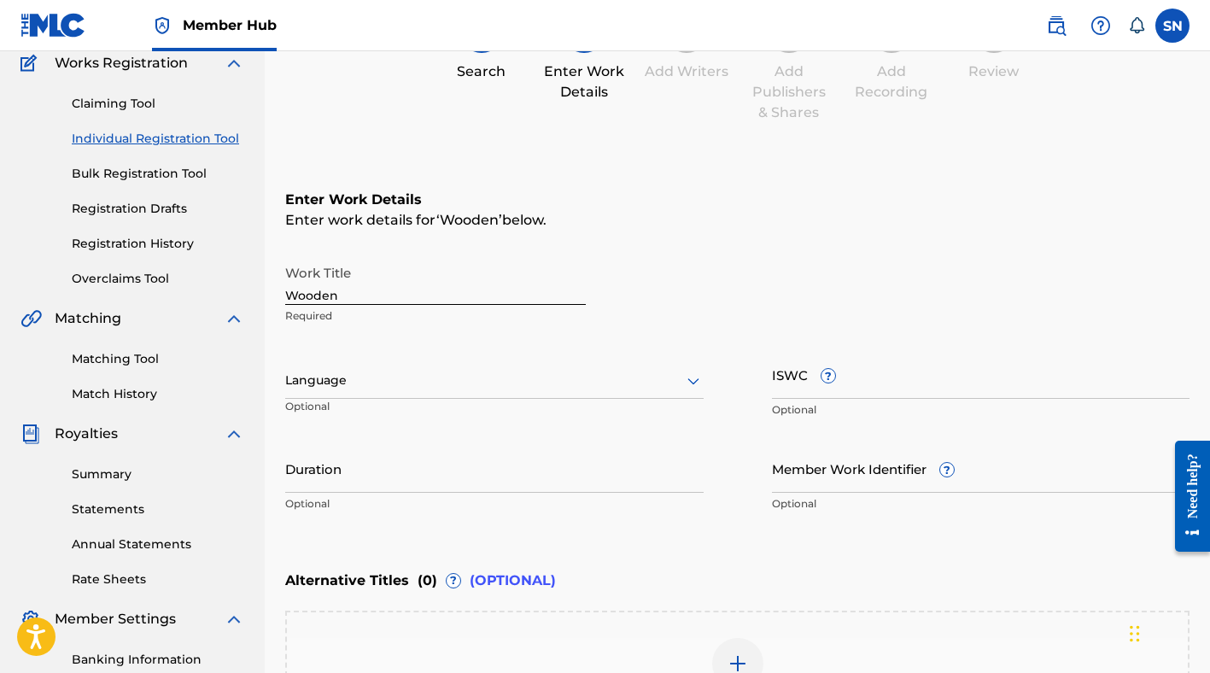
click at [377, 383] on div at bounding box center [494, 380] width 418 height 21
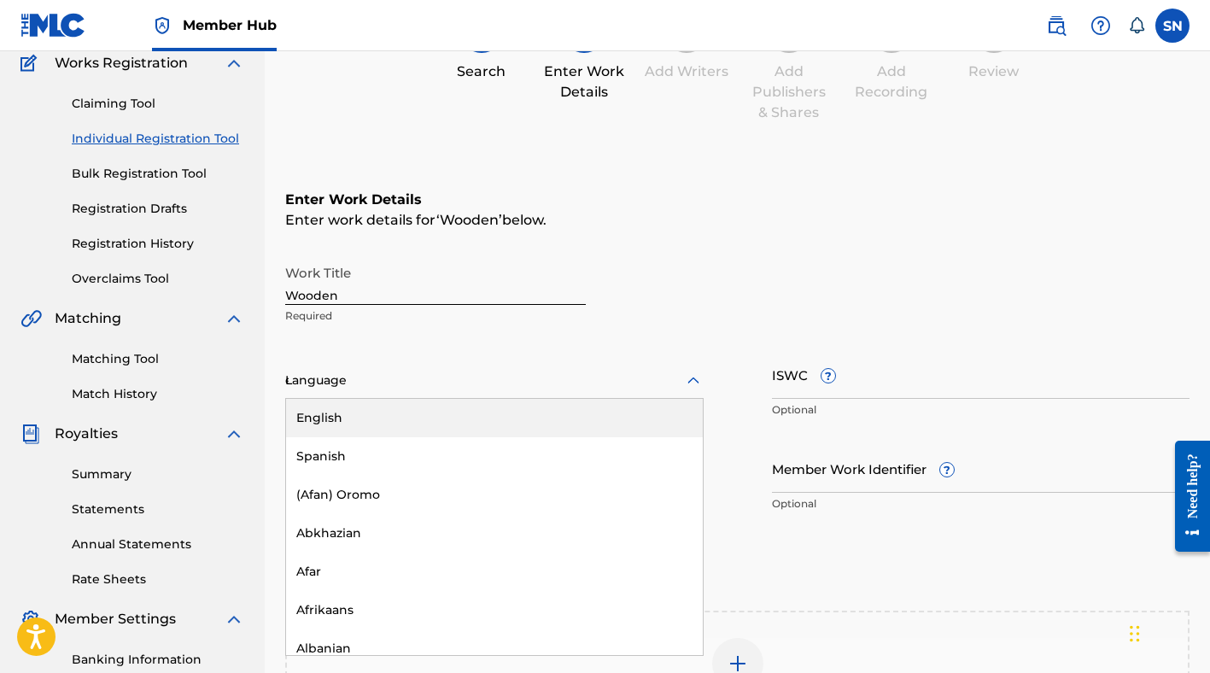
type input "eng"
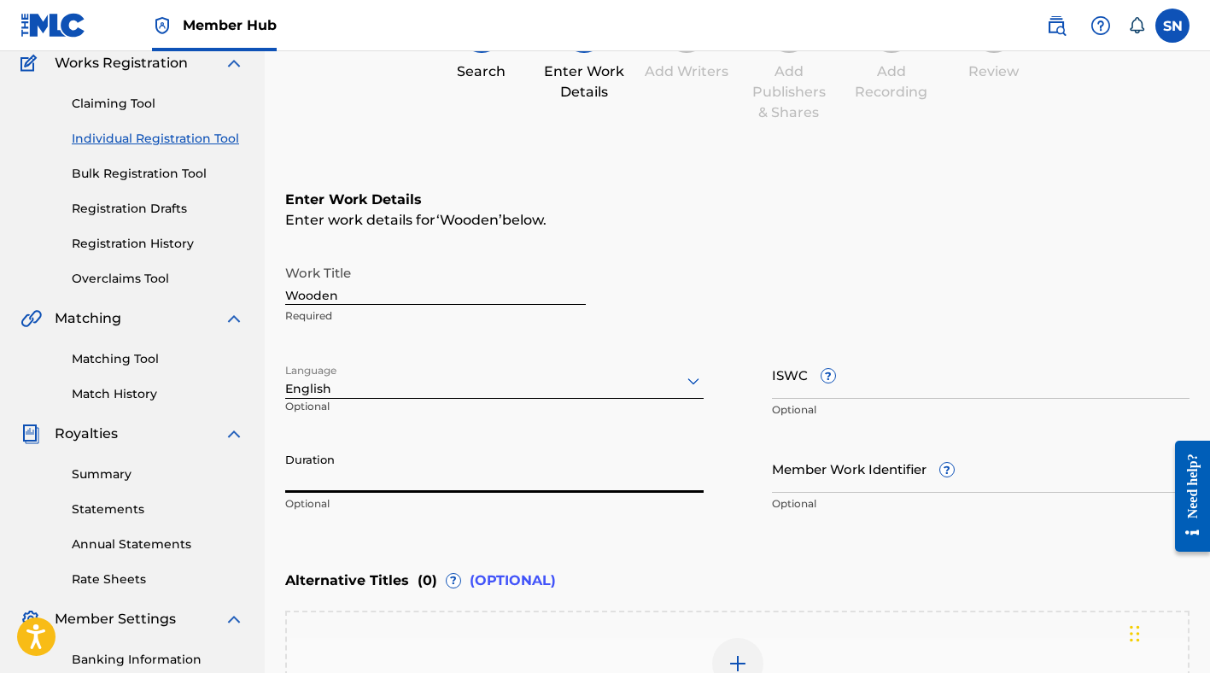
click at [444, 487] on input "Duration" at bounding box center [494, 468] width 418 height 49
type input "04:03"
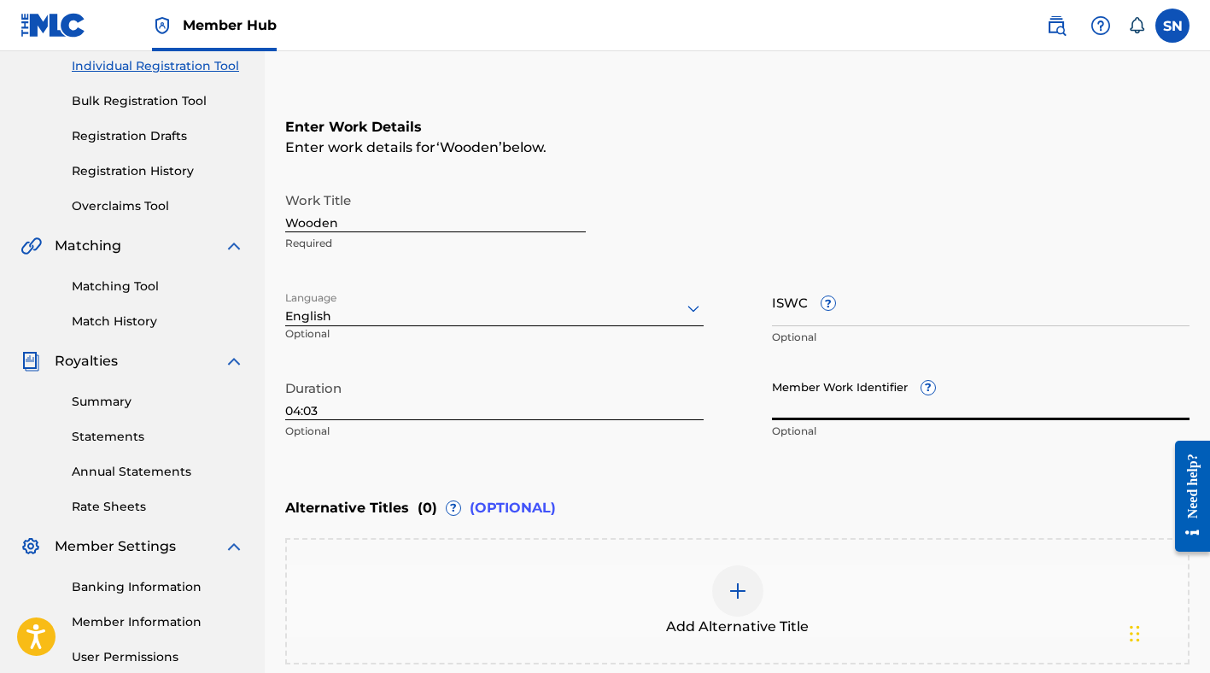
scroll to position [223, 0]
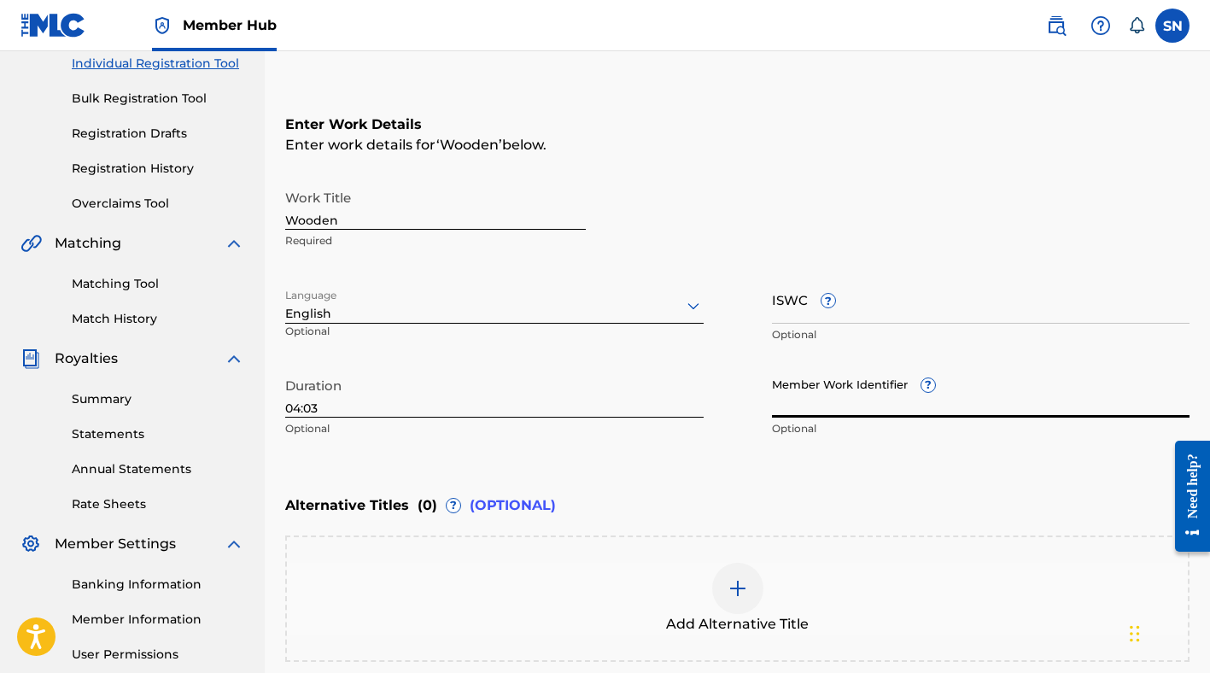
paste input "T9235773189"
type input "T9235773189"
click at [710, 463] on div "Enter Work Details Enter work details for ‘ Wooden ’ below. Work Title Wooden R…" at bounding box center [737, 279] width 904 height 413
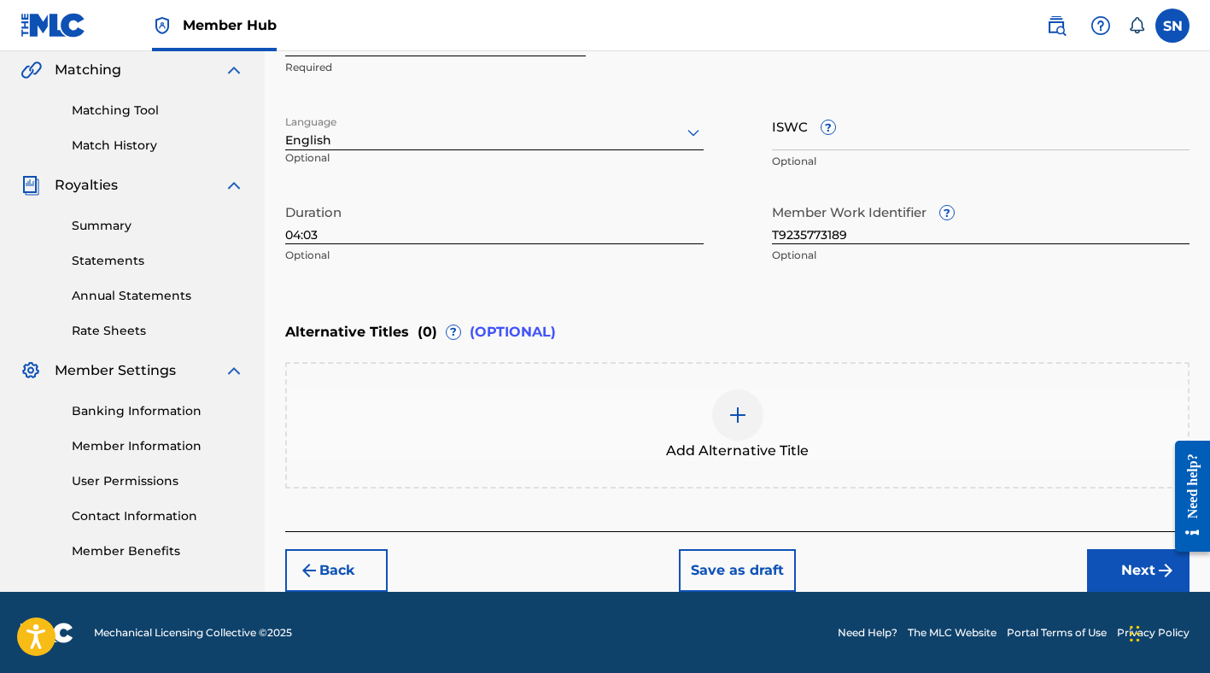
click at [736, 416] on img at bounding box center [738, 415] width 20 height 20
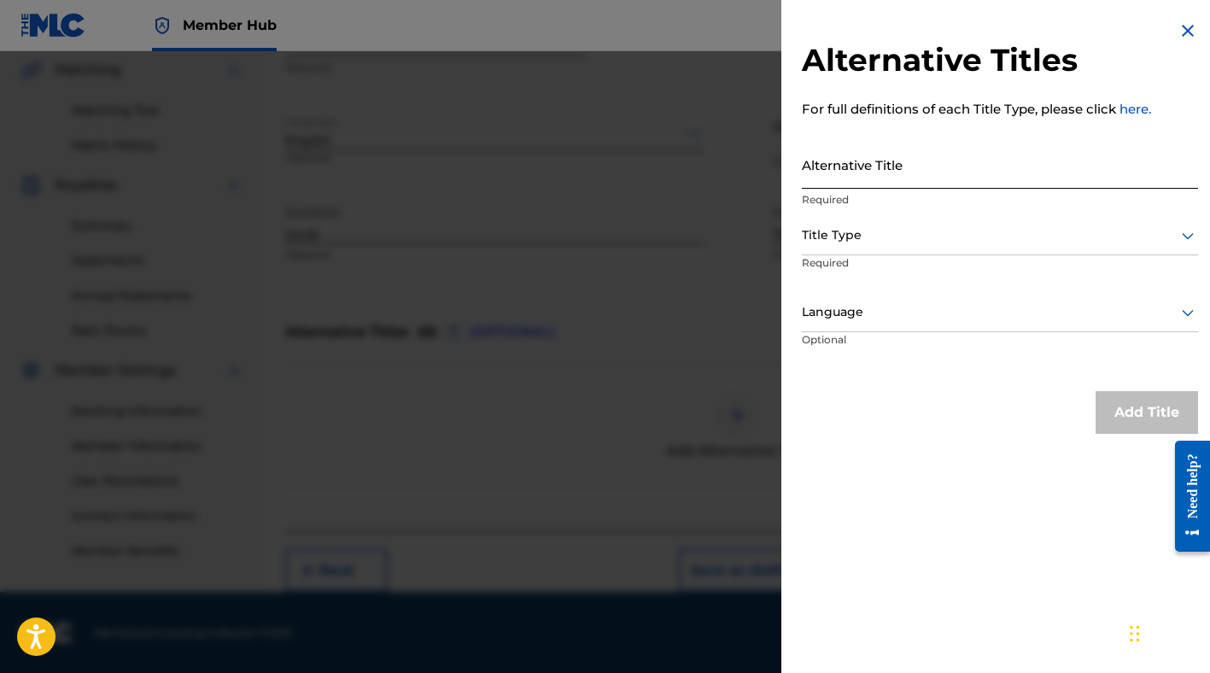
click at [862, 161] on input "Alternative Title" at bounding box center [1000, 164] width 396 height 49
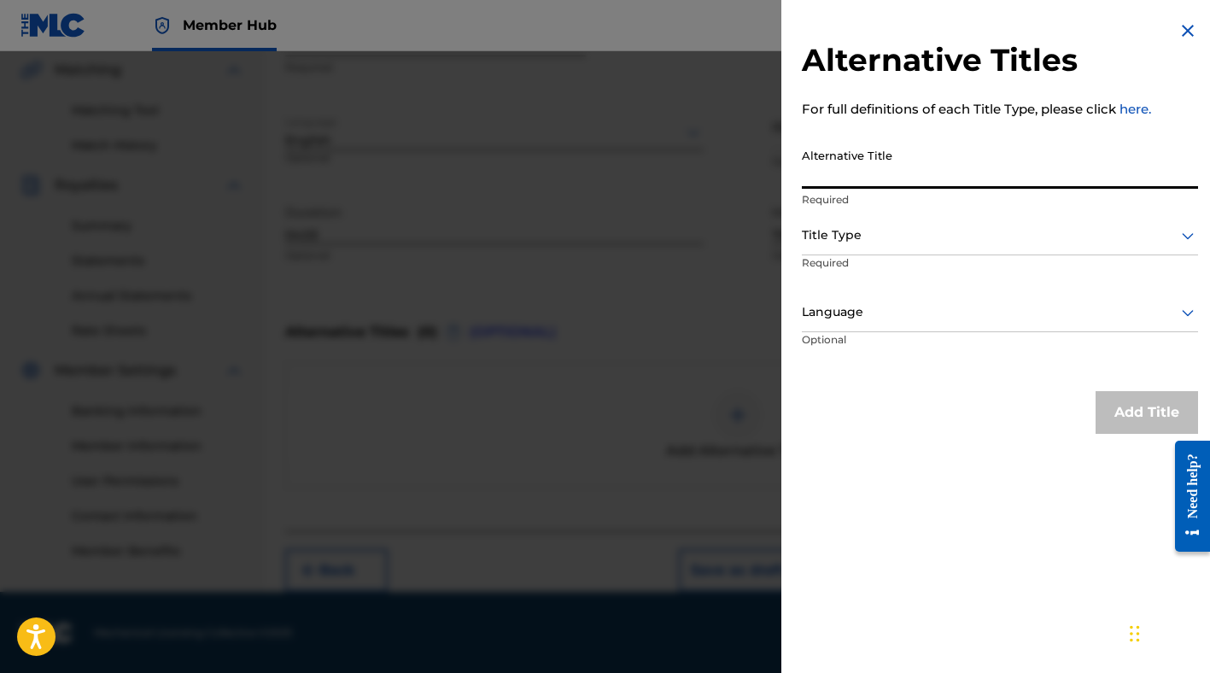
click at [1185, 20] on img at bounding box center [1188, 30] width 20 height 20
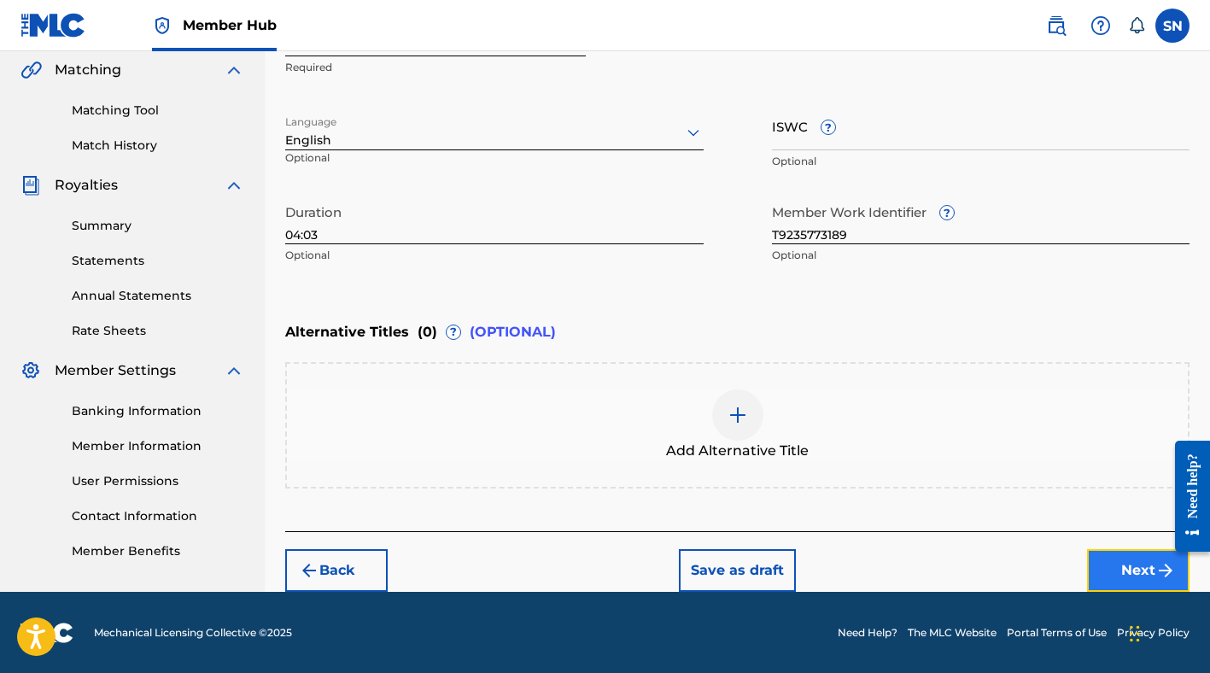
click at [1148, 563] on button "Next" at bounding box center [1138, 570] width 102 height 43
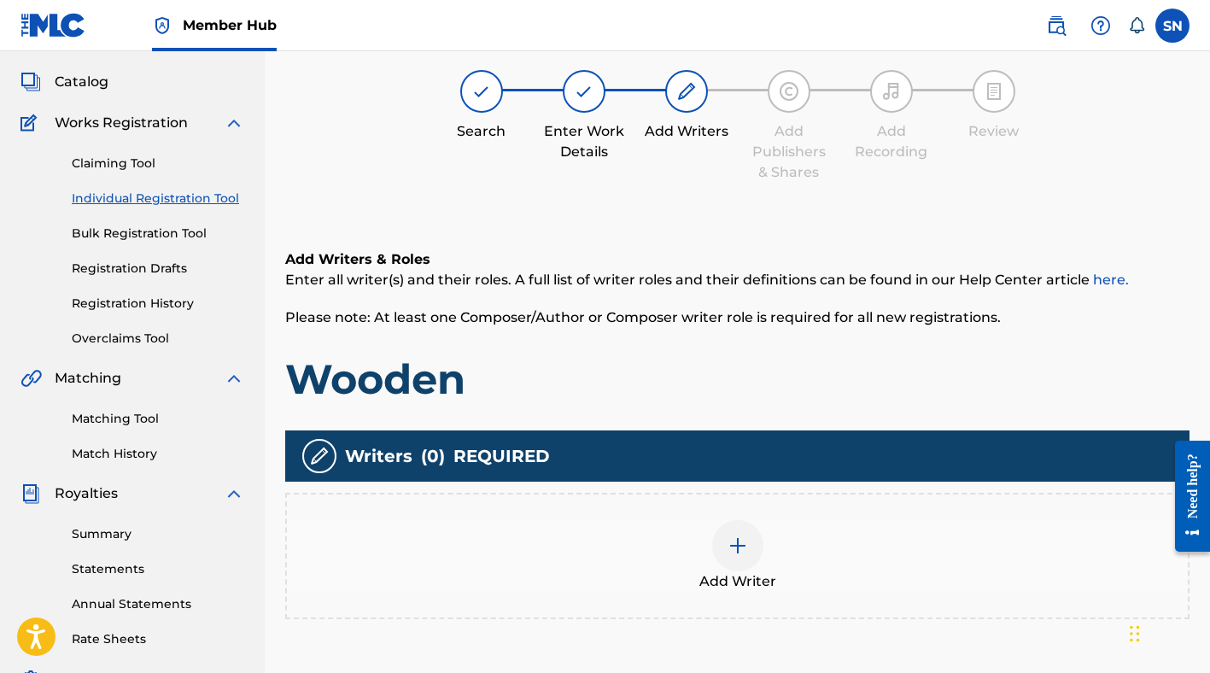
scroll to position [77, 0]
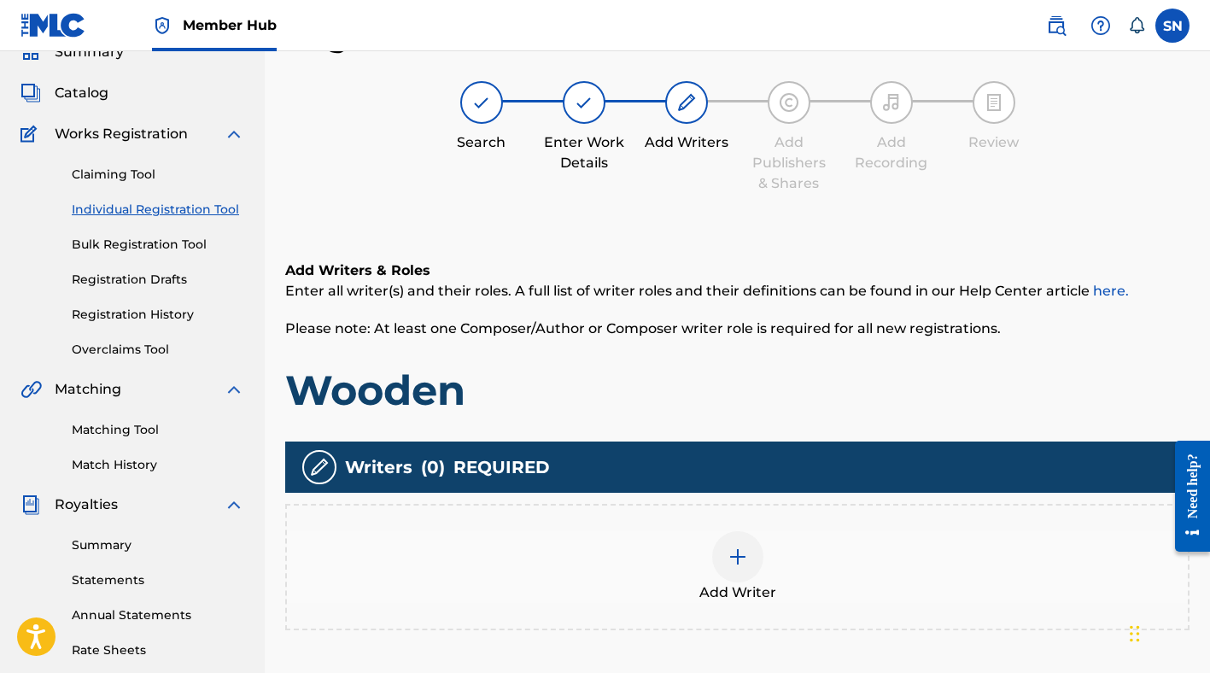
click at [718, 559] on div at bounding box center [737, 556] width 51 height 51
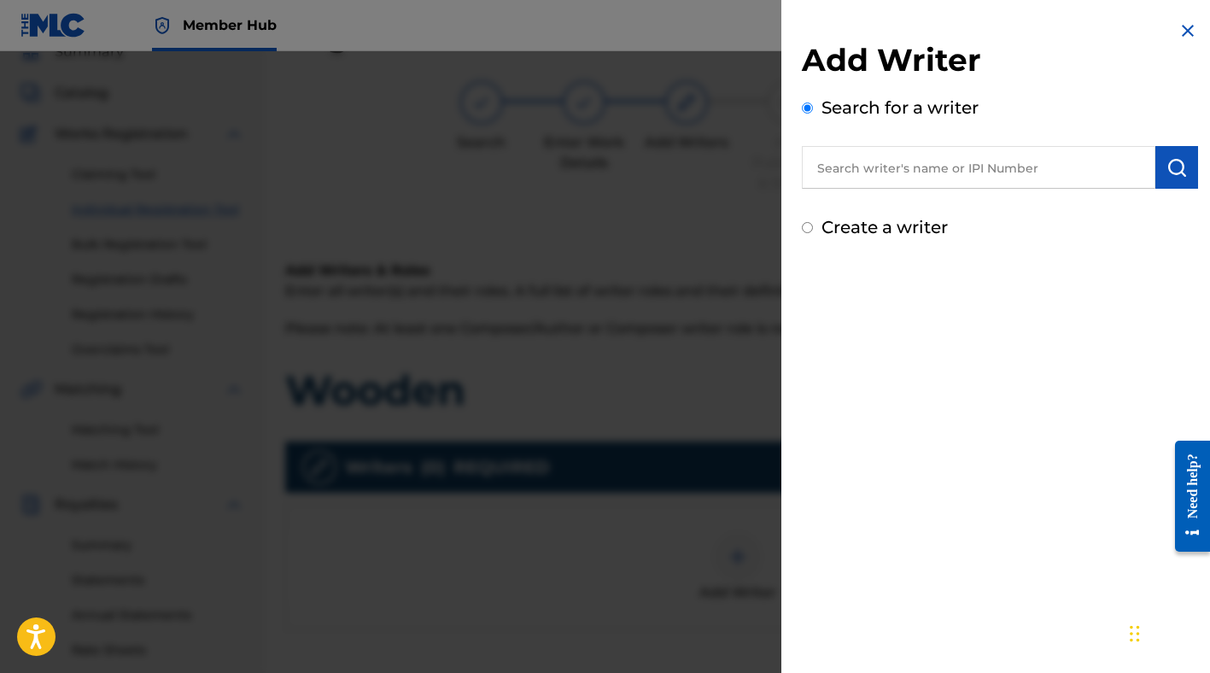
click at [858, 176] on input "text" at bounding box center [979, 167] width 354 height 43
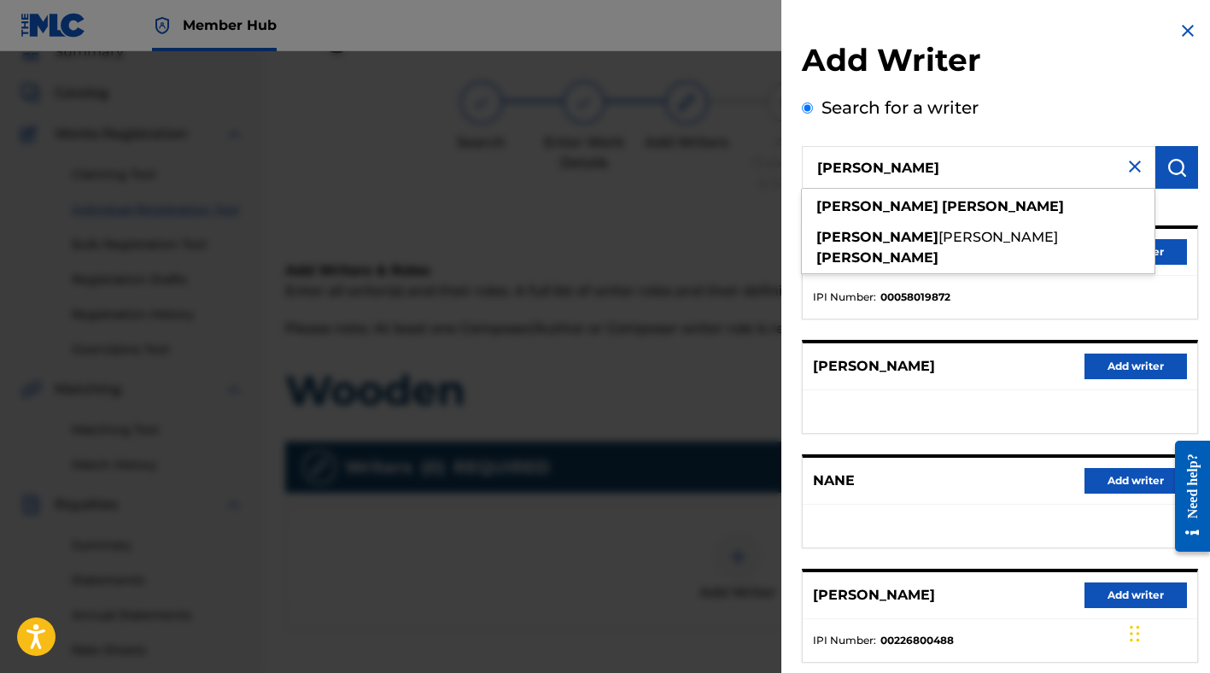
type input "stephan nance"
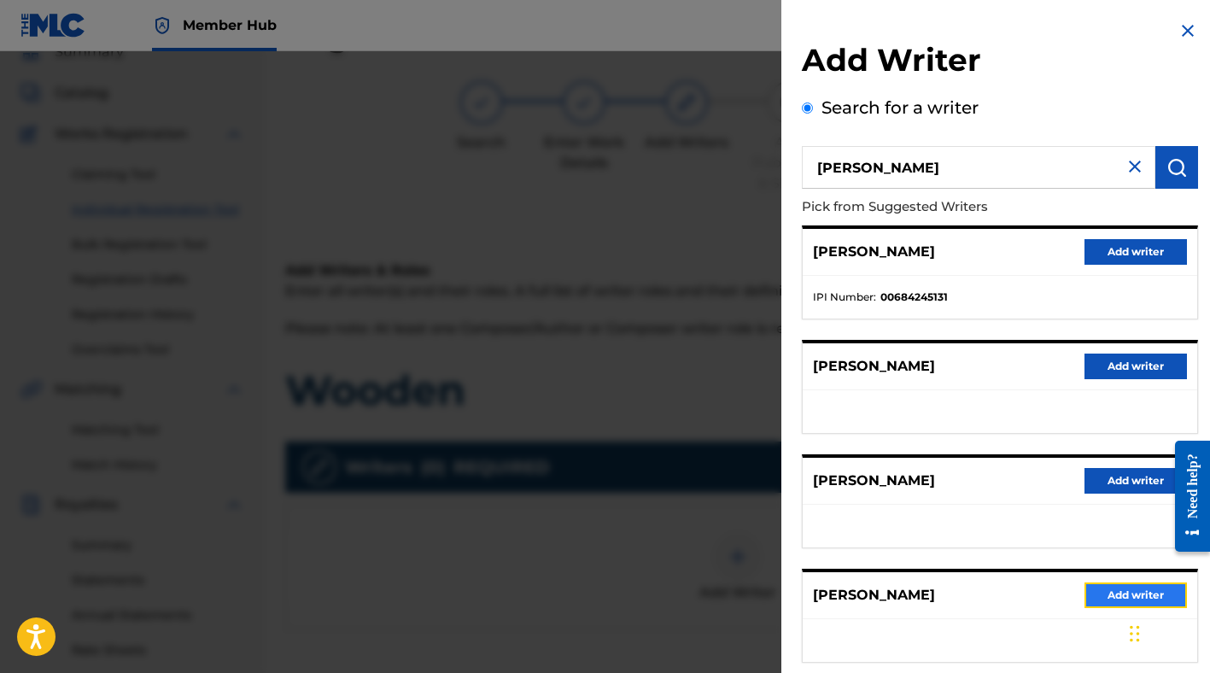
click at [1105, 599] on button "Add writer" at bounding box center [1135, 595] width 102 height 26
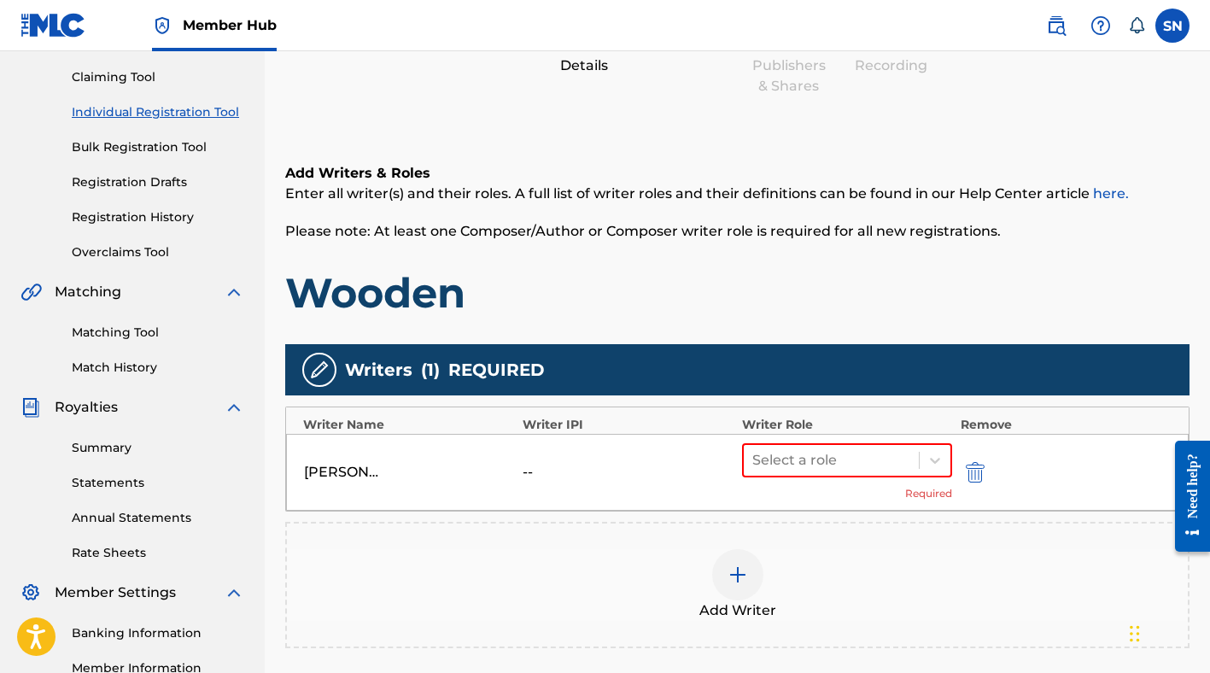
scroll to position [225, 0]
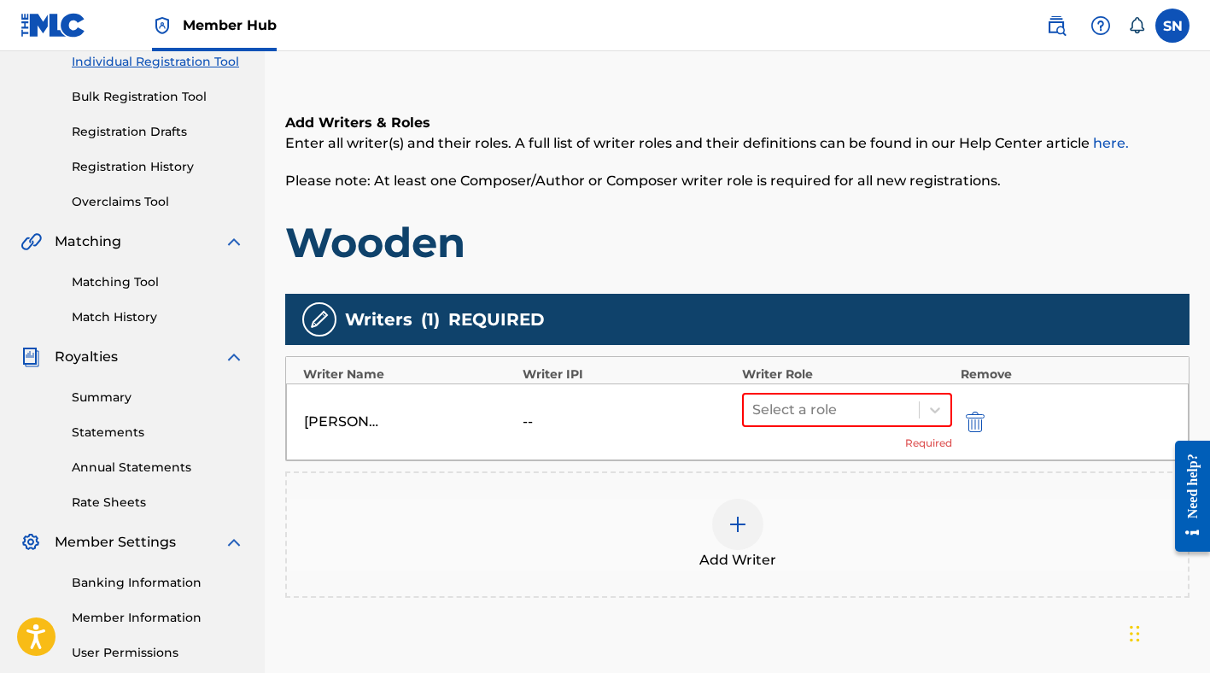
click at [863, 382] on div "Writer Role" at bounding box center [847, 374] width 211 height 18
click at [870, 402] on div at bounding box center [831, 410] width 158 height 24
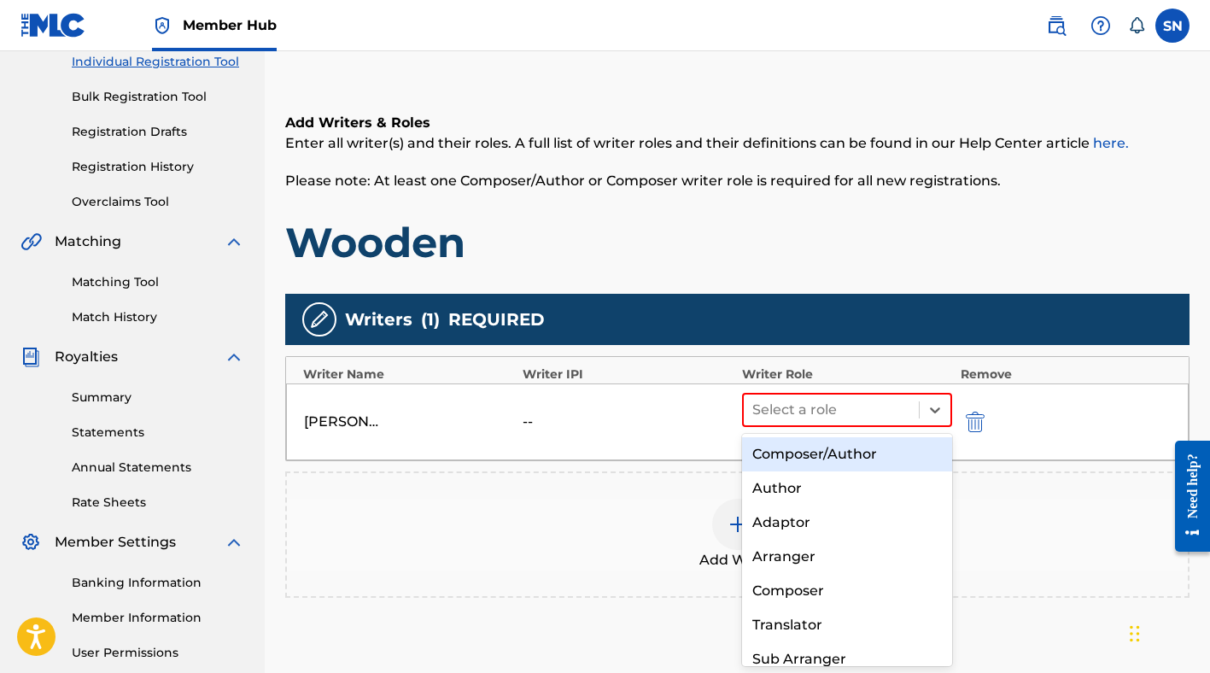
click at [861, 461] on div "Composer/Author" at bounding box center [847, 454] width 210 height 34
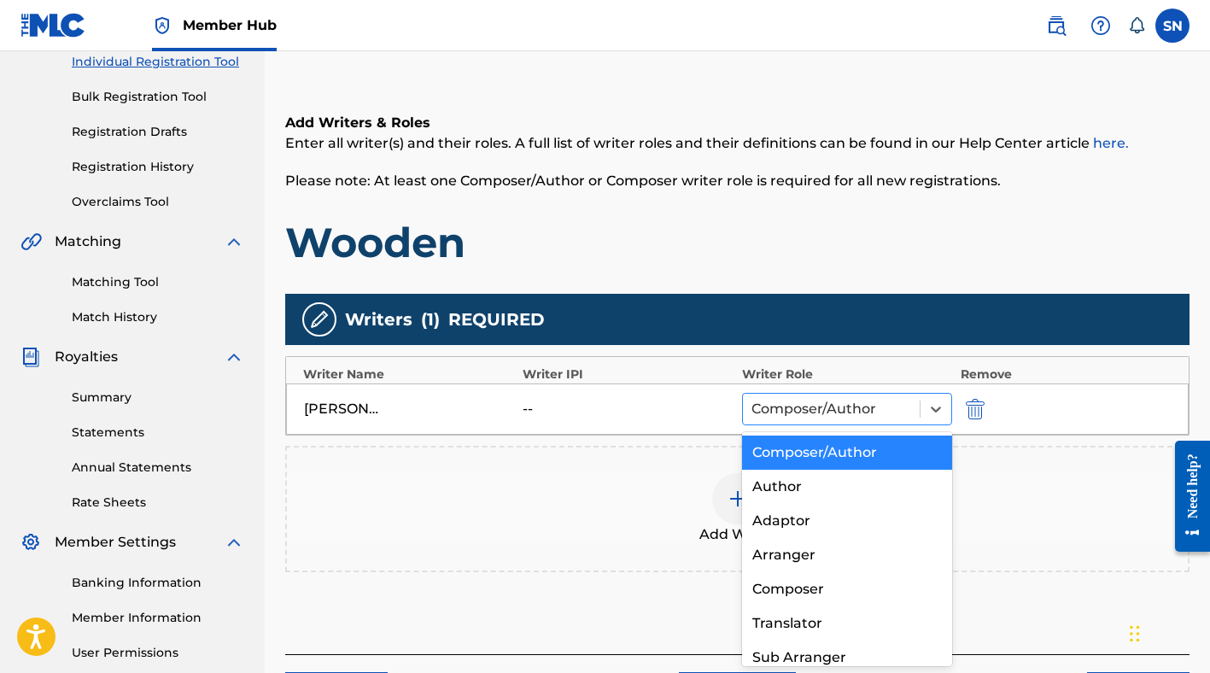
click at [797, 404] on div at bounding box center [831, 409] width 160 height 24
click at [749, 298] on div "Writers ( 1 ) REQUIRED" at bounding box center [737, 319] width 904 height 51
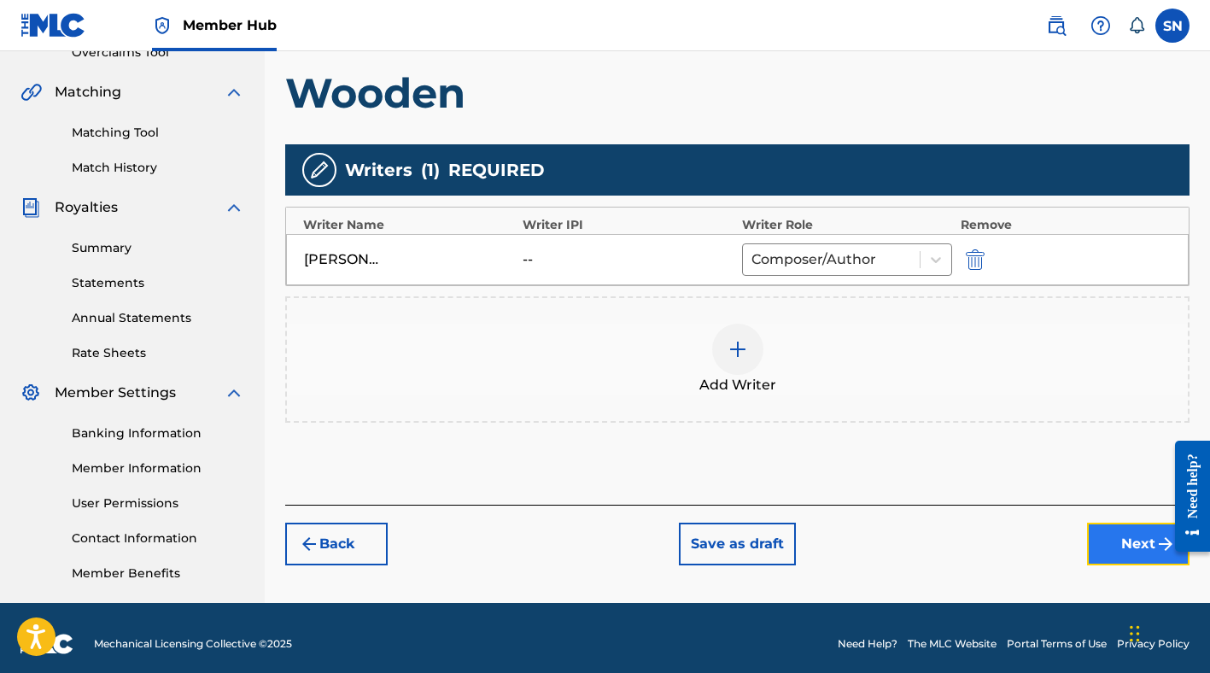
click at [1131, 531] on button "Next" at bounding box center [1138, 544] width 102 height 43
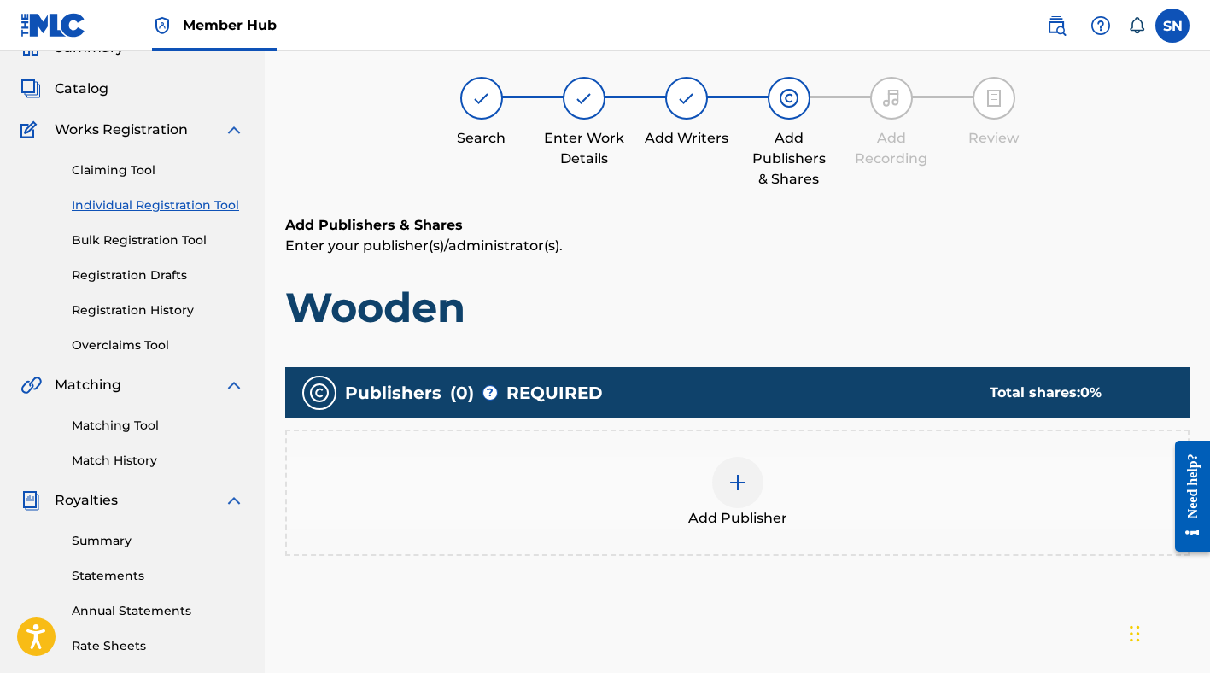
scroll to position [77, 0]
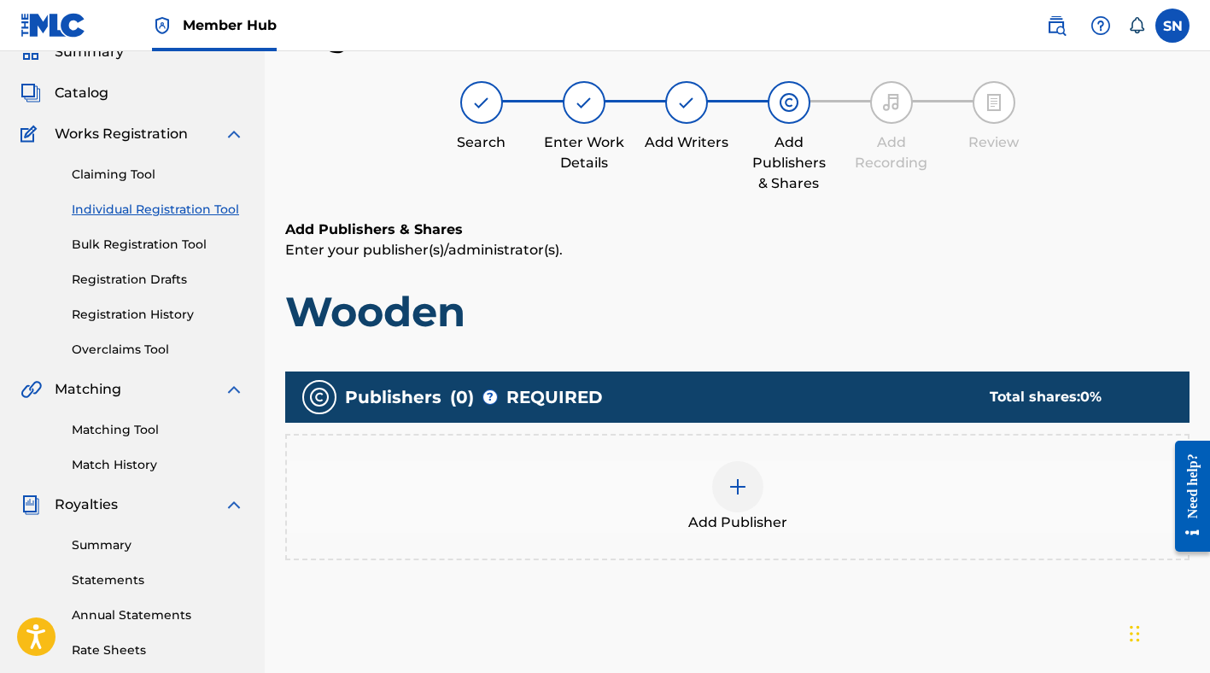
click at [732, 479] on img at bounding box center [738, 486] width 20 height 20
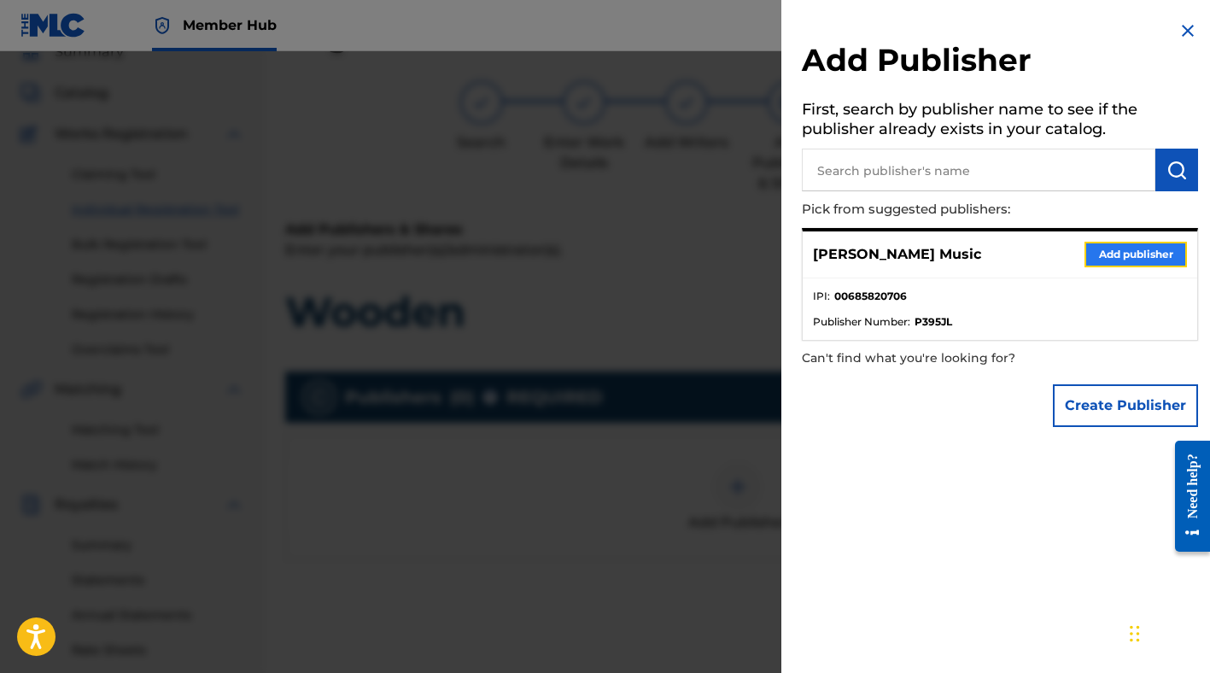
click at [1096, 250] on button "Add publisher" at bounding box center [1135, 255] width 102 height 26
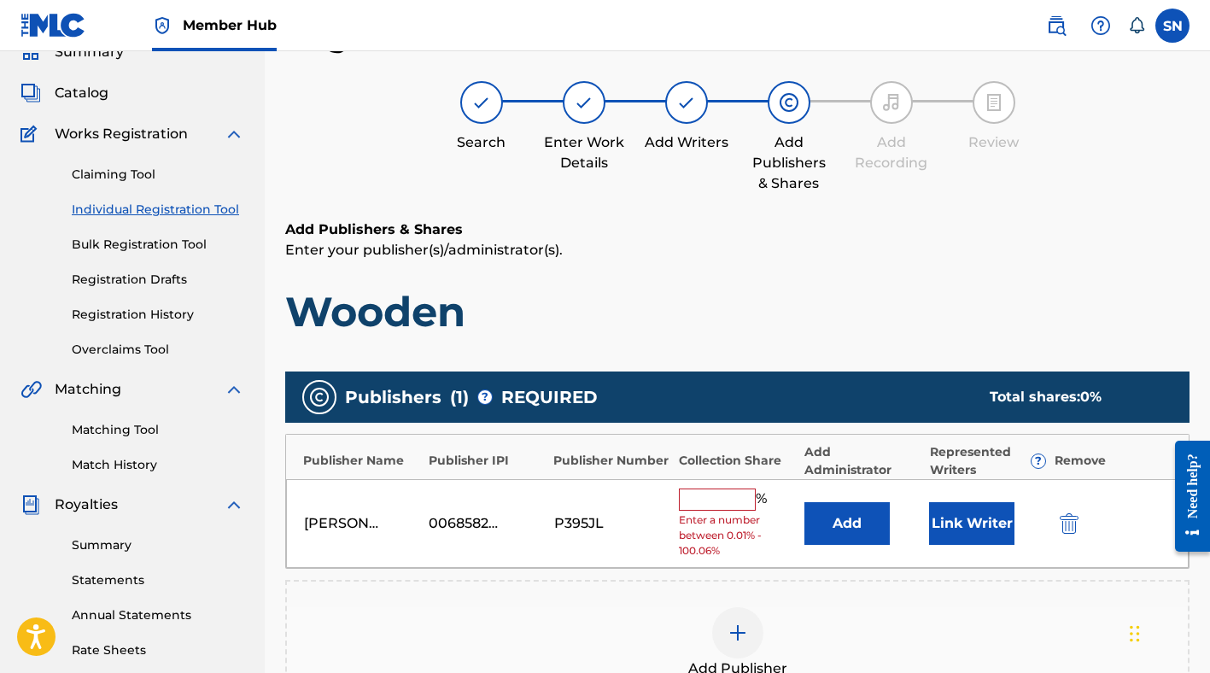
click at [668, 503] on div "Stephan Nance Music 00685820706 P395JL % Enter a number between 0.01% - 100.06%…" at bounding box center [737, 524] width 903 height 90
click at [683, 498] on input "text" at bounding box center [717, 499] width 77 height 22
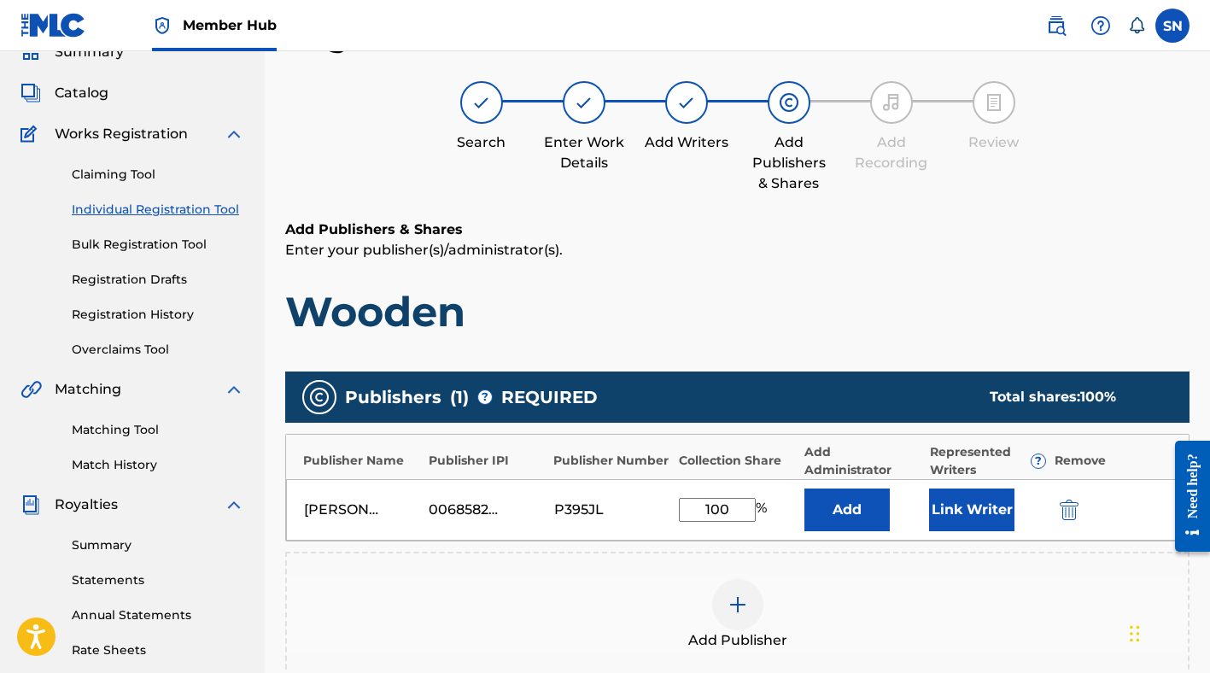
type input "100"
click at [797, 332] on h1 "Wooden" at bounding box center [737, 311] width 904 height 51
click at [946, 498] on button "Link Writer" at bounding box center [971, 509] width 85 height 43
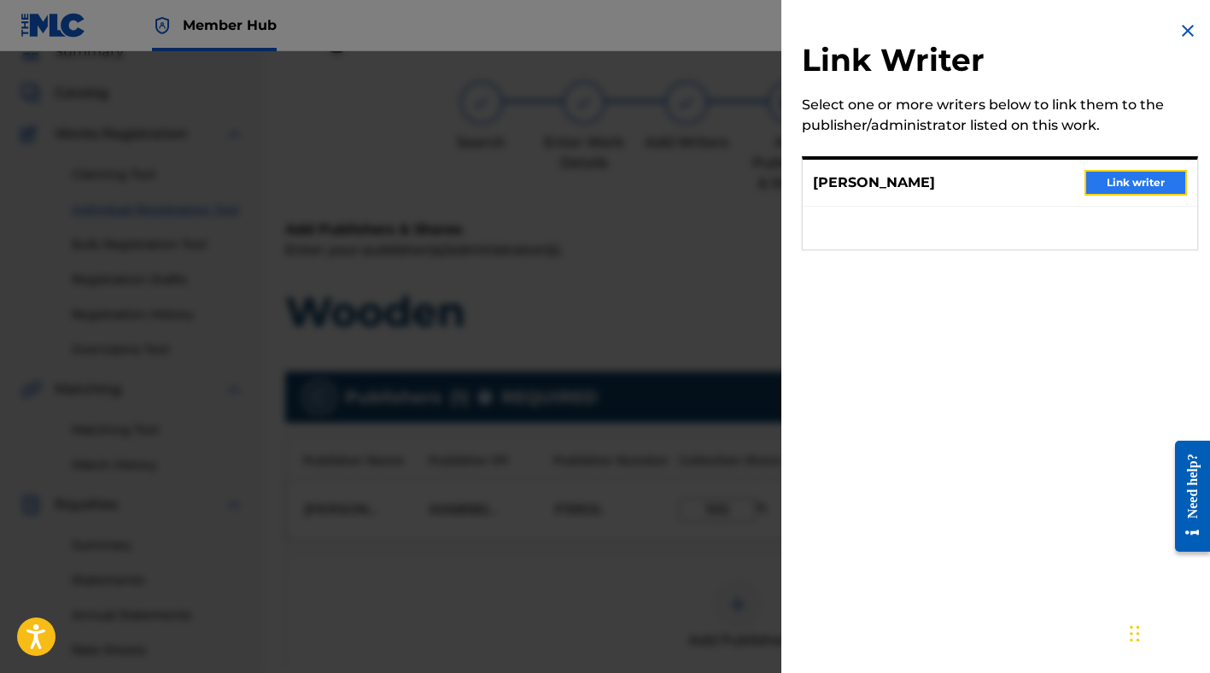
click at [1105, 190] on button "Link writer" at bounding box center [1135, 183] width 102 height 26
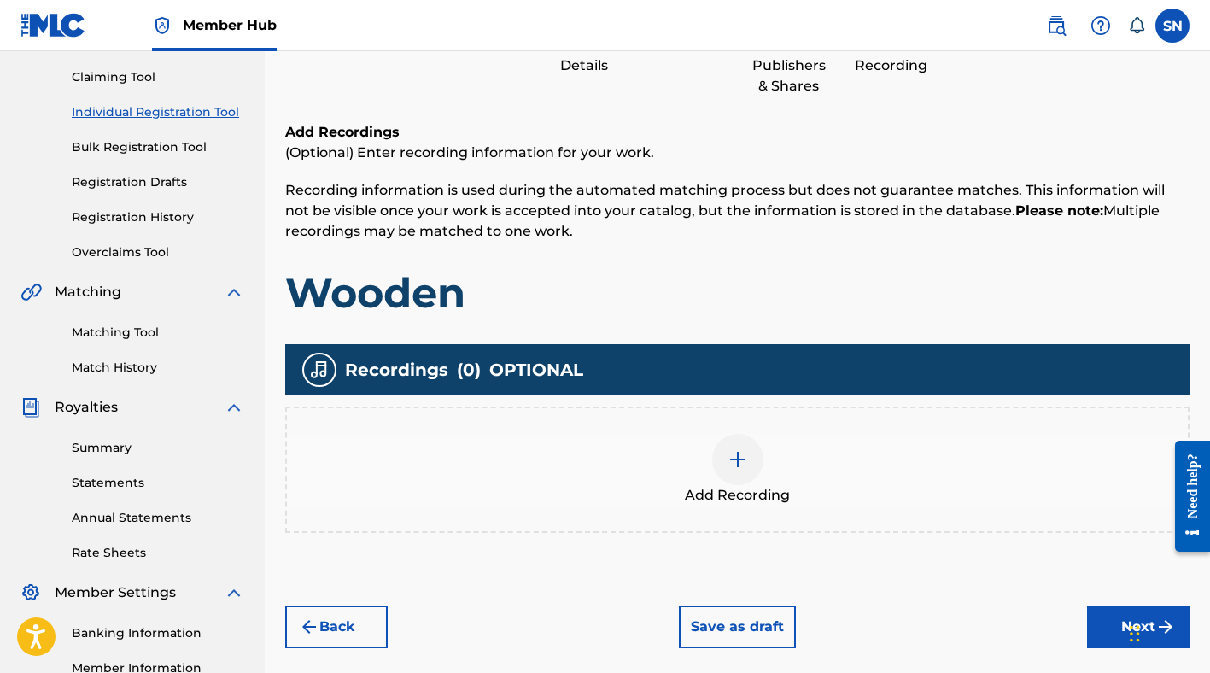
scroll to position [240, 0]
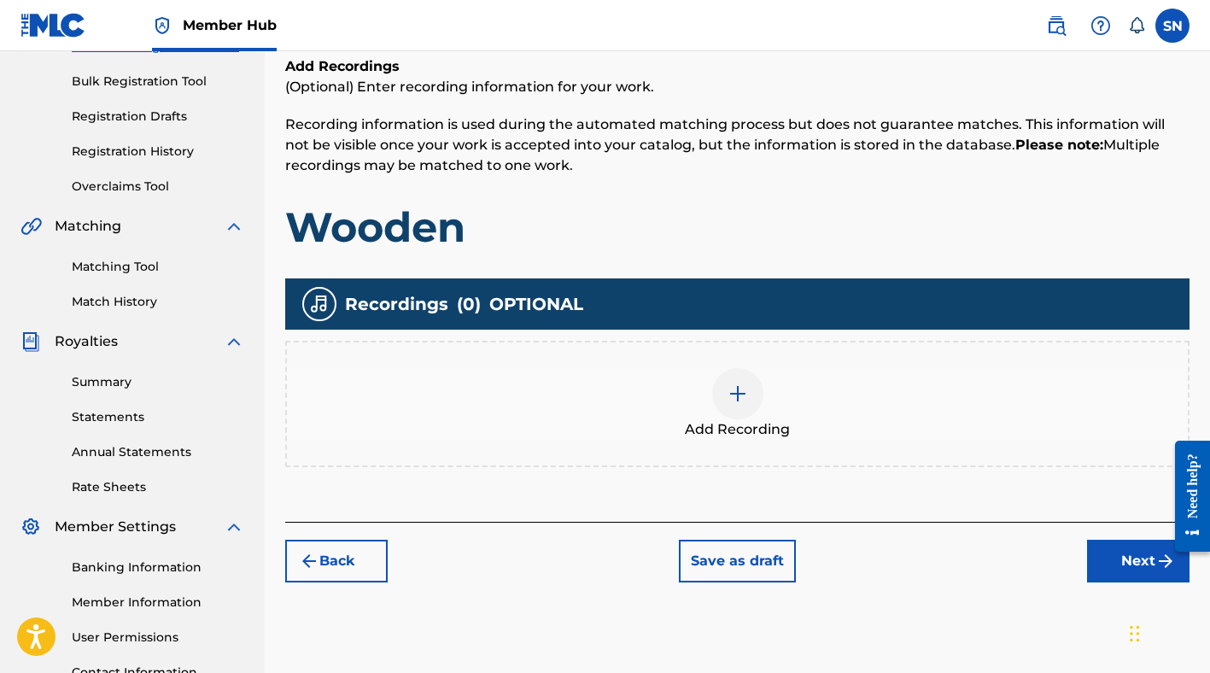
click at [739, 404] on div at bounding box center [737, 393] width 51 height 51
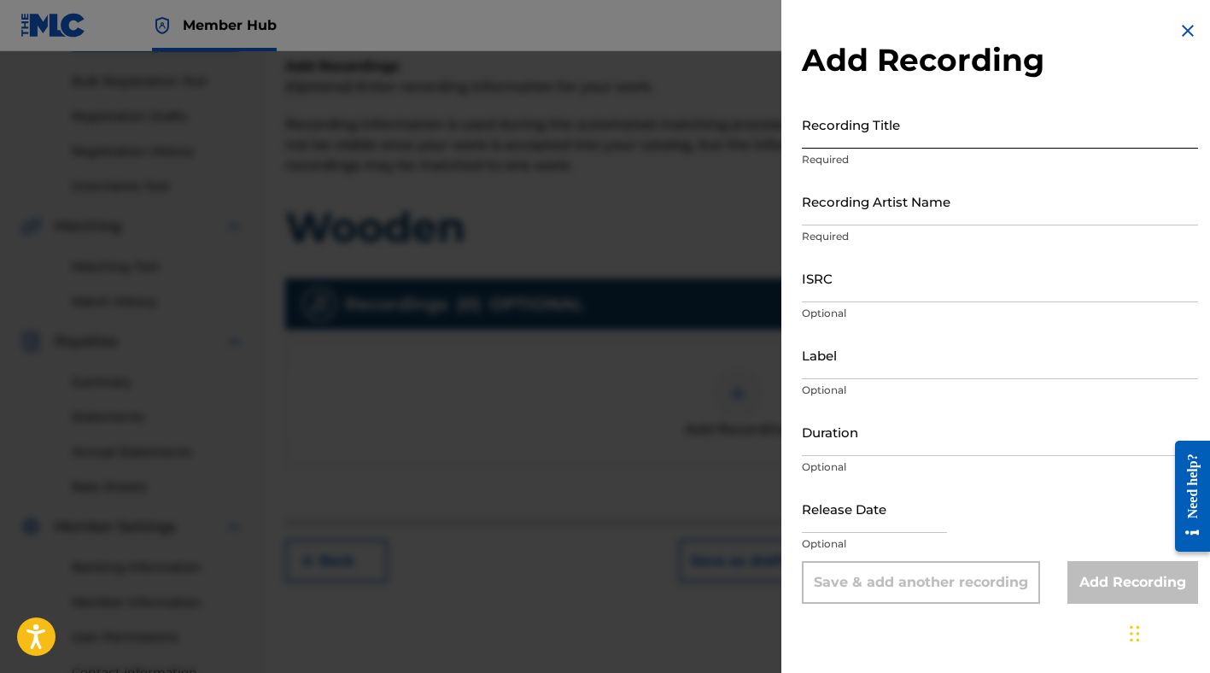
click at [823, 141] on input "Recording Title" at bounding box center [1000, 124] width 396 height 49
type input "Wooden"
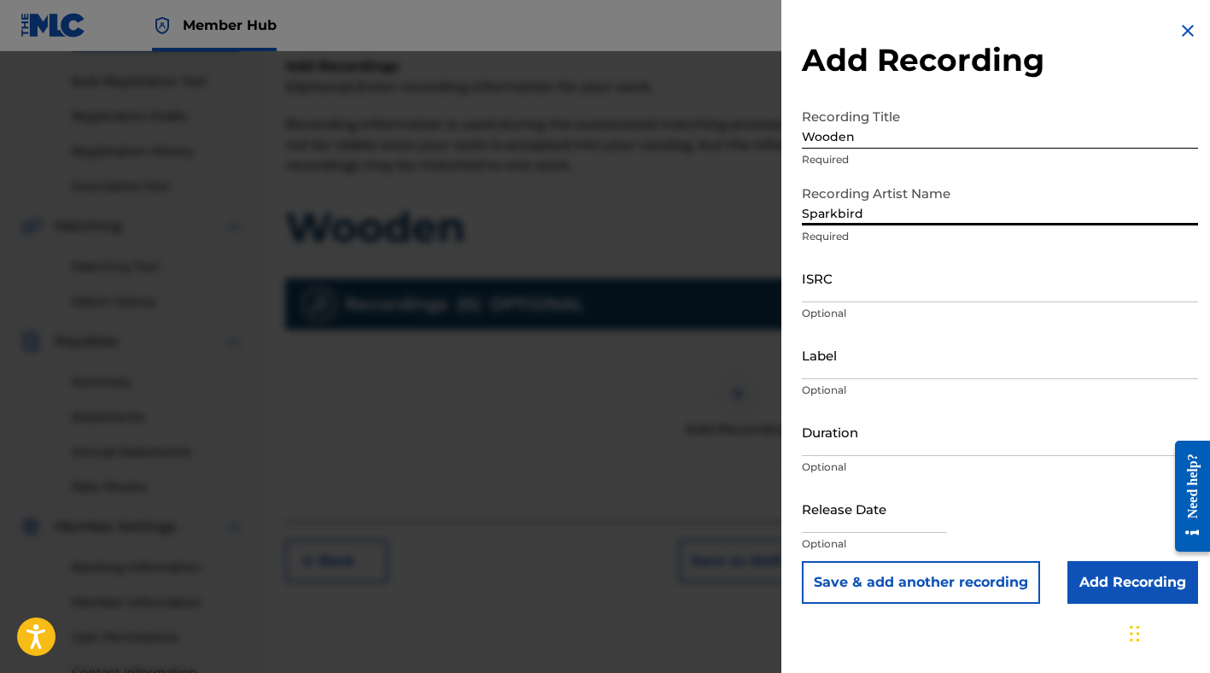
type input "Sparkbird"
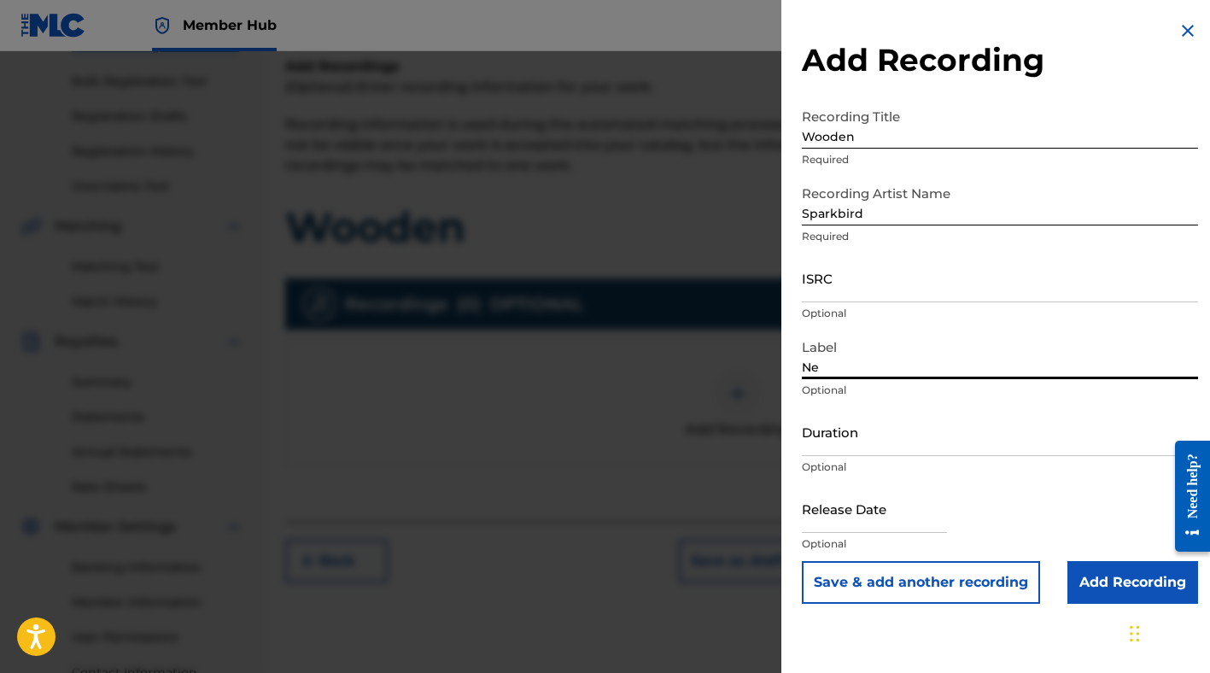
type input "Nettwerk Music Group Inc."
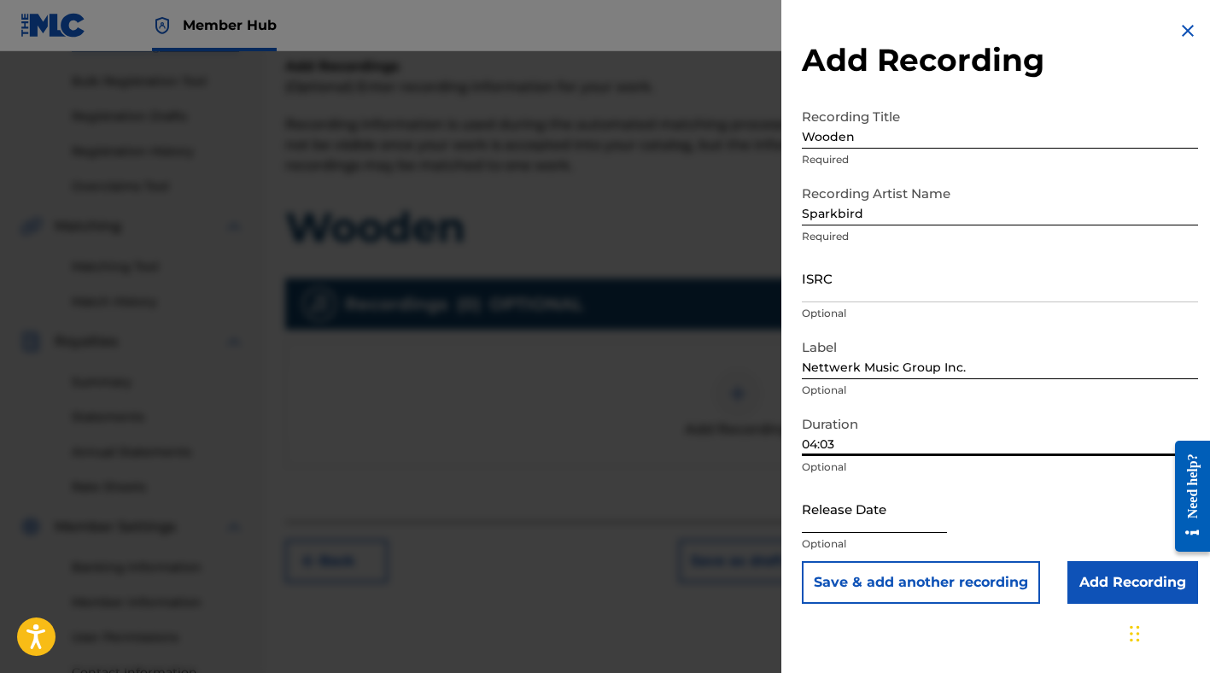
type input "04:03"
click at [870, 511] on input "text" at bounding box center [874, 508] width 145 height 49
select select "8"
select select "2025"
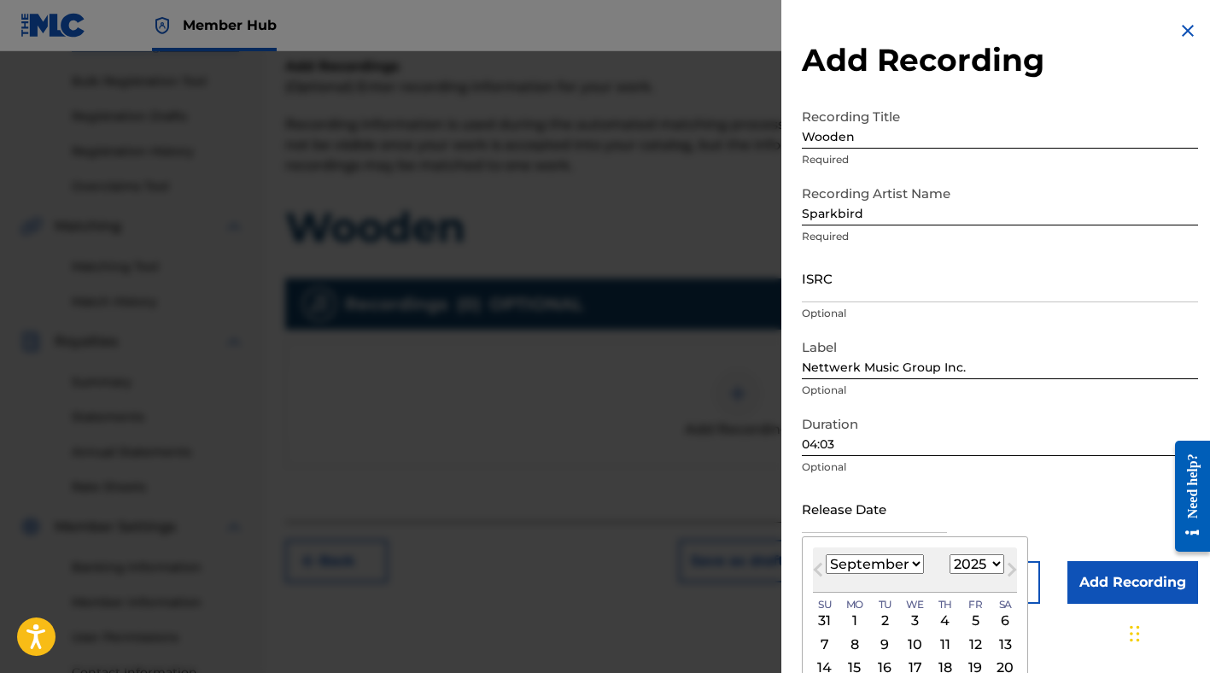
scroll to position [87, 0]
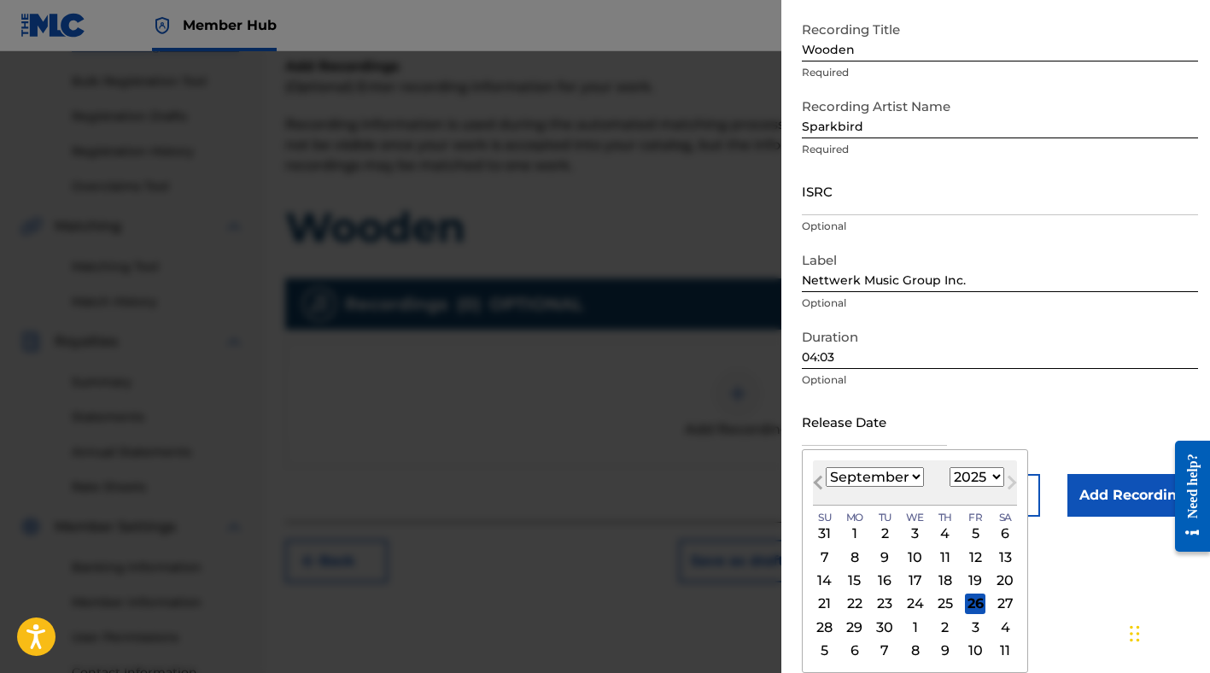
click at [817, 476] on button "Previous Month" at bounding box center [817, 485] width 27 height 27
select select "4"
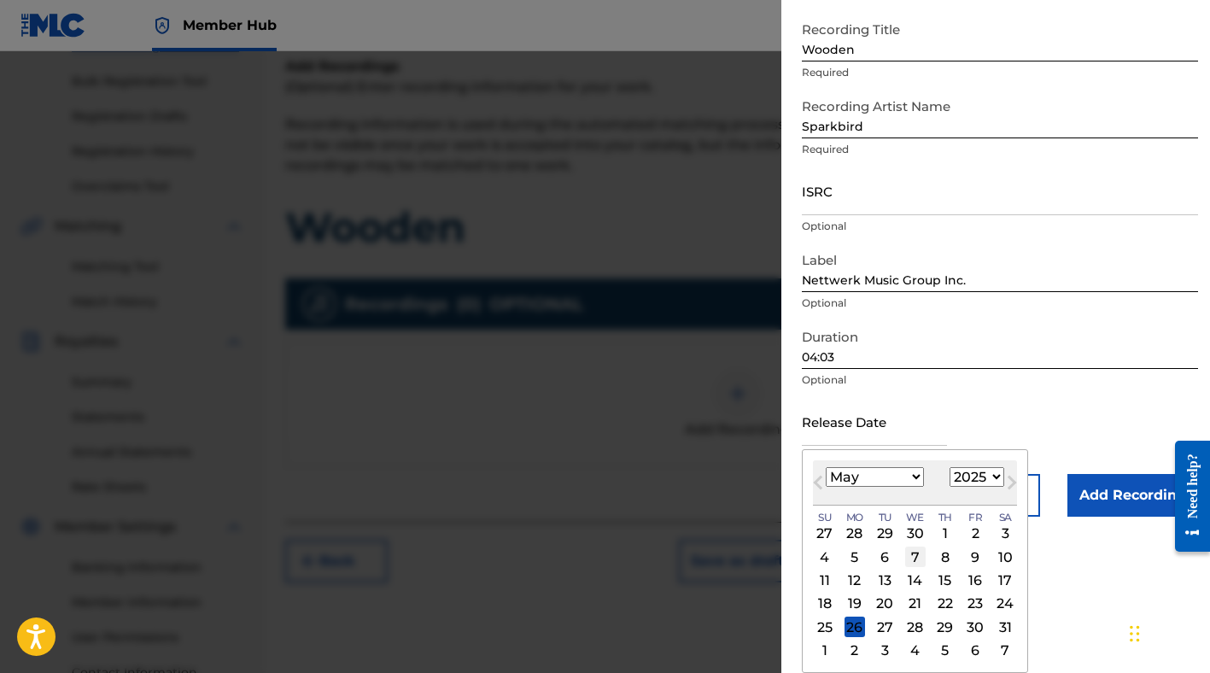
scroll to position [264, 0]
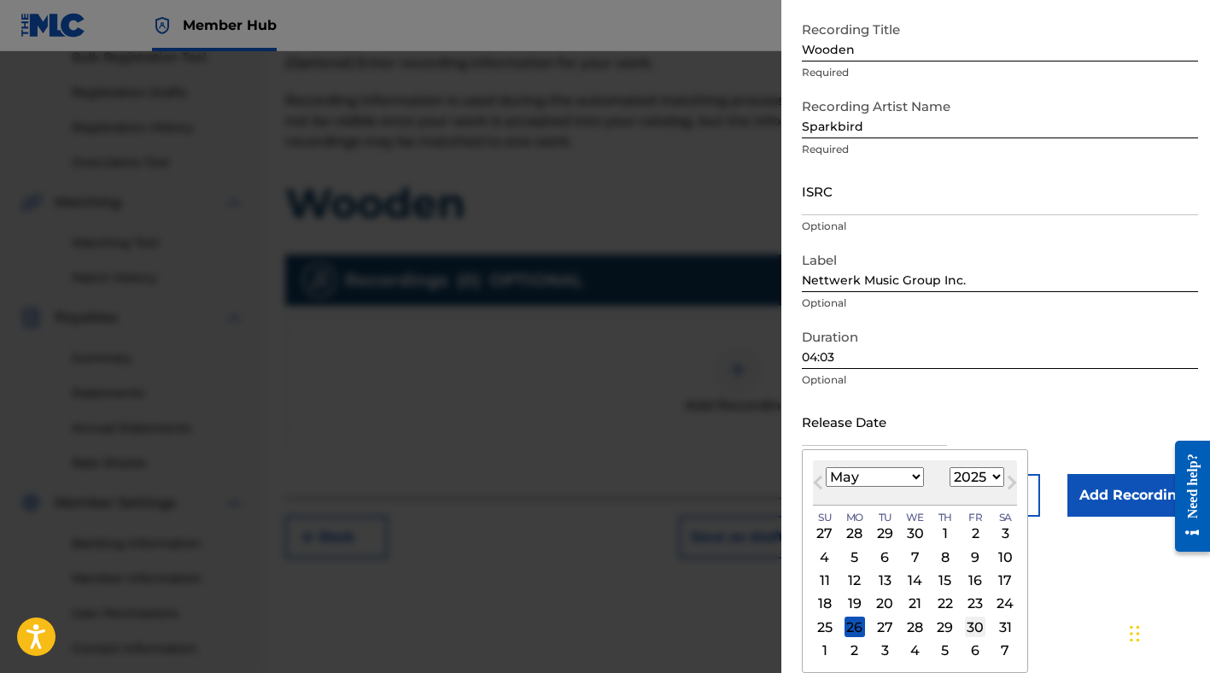
click at [976, 630] on div "30" at bounding box center [975, 627] width 20 height 20
type input "May 30 2025"
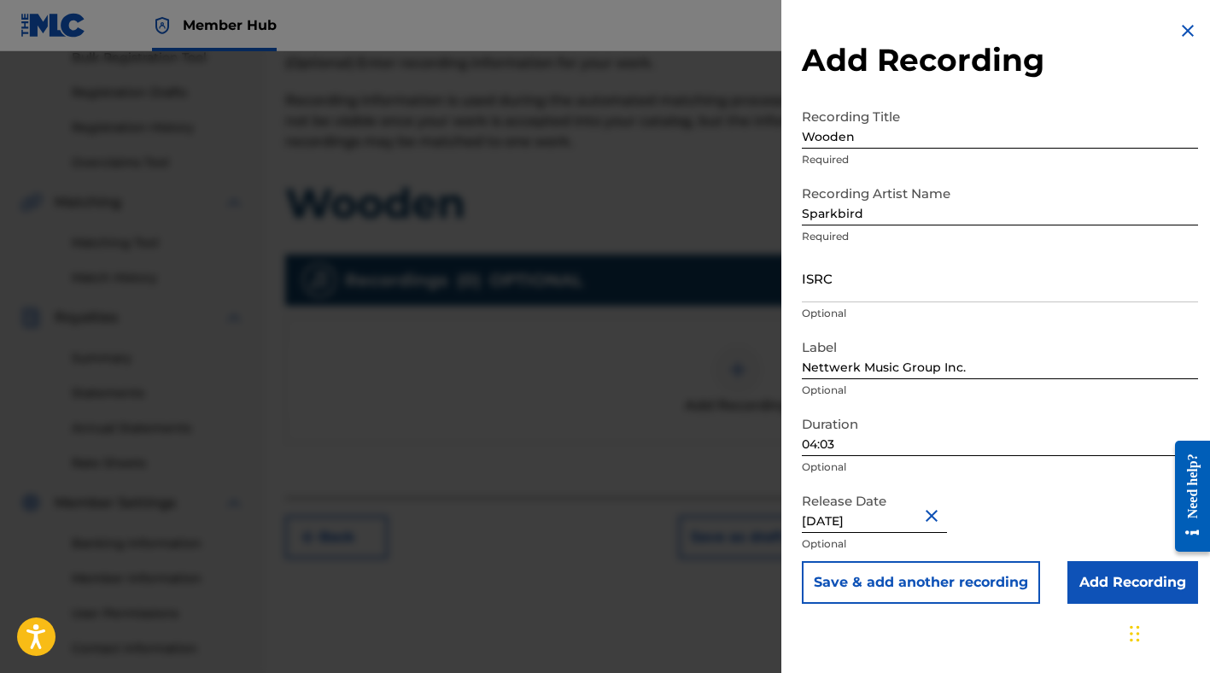
scroll to position [0, 0]
click at [1102, 580] on input "Add Recording" at bounding box center [1132, 582] width 131 height 43
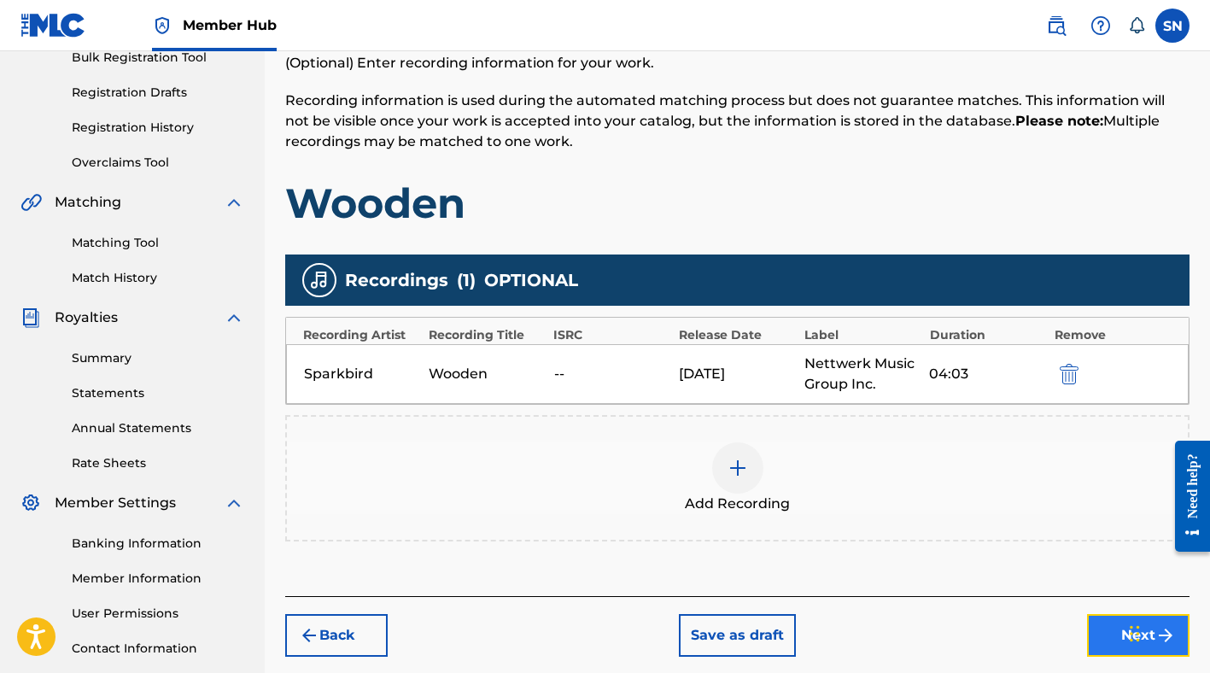
click at [1107, 631] on button "Next" at bounding box center [1138, 635] width 102 height 43
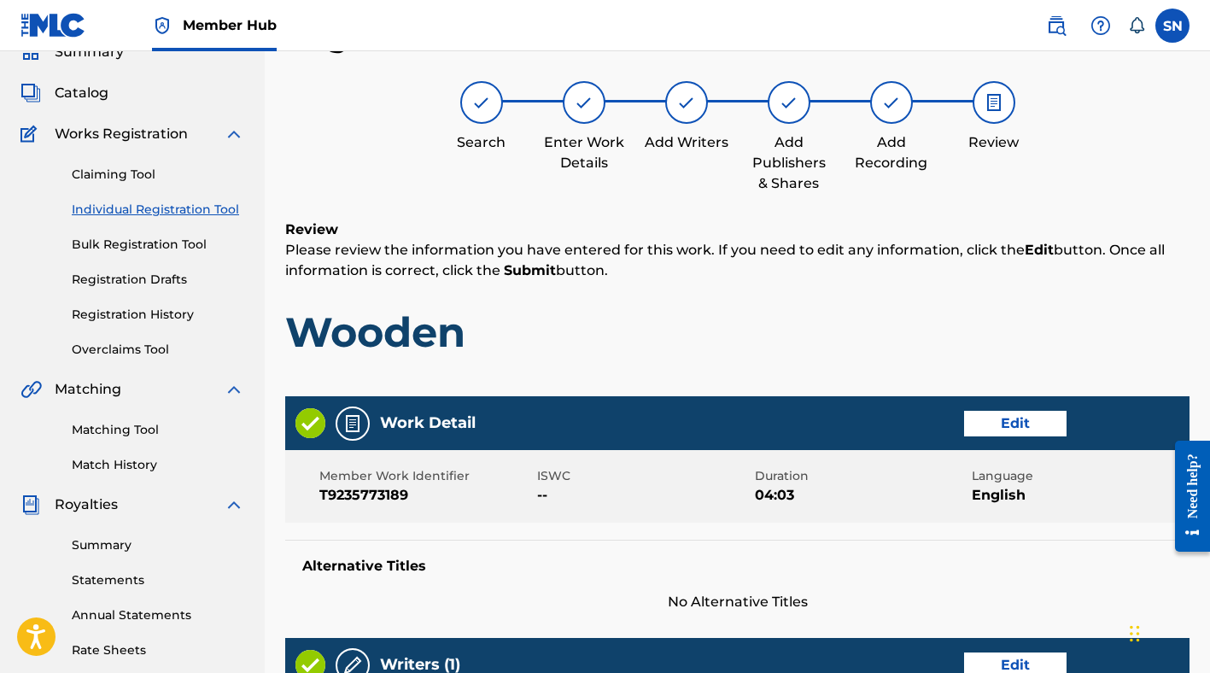
scroll to position [790, 0]
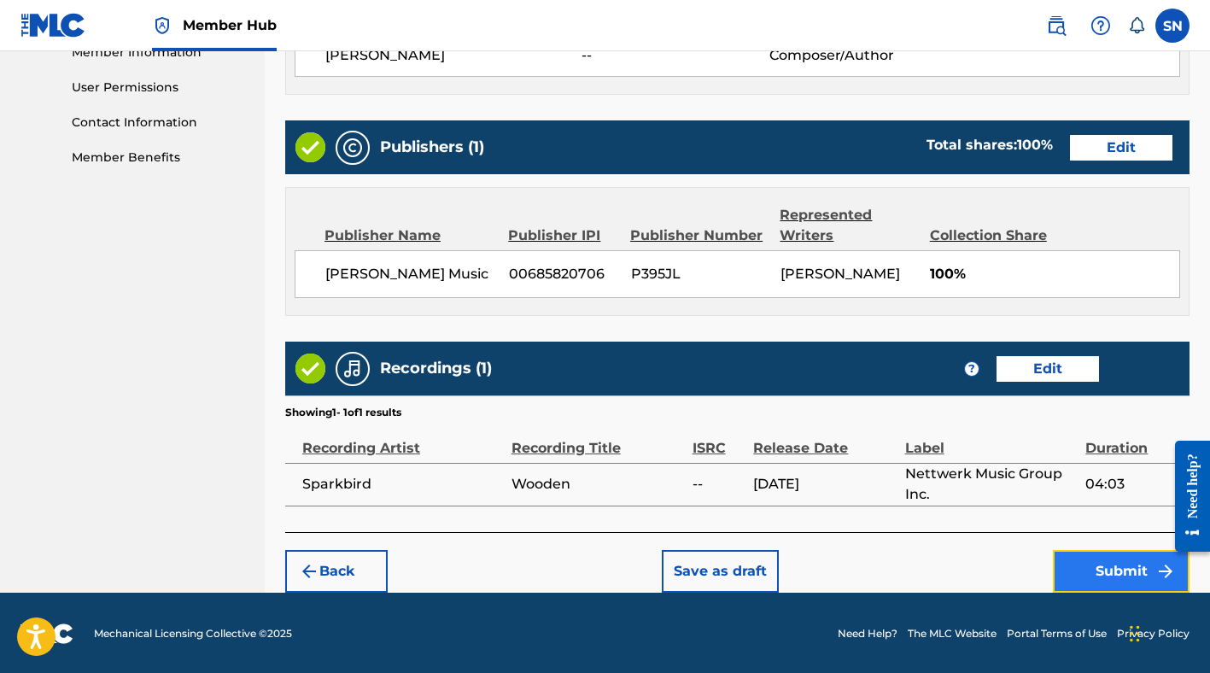
click at [1079, 560] on button "Submit" at bounding box center [1121, 571] width 137 height 43
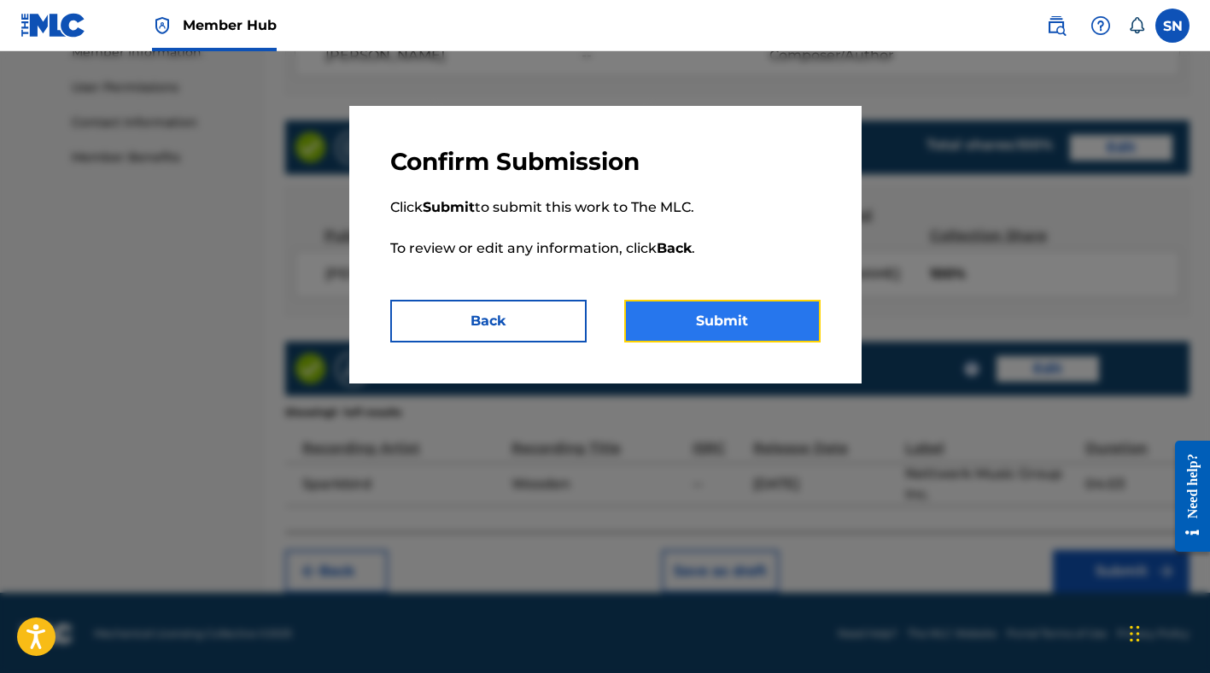
click at [699, 307] on button "Submit" at bounding box center [722, 321] width 196 height 43
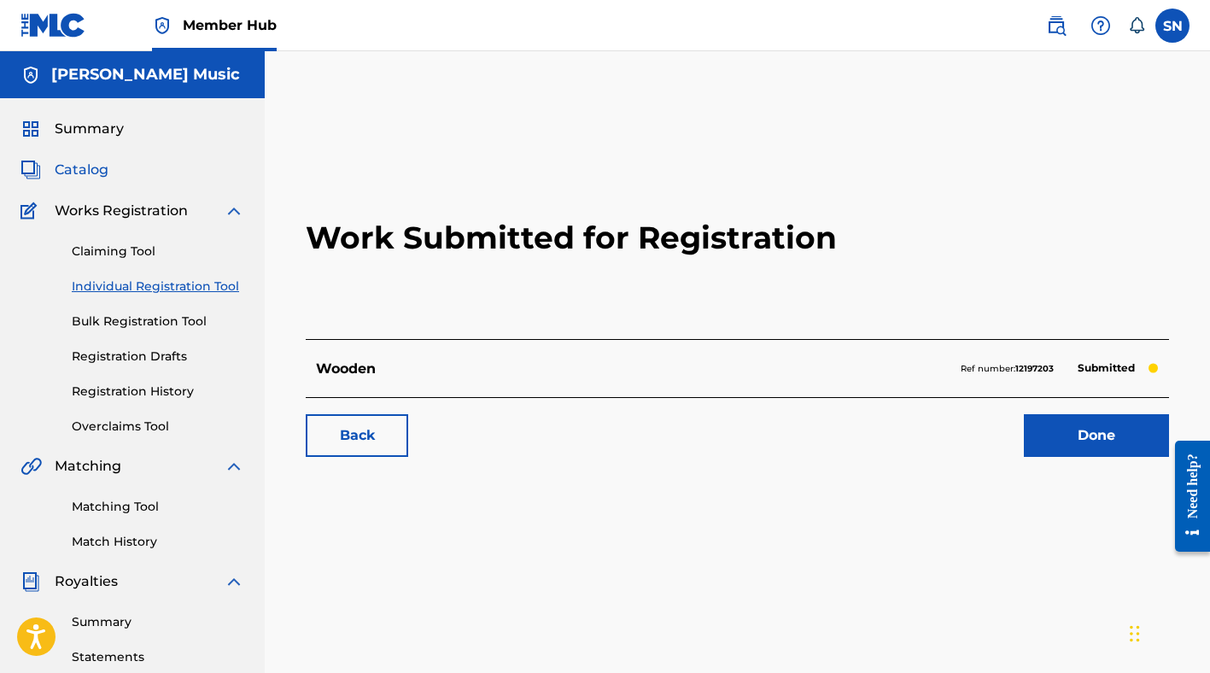
click at [94, 166] on span "Catalog" at bounding box center [82, 170] width 54 height 20
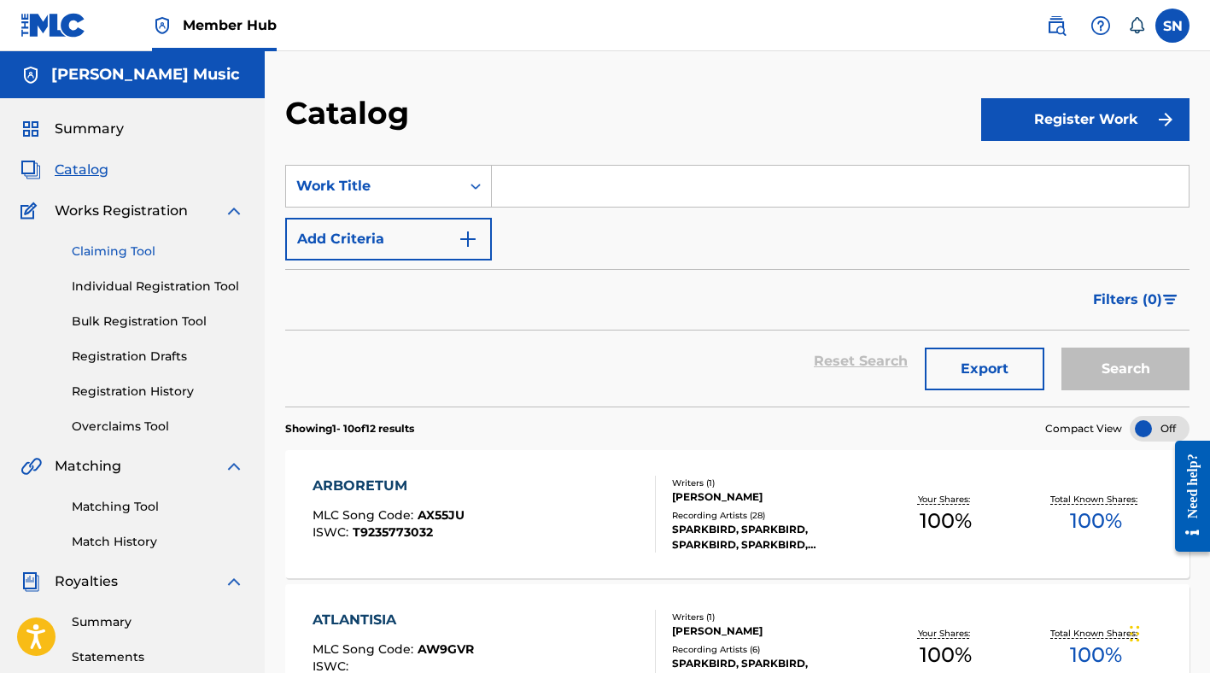
click at [137, 252] on link "Claiming Tool" at bounding box center [158, 252] width 172 height 18
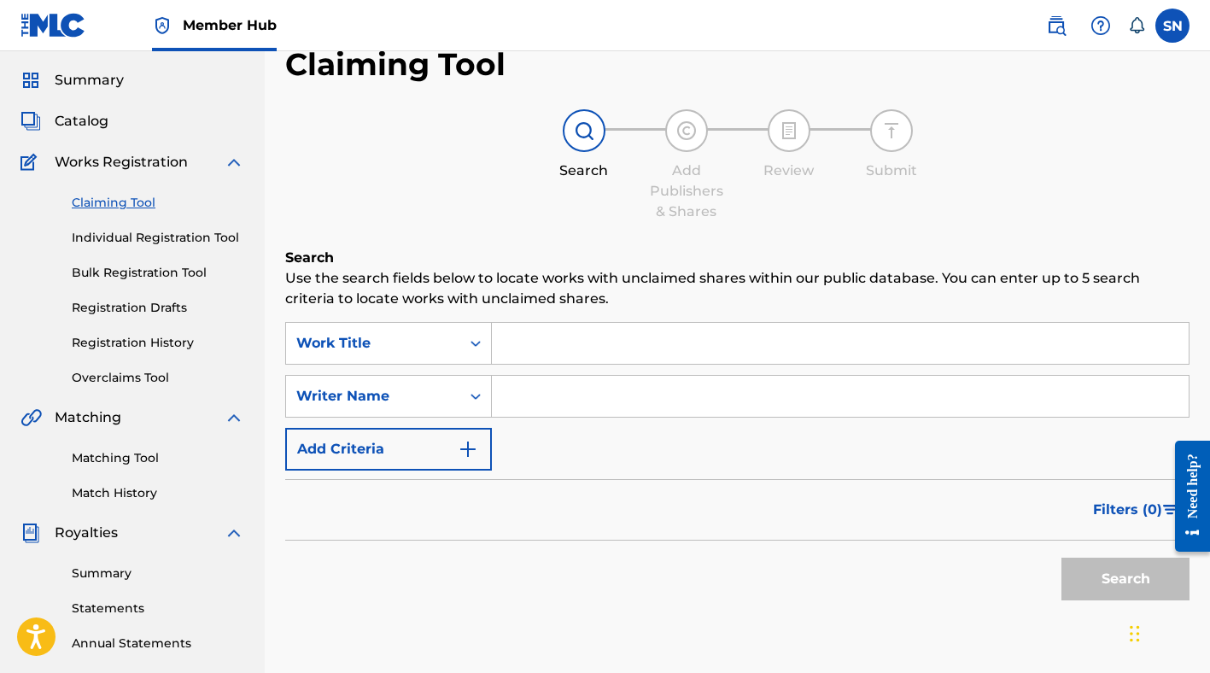
scroll to position [14, 0]
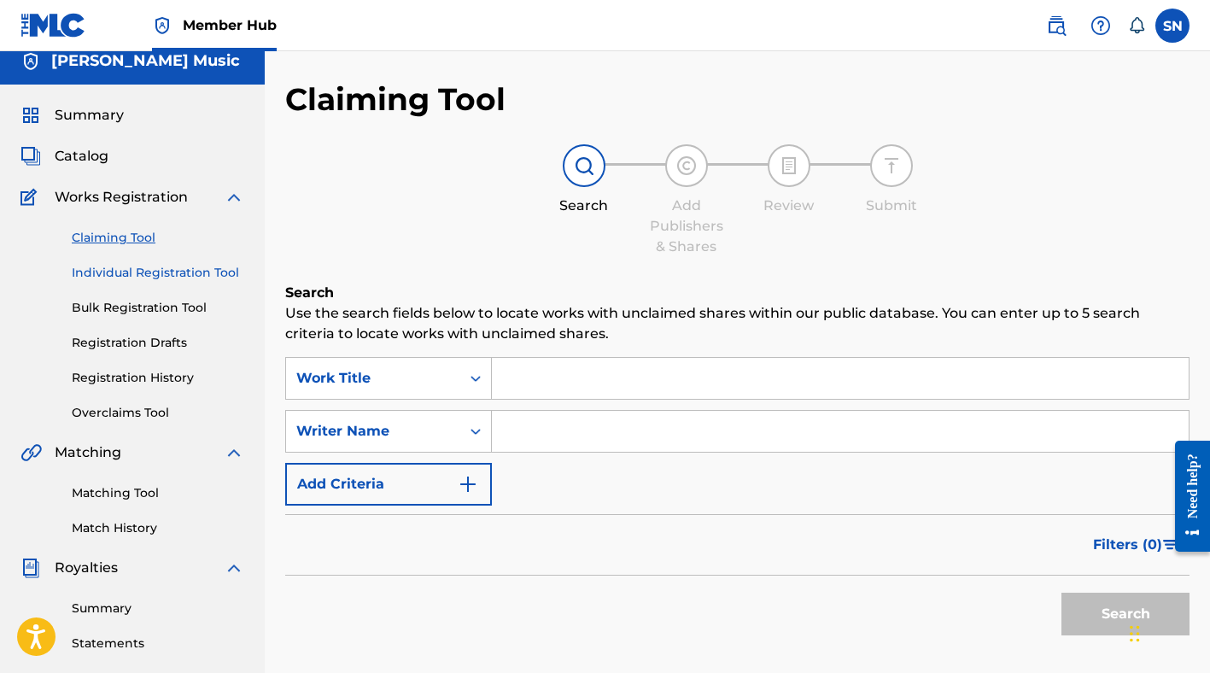
click at [152, 276] on link "Individual Registration Tool" at bounding box center [158, 273] width 172 height 18
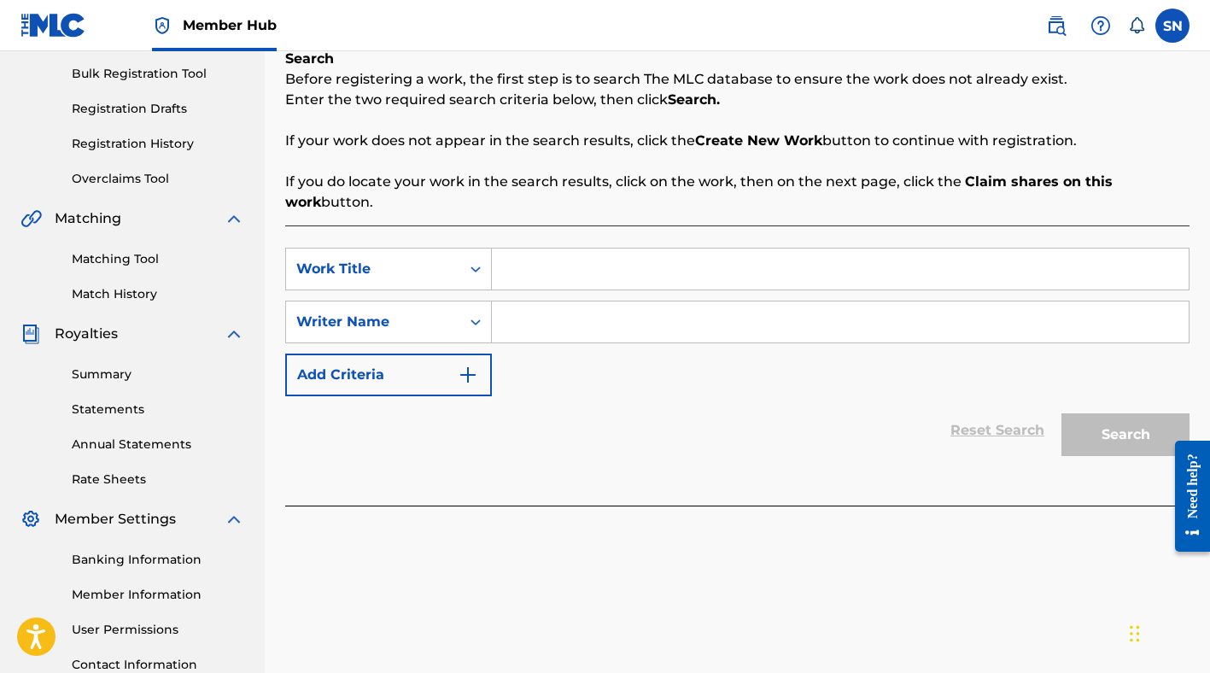
scroll to position [190, 0]
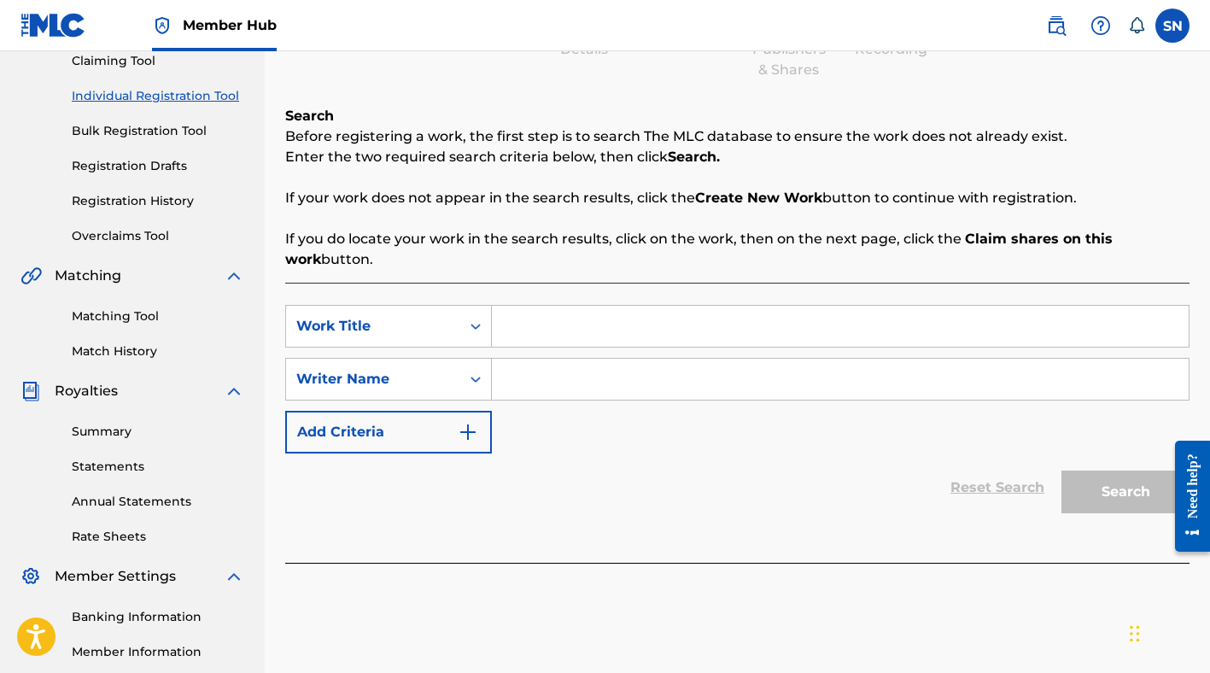
click at [159, 190] on div "Claiming Tool Individual Registration Tool Bulk Registration Tool Registration …" at bounding box center [132, 138] width 224 height 214
click at [160, 199] on link "Registration History" at bounding box center [158, 201] width 172 height 18
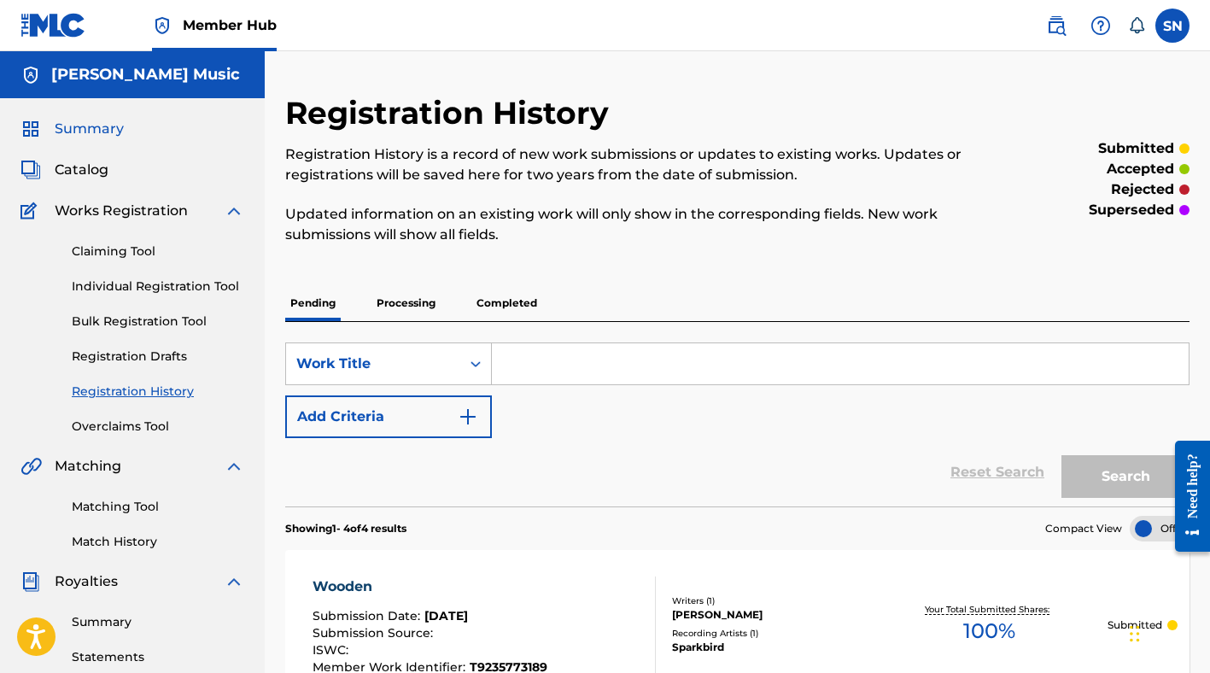
click at [98, 128] on span "Summary" at bounding box center [89, 129] width 69 height 20
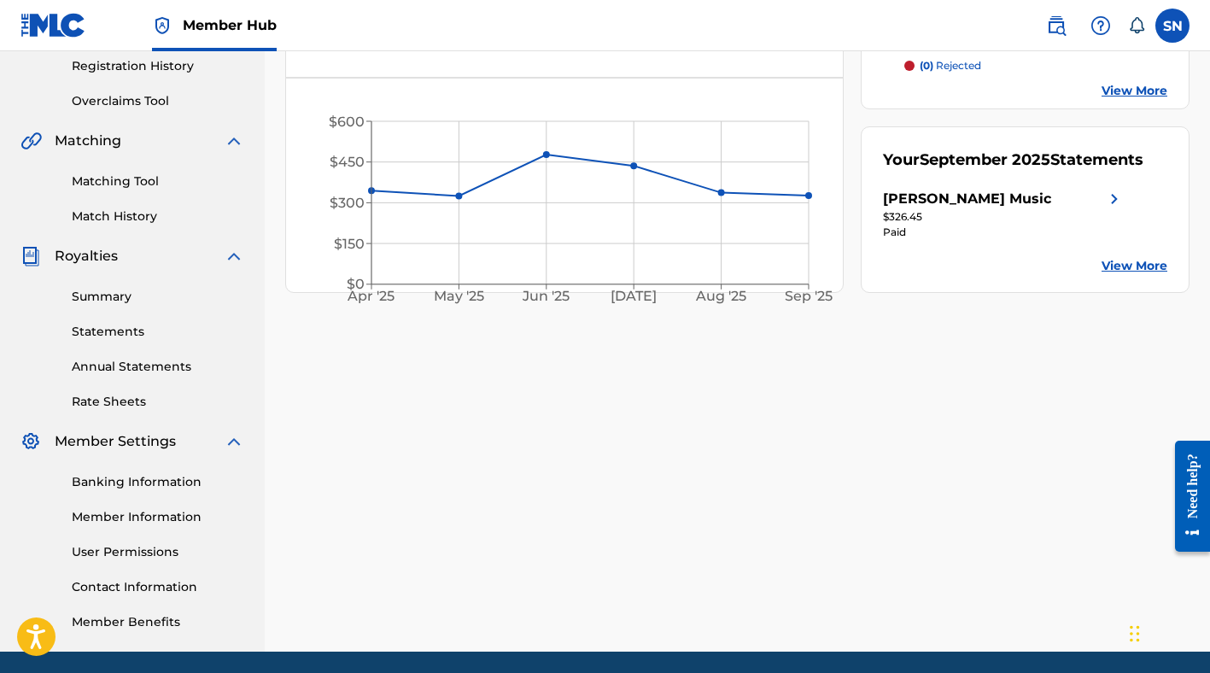
scroll to position [329, 0]
